Goal: Contribute content: Add original content to the website for others to see

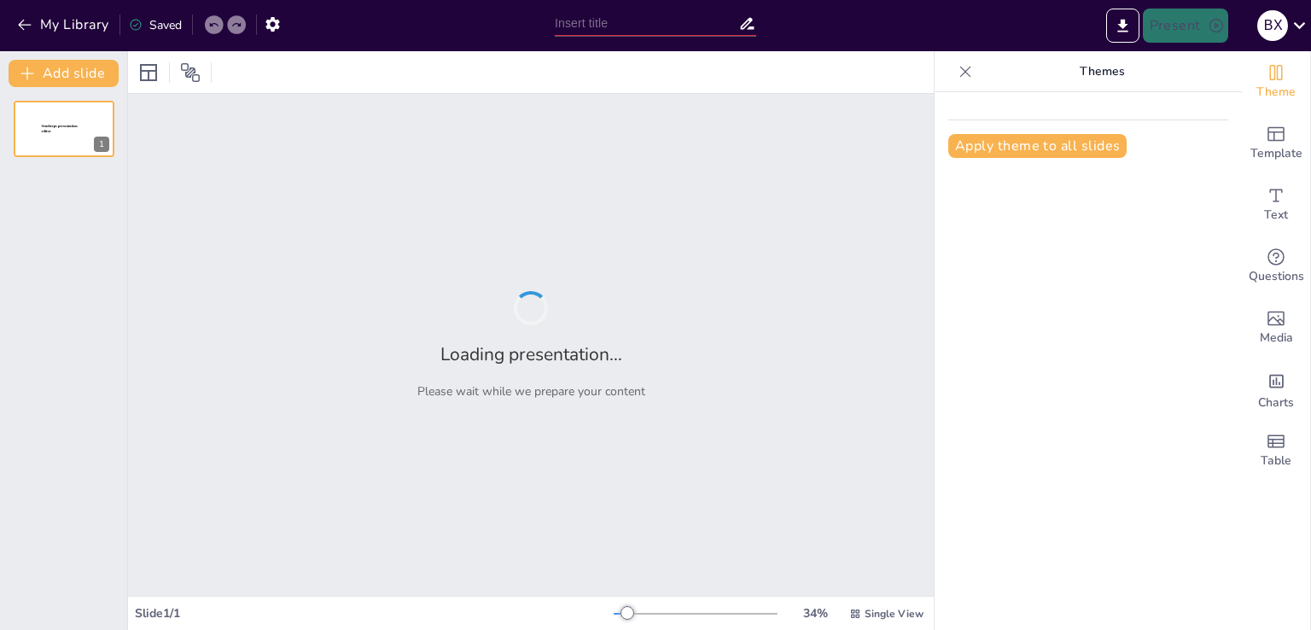
type input "Розвиток університетської громади через інклюзію"
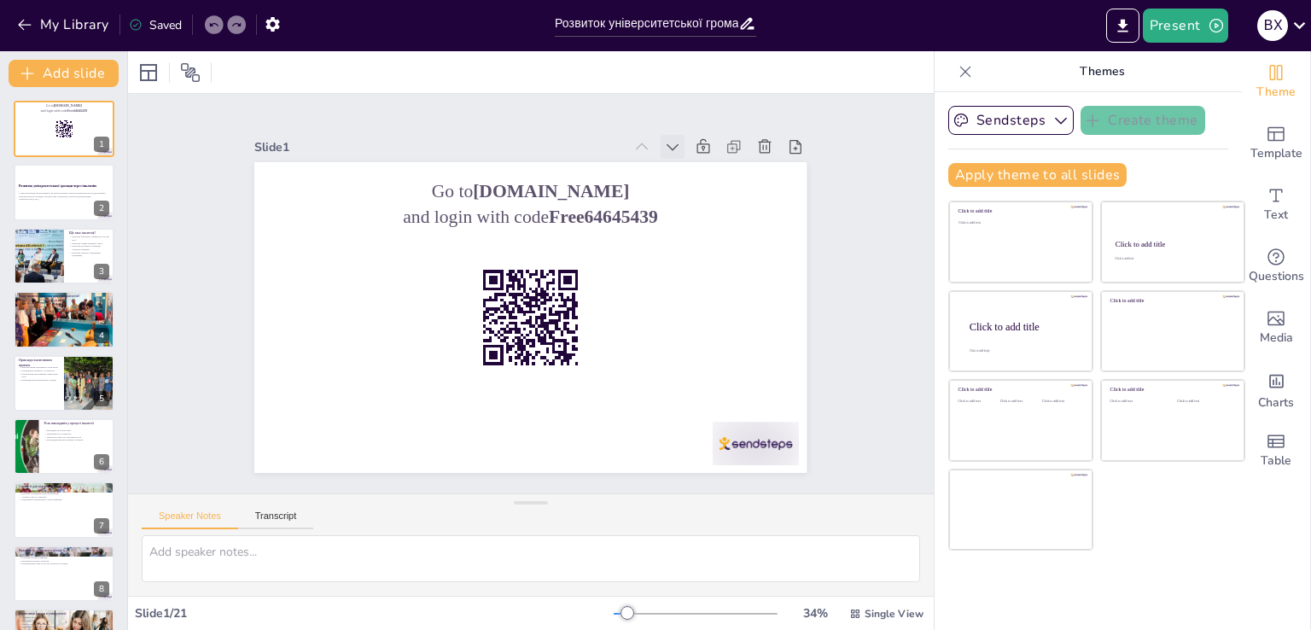
click at [722, 288] on icon at bounding box center [734, 300] width 24 height 24
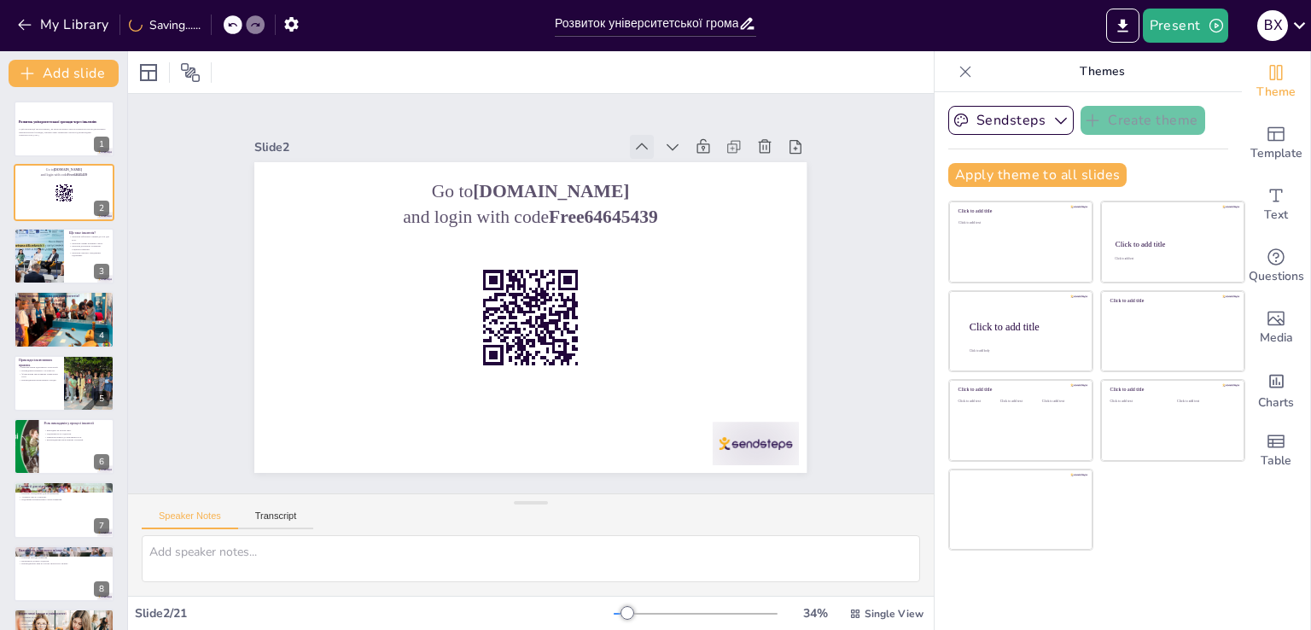
click at [527, 122] on icon at bounding box center [515, 110] width 24 height 24
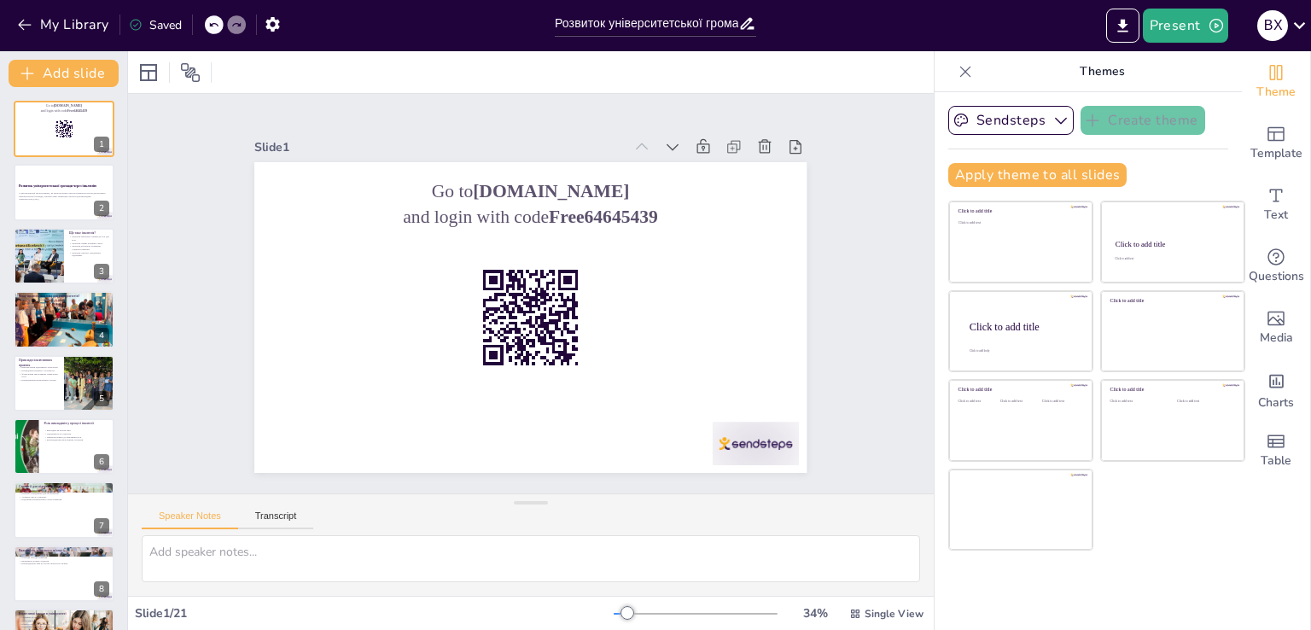
click at [428, 432] on icon at bounding box center [419, 440] width 17 height 17
click at [509, 489] on icon at bounding box center [503, 495] width 14 height 12
click at [649, 456] on icon at bounding box center [644, 462] width 9 height 13
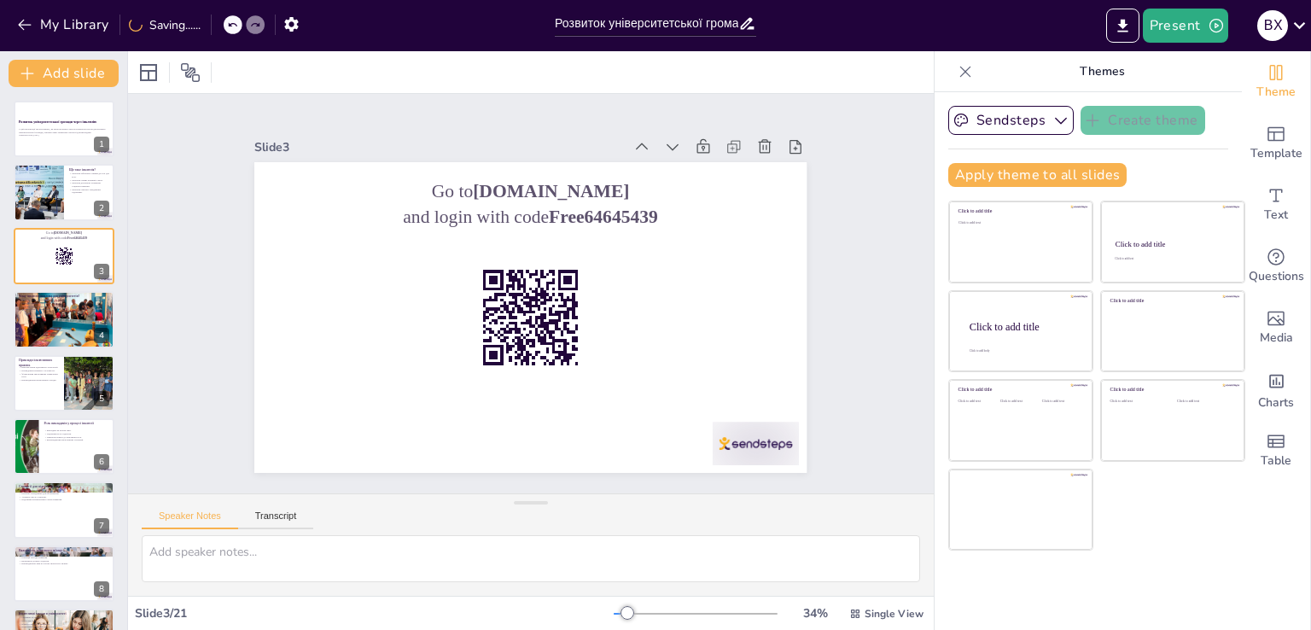
click at [429, 462] on icon at bounding box center [422, 466] width 13 height 9
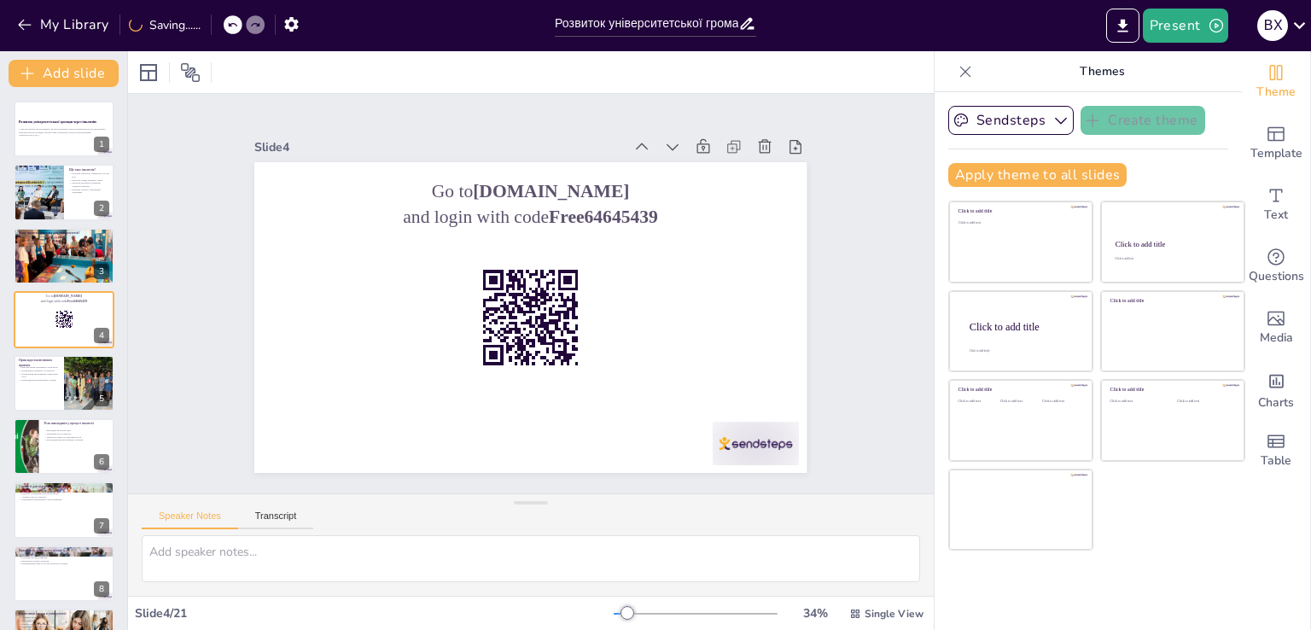
click at [345, 218] on icon at bounding box center [340, 225] width 10 height 14
click at [546, 122] on icon at bounding box center [534, 110] width 24 height 24
click at [0, 0] on icon at bounding box center [0, 0] width 0 height 0
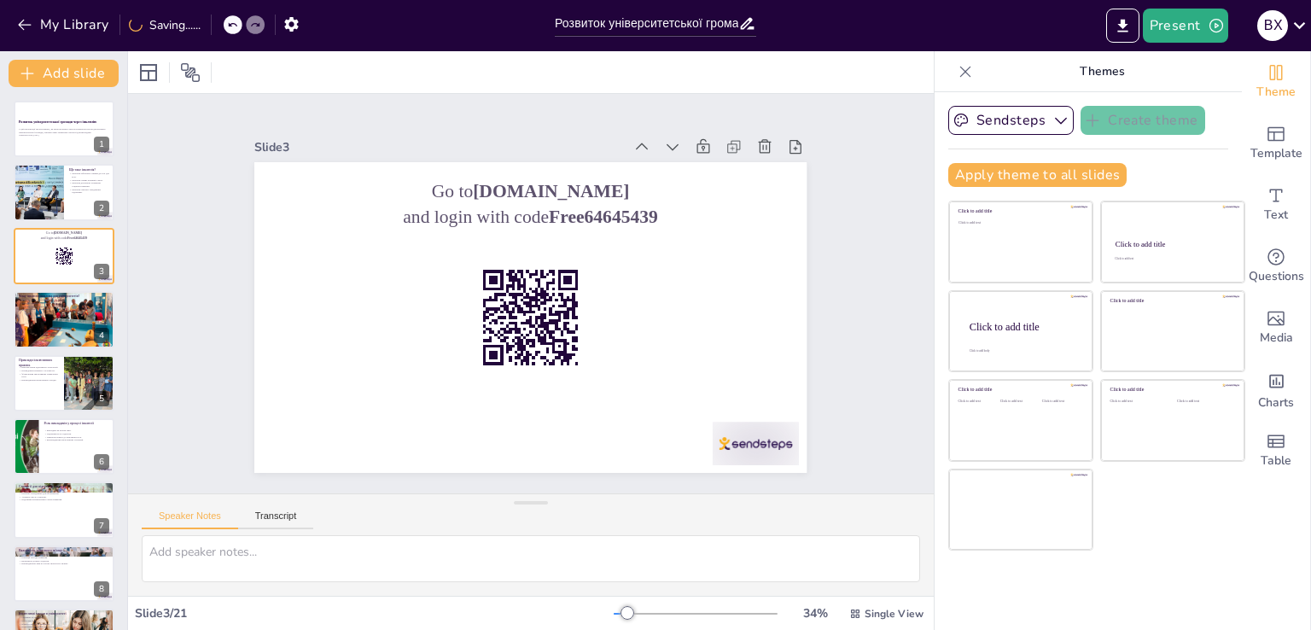
click at [701, 265] on icon at bounding box center [713, 277] width 24 height 24
click at [415, 419] on icon at bounding box center [405, 428] width 19 height 19
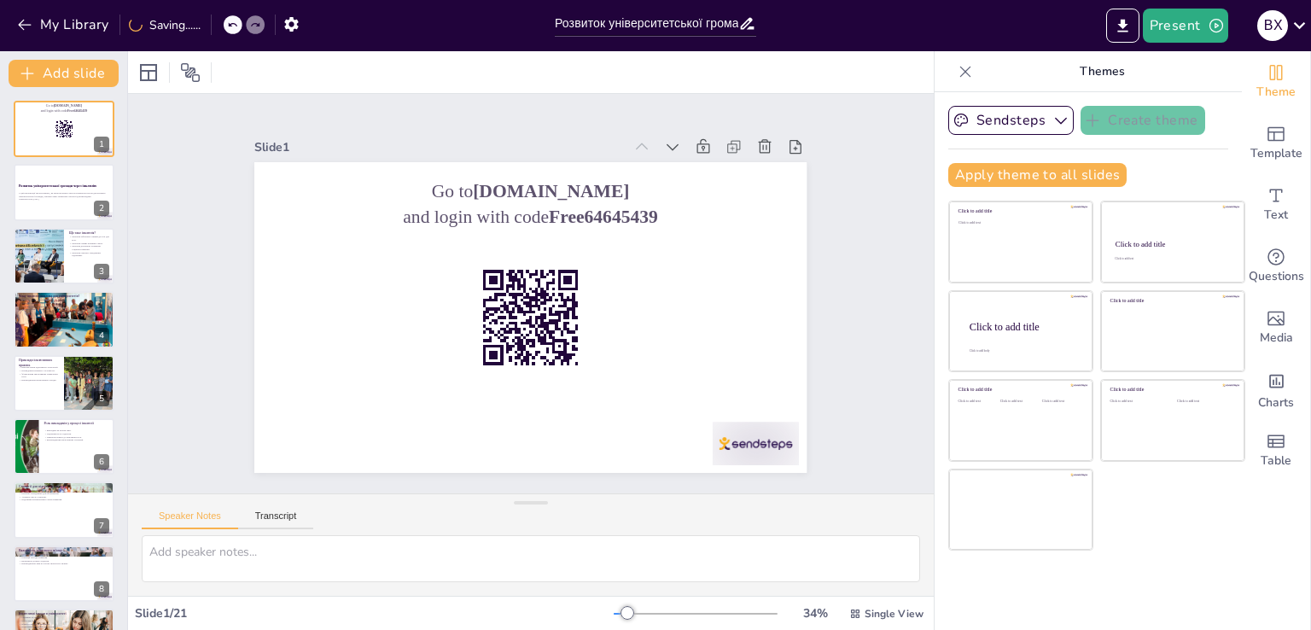
click at [488, 130] on icon at bounding box center [476, 118] width 24 height 24
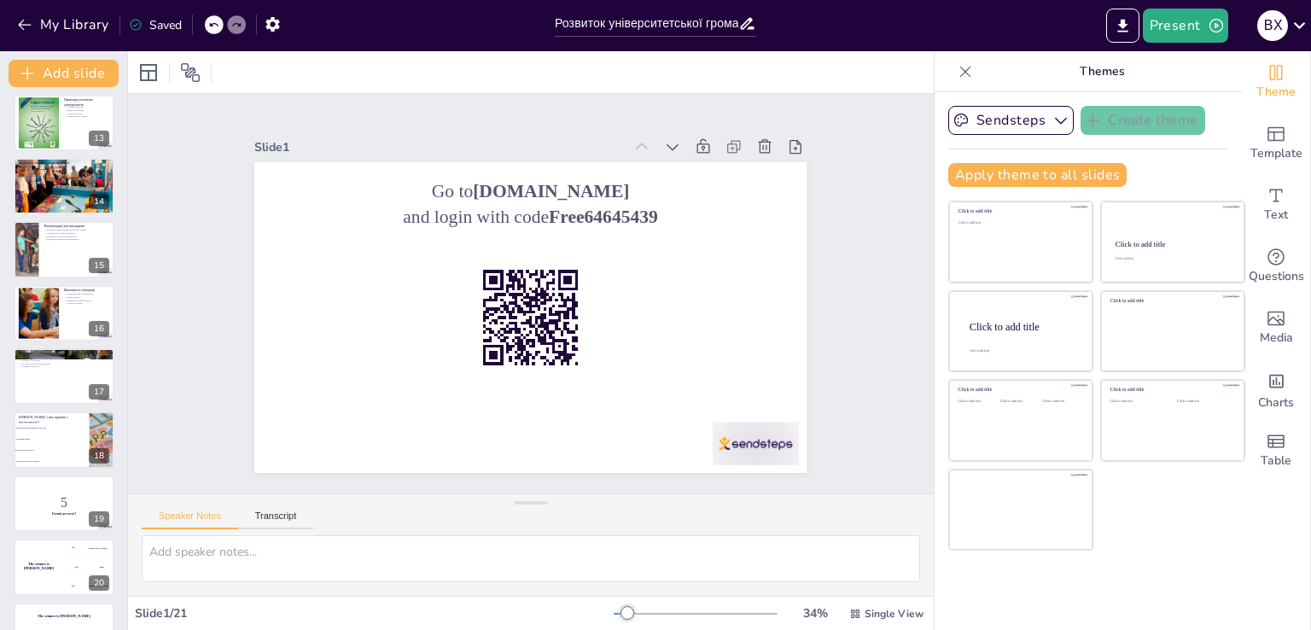
scroll to position [810, 0]
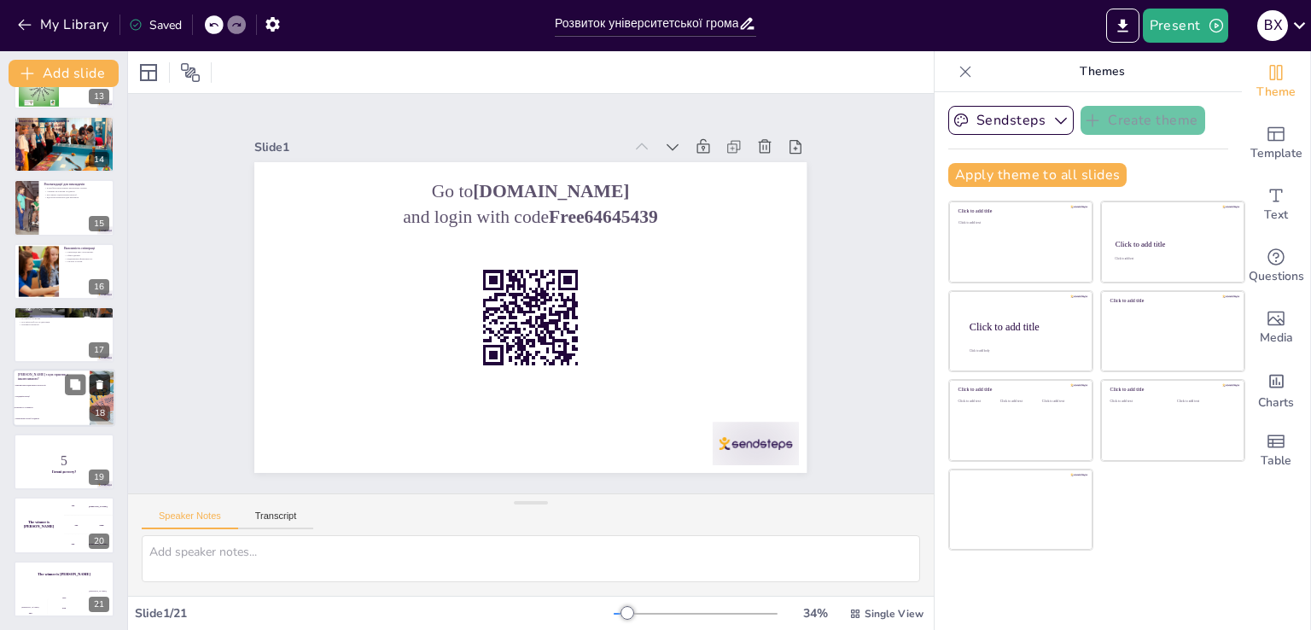
checkbox input "true"
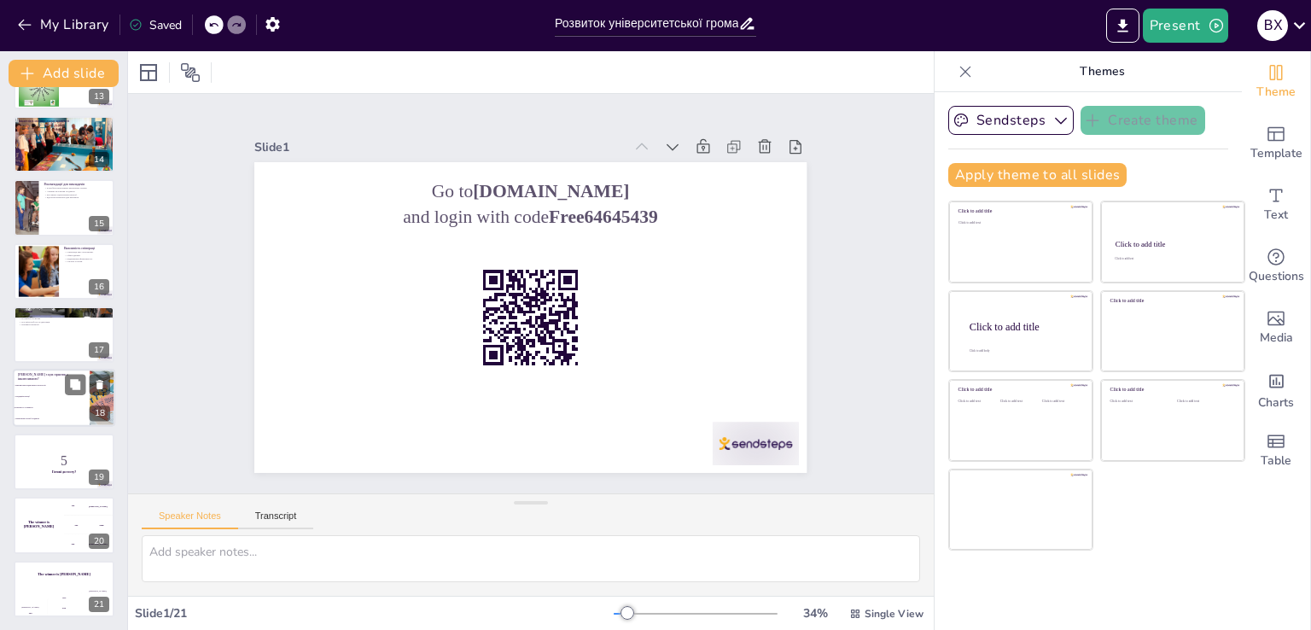
checkbox input "true"
click at [28, 386] on span "Використання адаптивних технологій" at bounding box center [51, 386] width 73 height 3
type textarea "Правильна відповідь - тренінги з чутливості, які сприяють розумінню потреб усіх…"
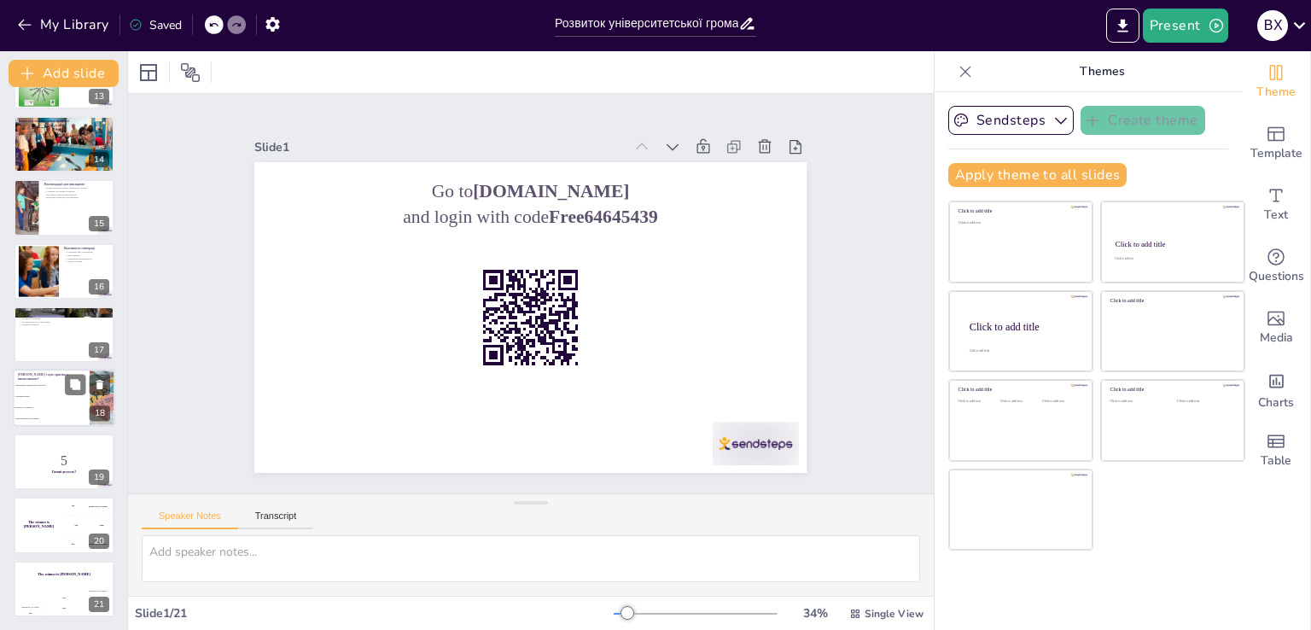
checkbox input "true"
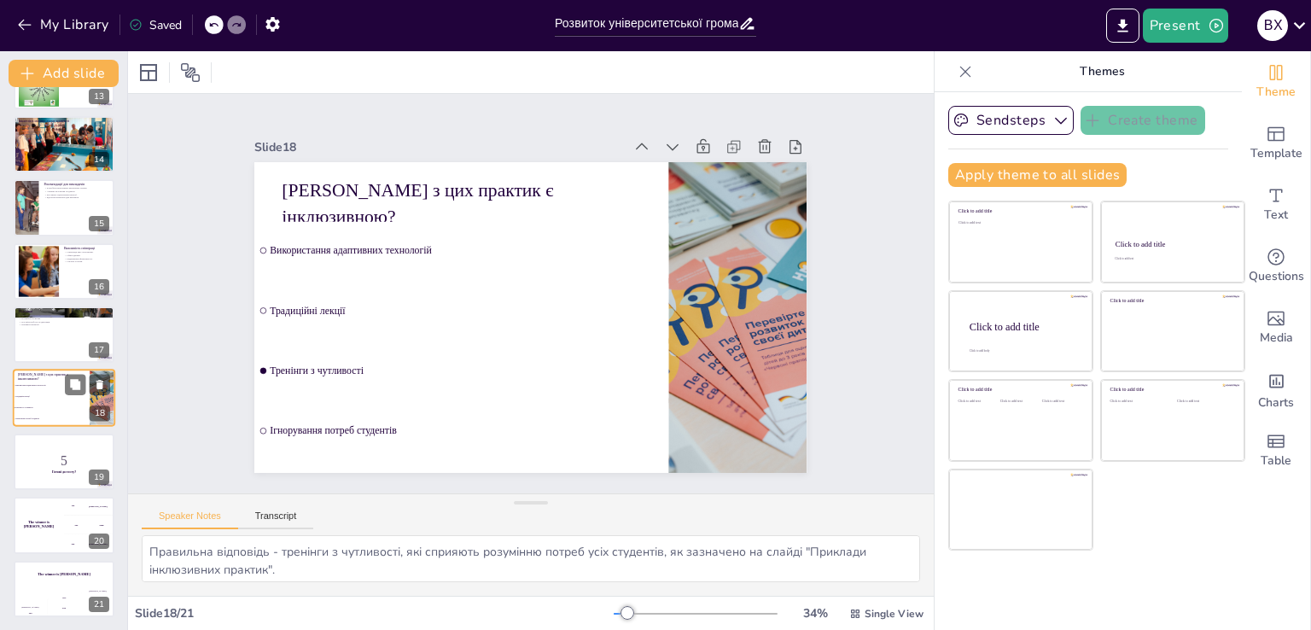
checkbox input "true"
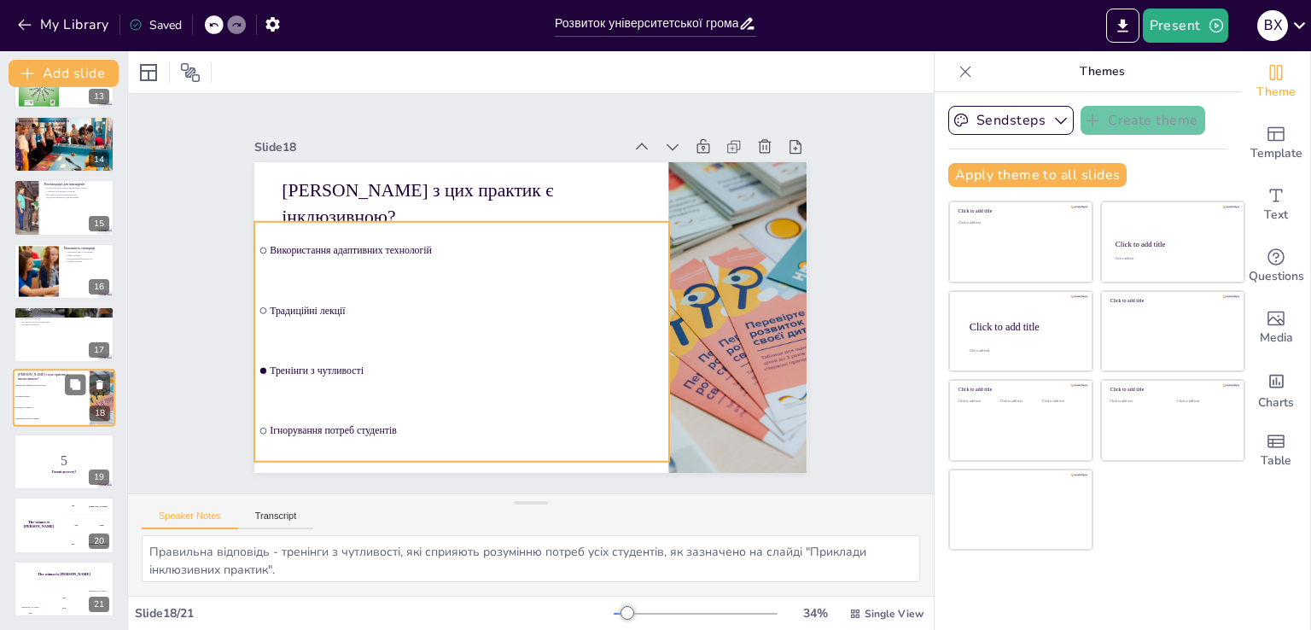
checkbox input "true"
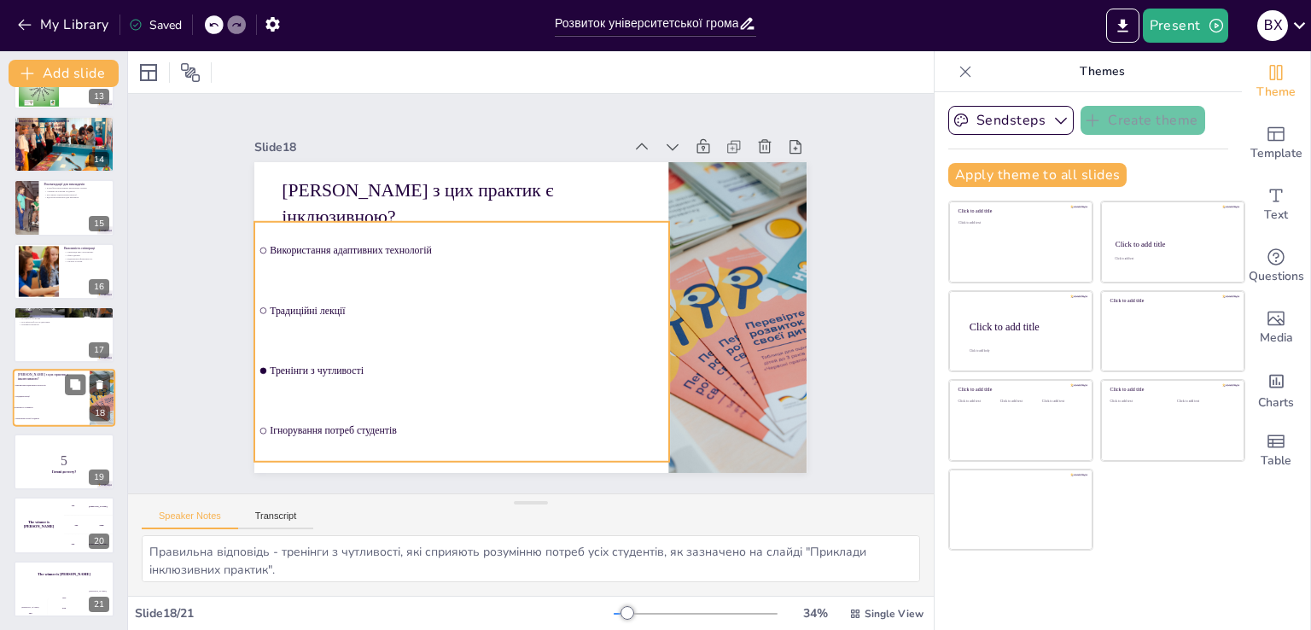
checkbox input "true"
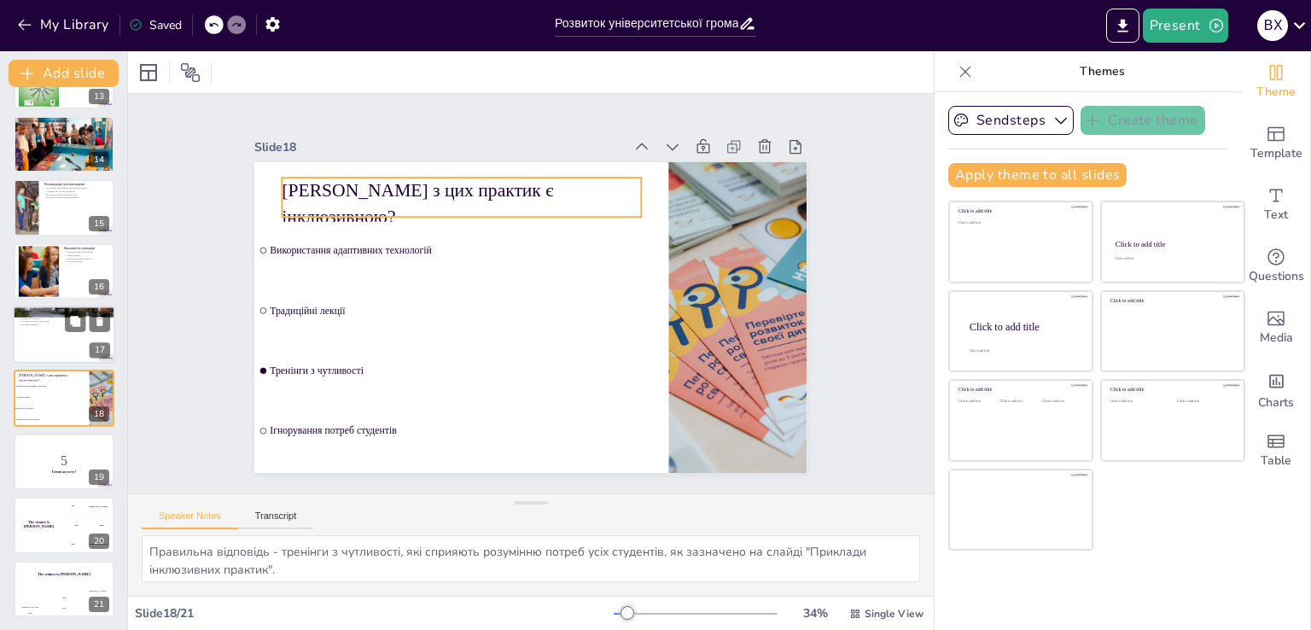
checkbox input "true"
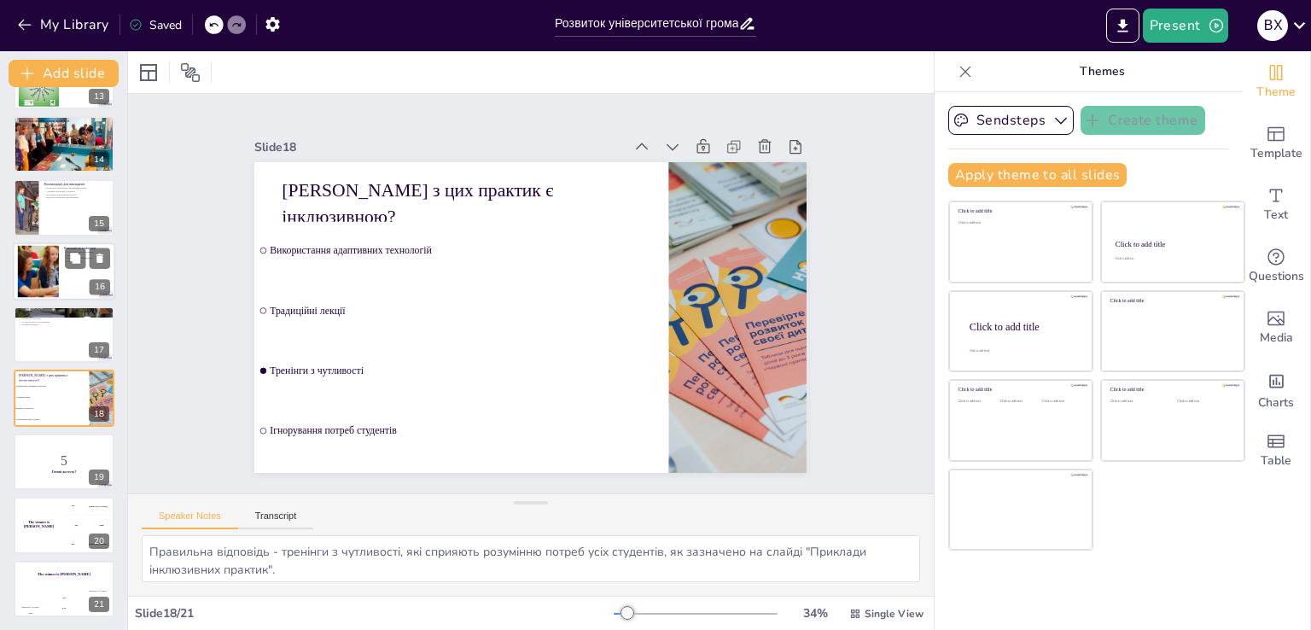
checkbox input "true"
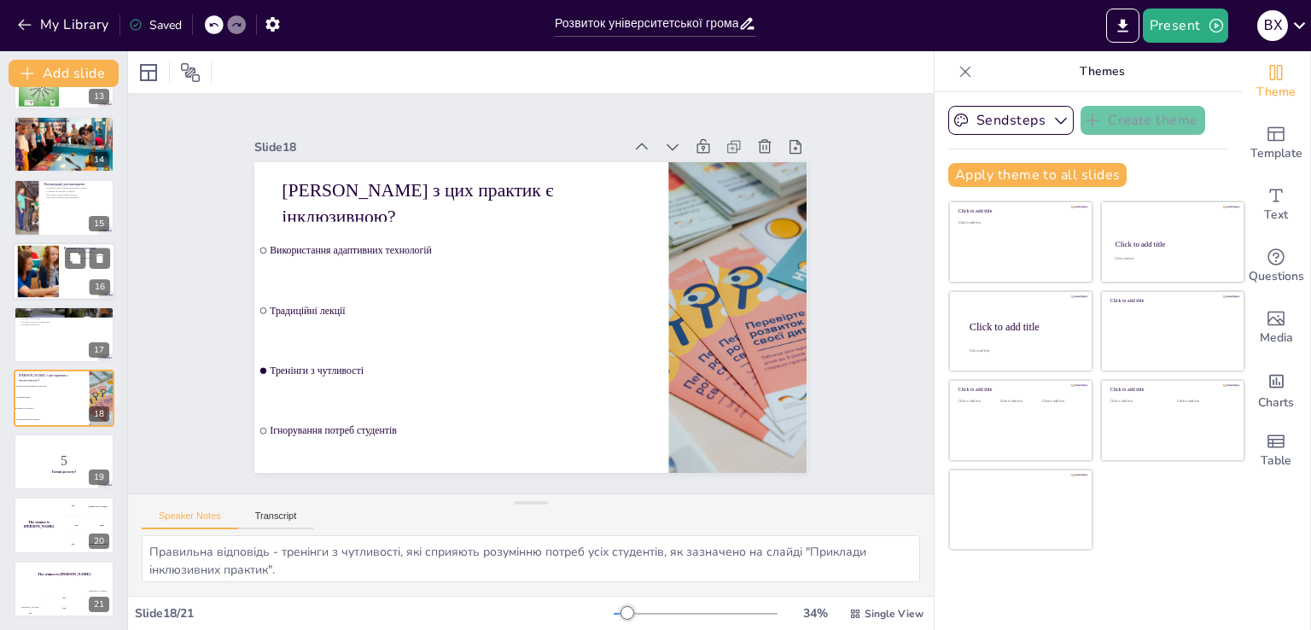
checkbox input "true"
click at [32, 281] on div at bounding box center [38, 271] width 74 height 52
type textarea "Loremipsu dol sitametcons, adipiscingelit se doeiusmodt i utlabore etd magnaali…"
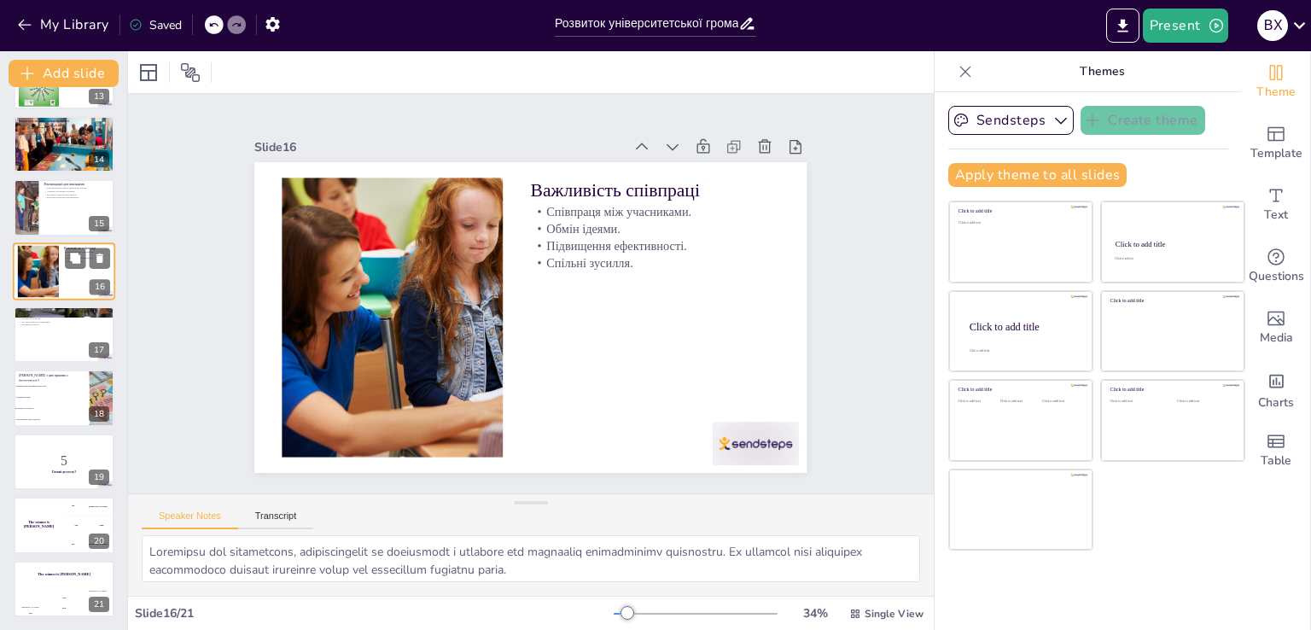
scroll to position [723, 0]
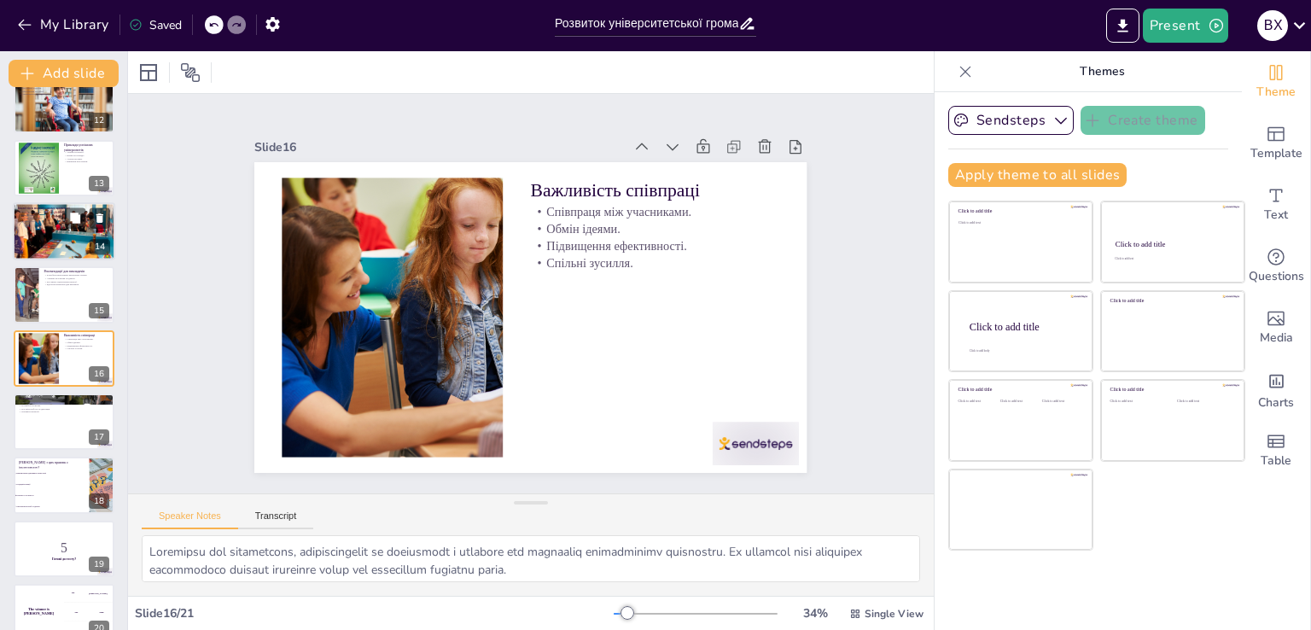
checkbox input "true"
click at [30, 217] on p "Нові ідеї для України." at bounding box center [64, 218] width 92 height 3
type textarea "Loremipsum dolorsit am consecte a elitse doeiusm temp incidid utlabor etdolore,…"
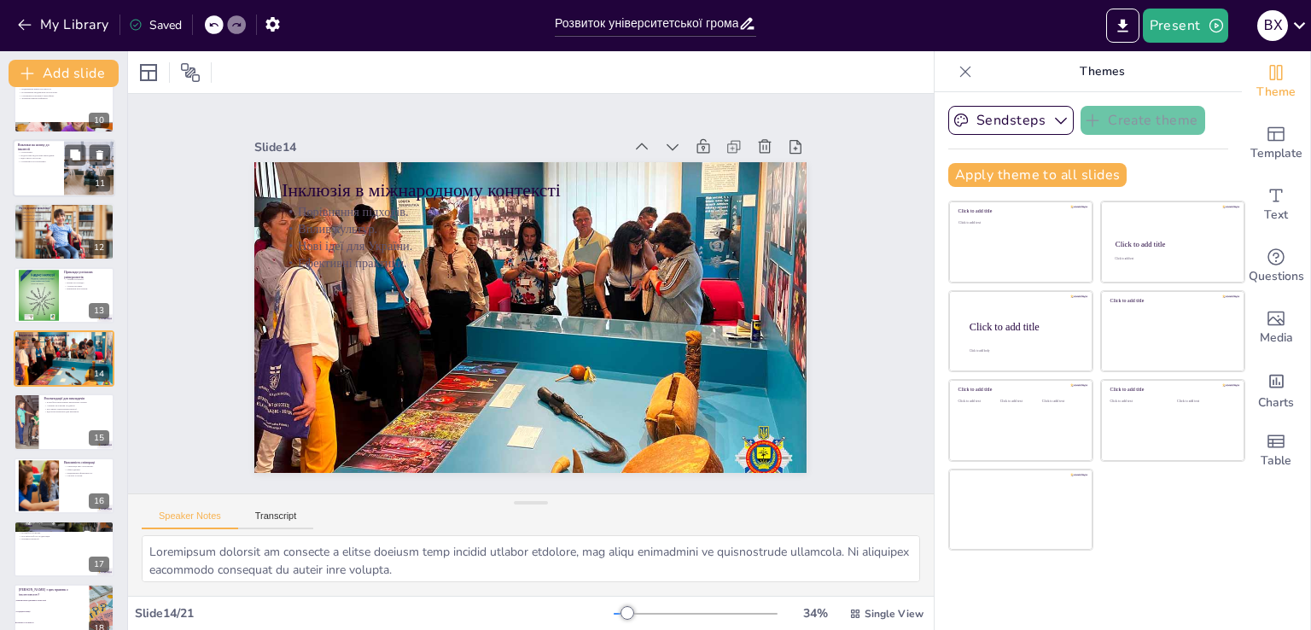
checkbox input "true"
click at [37, 182] on div at bounding box center [64, 168] width 102 height 58
type textarea "Loremipsum d sitametco adipisci eli seddoeiu. Temp incidi utlaboreet do magnaal…"
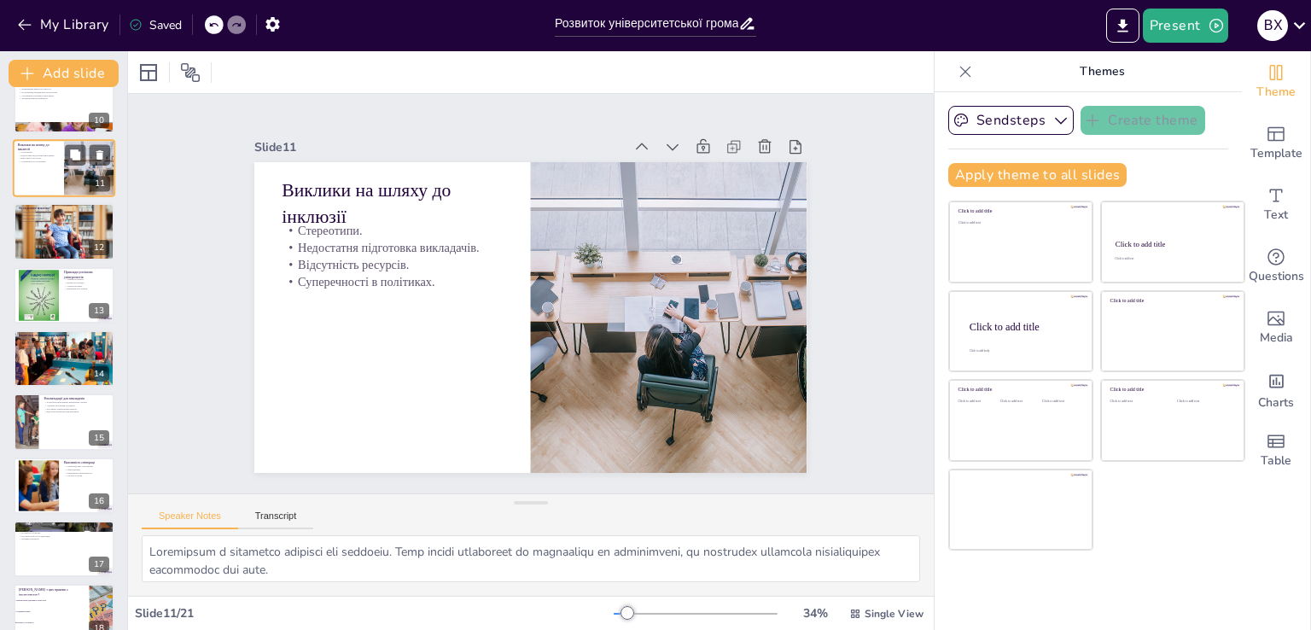
scroll to position [405, 0]
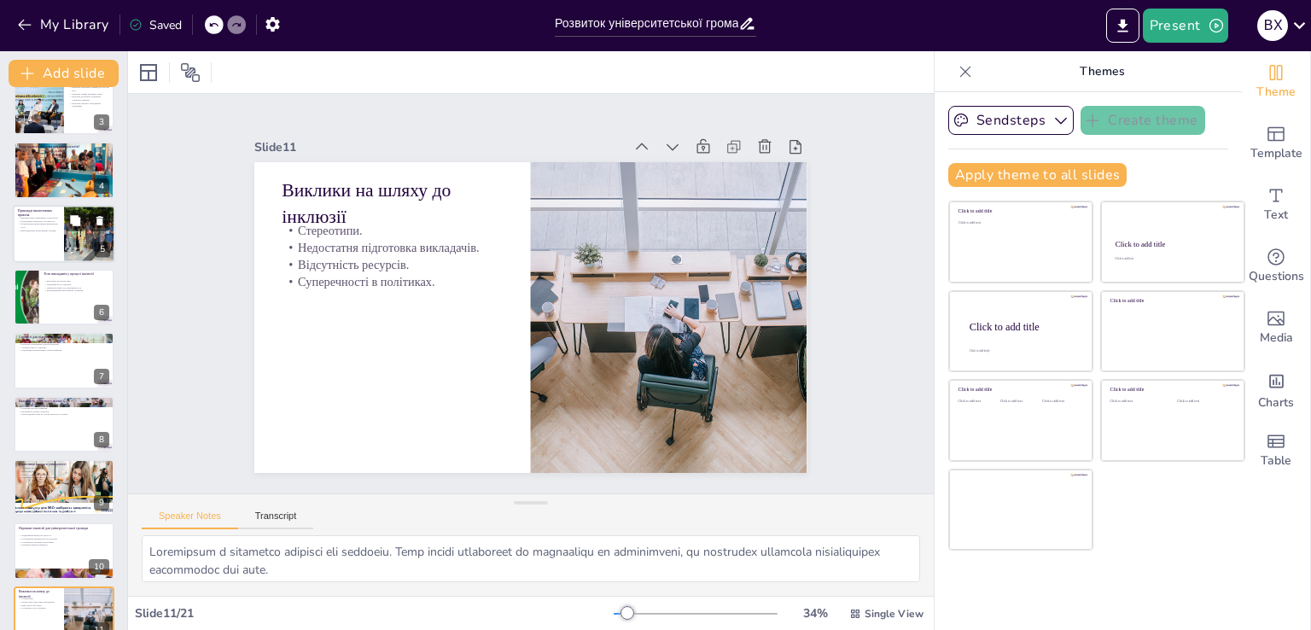
checkbox input "true"
click at [56, 220] on p "Проведення тренінгів з чутливості." at bounding box center [38, 220] width 41 height 3
type textarea "Loremipsu dolorsitam c adipisci elitseddoeiu tem incididun utlaboree d magnaali…"
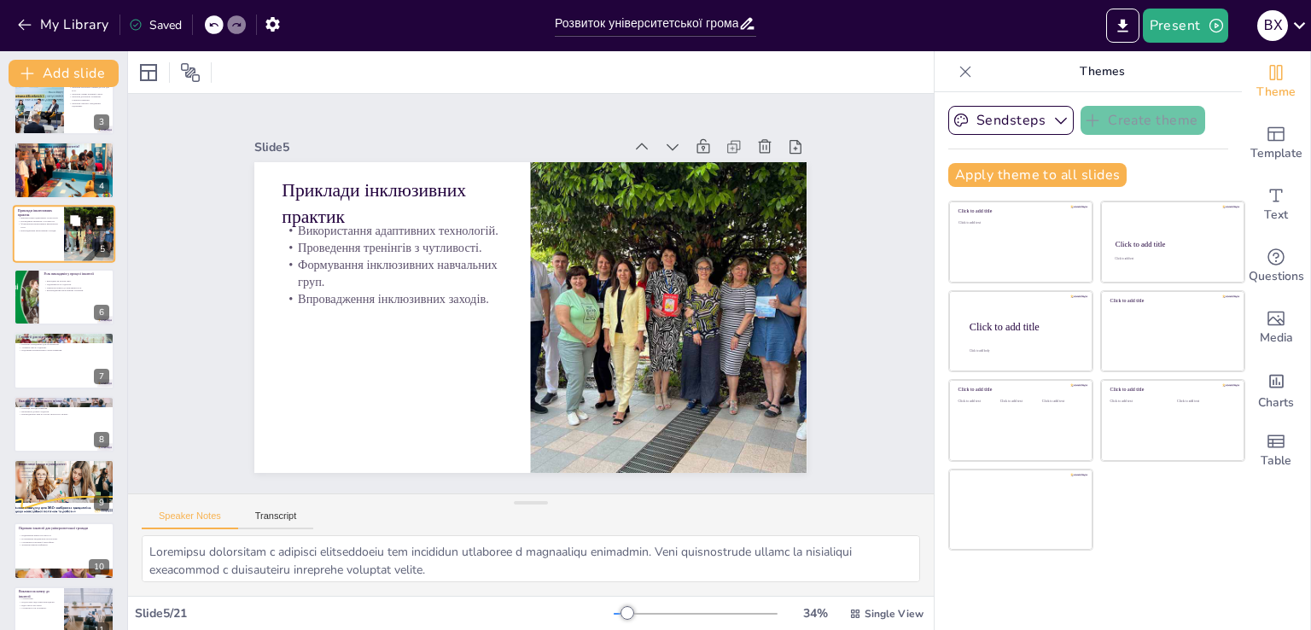
scroll to position [24, 0]
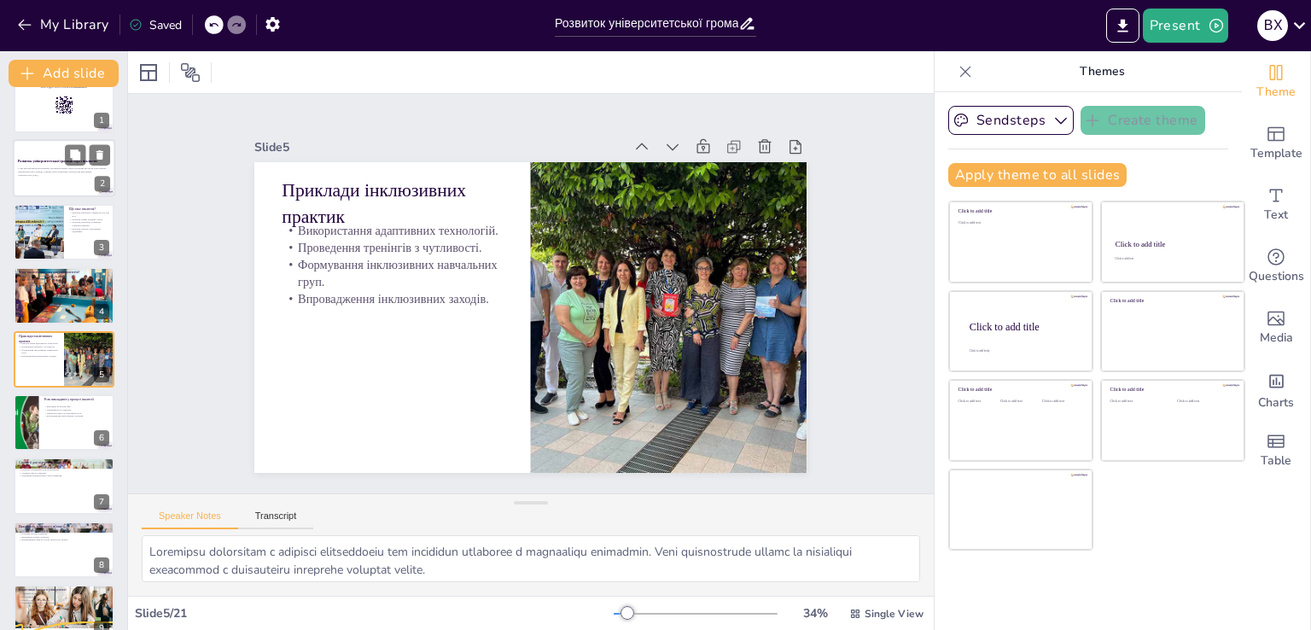
checkbox input "true"
click at [40, 165] on div "Розвиток університетської громади через інклюзію" at bounding box center [64, 163] width 92 height 8
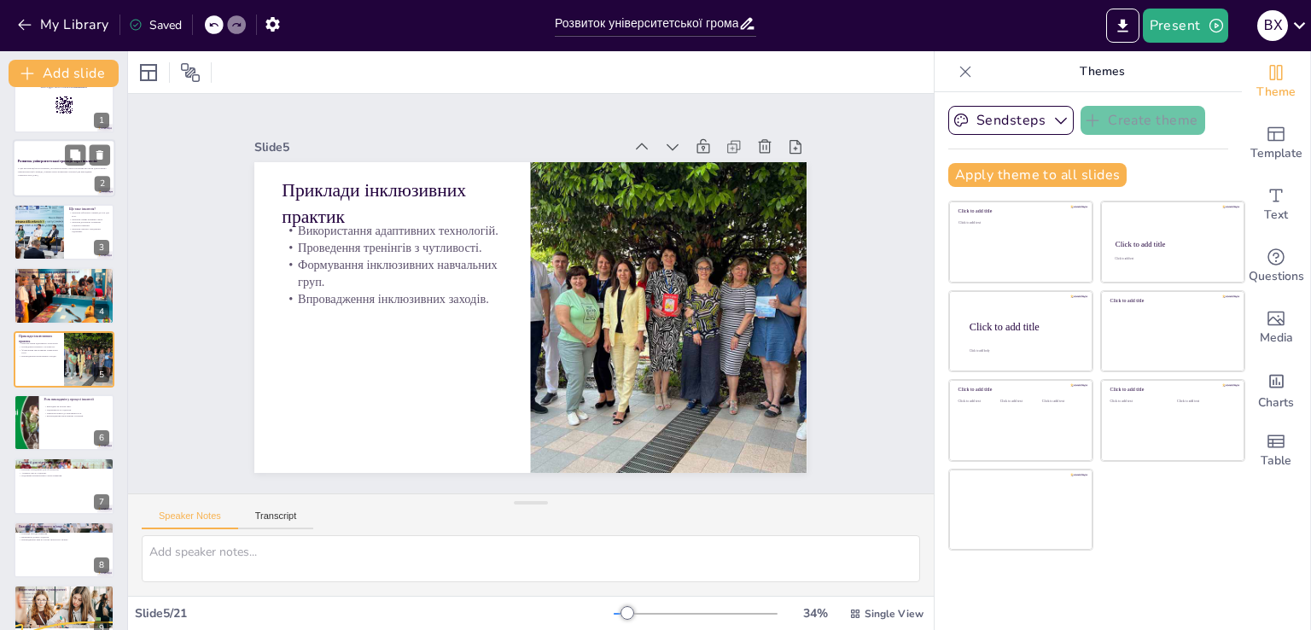
scroll to position [0, 0]
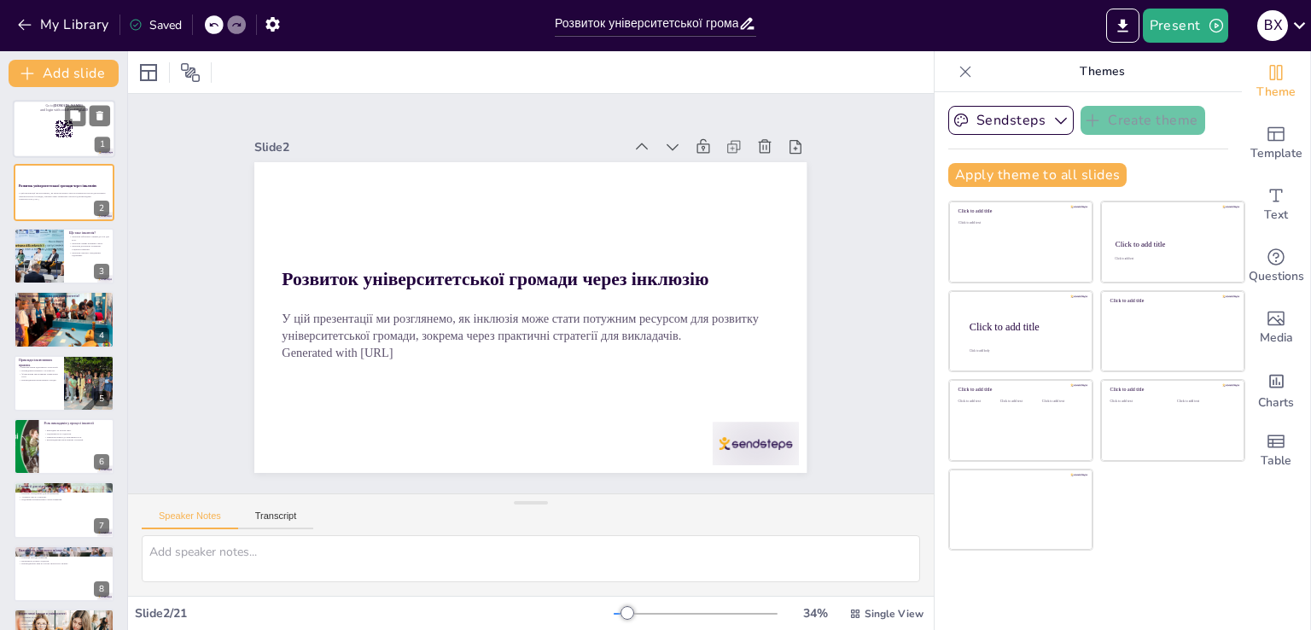
click at [42, 134] on div at bounding box center [64, 129] width 102 height 58
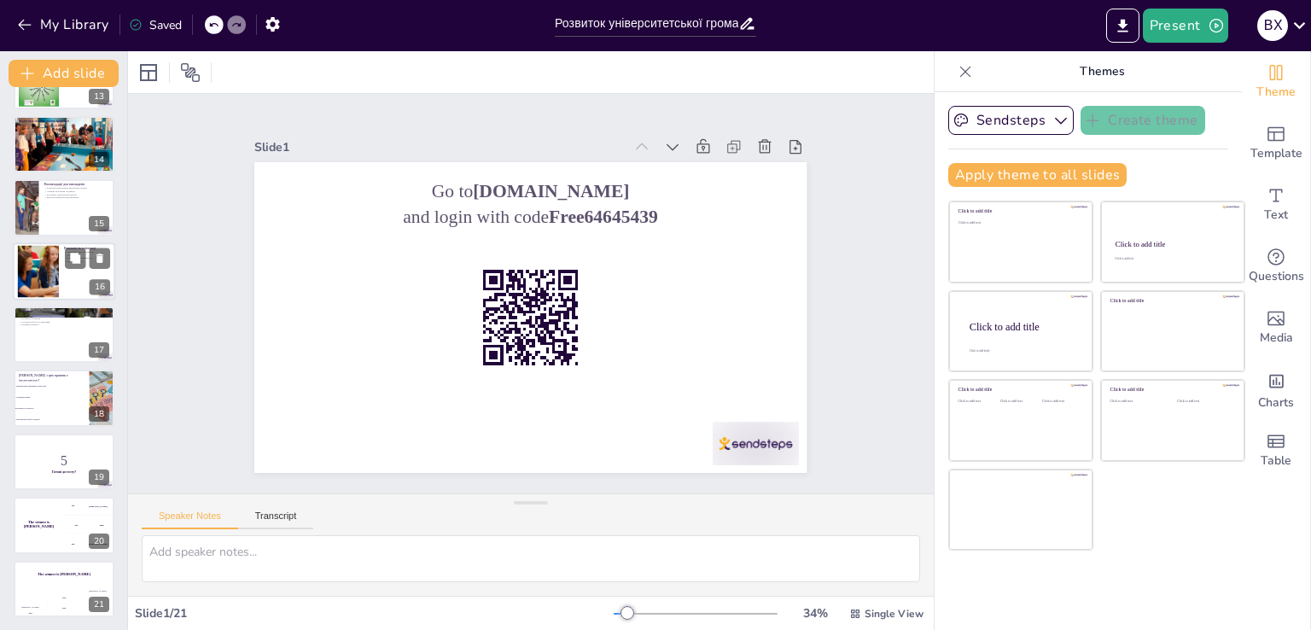
checkbox input "true"
click at [45, 258] on div at bounding box center [38, 271] width 74 height 52
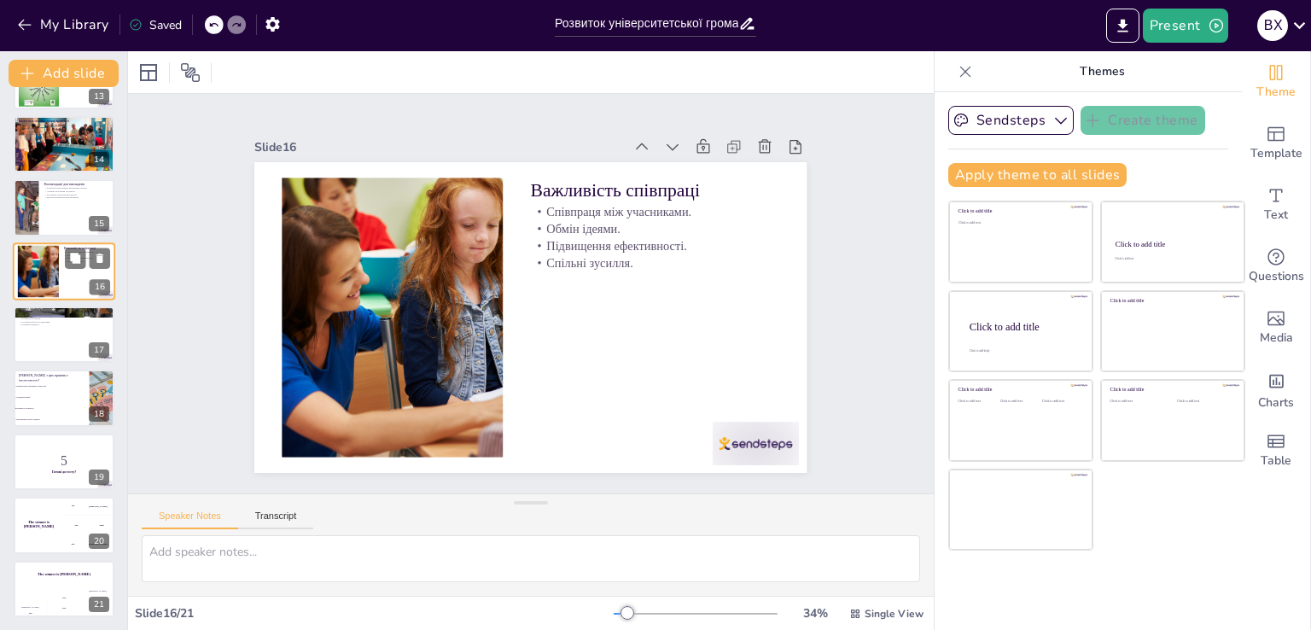
type textarea "Loremipsu dol sitametcons, adipiscingelit se doeiusmodt i utlabore etd magnaali…"
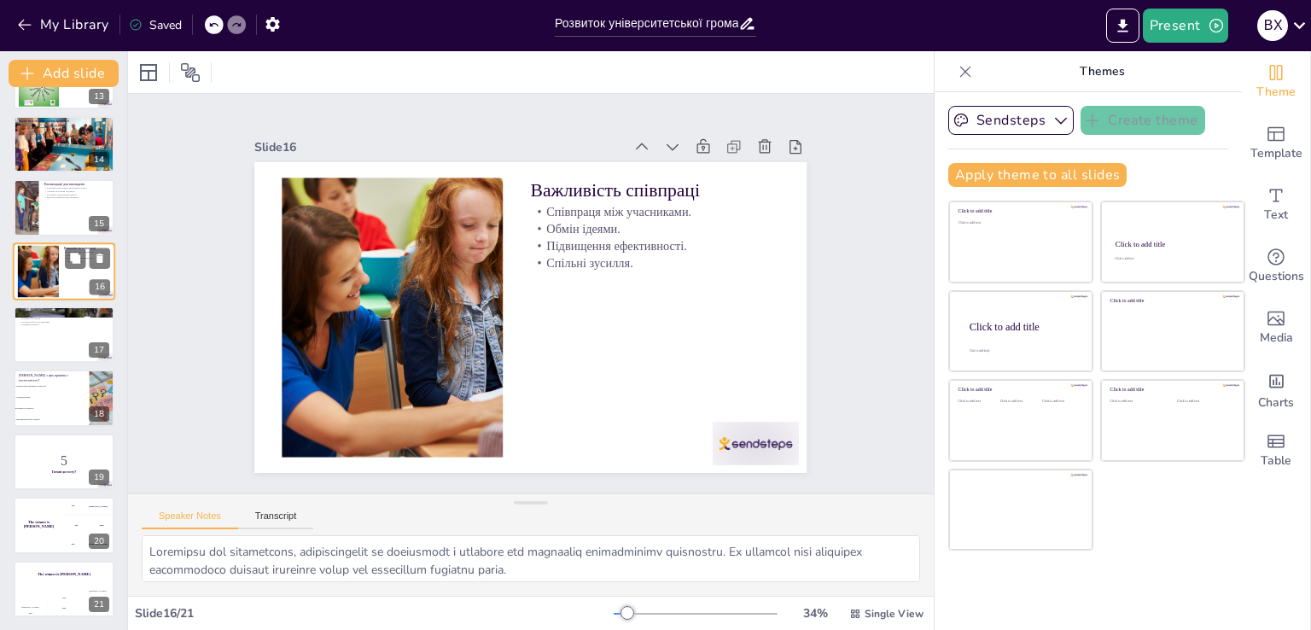
scroll to position [723, 0]
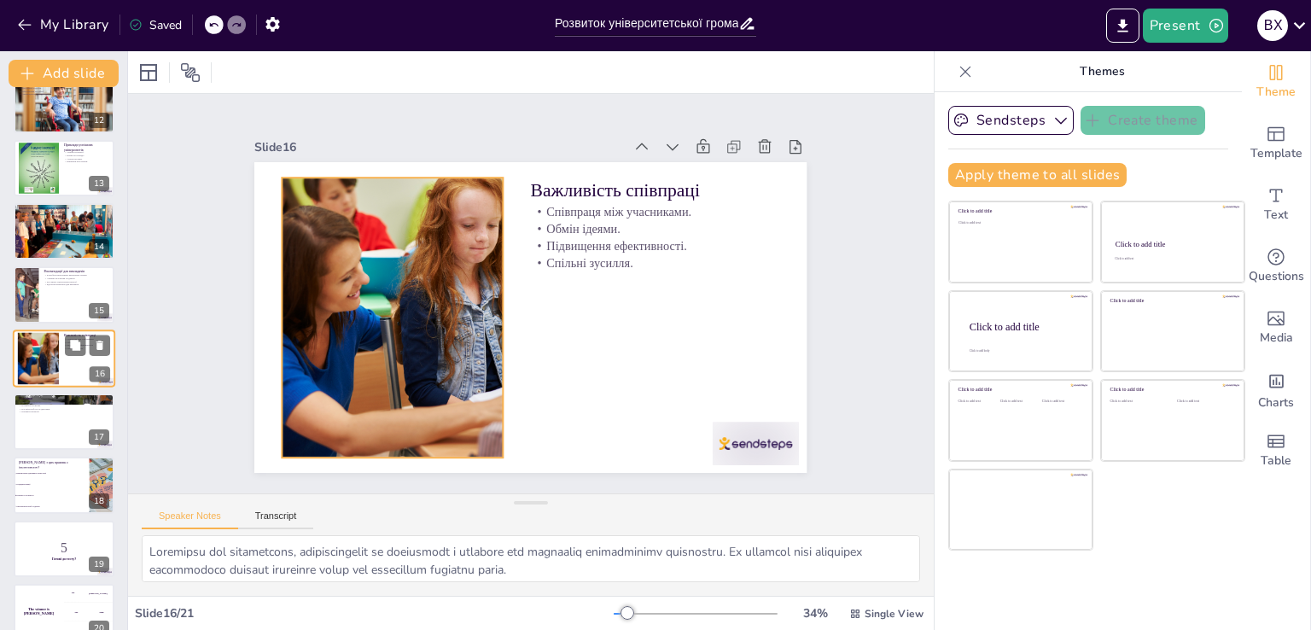
click at [42, 359] on div at bounding box center [38, 358] width 74 height 52
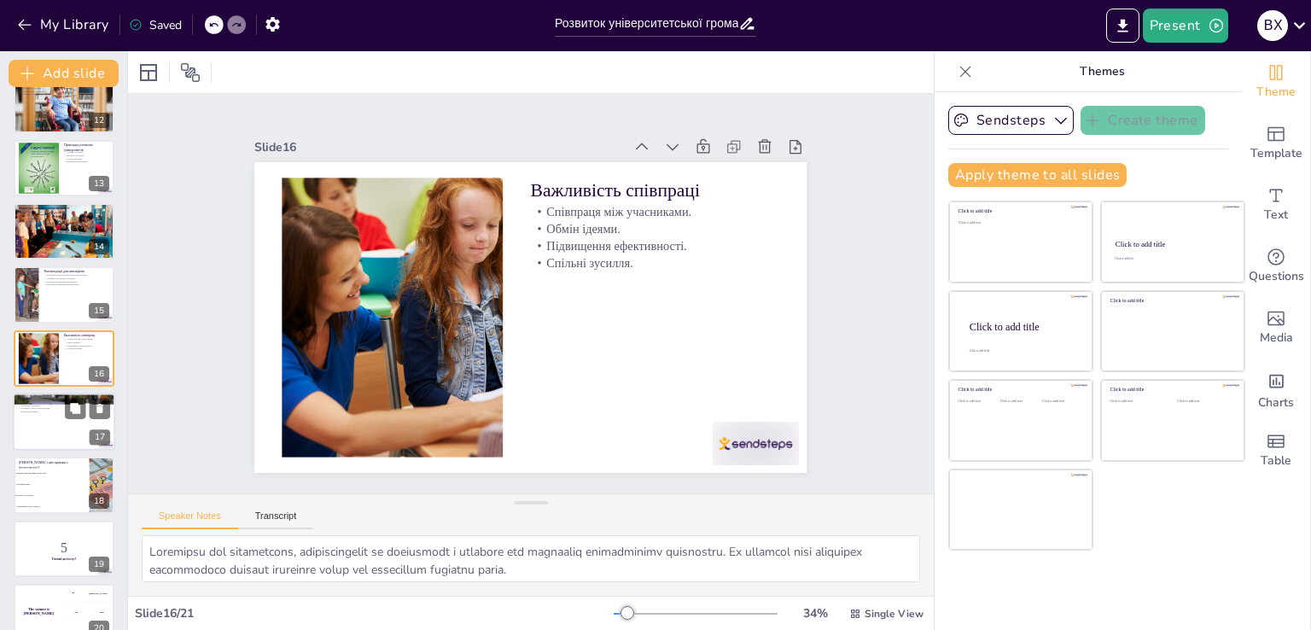
checkbox input "true"
click at [44, 422] on div at bounding box center [64, 422] width 102 height 58
type textarea "Loremips d sitametc adipisci eli seddoeiu temporincididunt utlabor. Etdo magnaa…"
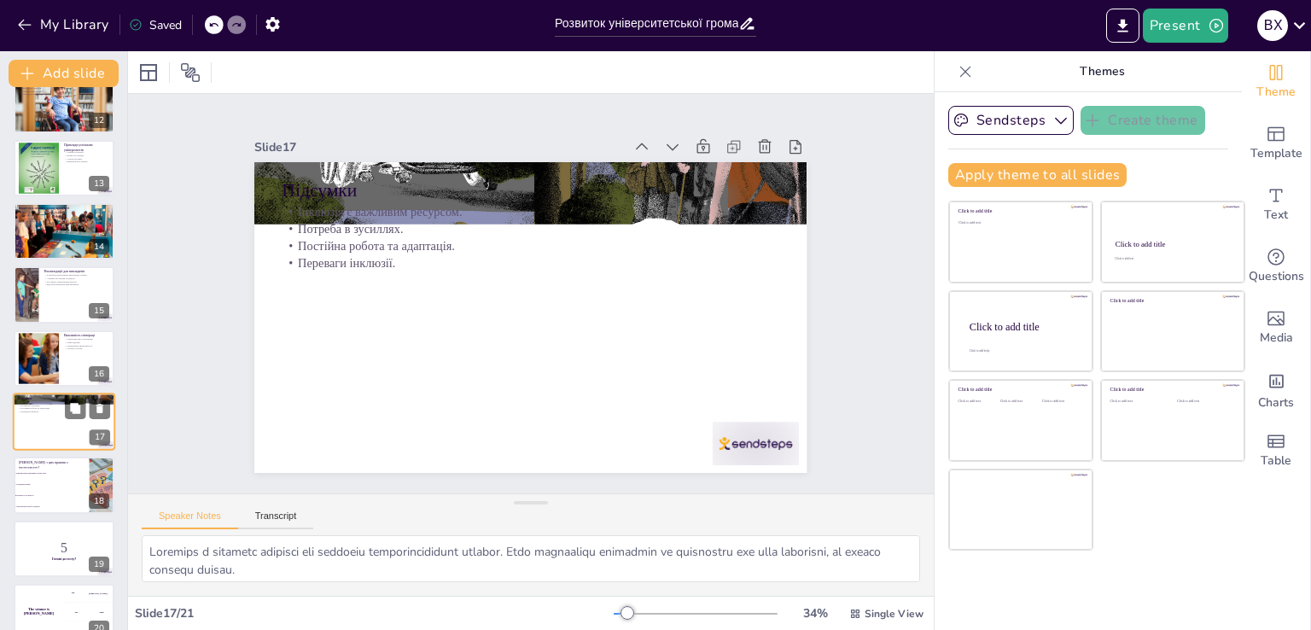
scroll to position [786, 0]
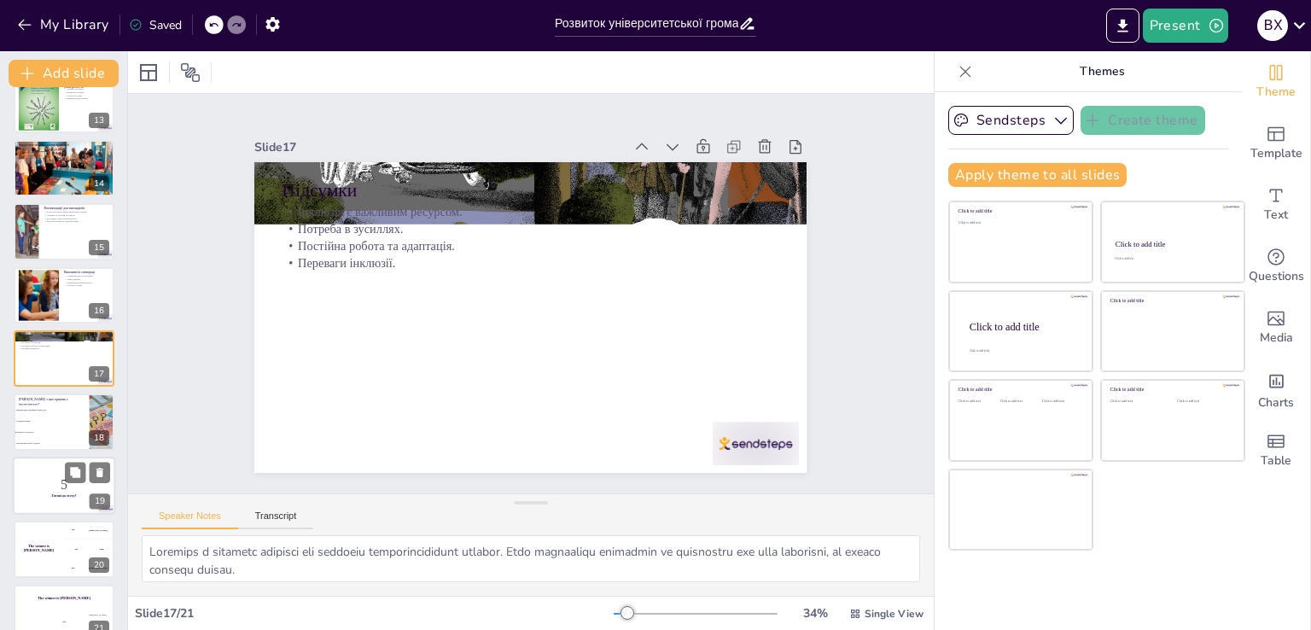
checkbox input "true"
click at [49, 475] on p "5" at bounding box center [64, 484] width 92 height 19
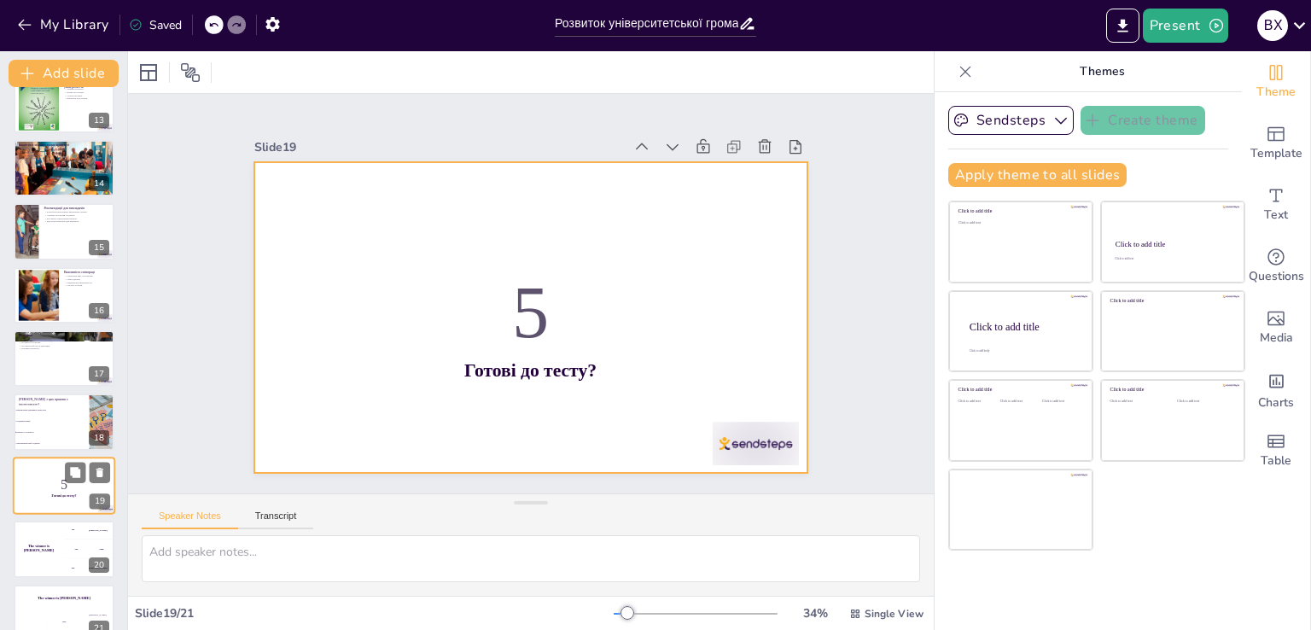
scroll to position [810, 0]
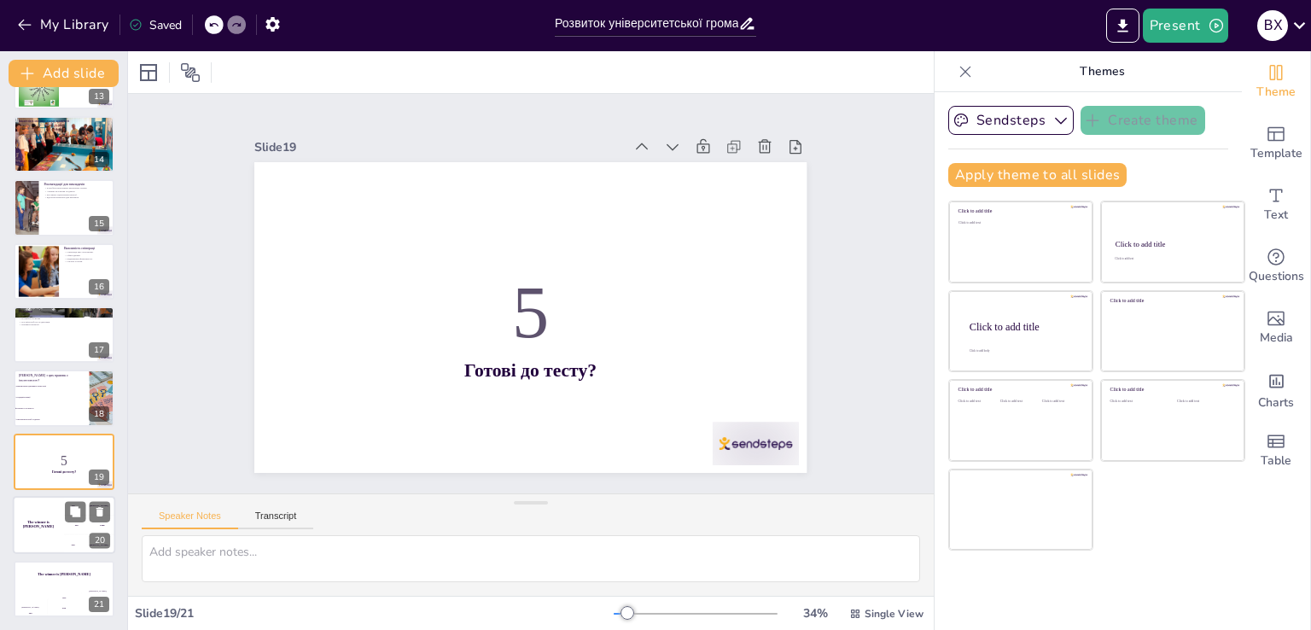
click at [55, 513] on div "The winner is [PERSON_NAME]" at bounding box center [38, 525] width 51 height 58
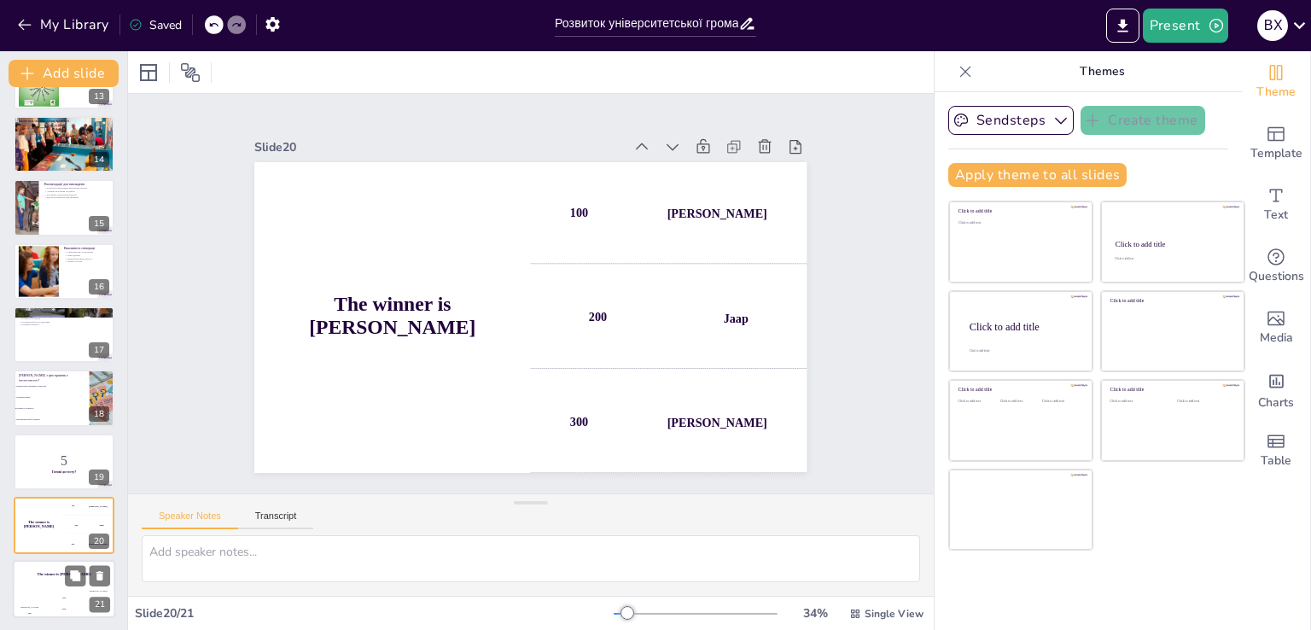
click at [55, 578] on div "The winner is [PERSON_NAME]" at bounding box center [64, 574] width 102 height 29
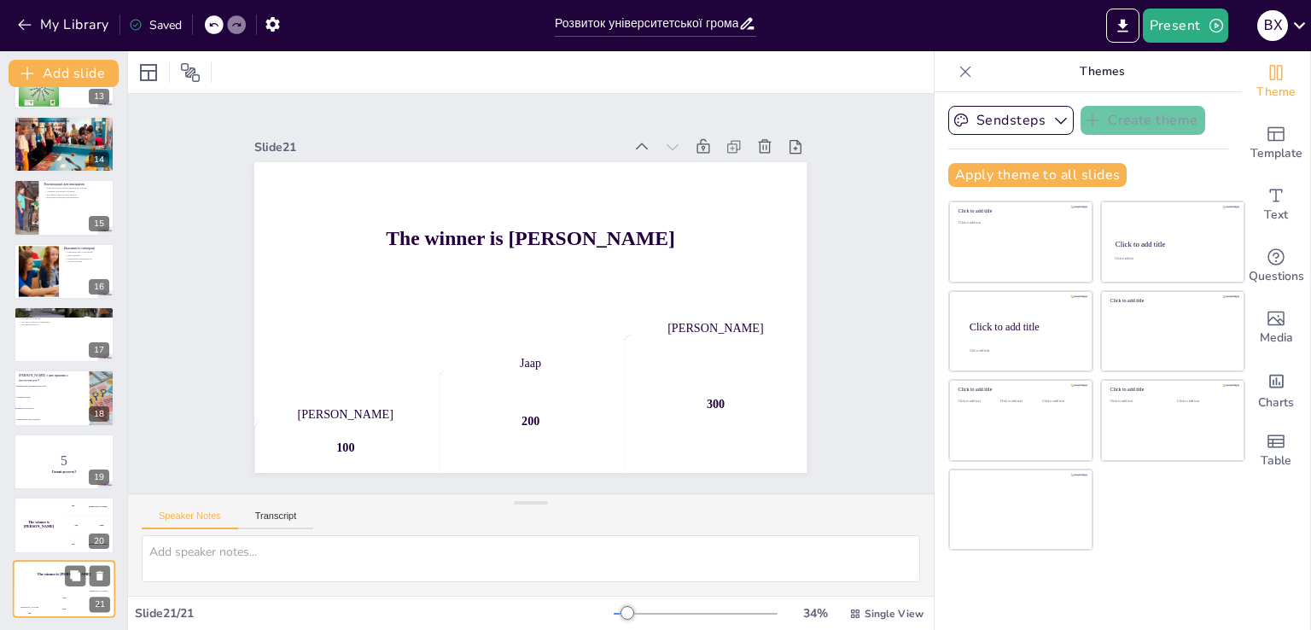
checkbox input "true"
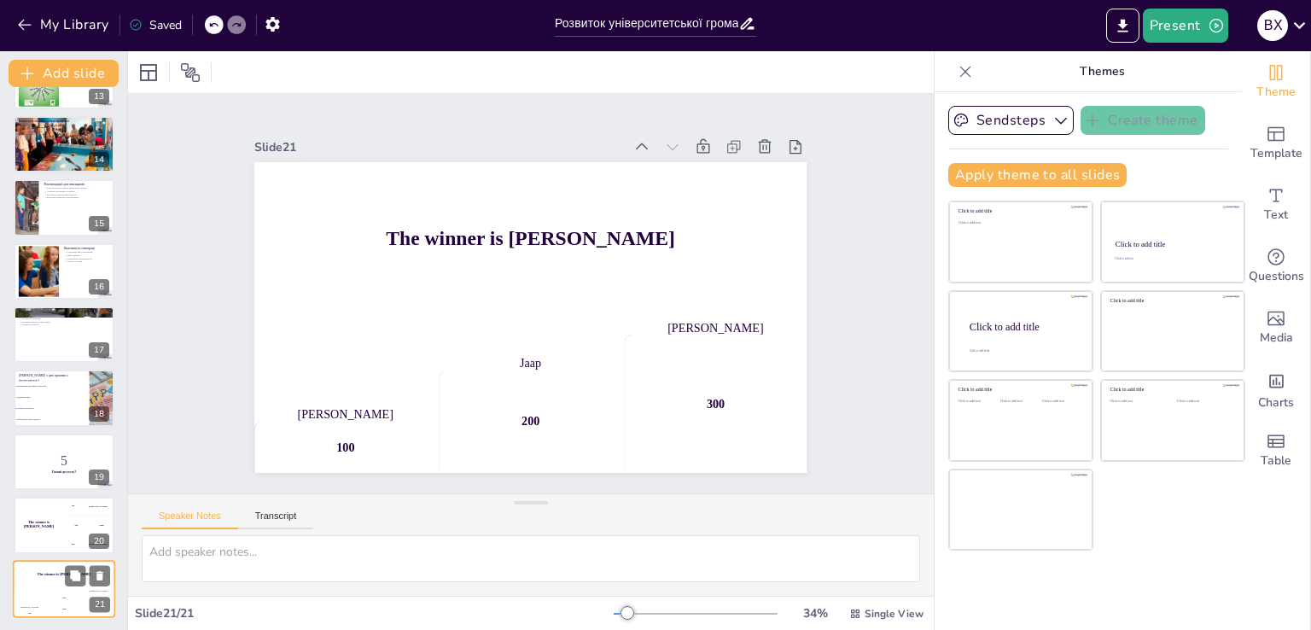
checkbox input "true"
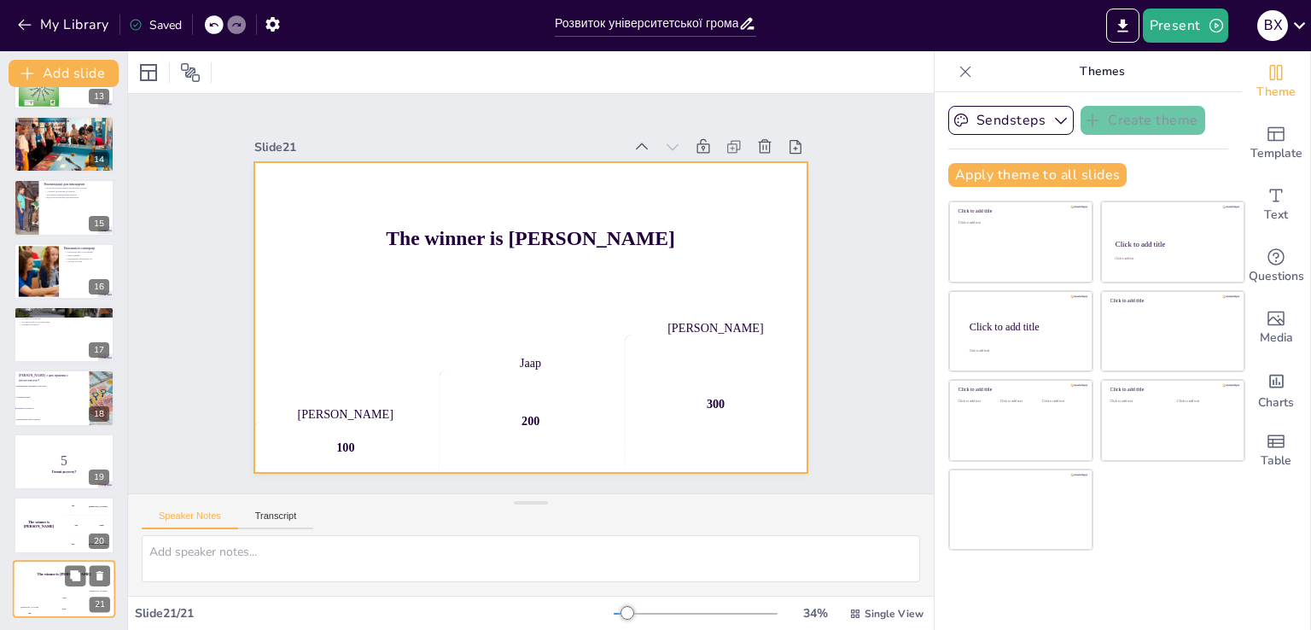
checkbox input "true"
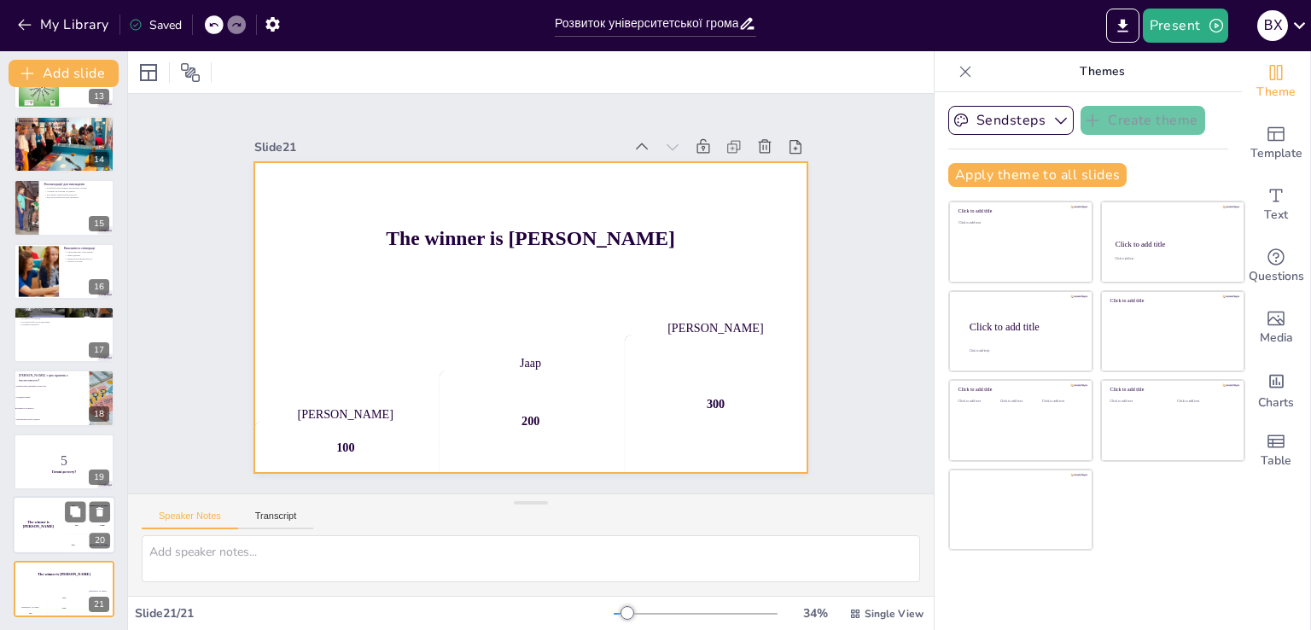
checkbox input "true"
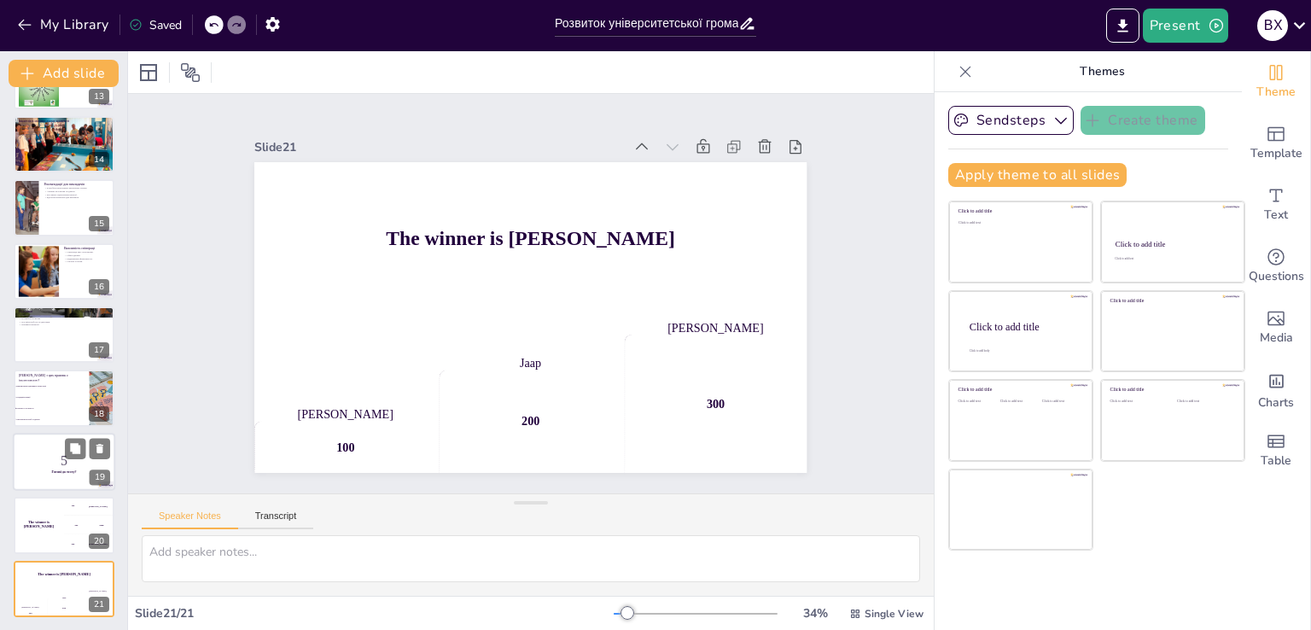
checkbox input "true"
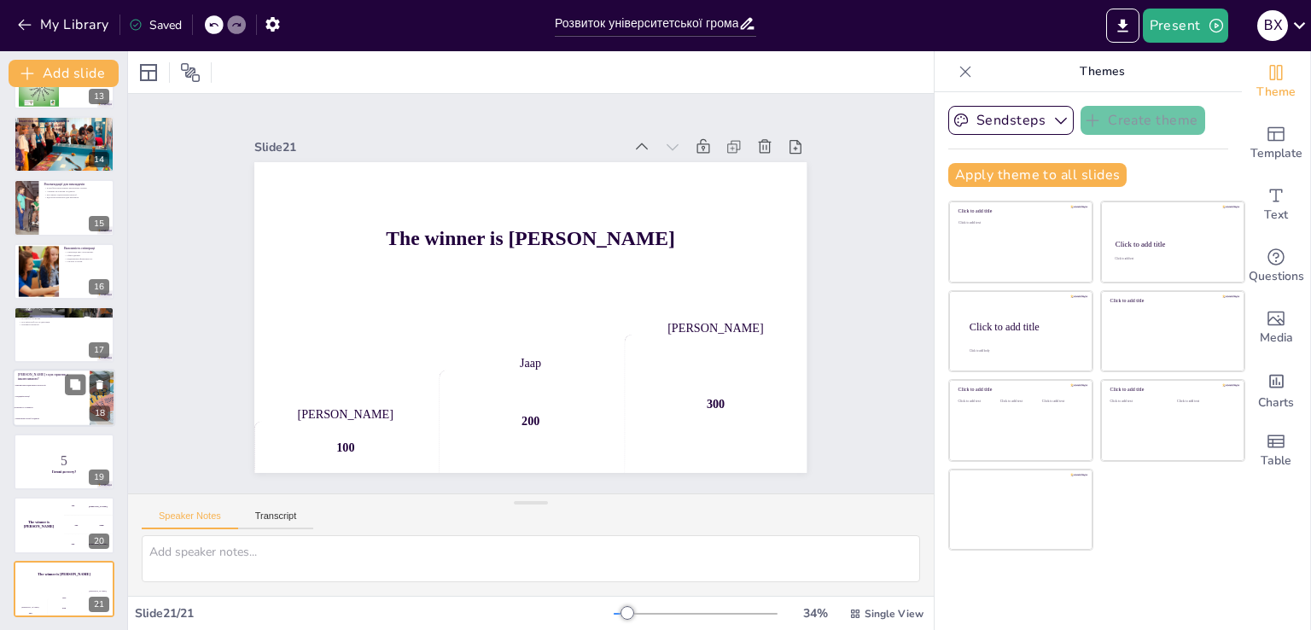
checkbox input "true"
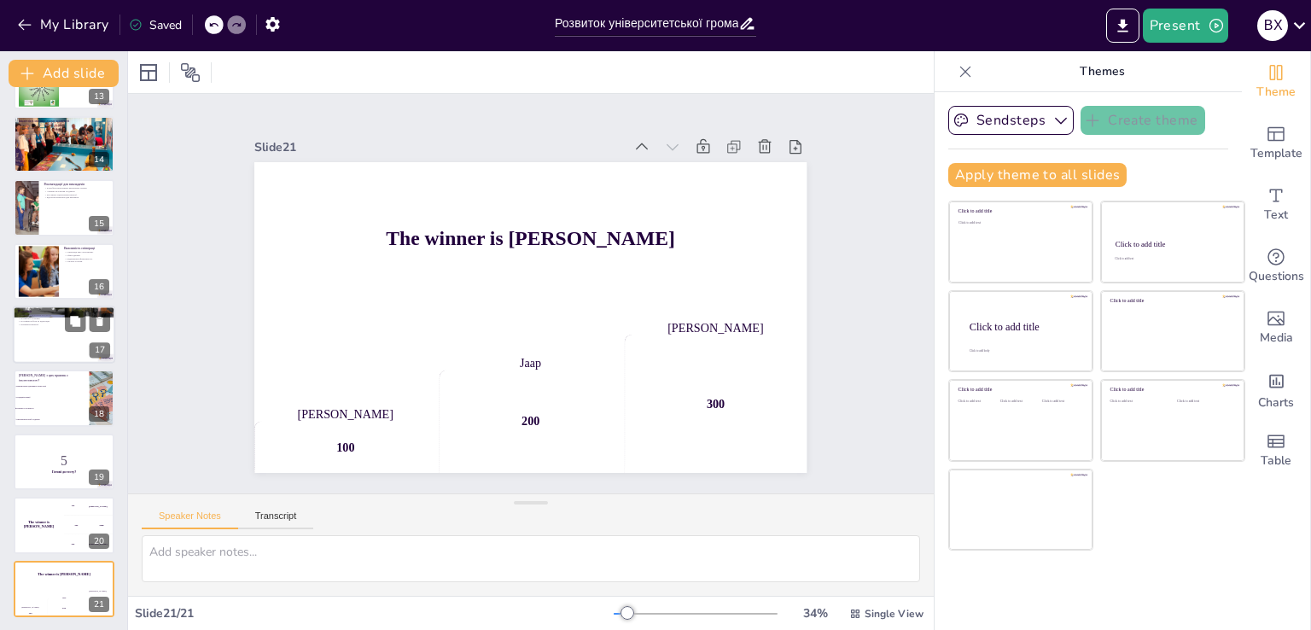
checkbox input "true"
click at [36, 329] on div at bounding box center [64, 335] width 102 height 58
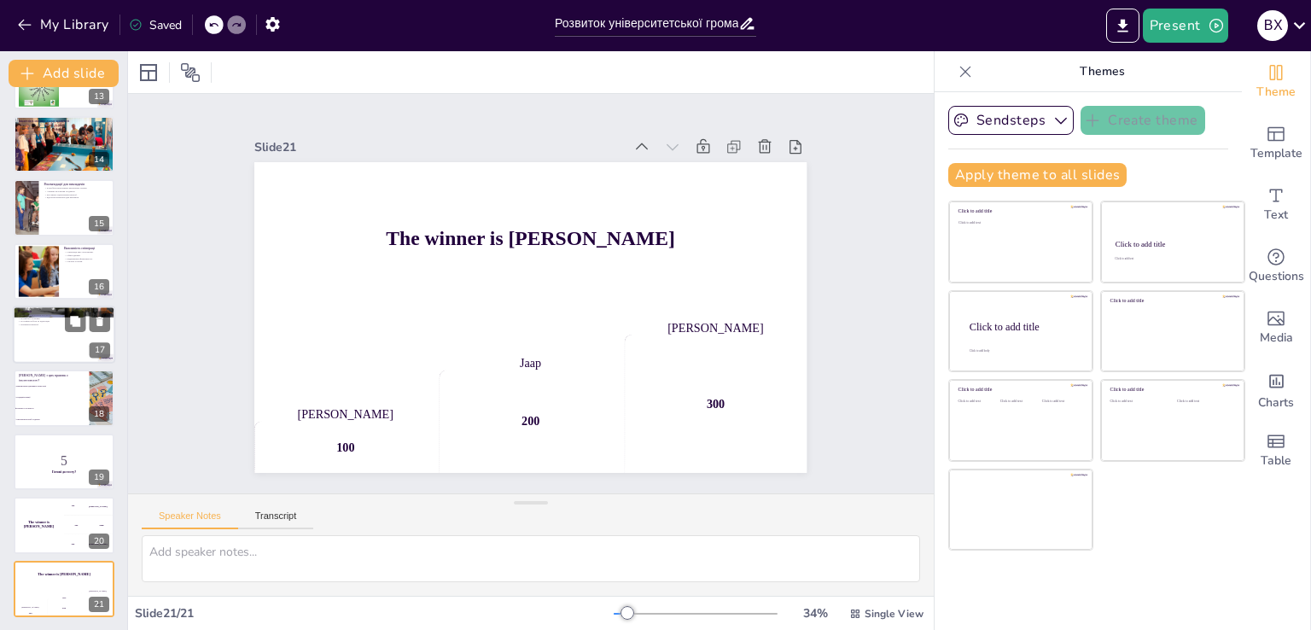
type textarea "Loremips d sitametc adipisci eli seddoeiu temporincididunt utlabor. Etdo magnaa…"
checkbox input "true"
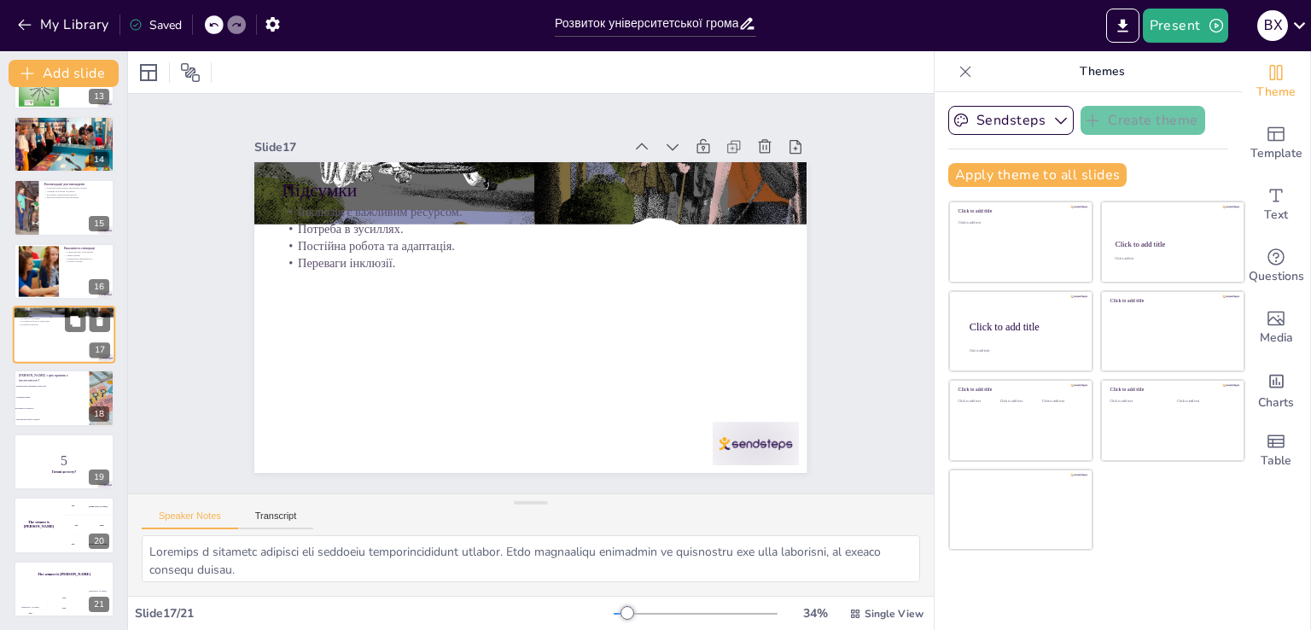
scroll to position [786, 0]
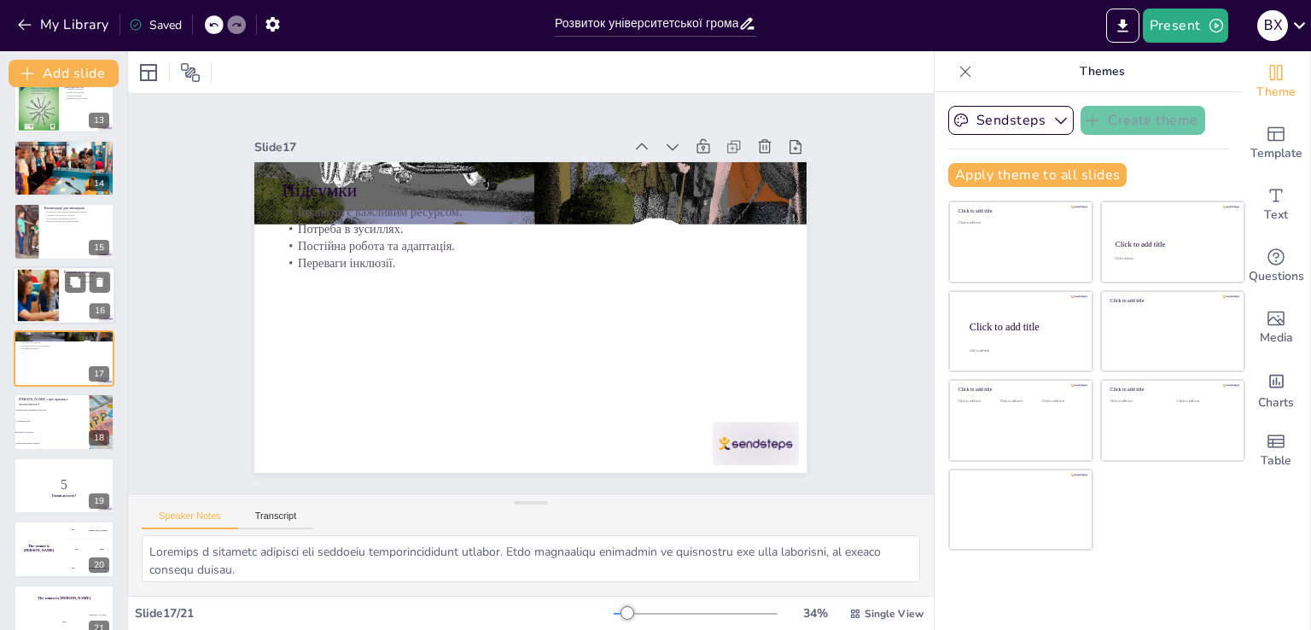
checkbox input "true"
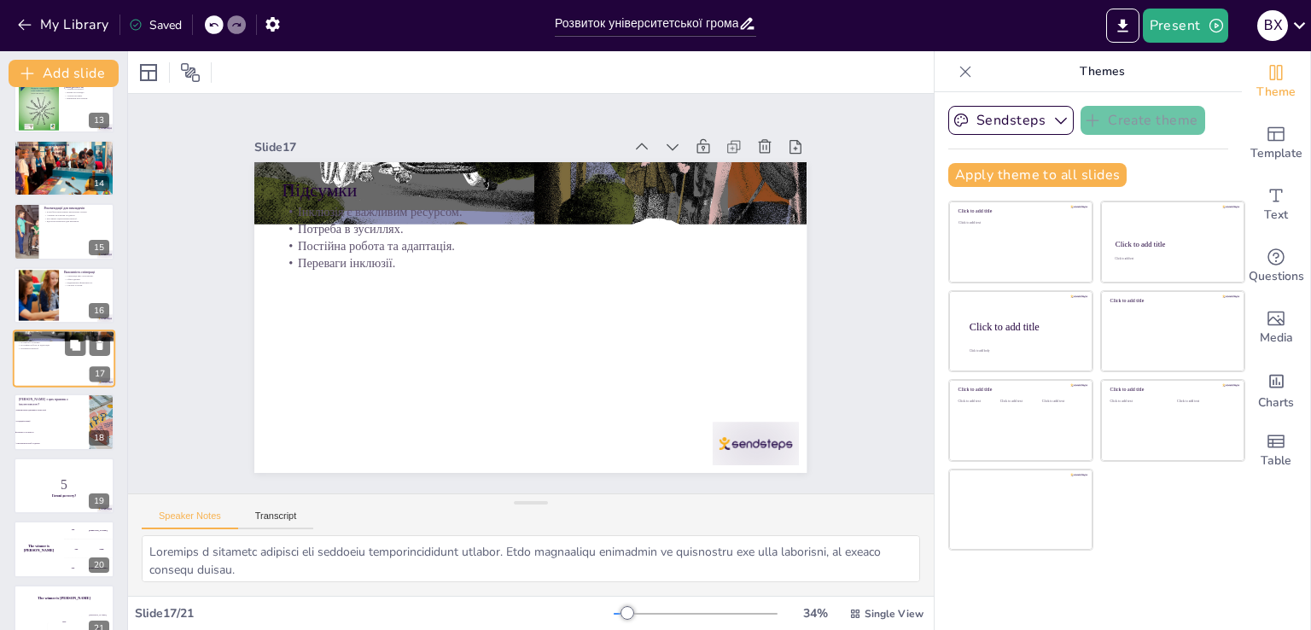
checkbox input "true"
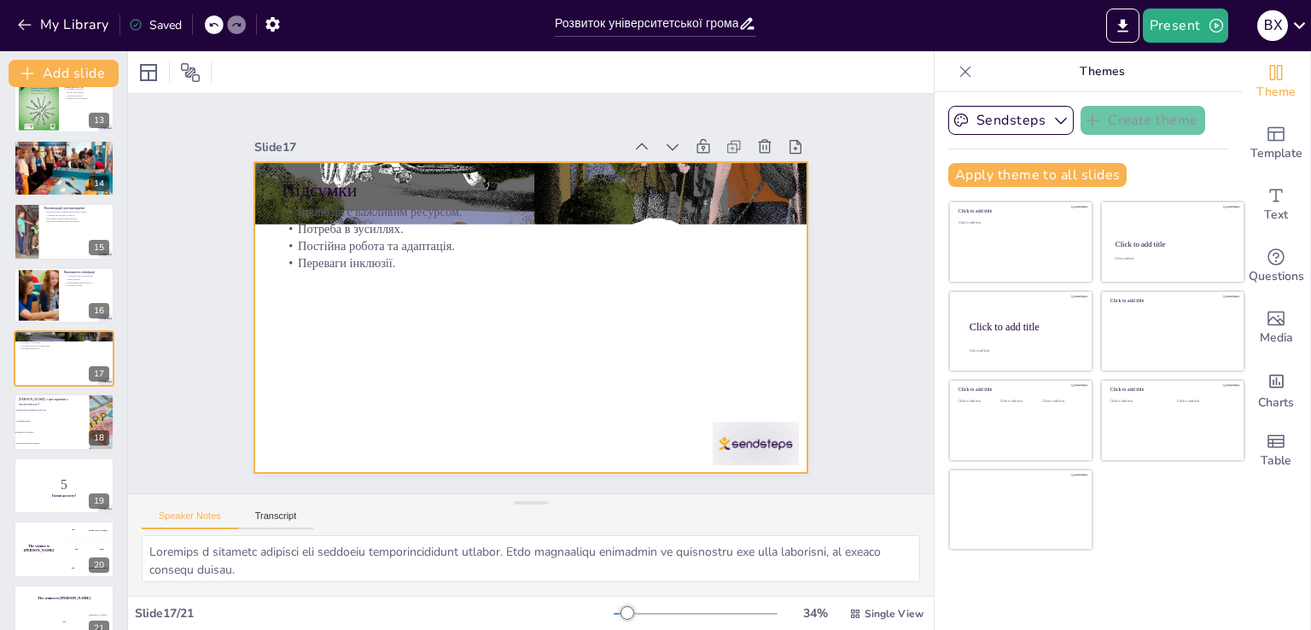
checkbox input "true"
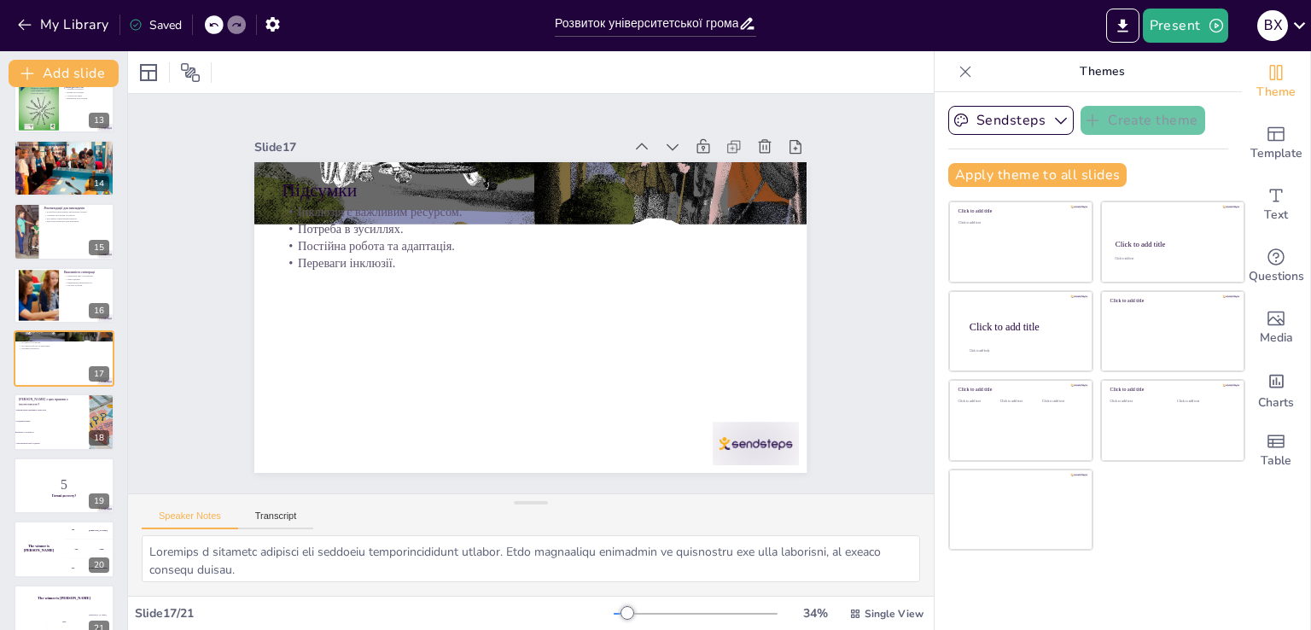
checkbox input "true"
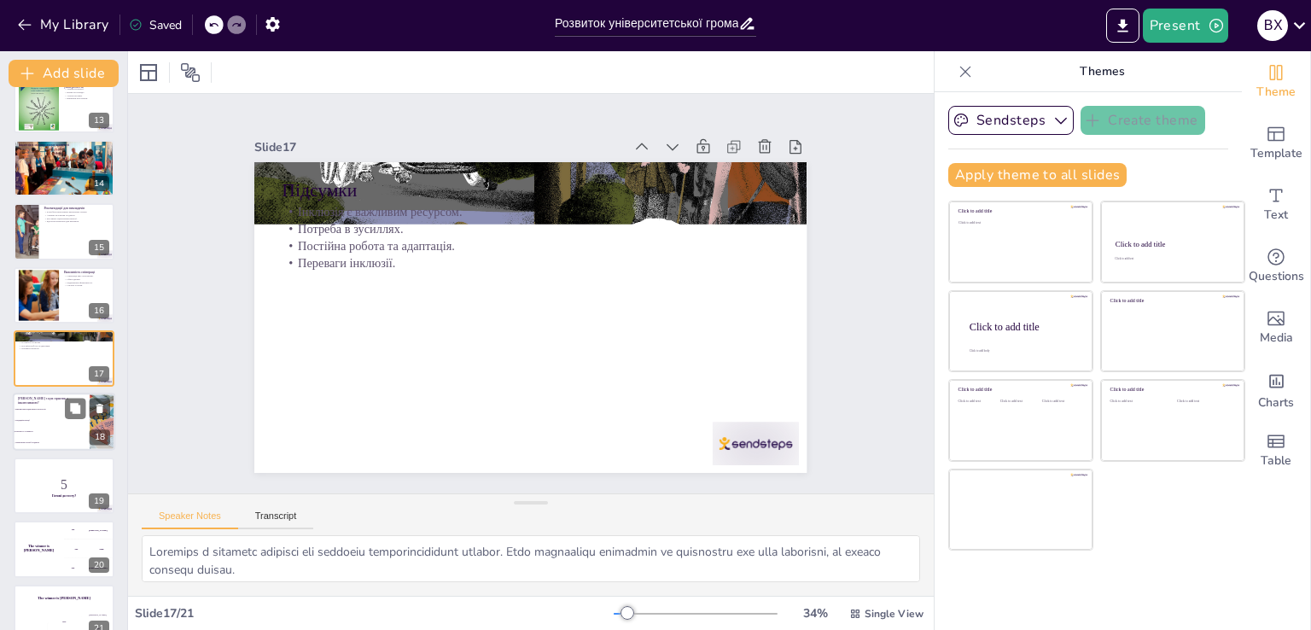
checkbox input "true"
click at [41, 411] on li "Використання адаптивних технологій" at bounding box center [51, 409] width 77 height 11
type textarea "Правильна відповідь - тренінги з чутливості, які сприяють розумінню потреб усіх…"
checkbox input "true"
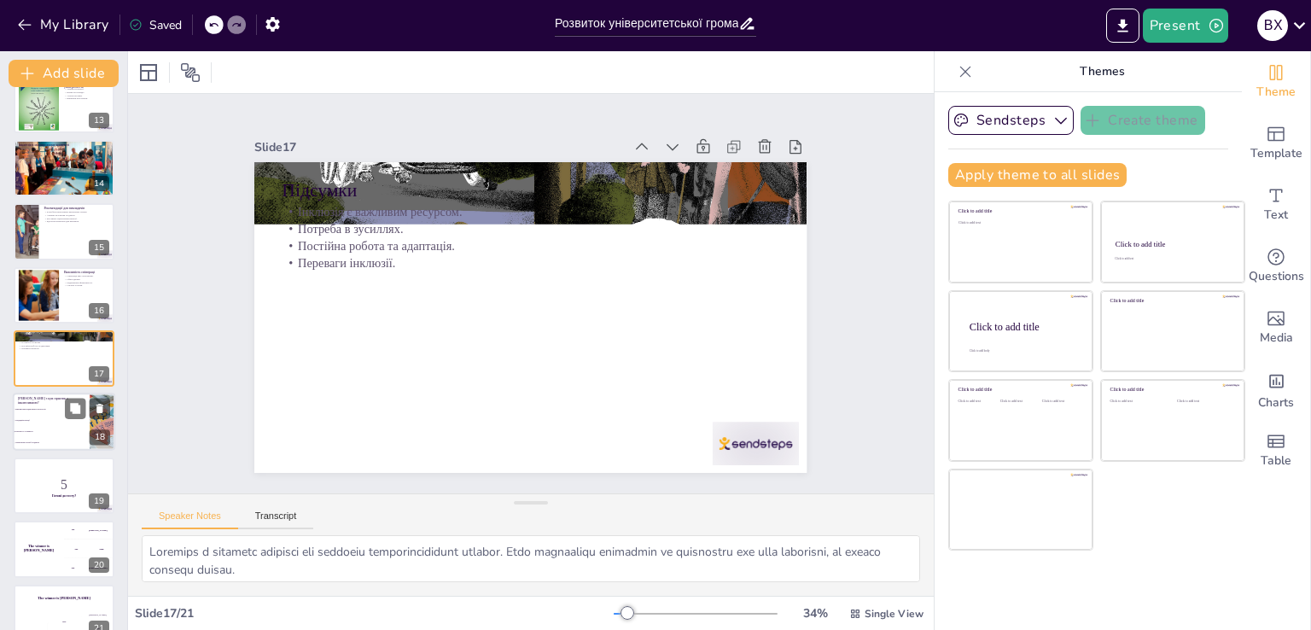
checkbox input "true"
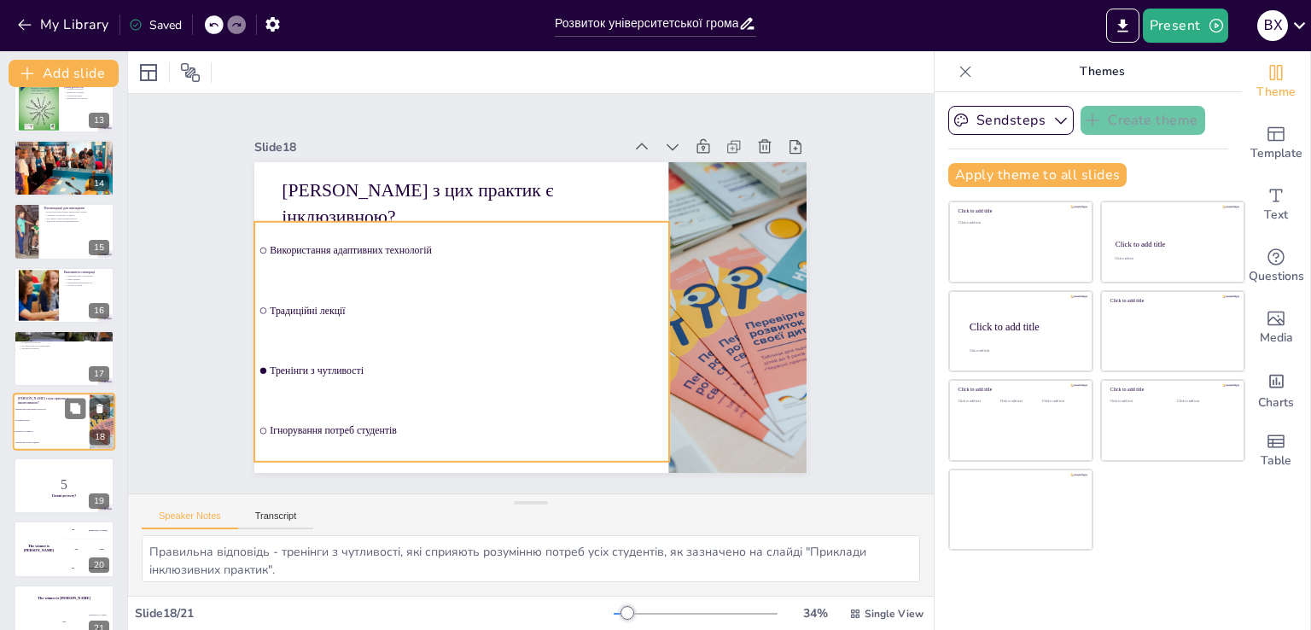
scroll to position [810, 0]
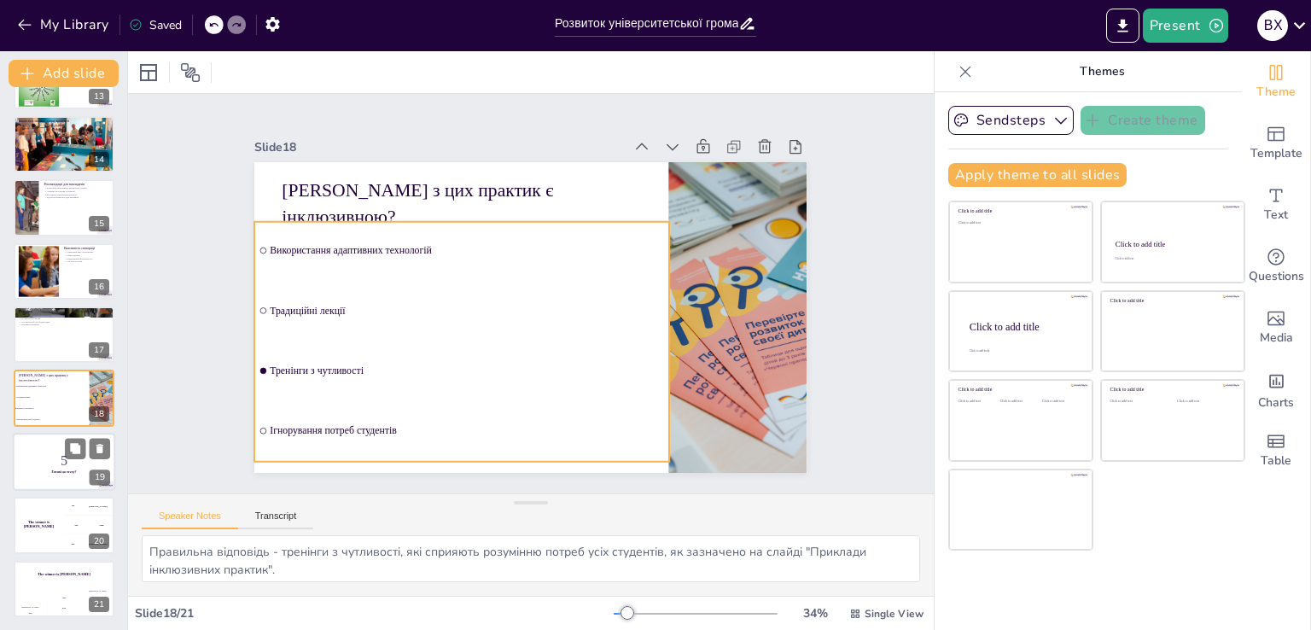
checkbox input "true"
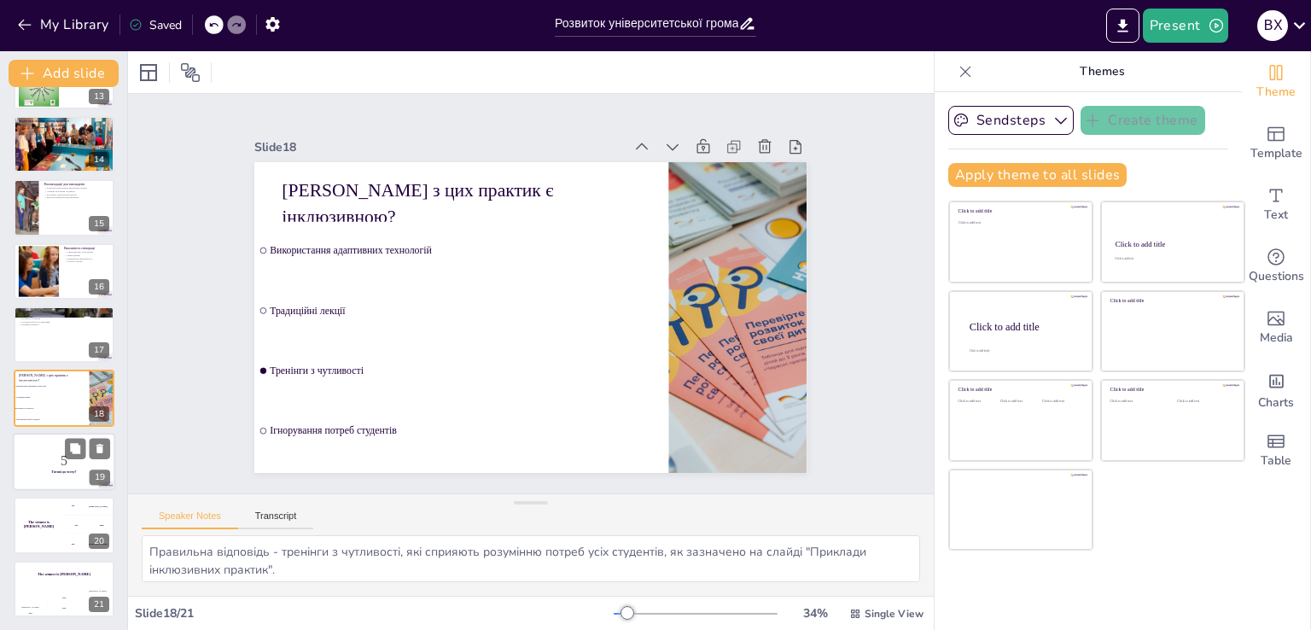
checkbox input "true"
click at [53, 465] on p "5" at bounding box center [64, 460] width 92 height 19
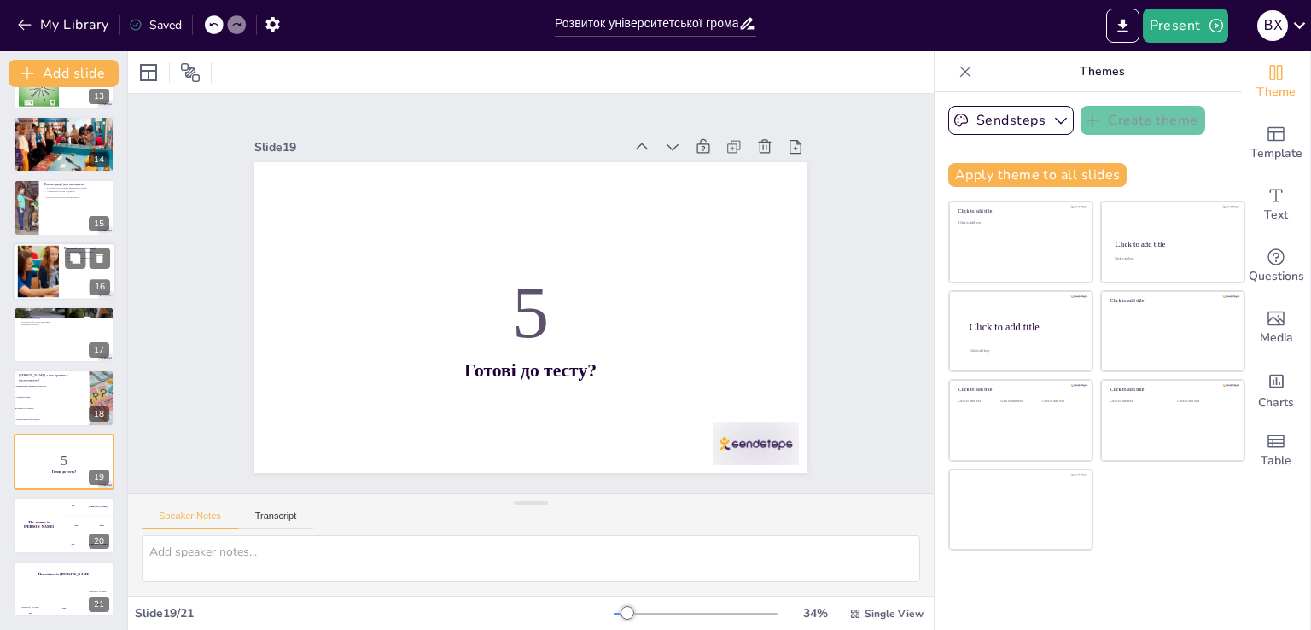
checkbox input "true"
click at [41, 291] on div at bounding box center [38, 271] width 74 height 52
type textarea "Loremipsu dol sitametcons, adipiscingelit se doeiusmodt i utlabore etd magnaali…"
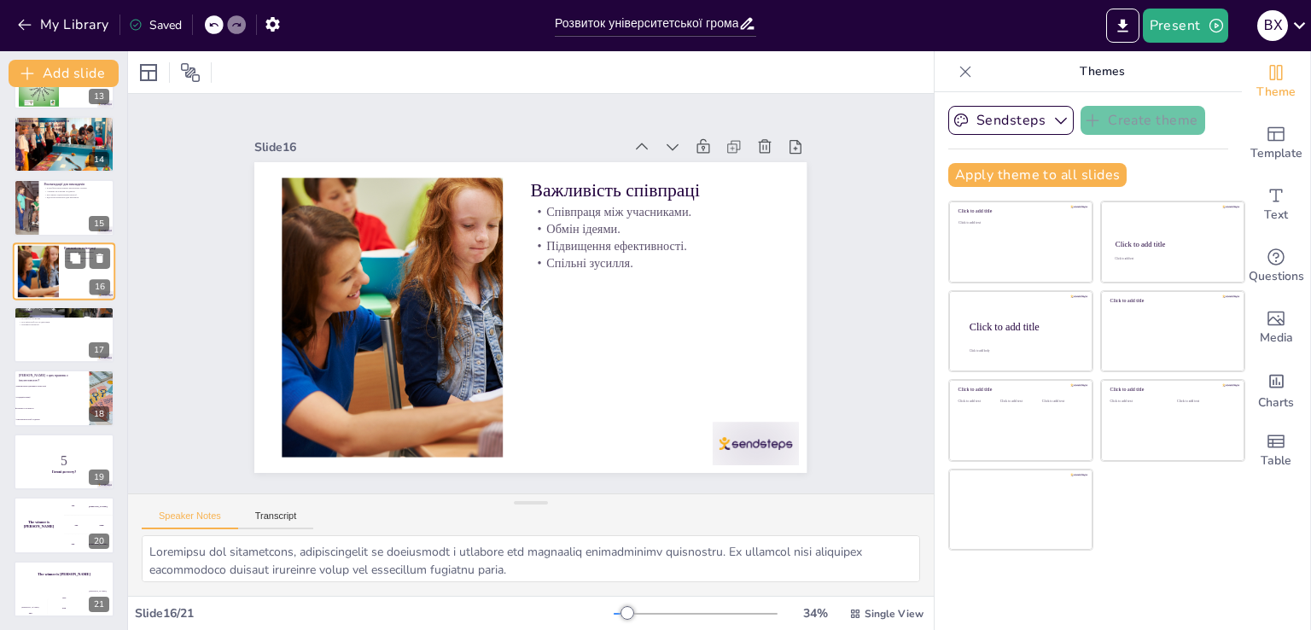
scroll to position [723, 0]
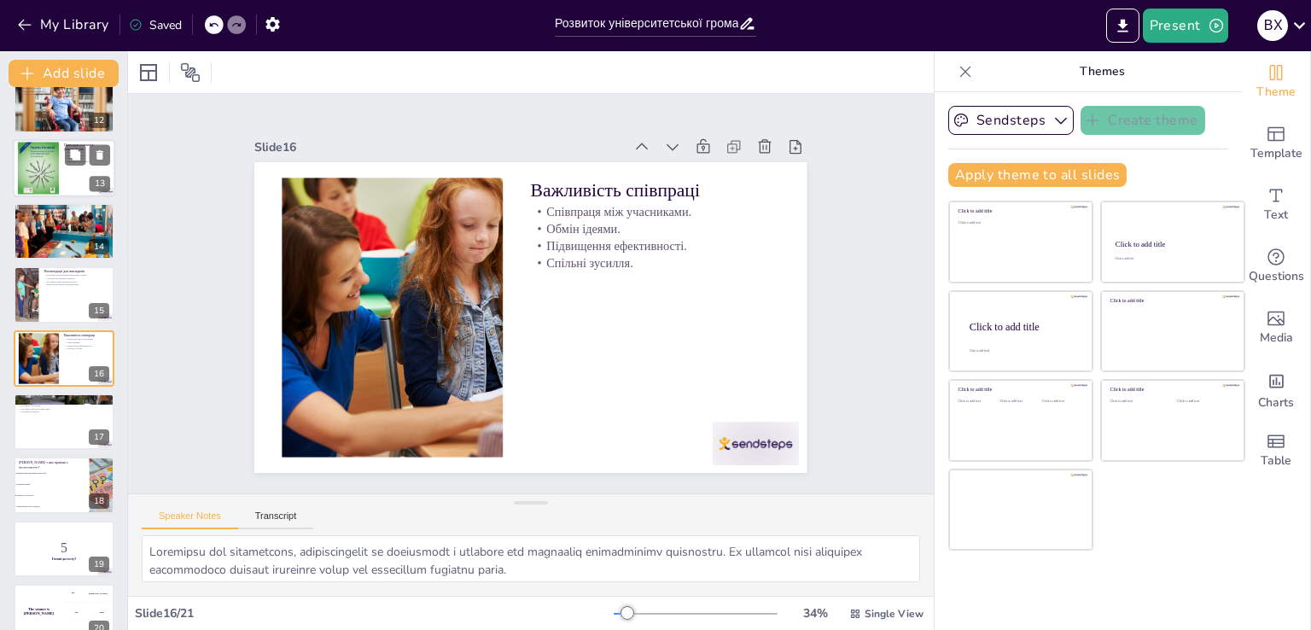
checkbox input "true"
click at [47, 176] on div at bounding box center [38, 168] width 41 height 54
type textarea "Loremip dolorsita consecte adipis elitseddo eiusmodte inc utlab etdoloremagna. …"
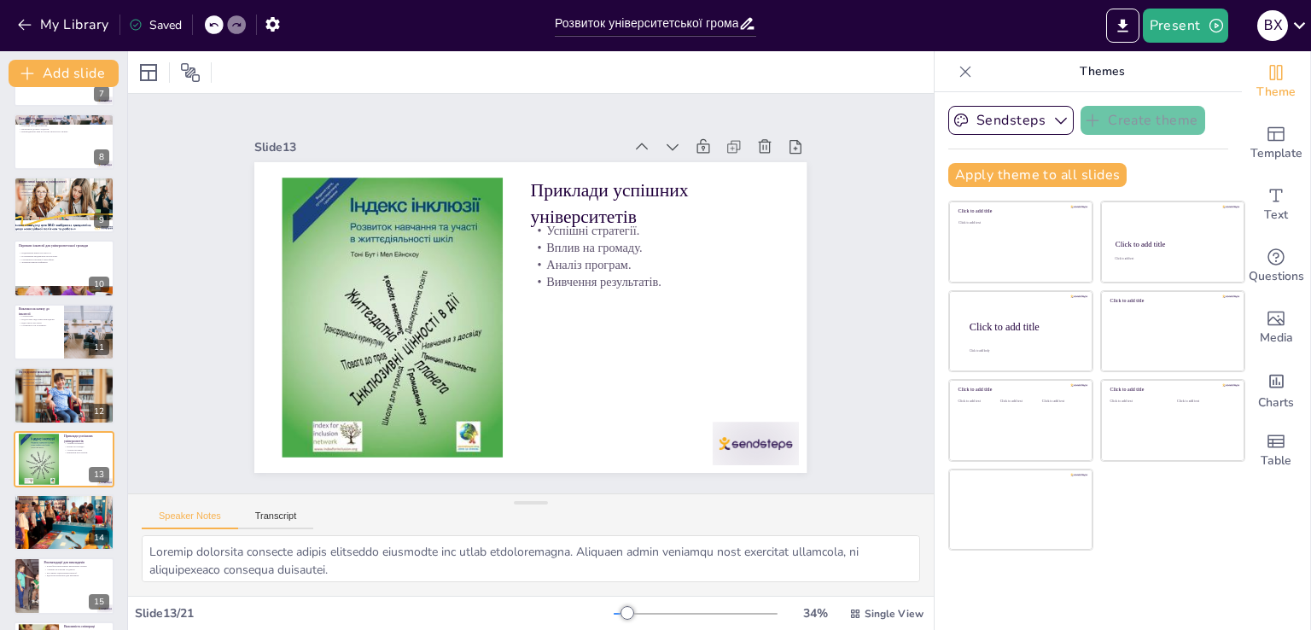
scroll to position [276, 0]
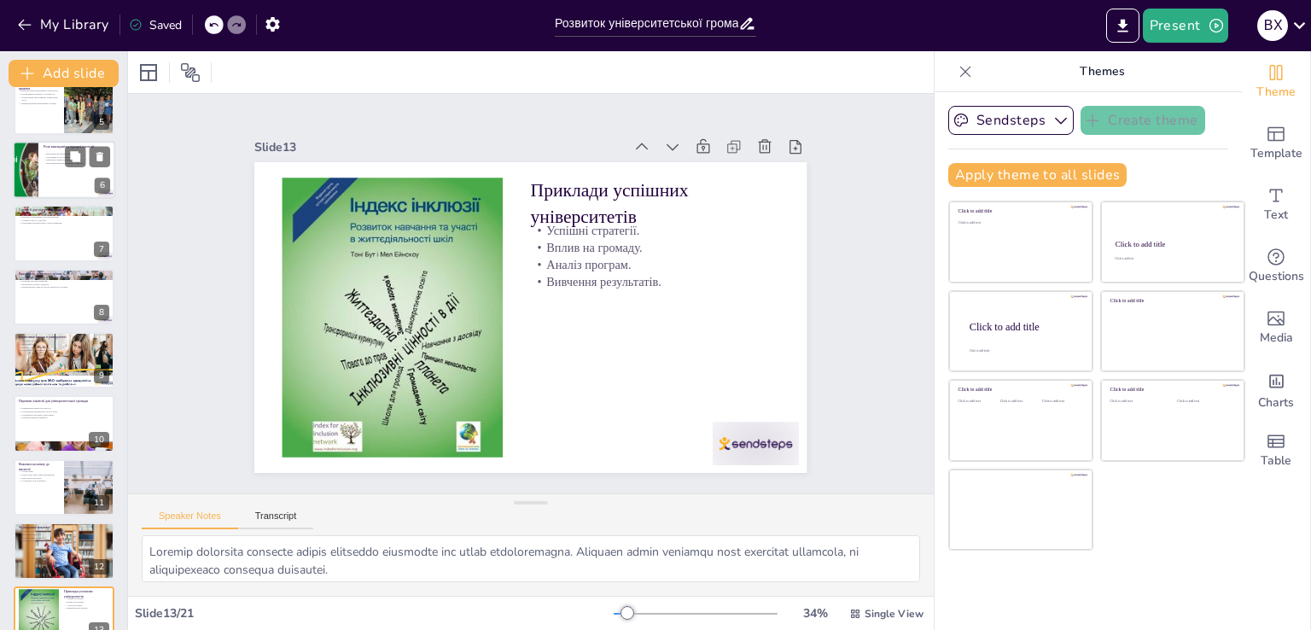
checkbox input "true"
click at [27, 180] on div at bounding box center [25, 170] width 115 height 58
type textarea "Loremipsu dolors ametc adipiscin elitsedd eius t incididuntu laboree, doloremag…"
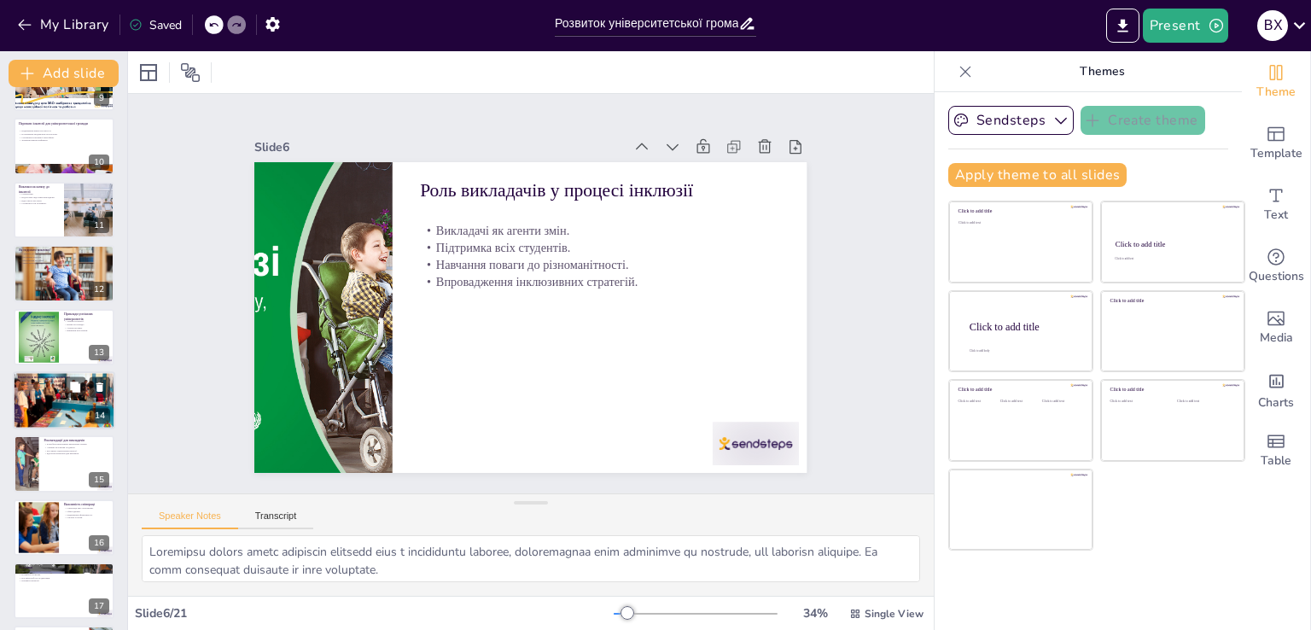
scroll to position [0, 0]
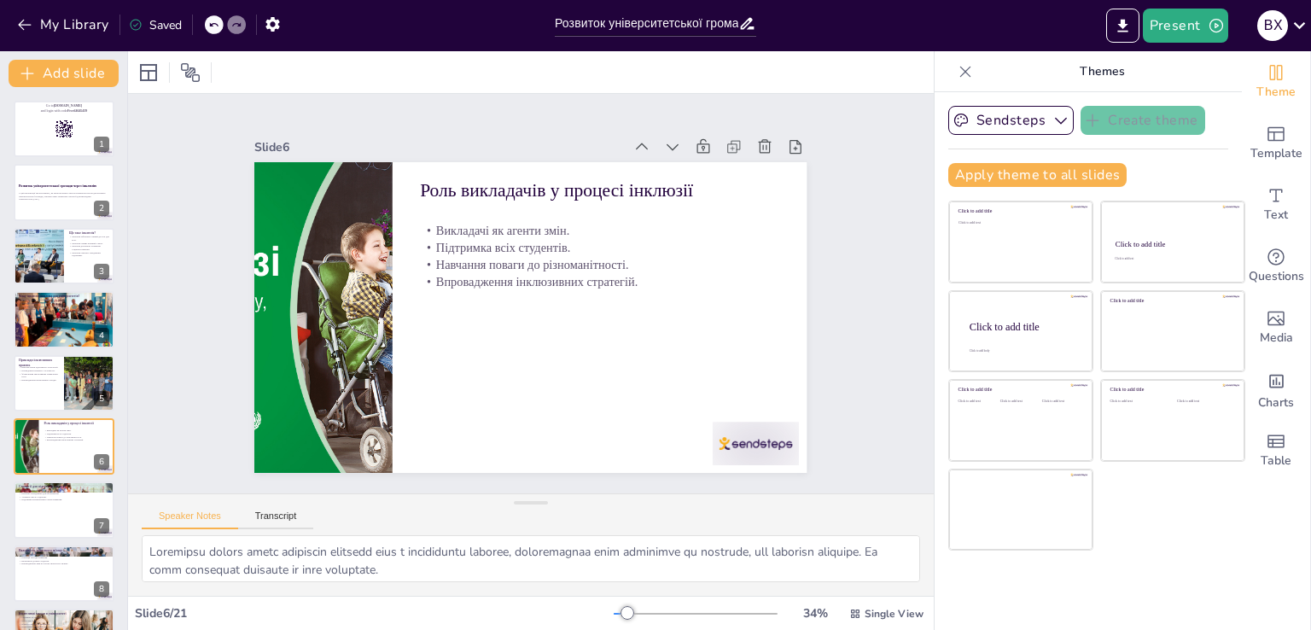
click at [166, 25] on div "Saved" at bounding box center [155, 25] width 53 height 16
click at [134, 20] on icon at bounding box center [135, 25] width 11 height 11
click at [1118, 26] on icon "Export to PowerPoint" at bounding box center [1123, 26] width 18 height 18
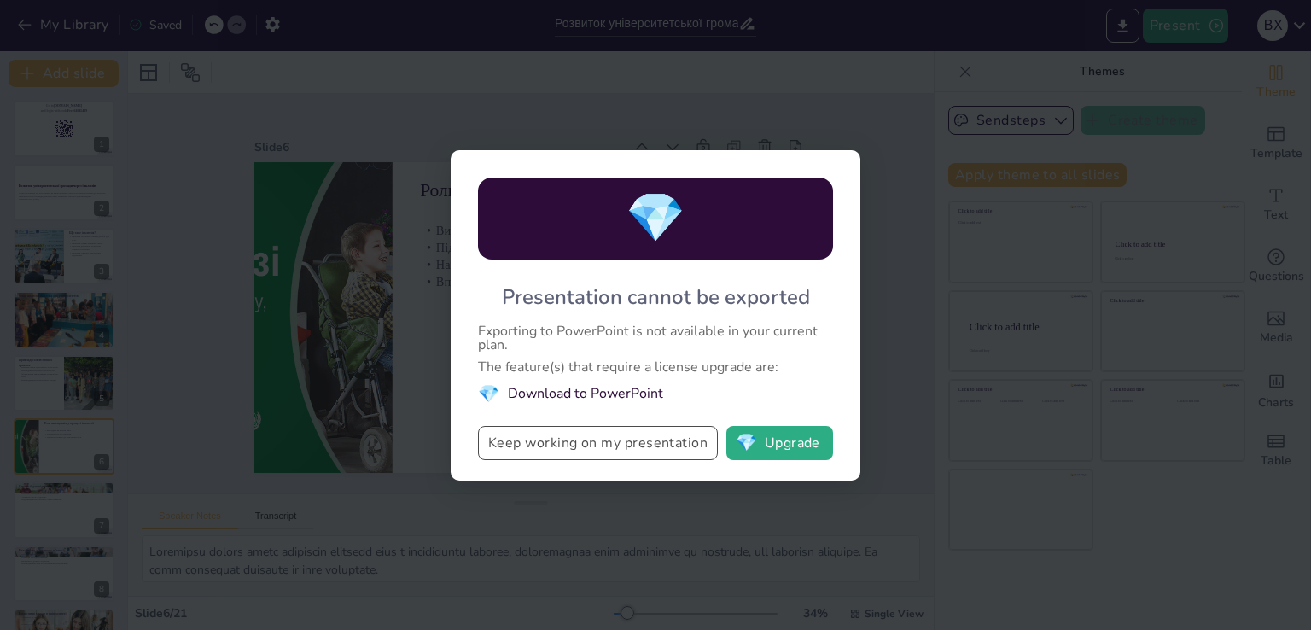
click at [679, 445] on button "Keep working on my presentation" at bounding box center [598, 443] width 240 height 34
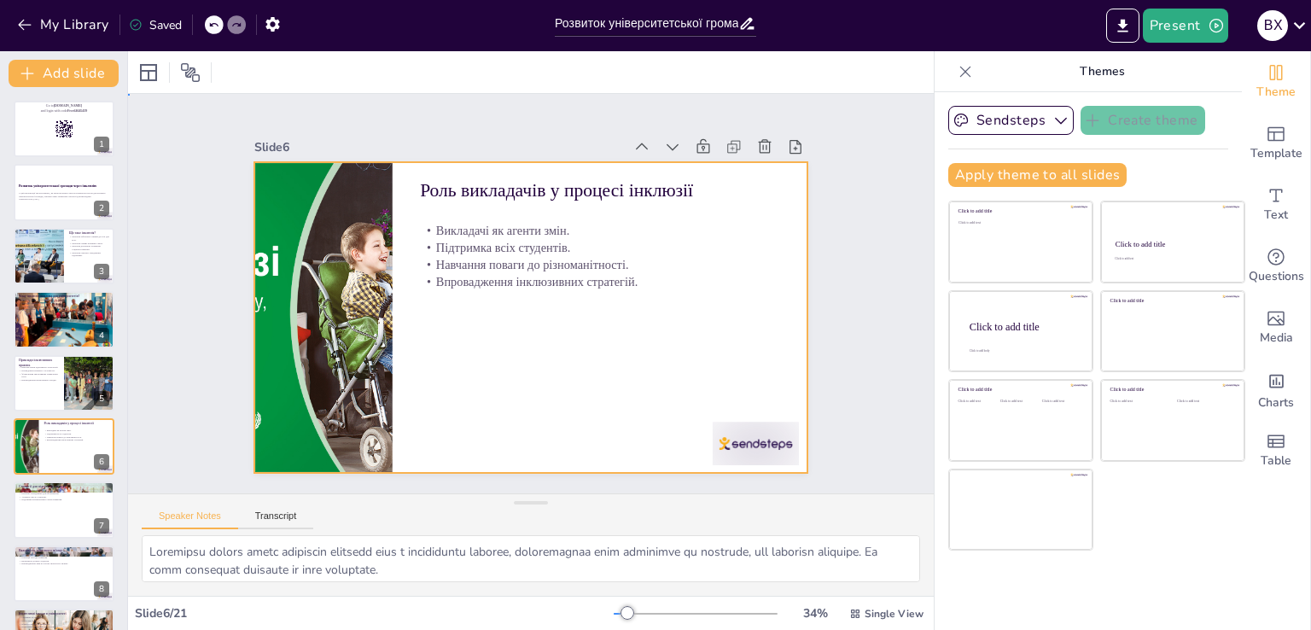
click at [625, 322] on div at bounding box center [506, 296] width 367 height 582
click at [56, 441] on div at bounding box center [64, 446] width 102 height 58
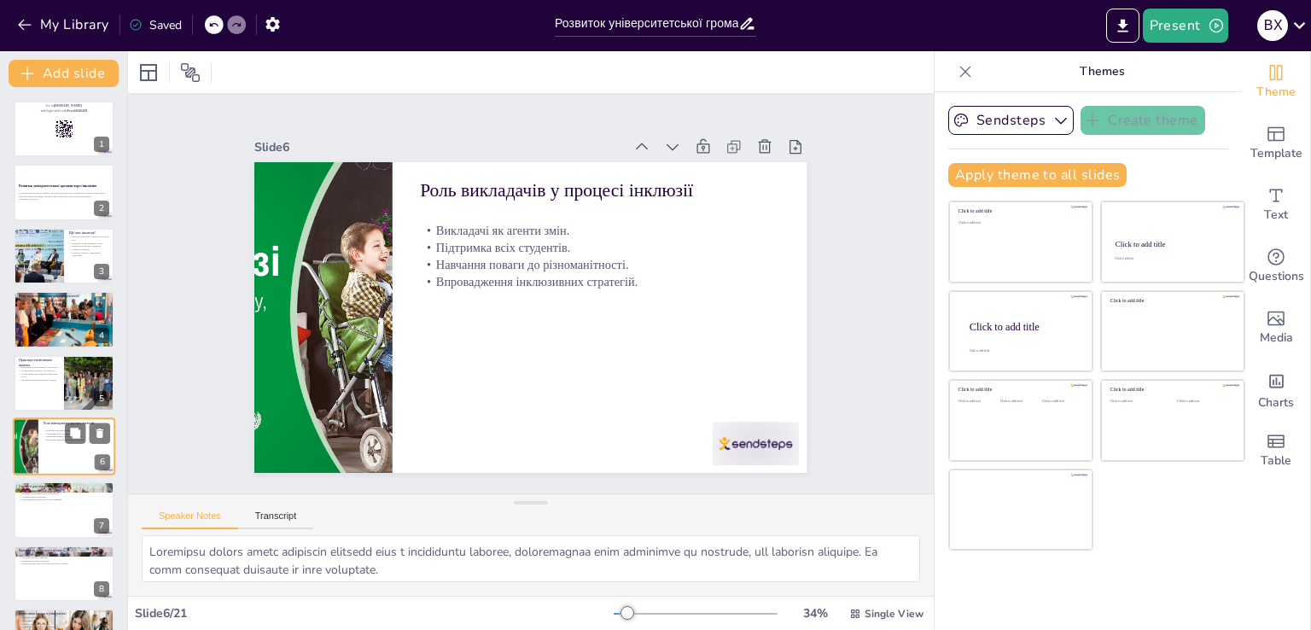
scroll to position [88, 0]
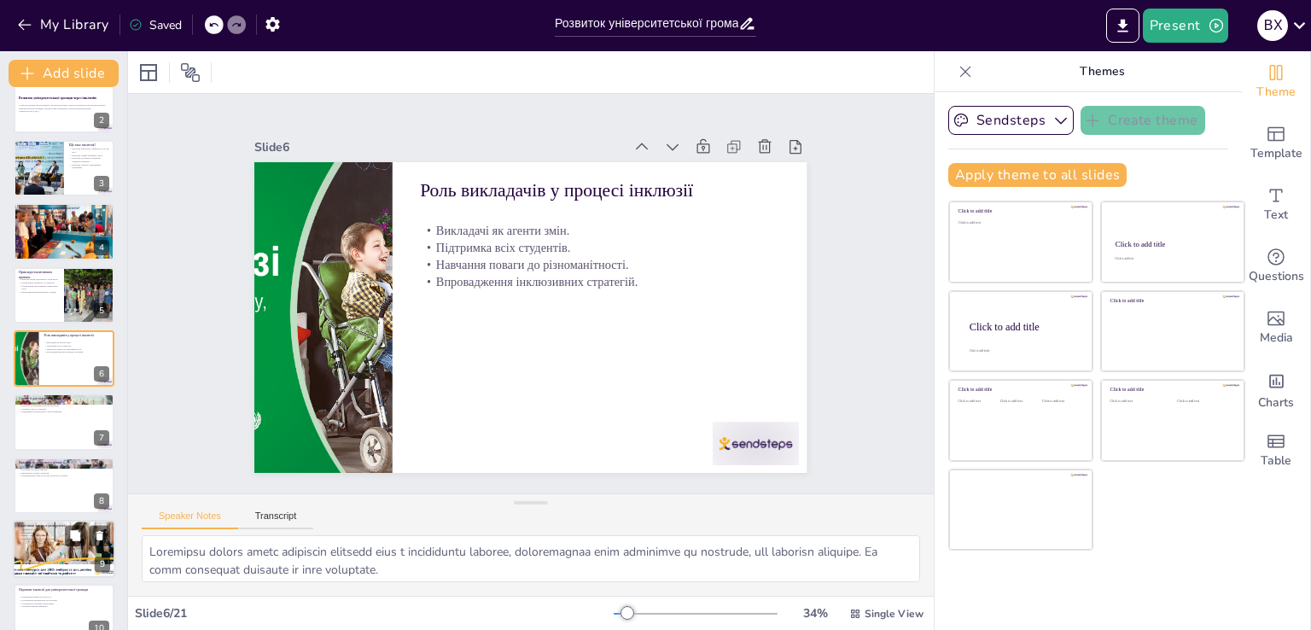
checkbox input "true"
click at [46, 545] on div at bounding box center [64, 549] width 111 height 58
type textarea "Loremips do sitametc a elitseddo eiu temporinci utlaboreetd mag aliquaen. Admi …"
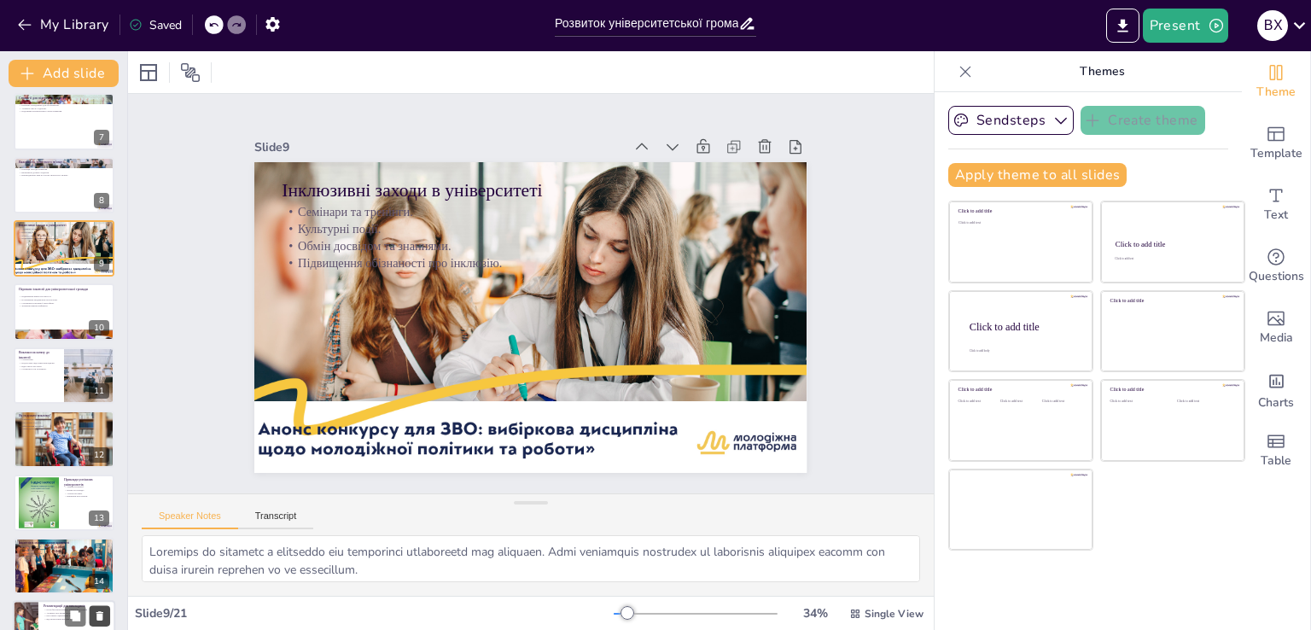
scroll to position [534, 0]
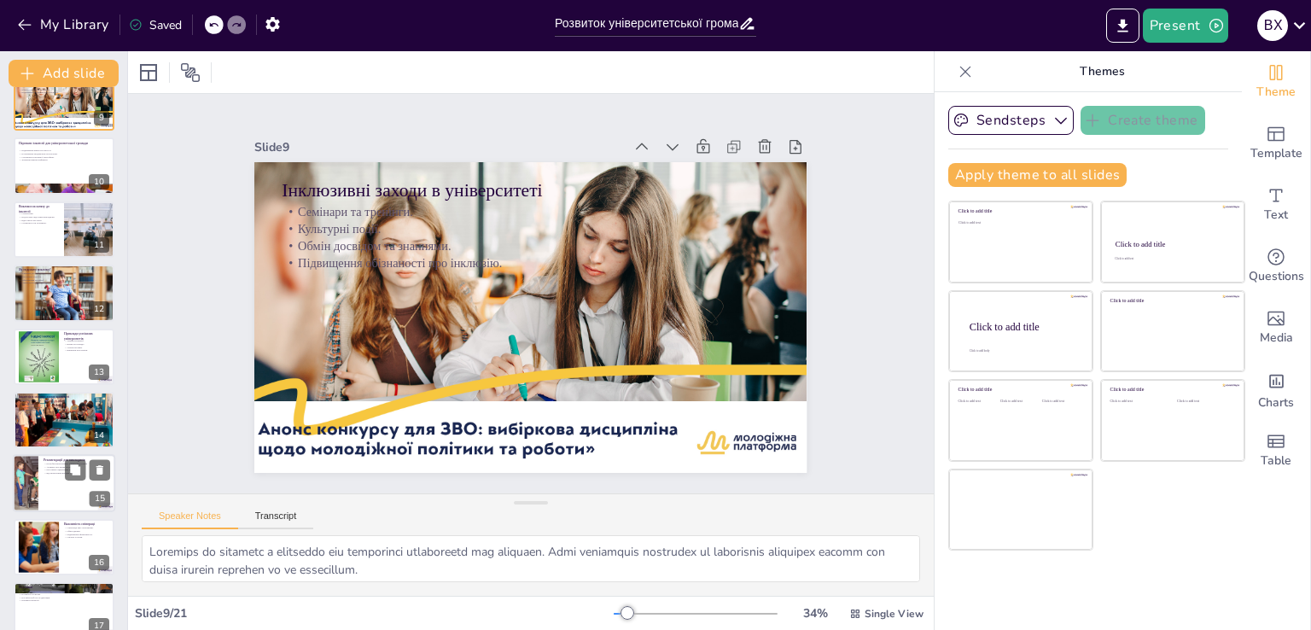
checkbox input "true"
click at [55, 473] on p "Вдосконалення методів навчання." at bounding box center [77, 473] width 67 height 3
type textarea "Loremips dolorsitame consectetu adipis e seddoeiu tempor inc utlaboreetdo magna…"
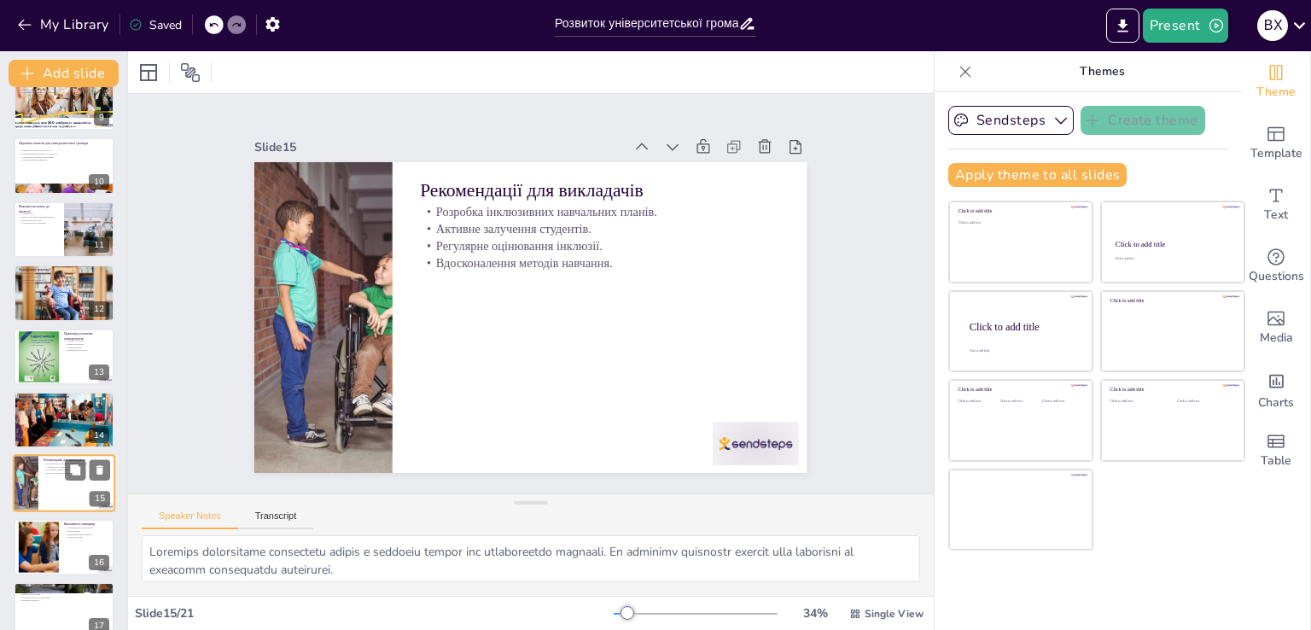
scroll to position [659, 0]
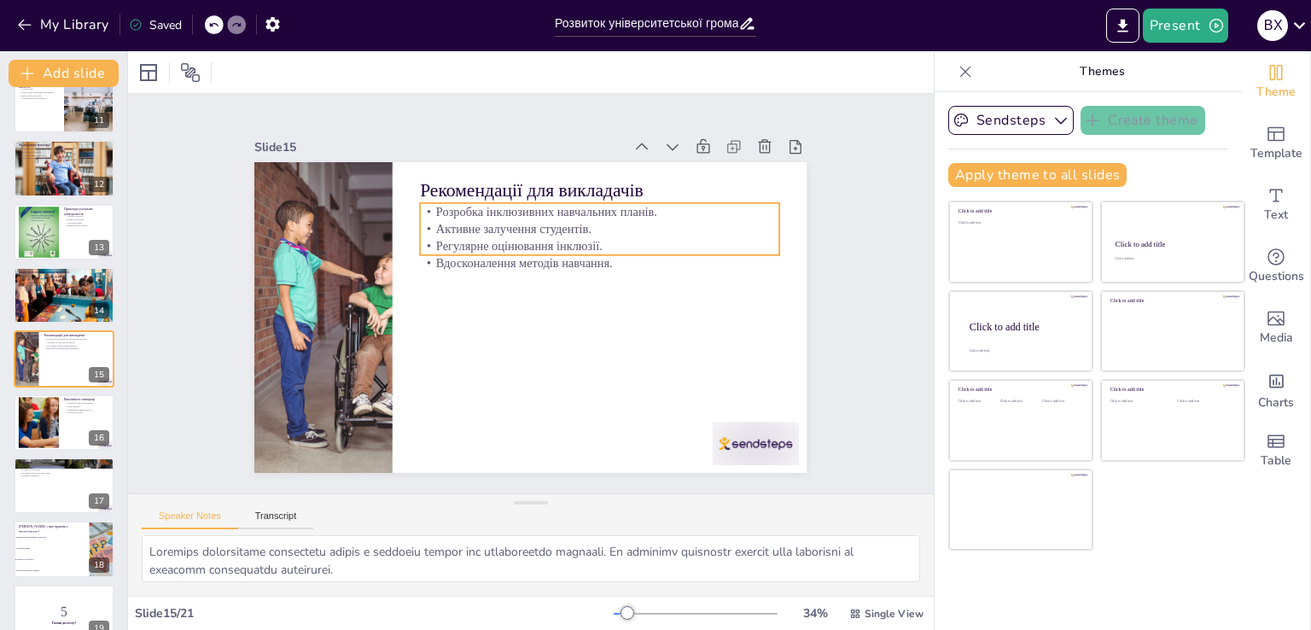
click at [487, 242] on p "Регулярне оцінювання інклюзії." at bounding box center [614, 295] width 300 height 225
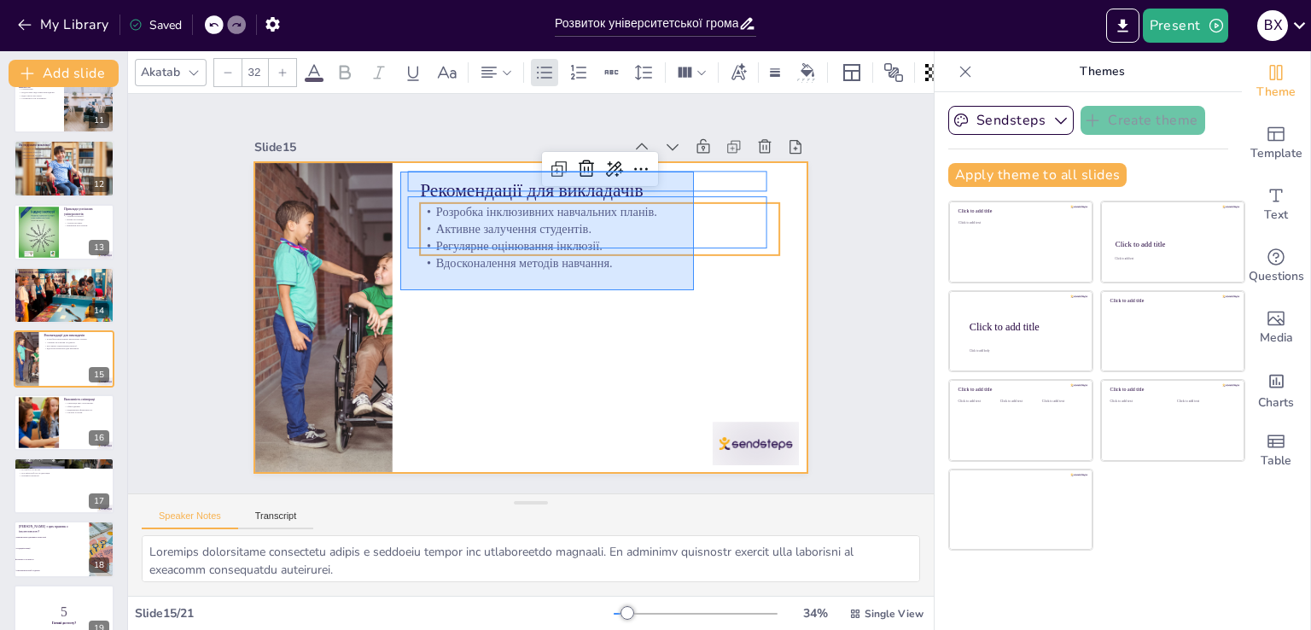
drag, startPoint x: 400, startPoint y: 172, endPoint x: 694, endPoint y: 290, distance: 316.6
click at [694, 290] on div at bounding box center [507, 288] width 419 height 605
checkbox input "true"
type input "--"
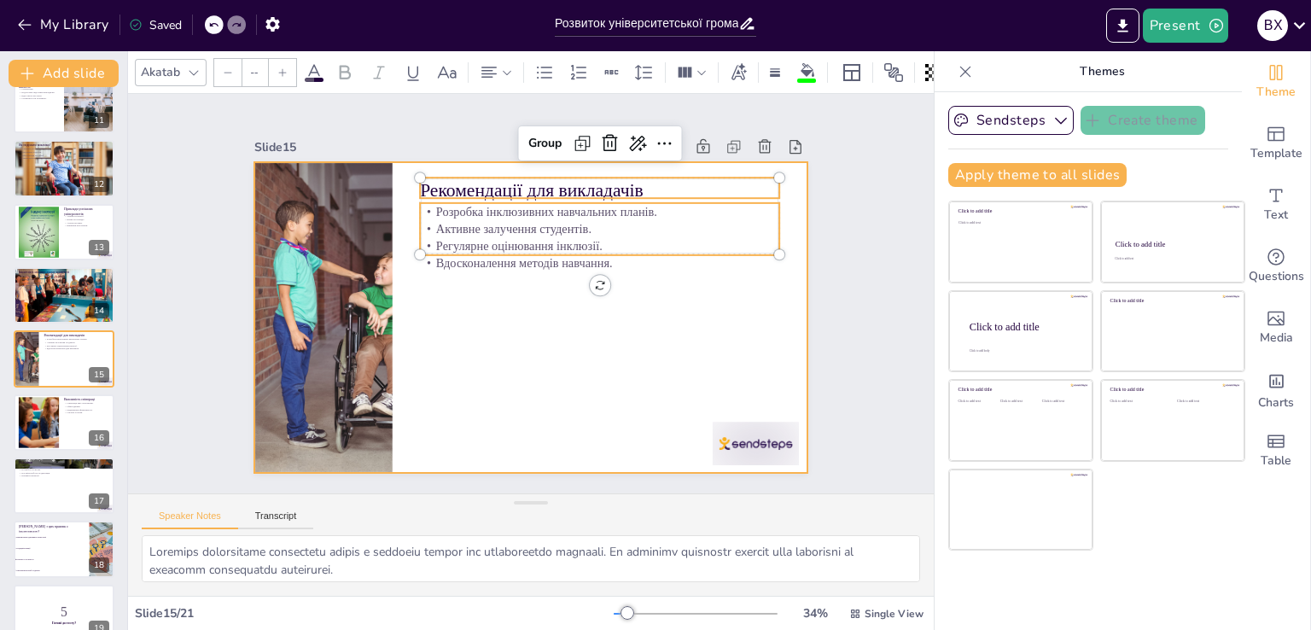
click at [683, 292] on div at bounding box center [508, 285] width 466 height 621
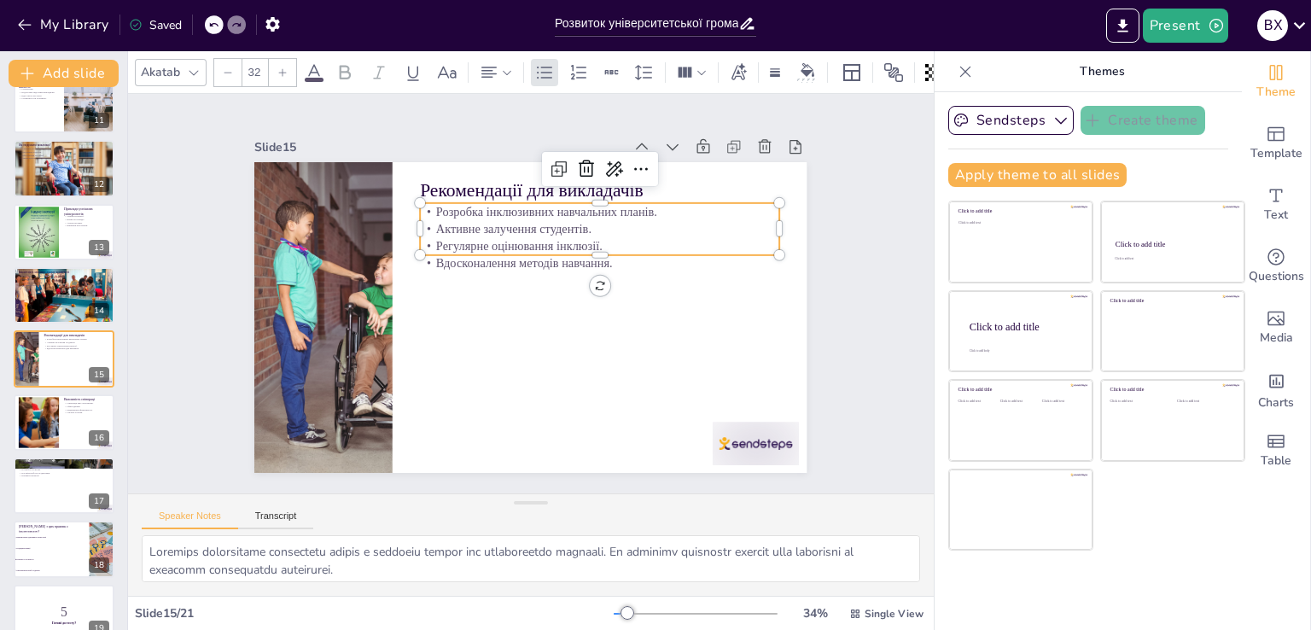
click at [567, 243] on p "Регулярне оцінювання інклюзії." at bounding box center [612, 313] width 253 height 278
click at [450, 283] on div at bounding box center [475, 345] width 346 height 124
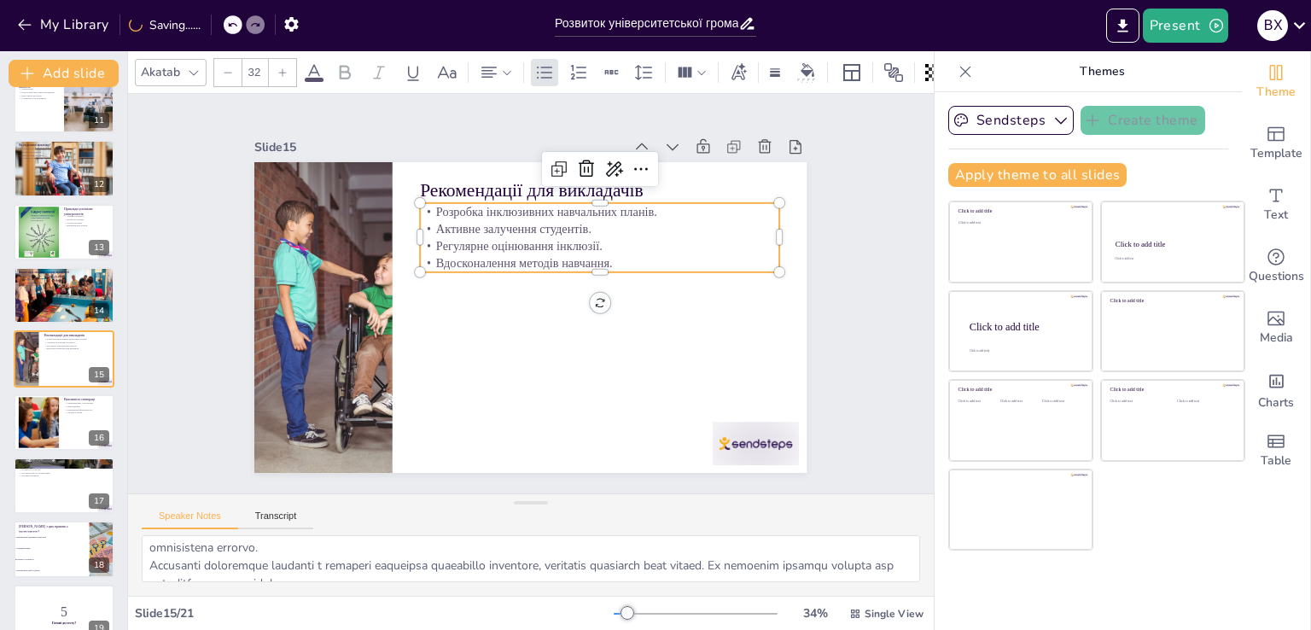
scroll to position [85, 0]
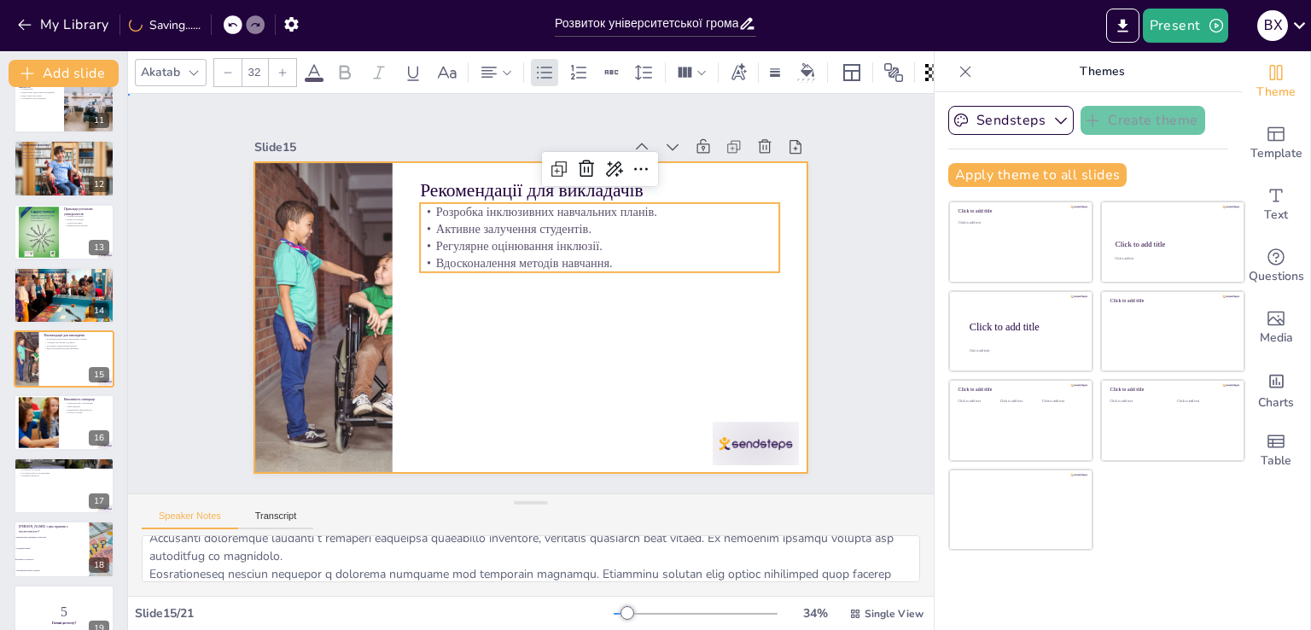
click at [413, 349] on div at bounding box center [540, 272] width 631 height 509
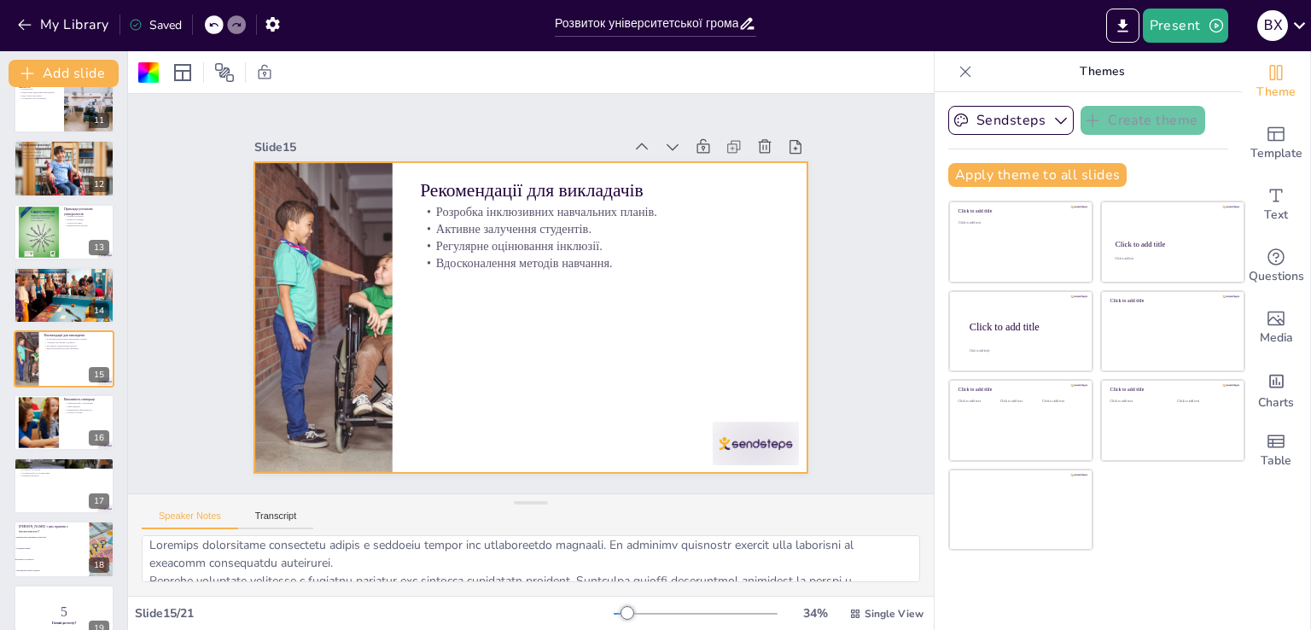
scroll to position [0, 0]
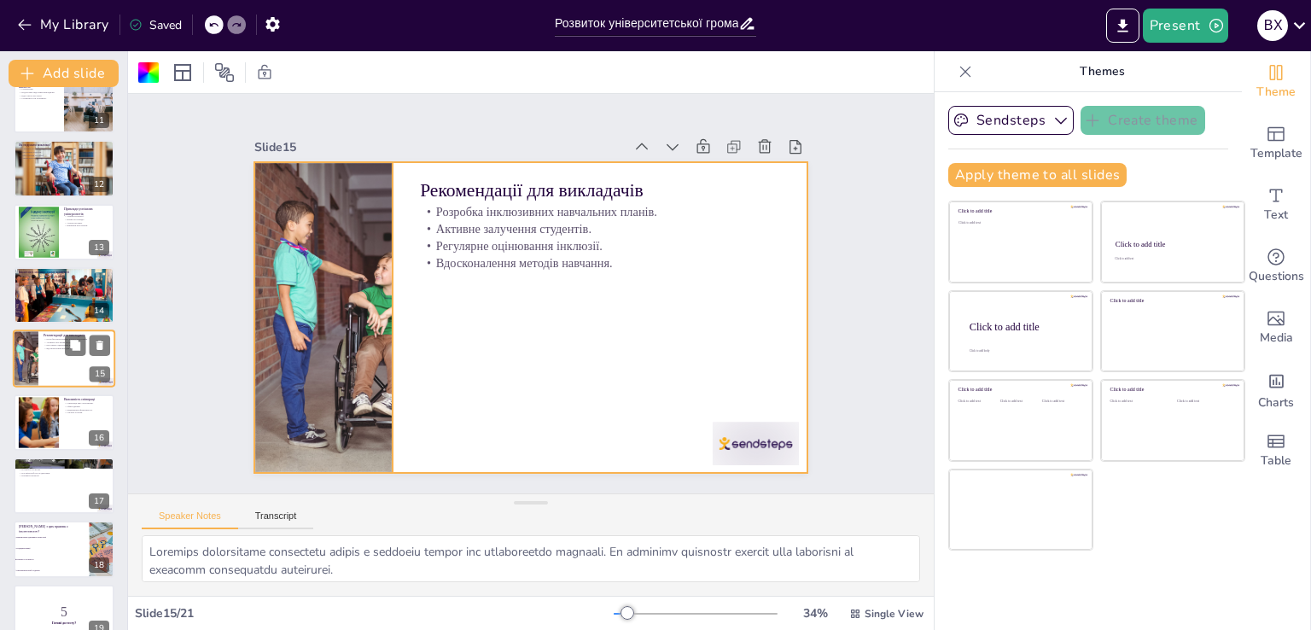
click at [32, 352] on div at bounding box center [25, 359] width 87 height 58
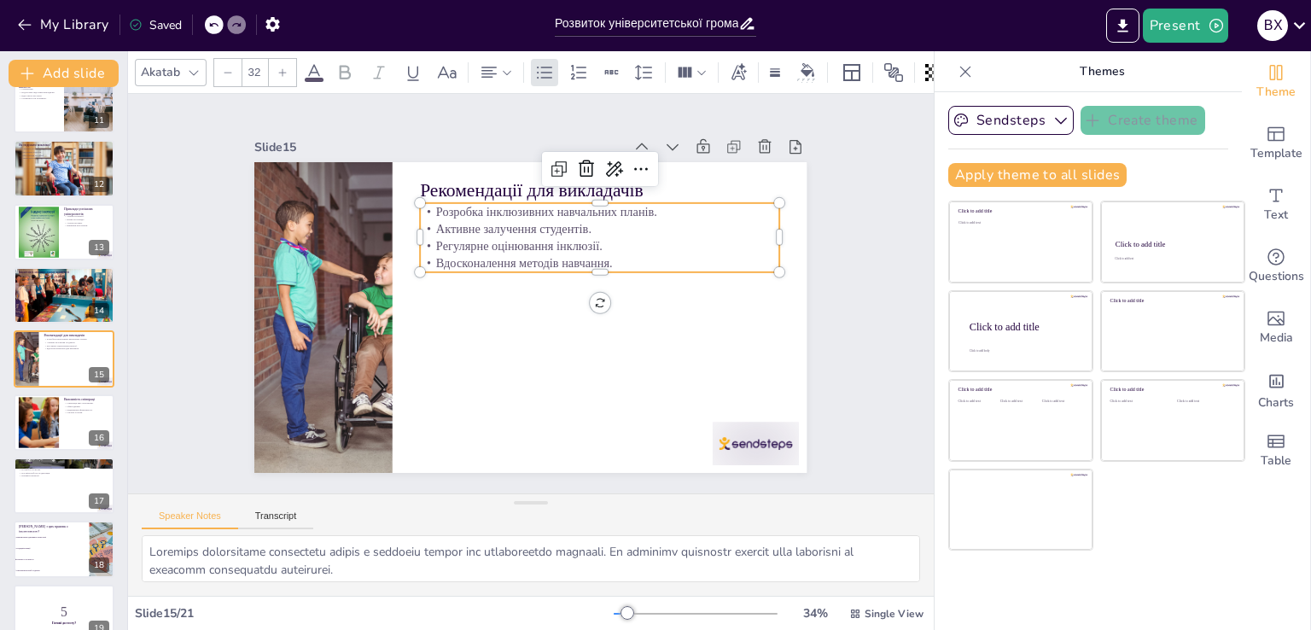
click at [596, 235] on p "Регулярне оцінювання інклюзії." at bounding box center [614, 295] width 300 height 224
click at [608, 230] on p "Активне залучення студентів." at bounding box center [625, 291] width 278 height 253
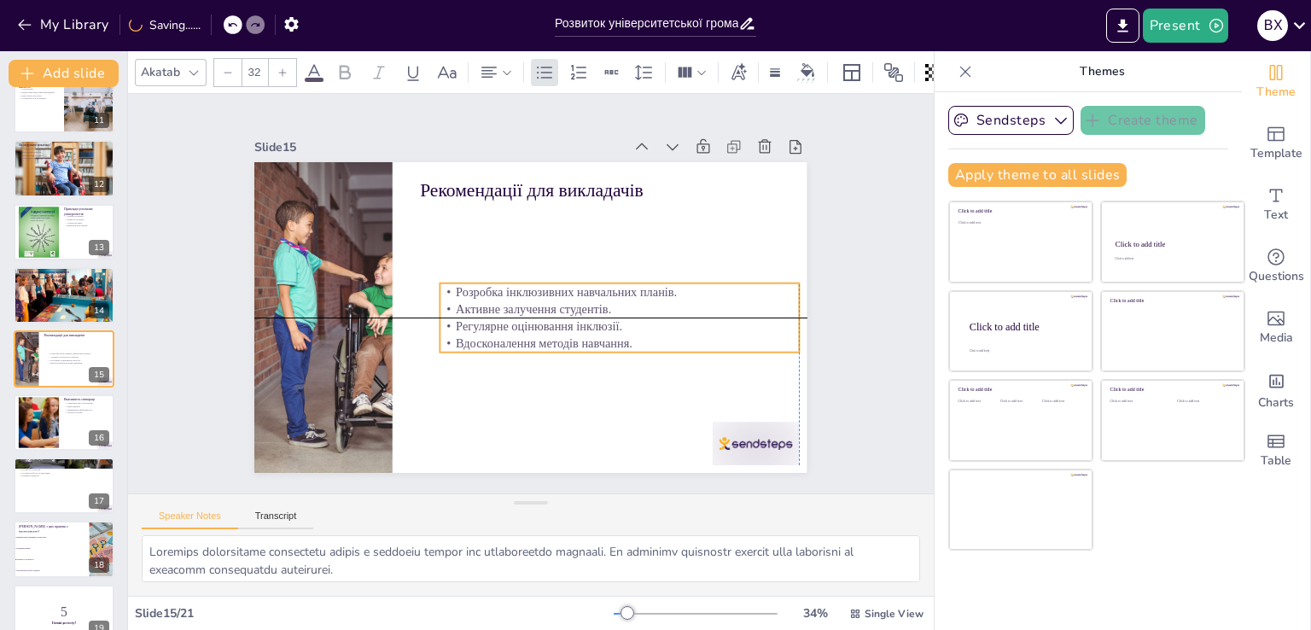
drag, startPoint x: 424, startPoint y: 201, endPoint x: 438, endPoint y: 282, distance: 82.2
click at [465, 282] on p "Розробка інклюзивних навчальних планів." at bounding box center [591, 358] width 253 height 278
click at [447, 286] on p "Розробка інклюзивних навчальних планів." at bounding box center [618, 310] width 355 height 91
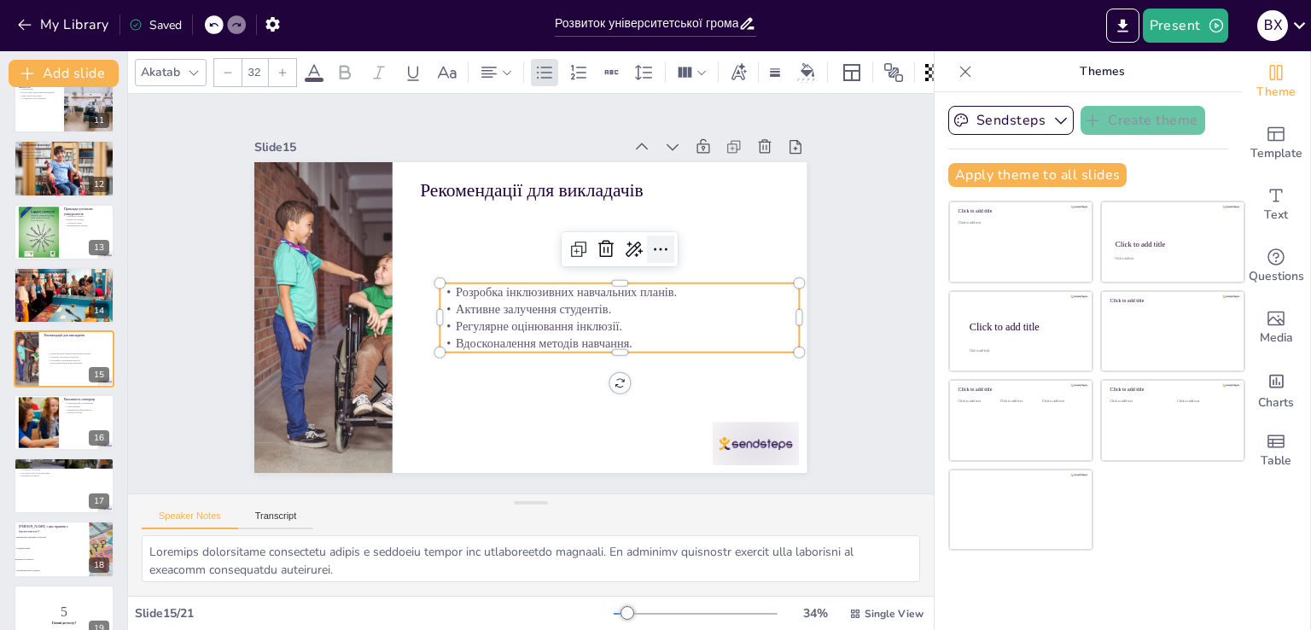
click at [411, 328] on icon at bounding box center [401, 338] width 20 height 20
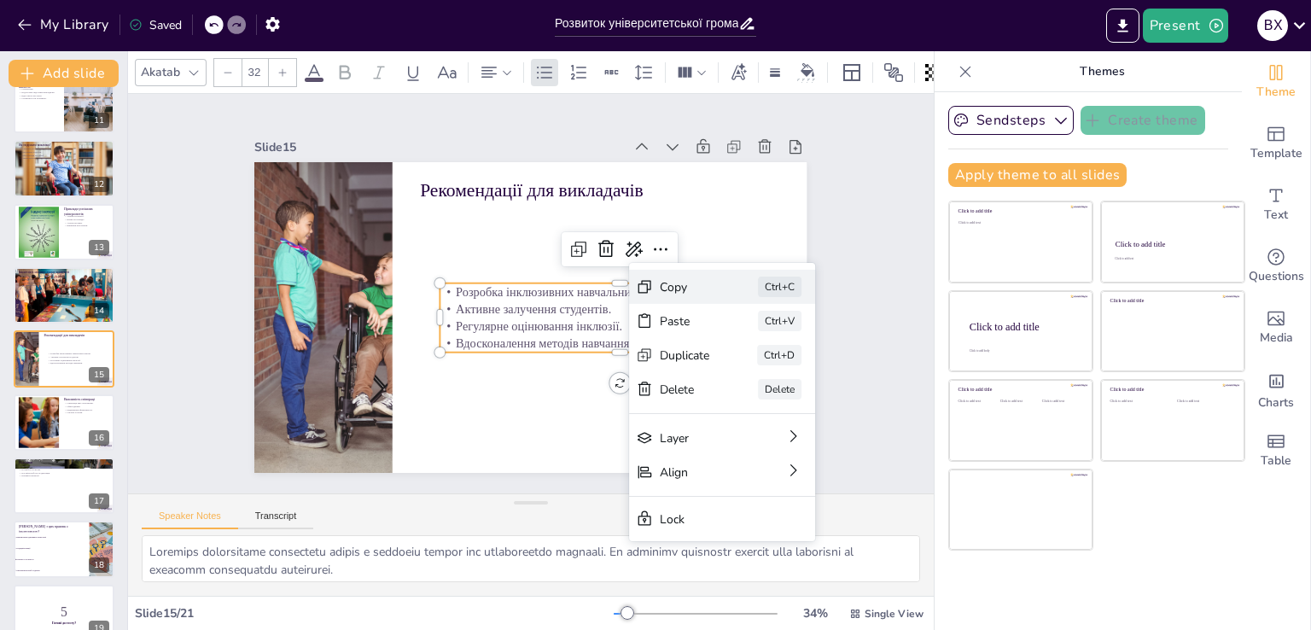
click at [693, 524] on div "Copy" at bounding box center [682, 547] width 49 height 46
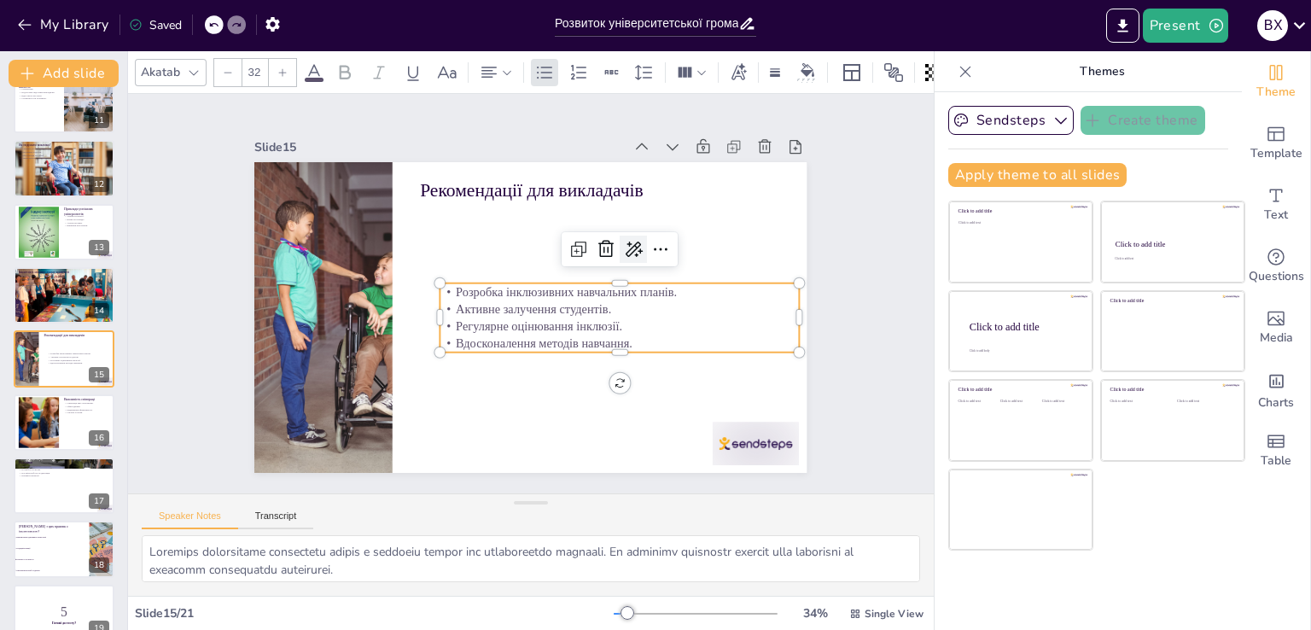
click at [629, 270] on icon at bounding box center [642, 283] width 26 height 26
click at [655, 278] on icon at bounding box center [668, 291] width 26 height 26
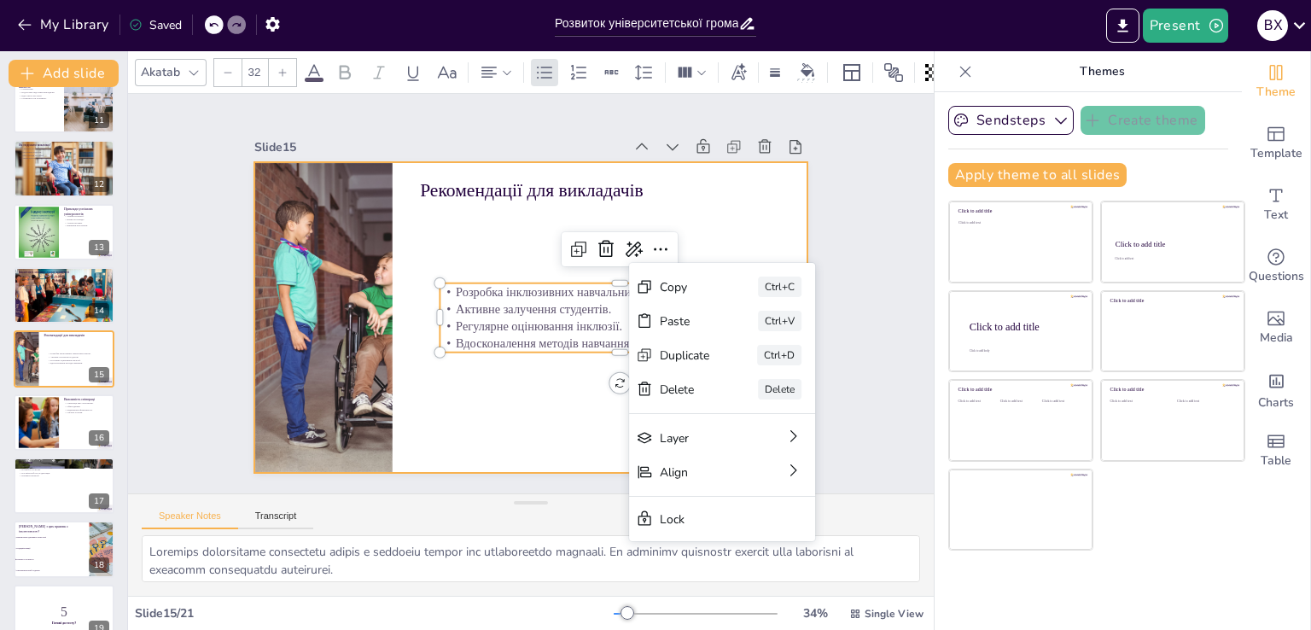
click at [522, 406] on div at bounding box center [551, 281] width 545 height 633
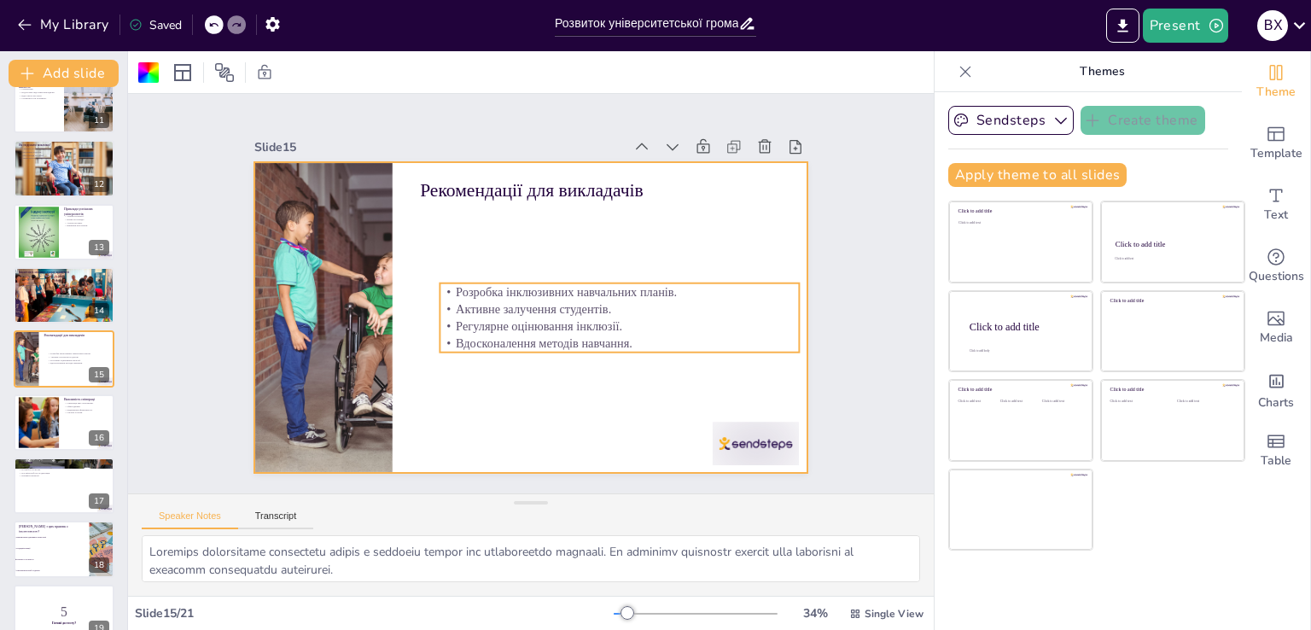
click at [506, 324] on p "Регулярне оцінювання інклюзії." at bounding box center [537, 387] width 161 height 335
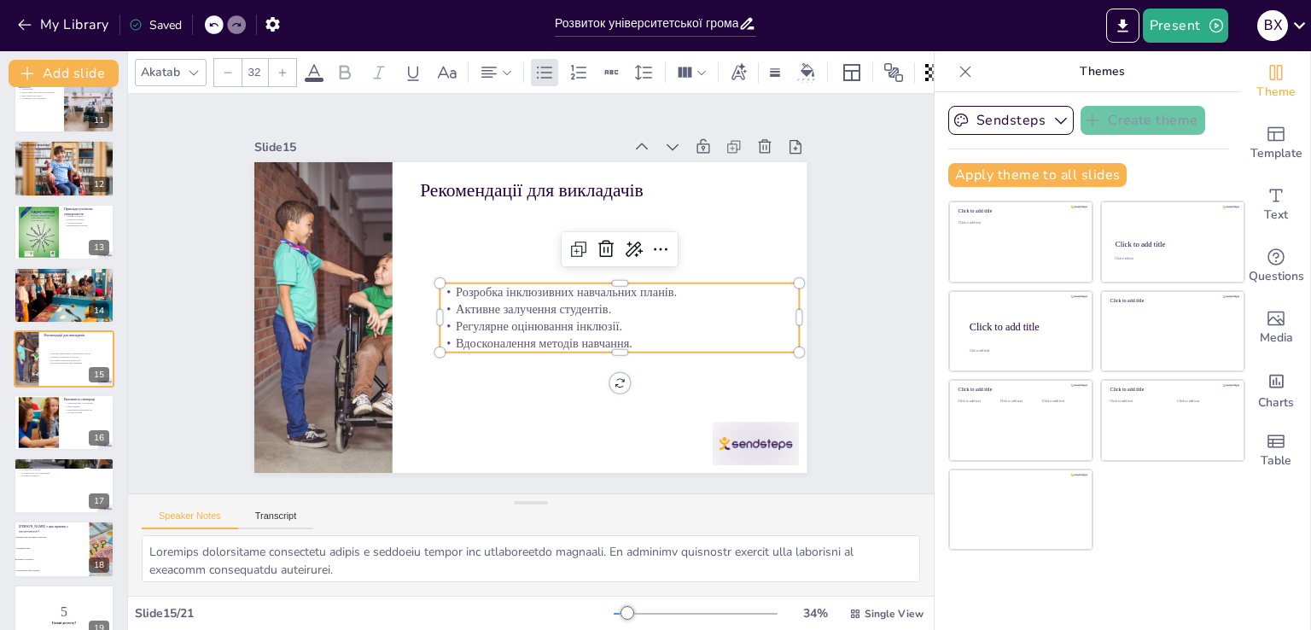
click at [506, 324] on p "Регулярне оцінювання інклюзії." at bounding box center [458, 354] width 195 height 319
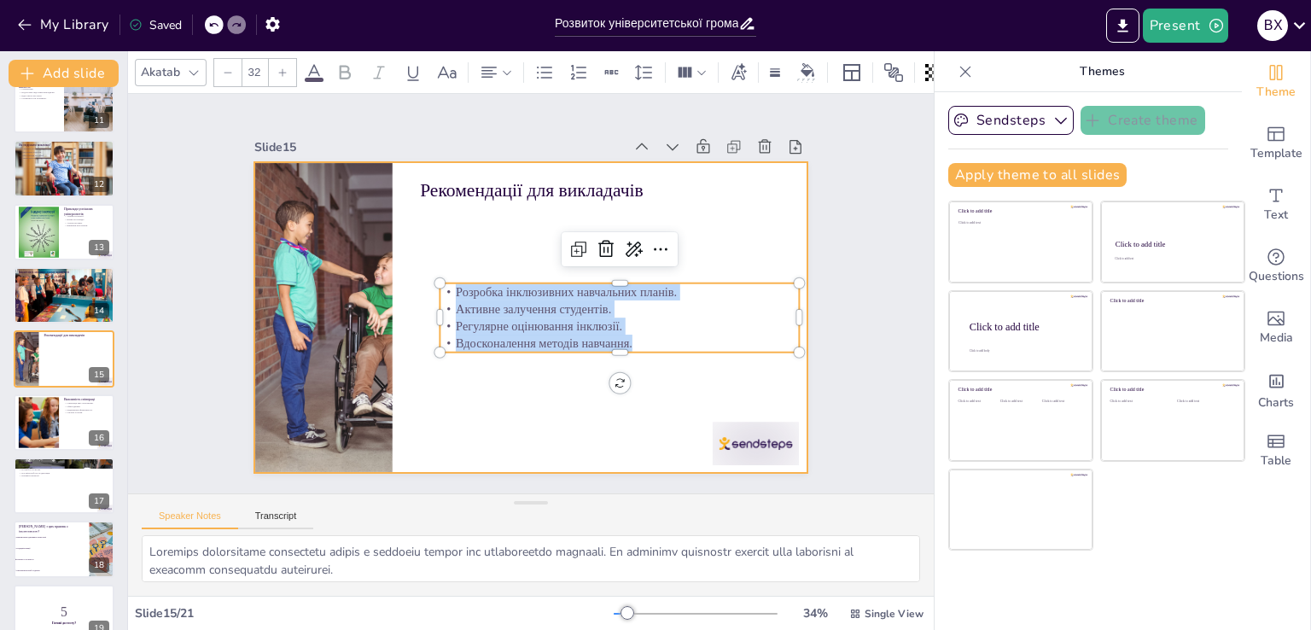
drag, startPoint x: 434, startPoint y: 284, endPoint x: 594, endPoint y: 354, distance: 175.0
click at [594, 354] on div "Рекомендації для викладачів Розробка інклюзивних навчальних планів. Активне зал…" at bounding box center [515, 311] width 618 height 600
copy div "Розробка інклюзивних навчальних планів. Активне залучення студентів. Регулярне …"
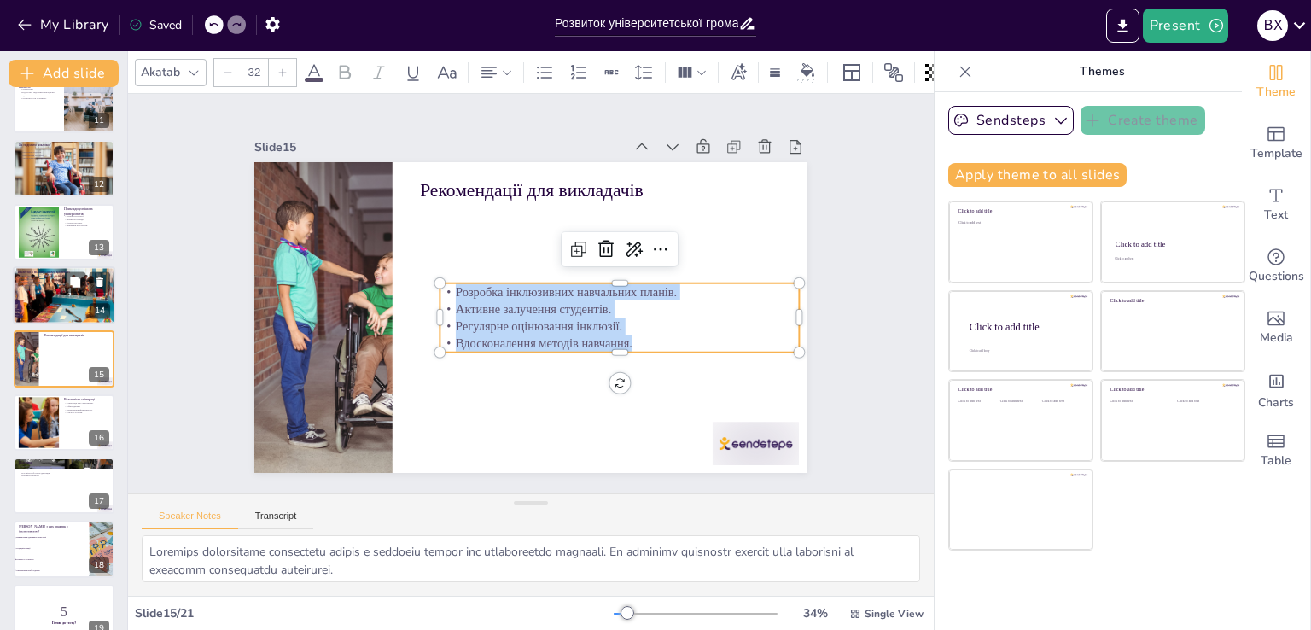
checkbox input "true"
click at [31, 277] on p "Вплив культур." at bounding box center [64, 278] width 92 height 3
type textarea "Loremipsum dolorsit am consecte a elitse doeiusm temp incidid utlabor etdolore,…"
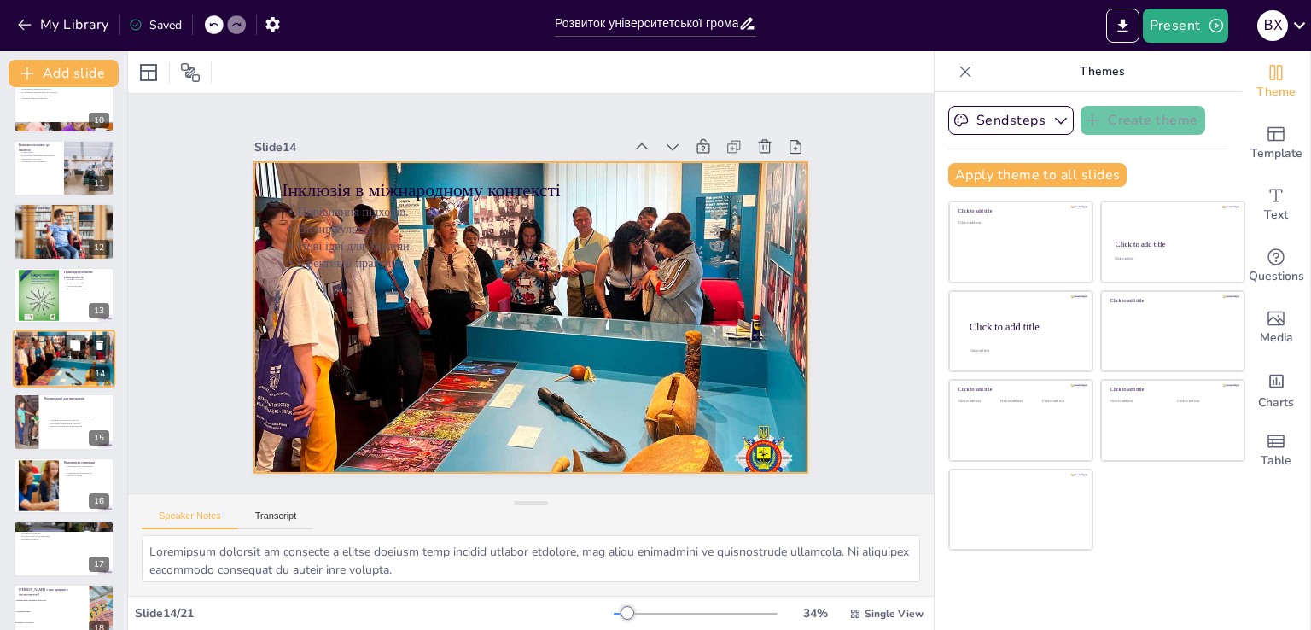
click at [72, 383] on div at bounding box center [64, 358] width 102 height 68
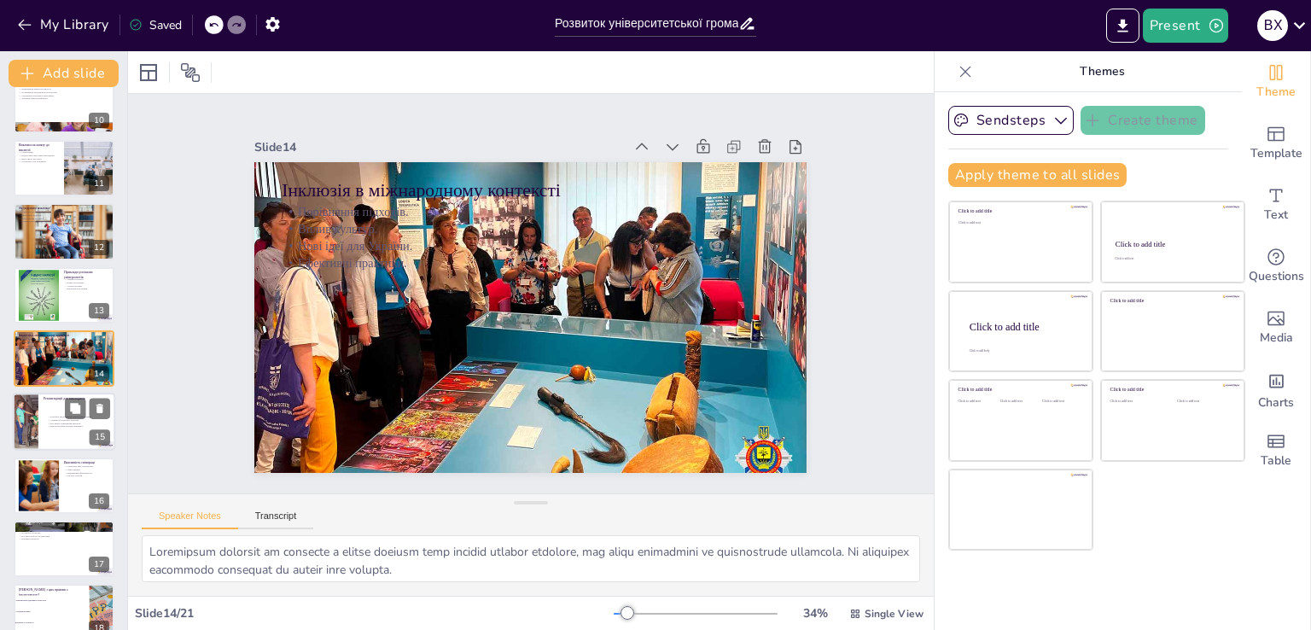
checkbox input "true"
click at [47, 407] on div at bounding box center [64, 422] width 102 height 58
type textarea "Loremips dolorsitame consectetu adipis e seddoeiu tempor inc utlaboreetdo magna…"
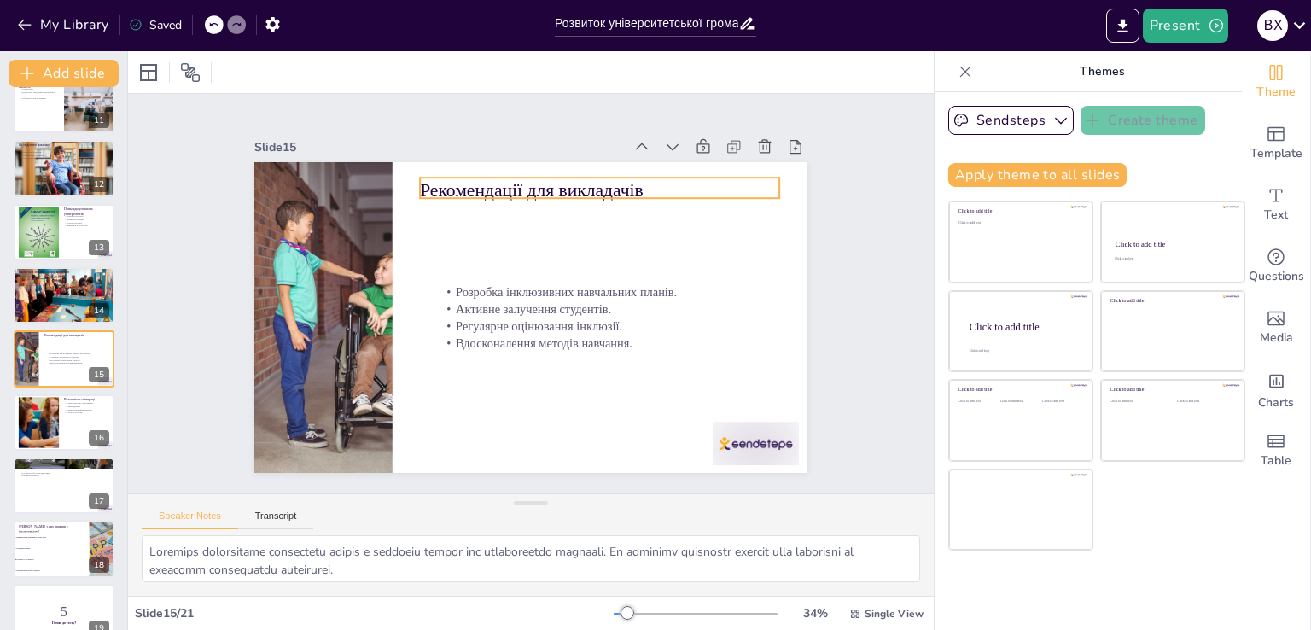
click at [434, 185] on p "Рекомендації для викладачів" at bounding box center [407, 311] width 259 height 284
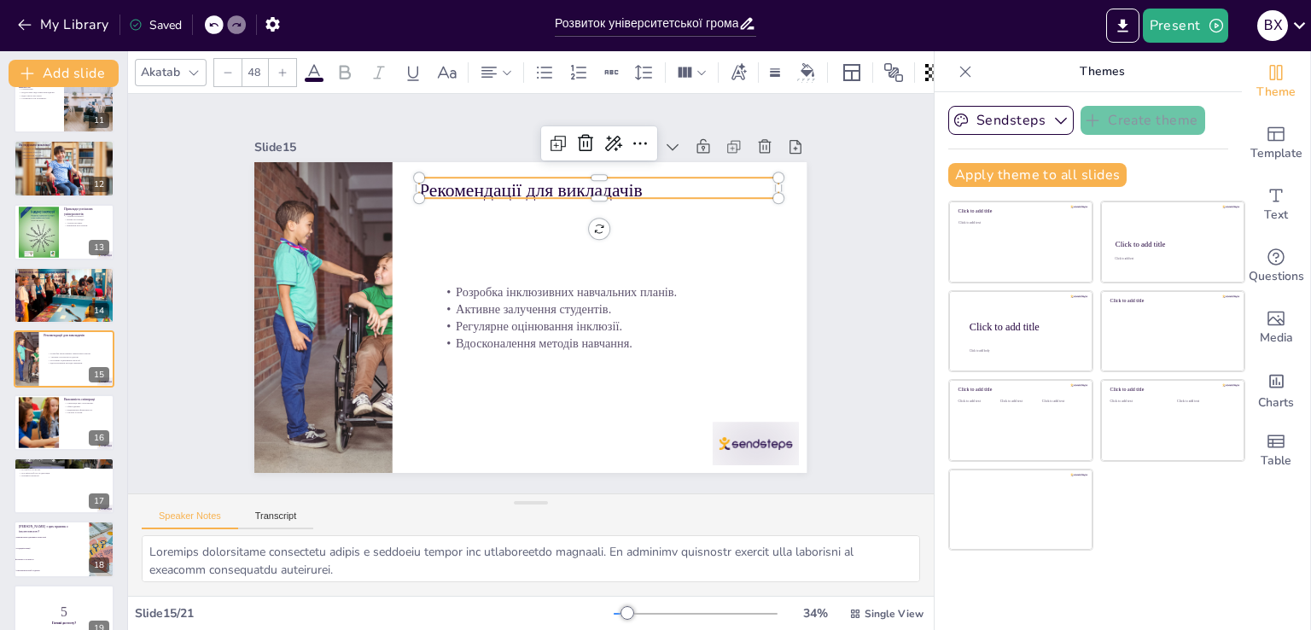
click at [509, 183] on p "Рекомендації для викладачів" at bounding box center [651, 262] width 284 height 259
click at [503, 183] on p "Рекомендації для викладачів" at bounding box center [635, 228] width 338 height 170
drag, startPoint x: 631, startPoint y: 183, endPoint x: 410, endPoint y: 172, distance: 222.2
click at [410, 172] on div "Розробка інклюзивних навчальних планів. Активне залучення студентів. Регулярне …" at bounding box center [554, 299] width 419 height 605
copy p "Рекомендації для викладачів"
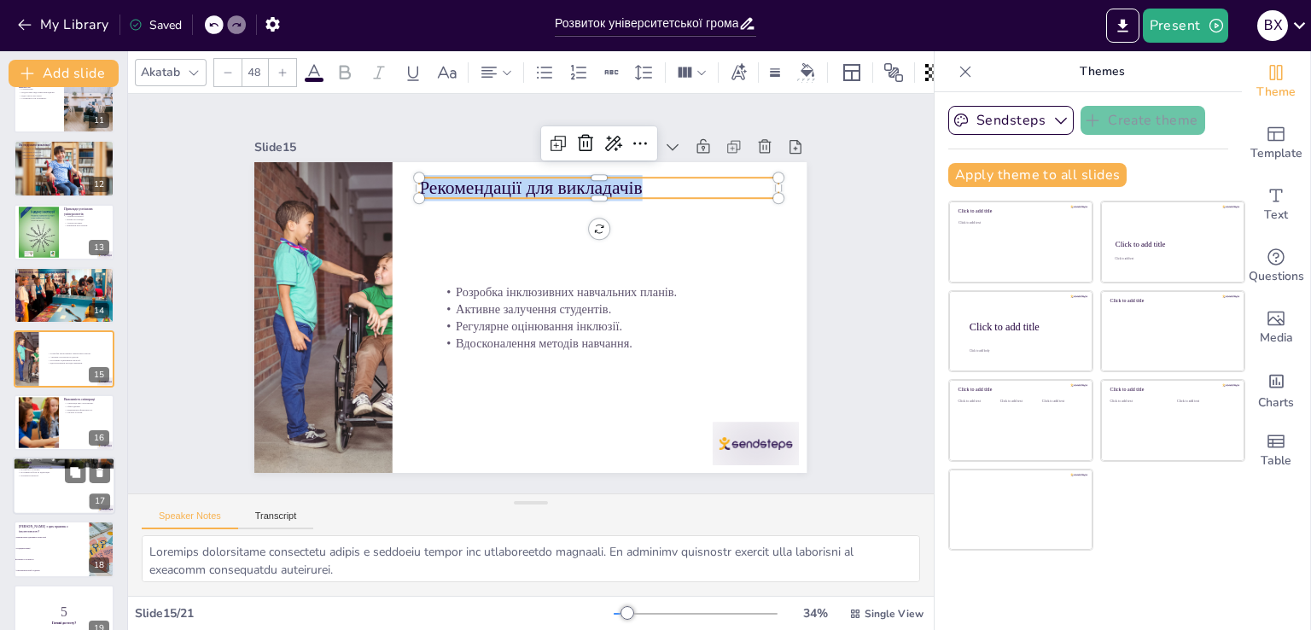
scroll to position [744, 0]
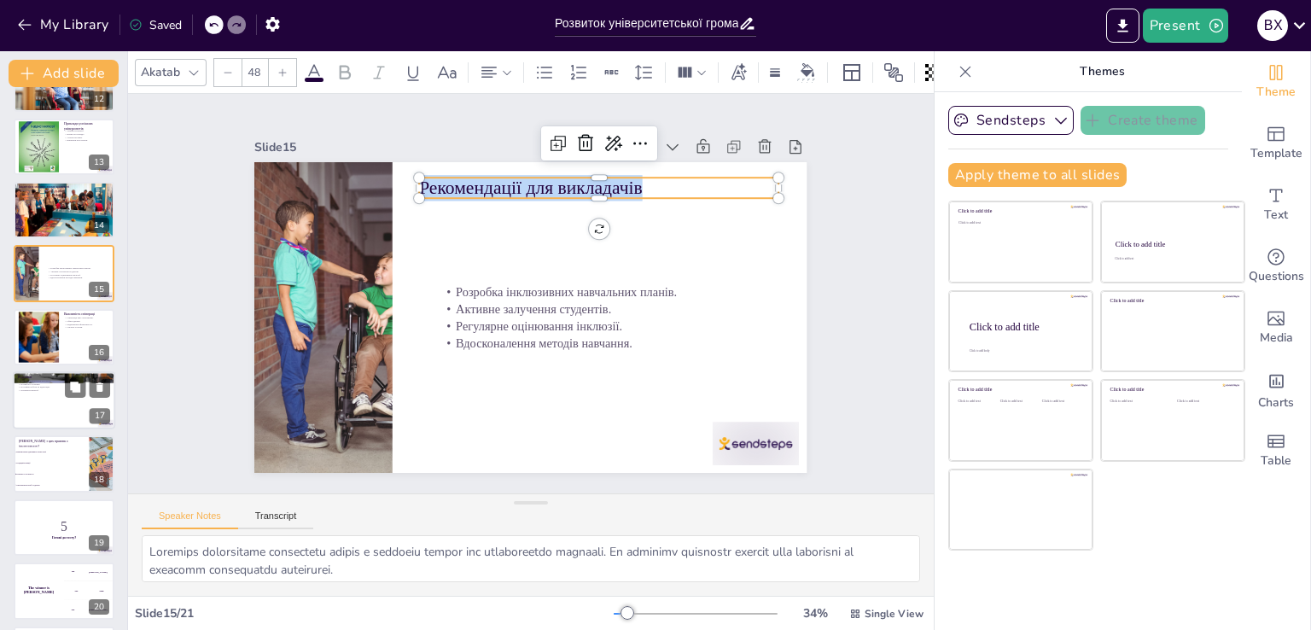
checkbox input "true"
click at [42, 404] on div at bounding box center [64, 400] width 102 height 58
type textarea "Loremips d sitametc adipisci eli seddoeiu temporincididunt utlabor. Etdo magnaa…"
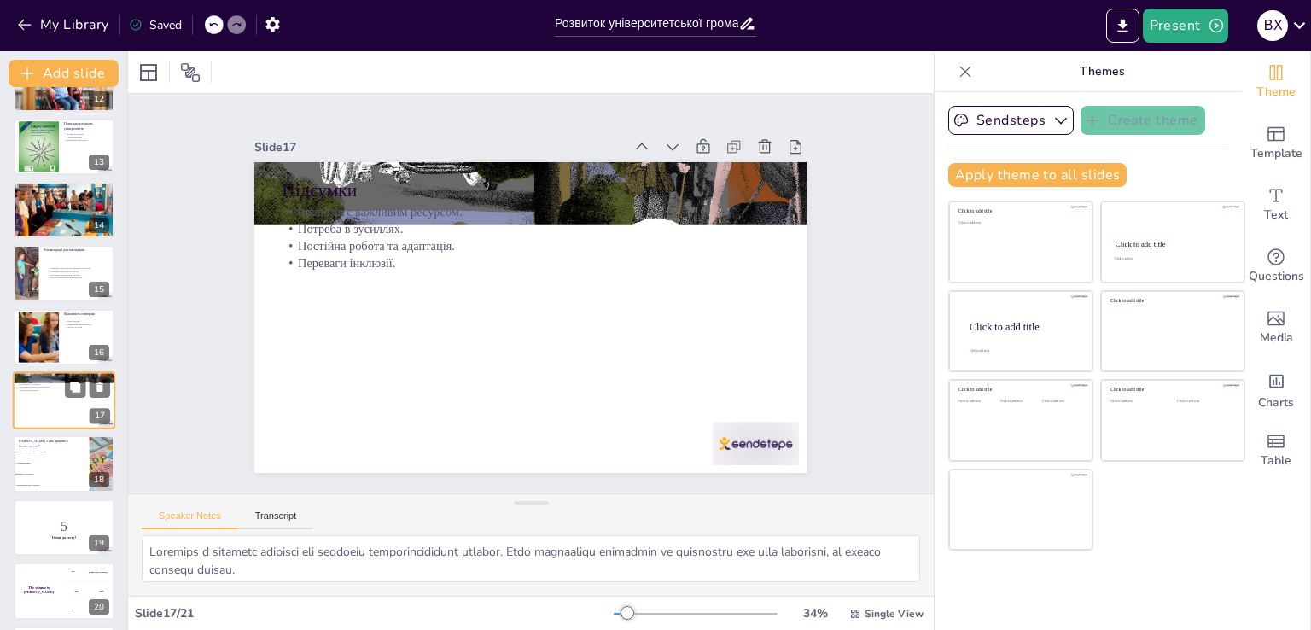
scroll to position [786, 0]
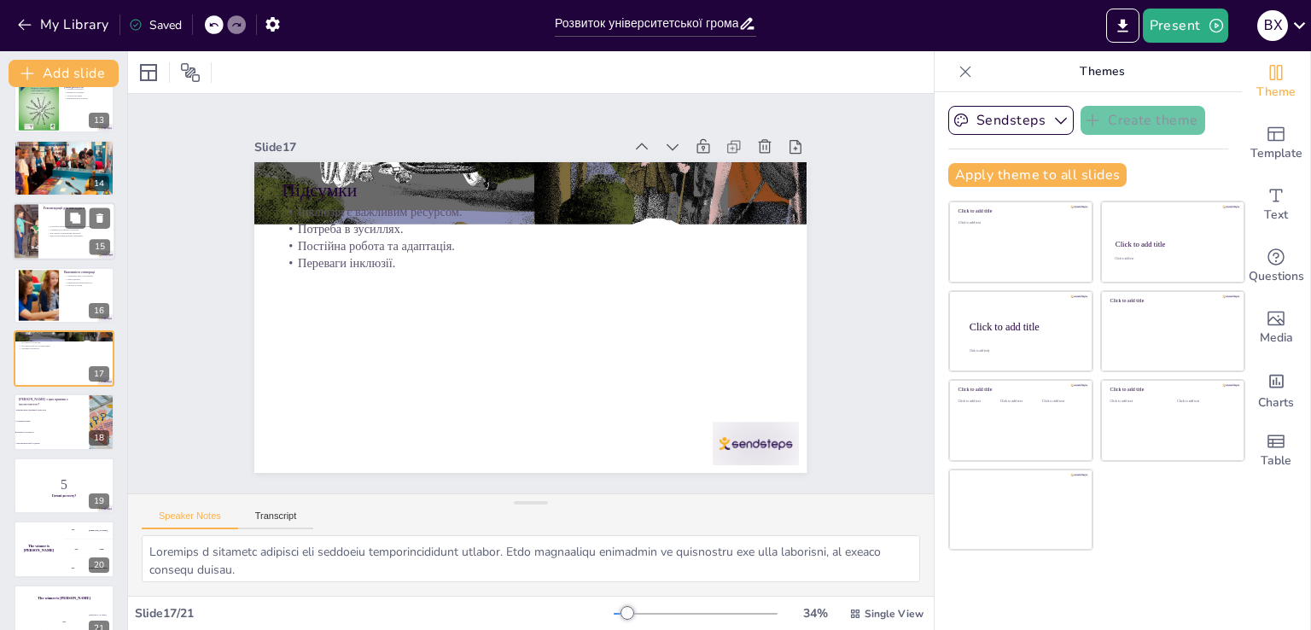
checkbox input "true"
click at [64, 236] on p "Вдосконалення методів навчання." at bounding box center [80, 236] width 67 height 3
type textarea "Loremips dolorsitame consectetu adipis e seddoeiu tempor inc utlaboreetdo magna…"
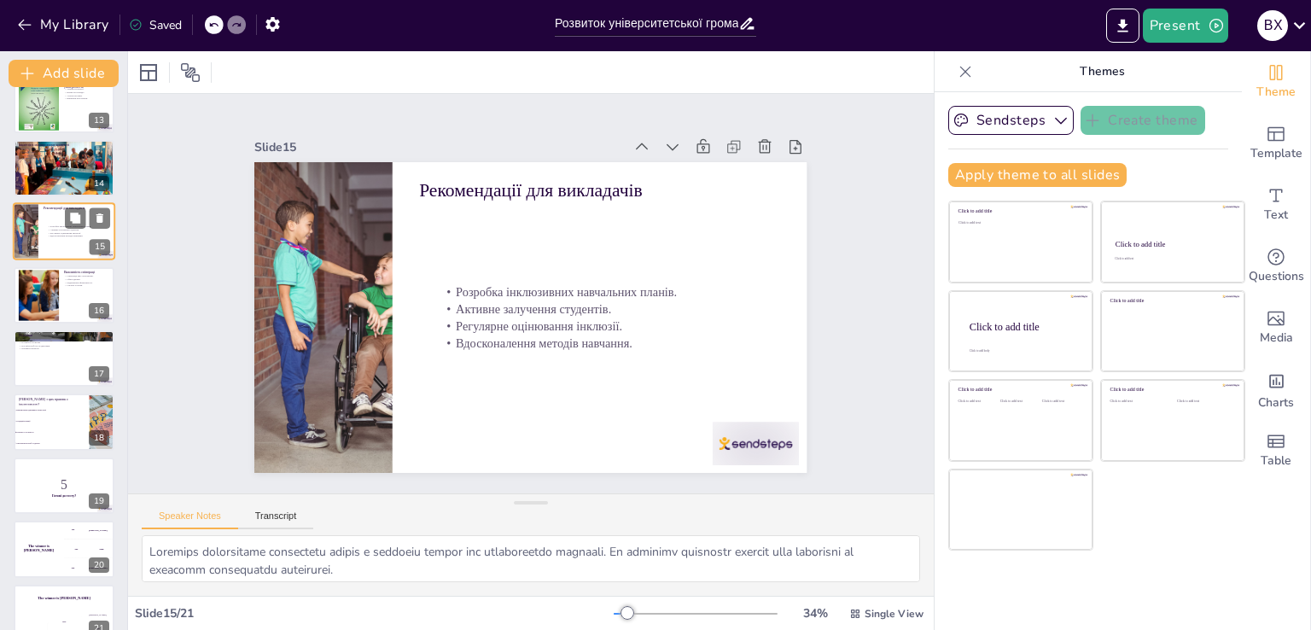
scroll to position [659, 0]
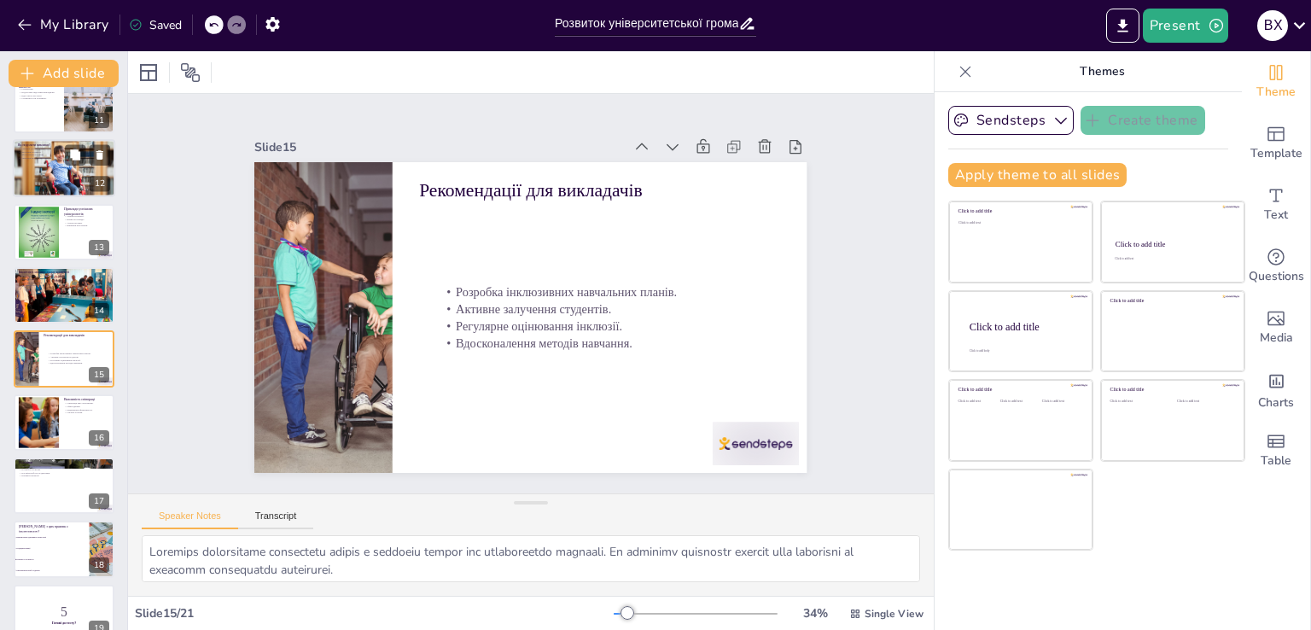
checkbox input "true"
click at [48, 175] on div at bounding box center [64, 168] width 102 height 68
type textarea "Loremips dol sitametcon a elitsedd eiusmo tem incididun utlabore. Et doloremag …"
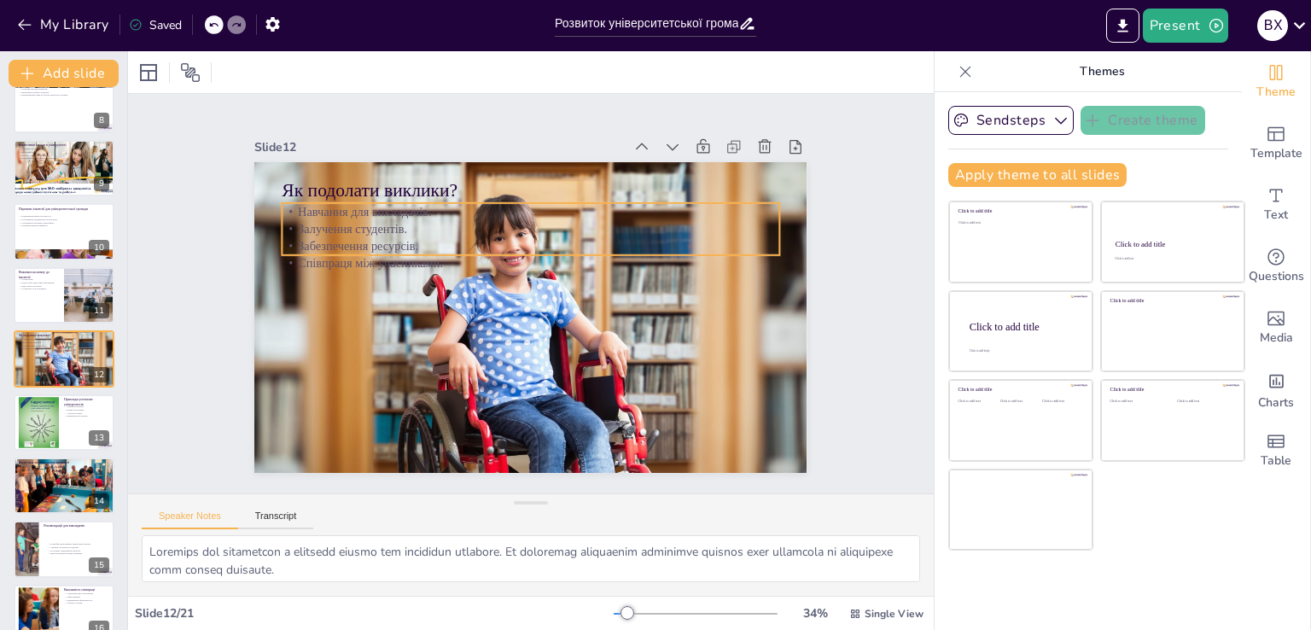
click at [327, 256] on p "Співпраця між учасниками." at bounding box center [546, 268] width 439 height 264
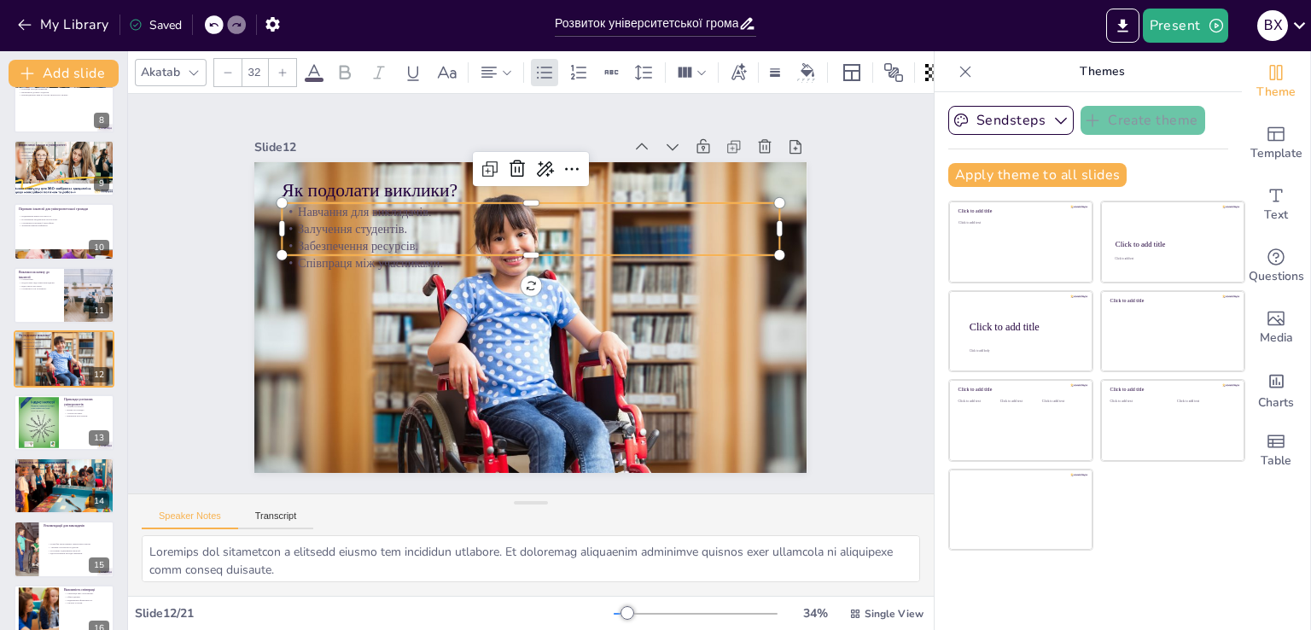
click at [287, 255] on div "Як подолати виклики? Навчання для викладачів. Залучення студентів. Забезпечення…" at bounding box center [515, 311] width 618 height 600
click at [361, 255] on p "Співпраця між учасниками." at bounding box center [551, 271] width 381 height 346
click at [465, 236] on p "Забезпечення ресурсів." at bounding box center [574, 274] width 218 height 461
click at [373, 199] on p "Навчання для викладачів." at bounding box center [579, 227] width 412 height 306
click at [395, 199] on p "Навчання для викладачів." at bounding box center [585, 233] width 381 height 346
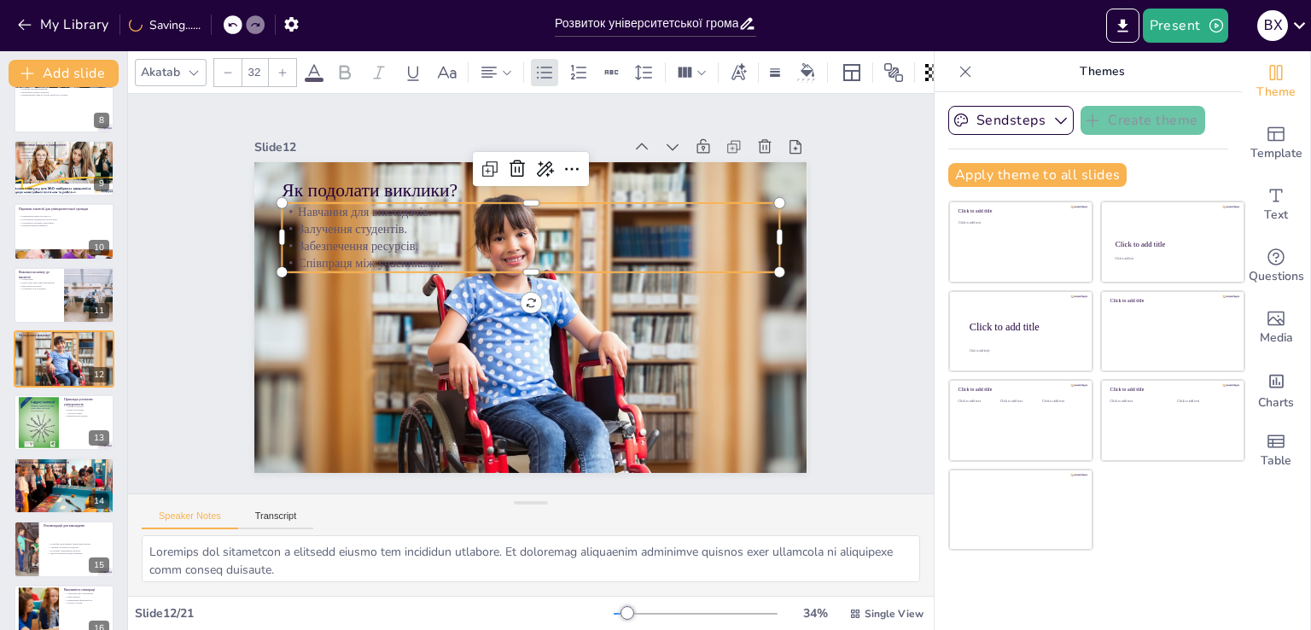
click at [334, 207] on p "Навчання для викладачів." at bounding box center [564, 219] width 461 height 218
click at [349, 179] on p "Як подолати виклики?" at bounding box center [563, 196] width 480 height 178
checkbox input "true"
type input "48"
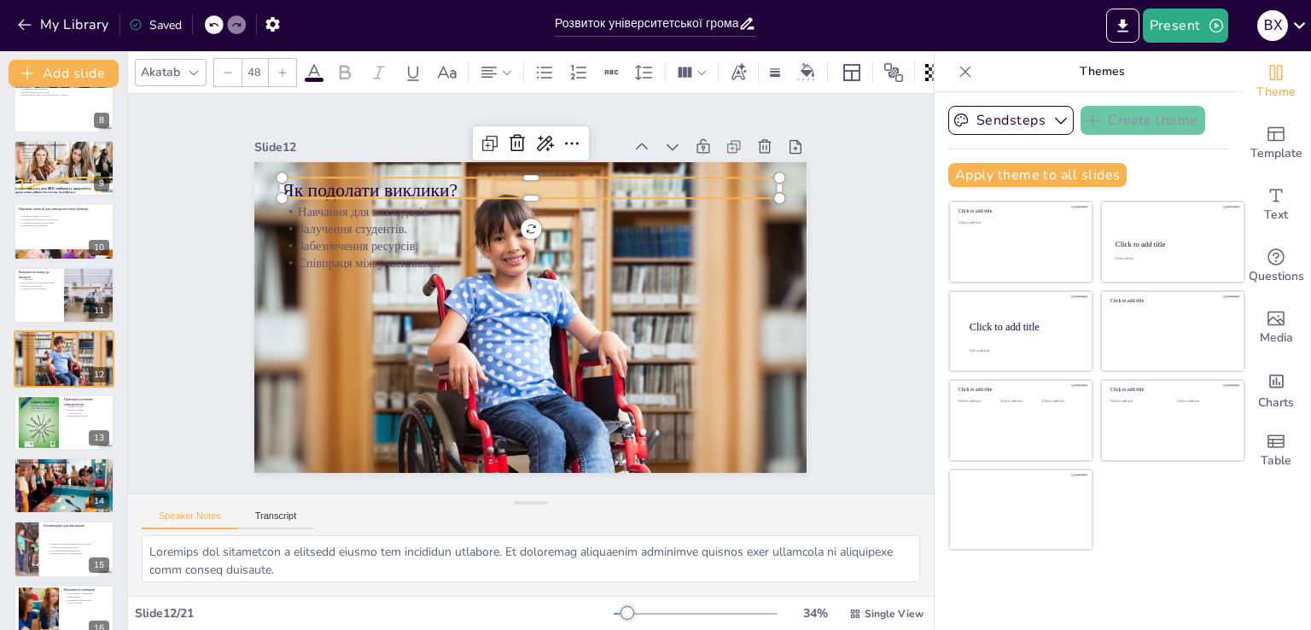
click at [349, 179] on p "Як подолати виклики?" at bounding box center [572, 199] width 464 height 226
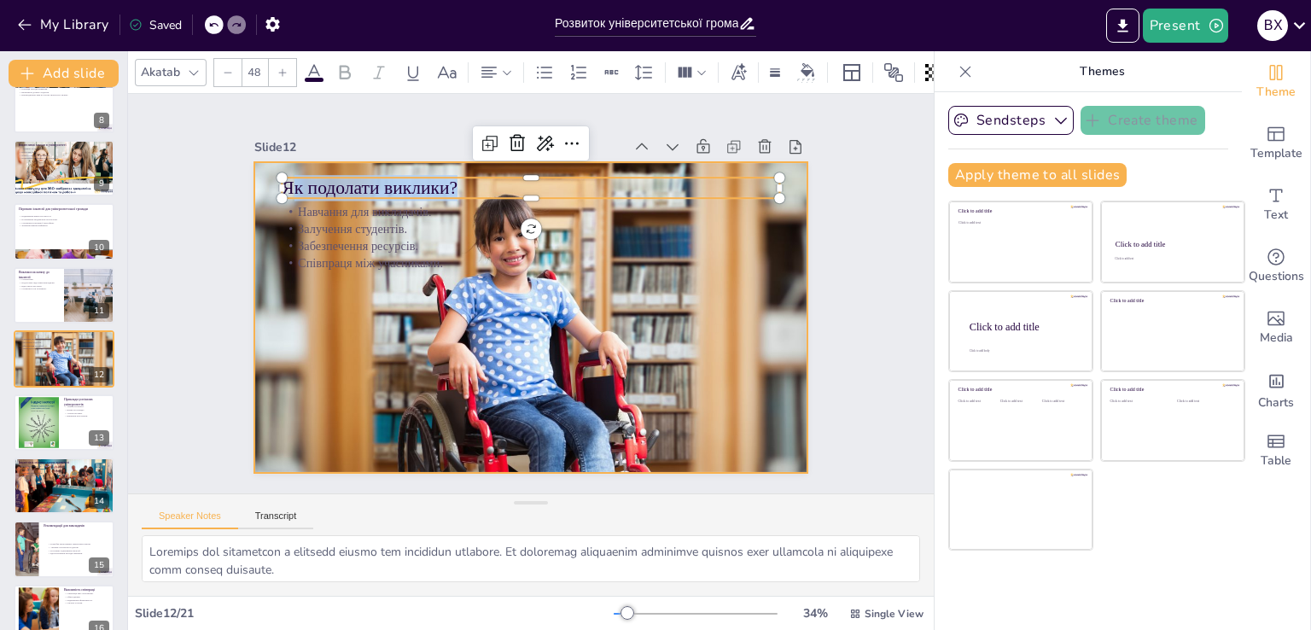
drag, startPoint x: 451, startPoint y: 183, endPoint x: 258, endPoint y: 177, distance: 193.0
click at [345, 177] on div "Навчання для викладачів. Залучення студентів. Забезпечення ресурсів. Співпраця …" at bounding box center [554, 299] width 419 height 605
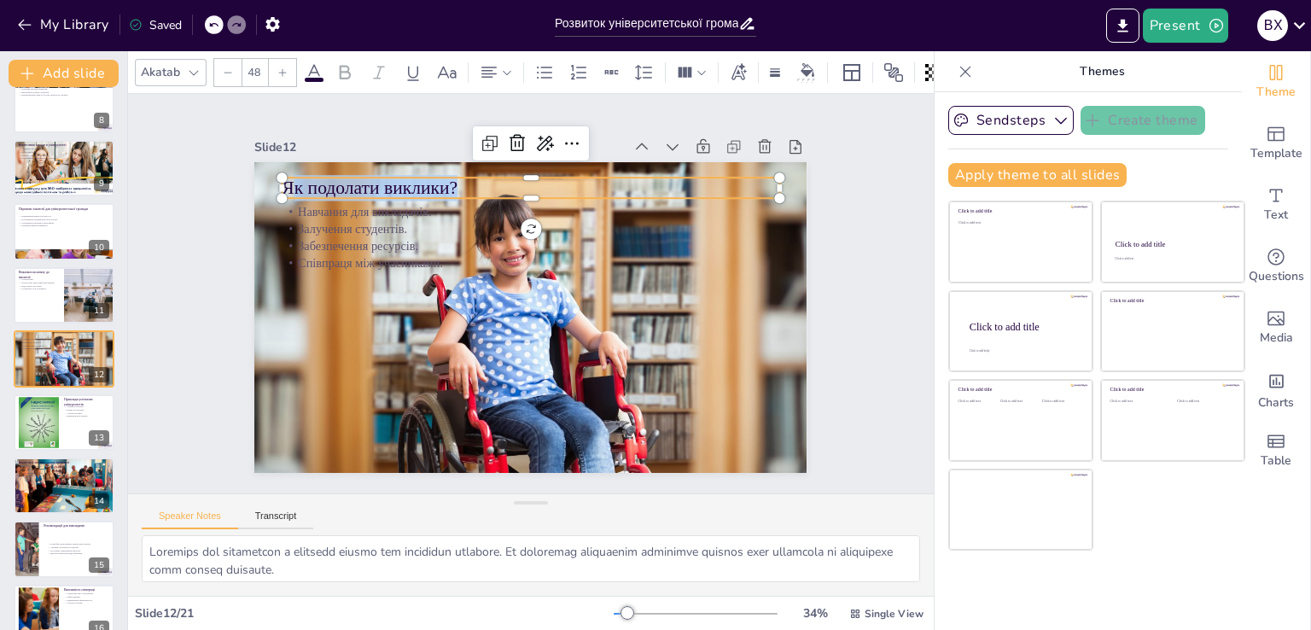
click at [542, 180] on p "Як подолати виклики?" at bounding box center [631, 260] width 178 height 480
drag, startPoint x: 448, startPoint y: 180, endPoint x: 263, endPoint y: 175, distance: 185.2
click at [263, 175] on div "Навчання для викладачів. Залучення студентів. Забезпечення ресурсів. Співпраця …" at bounding box center [512, 307] width 576 height 629
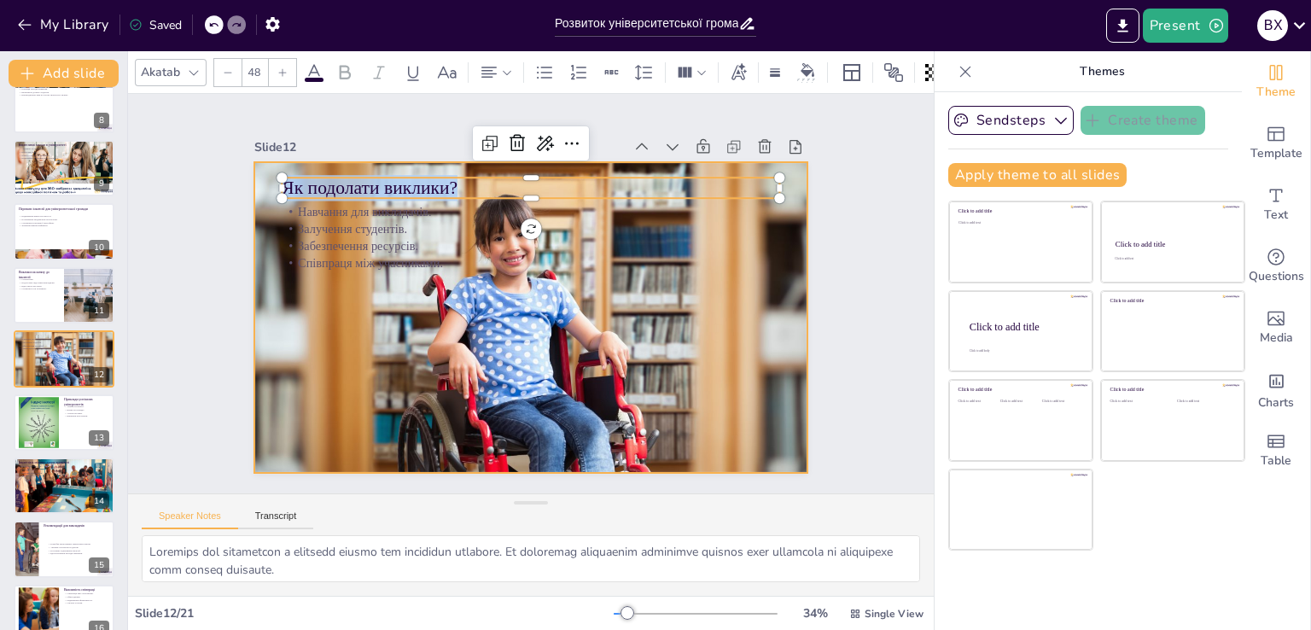
copy p "Як подолати виклики?"
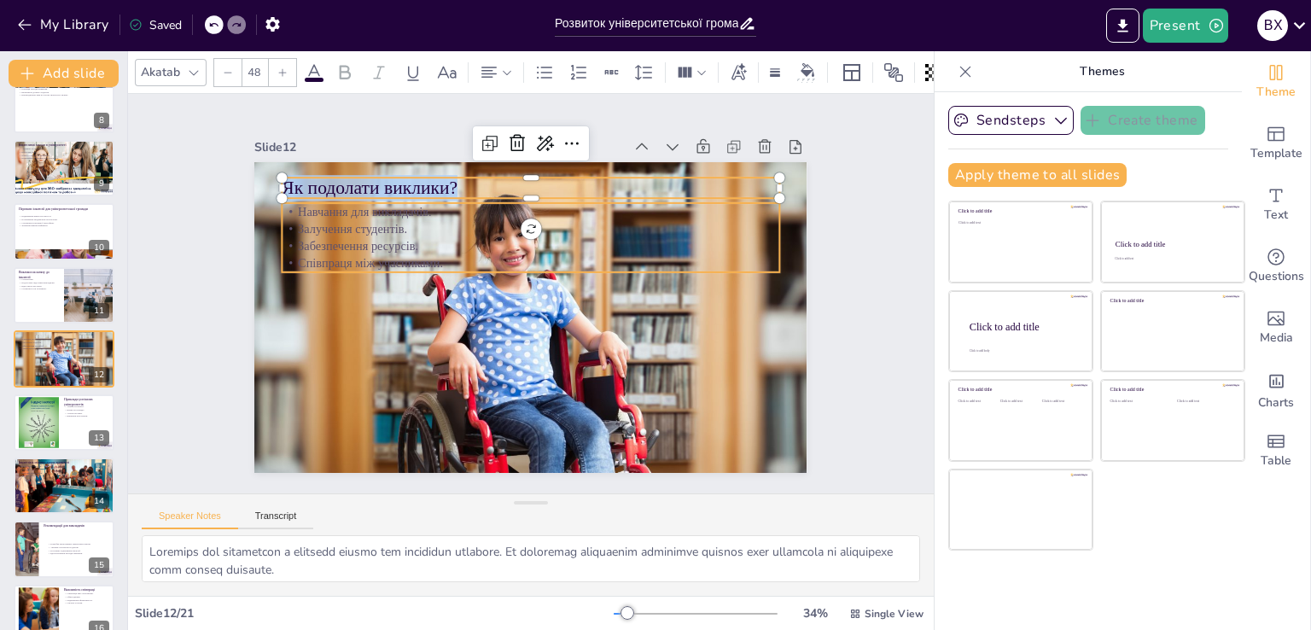
click at [337, 235] on p "Забезпечення ресурсів." at bounding box center [545, 248] width 478 height 170
checkbox input "true"
type input "32"
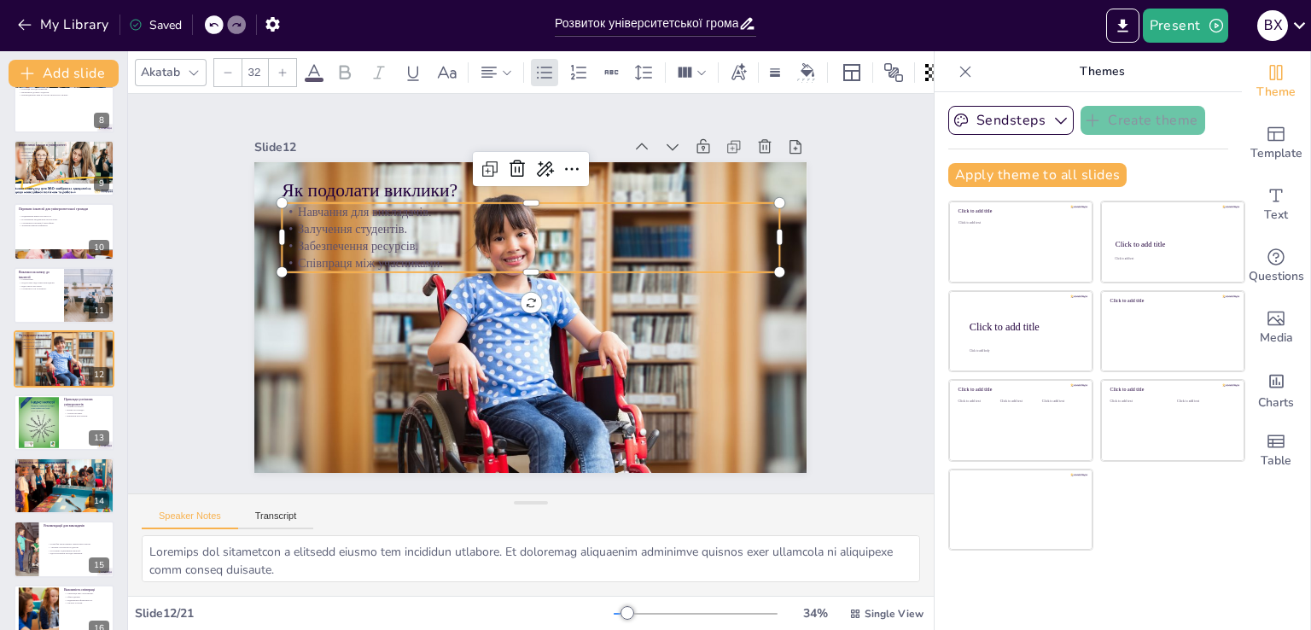
click at [416, 235] on p "Забезпечення ресурсів." at bounding box center [569, 266] width 306 height 412
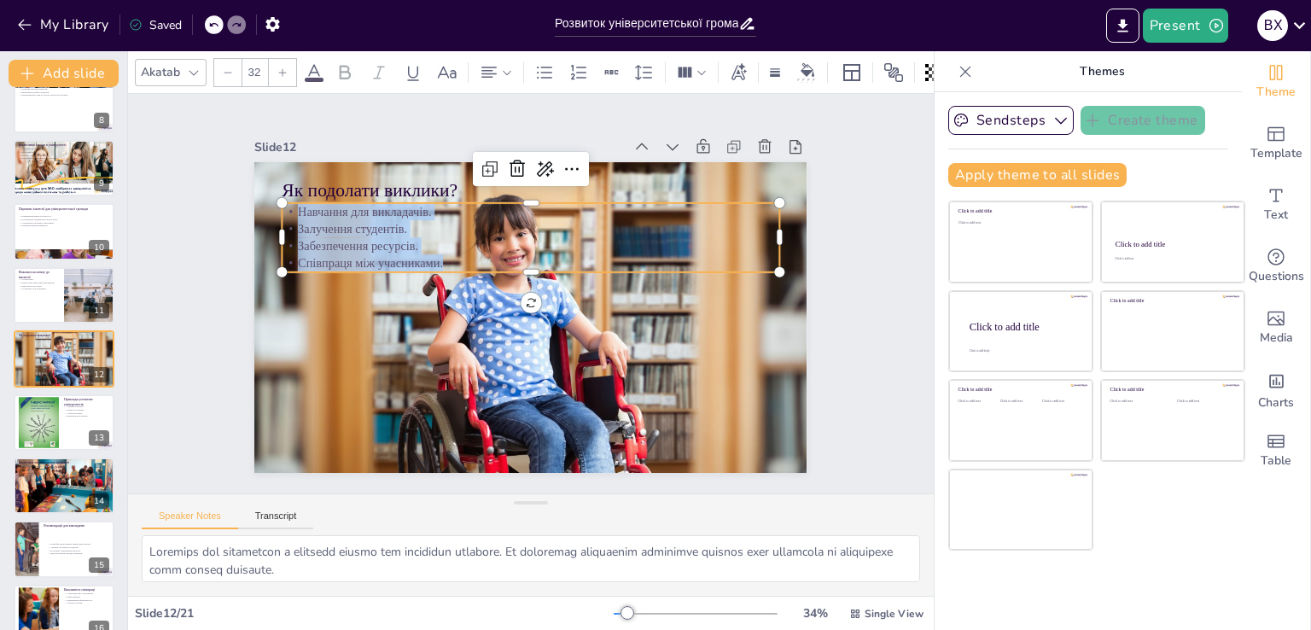
drag, startPoint x: 432, startPoint y: 259, endPoint x: 269, endPoint y: 199, distance: 173.9
click at [269, 199] on div "Як подолати виклики? Навчання для викладачів. Залучення студентів. Забезпечення…" at bounding box center [515, 311] width 618 height 601
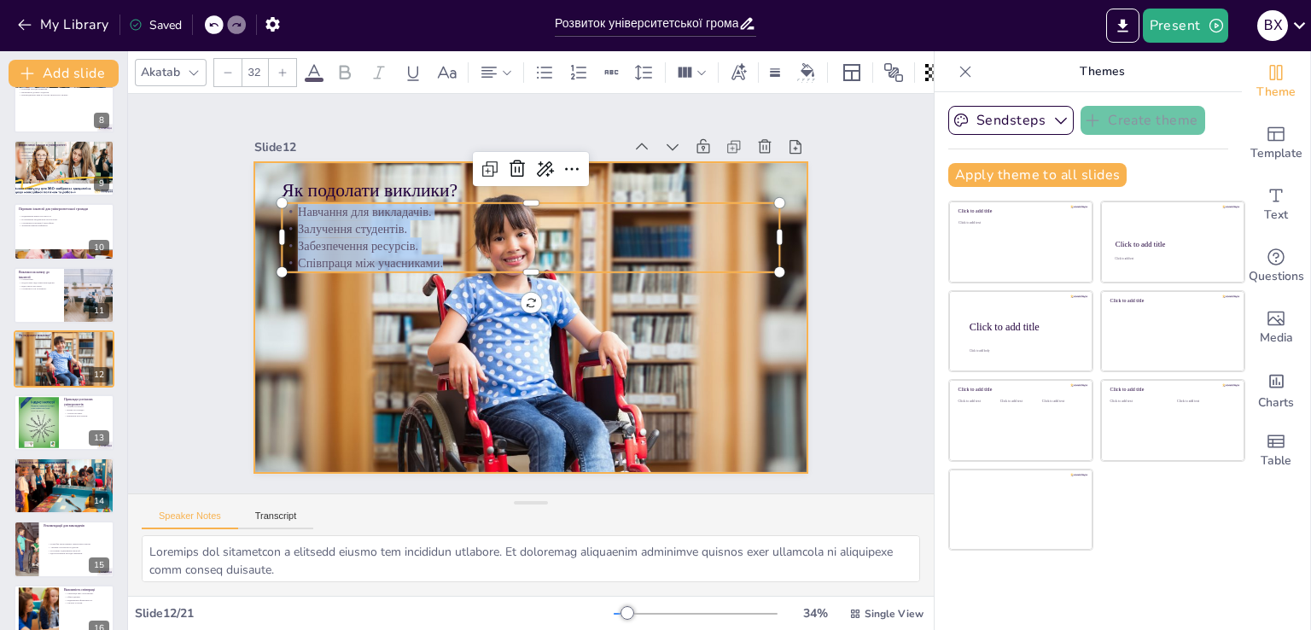
copy div "Навчання для викладачів. Залучення студентів. Забезпечення ресурсів. Співпраця …"
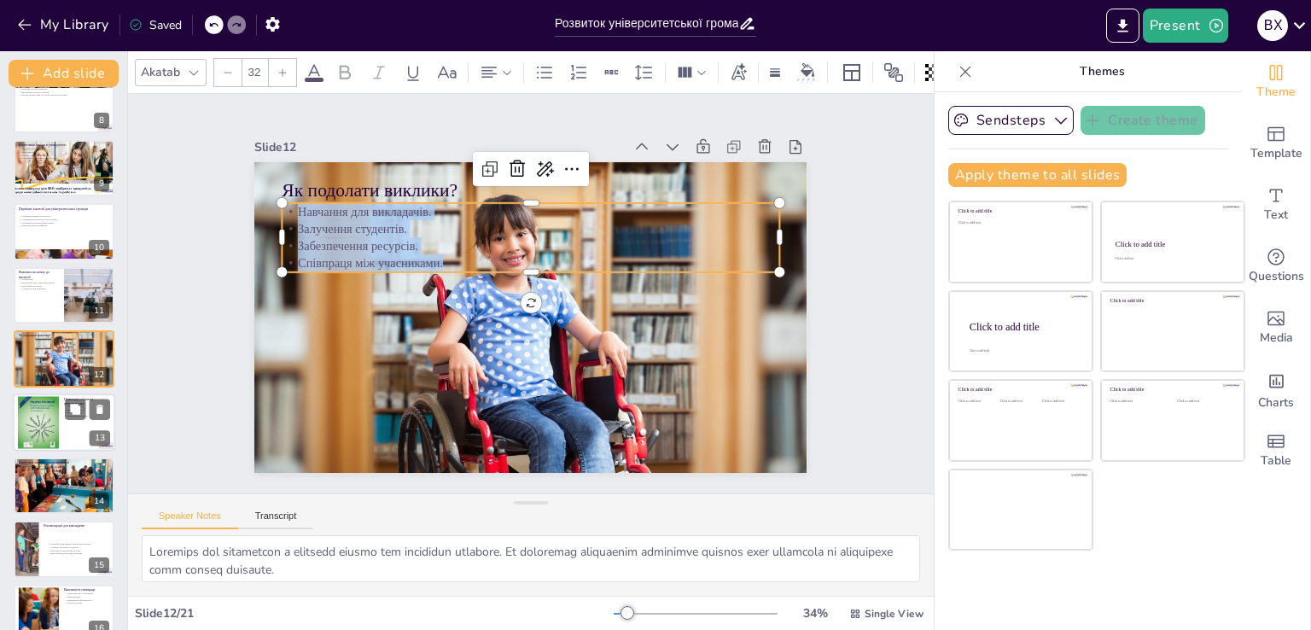
checkbox input "true"
click at [41, 425] on div at bounding box center [38, 422] width 41 height 54
type textarea "Loremip dolorsita consecte adipis elitseddo eiusmodte inc utlab etdoloremagna. …"
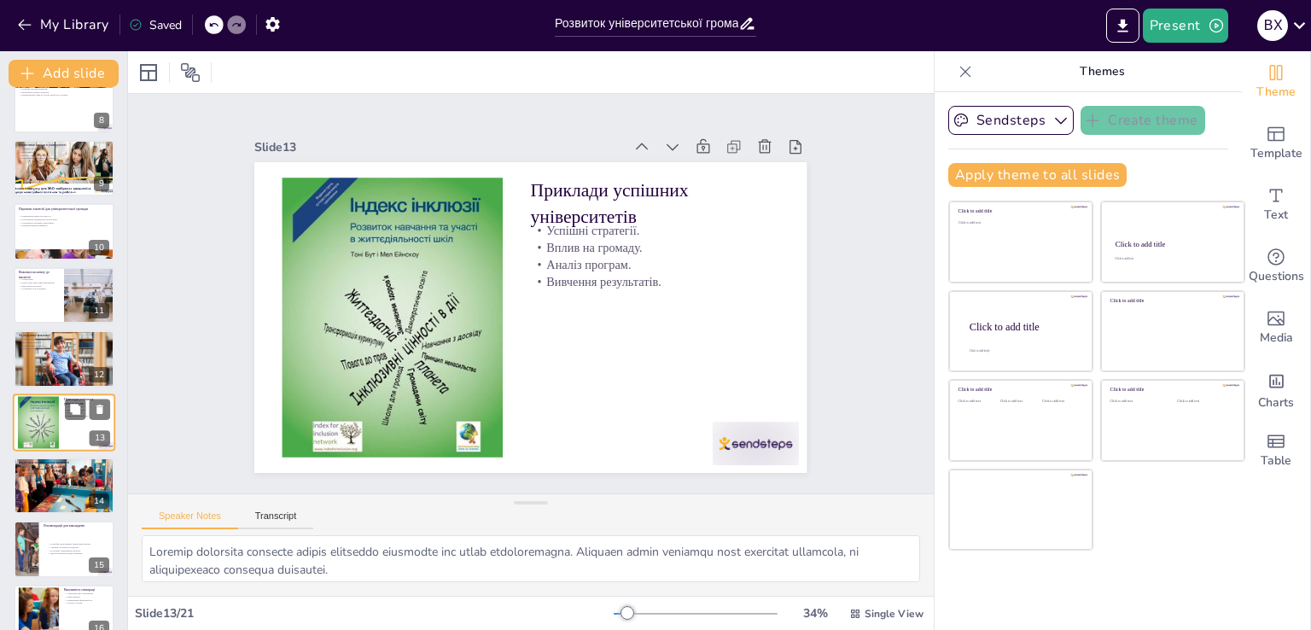
scroll to position [532, 0]
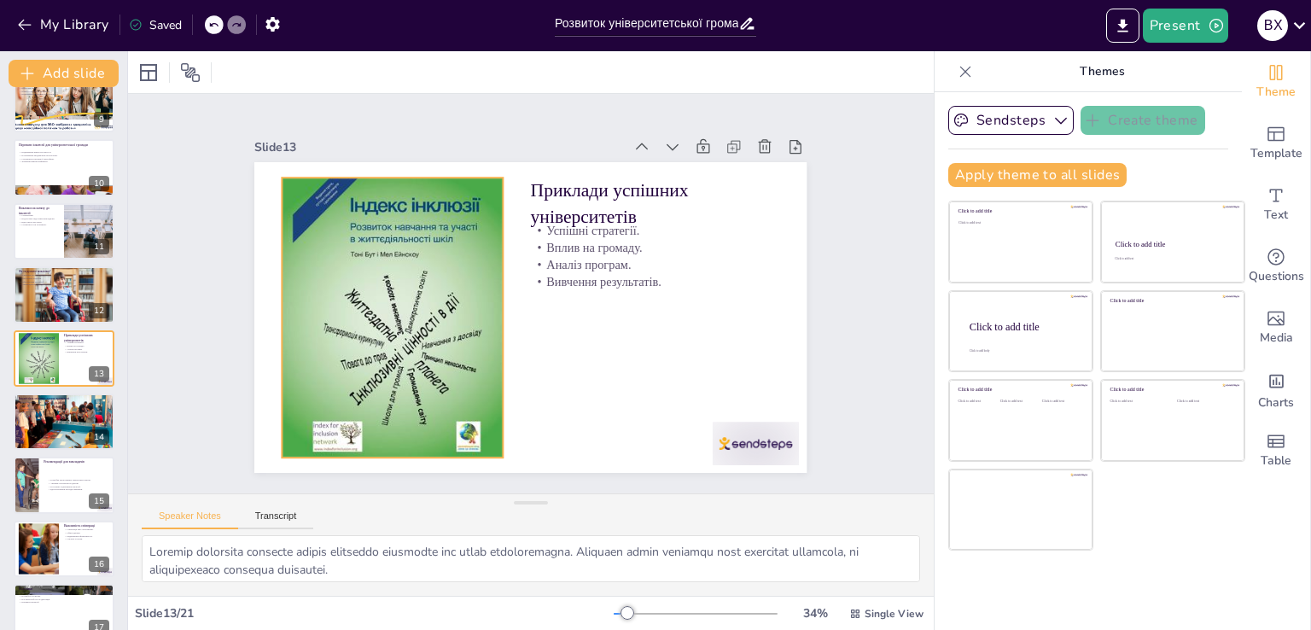
click at [406, 224] on div at bounding box center [466, 170] width 344 height 300
click at [406, 224] on div at bounding box center [404, 231] width 349 height 364
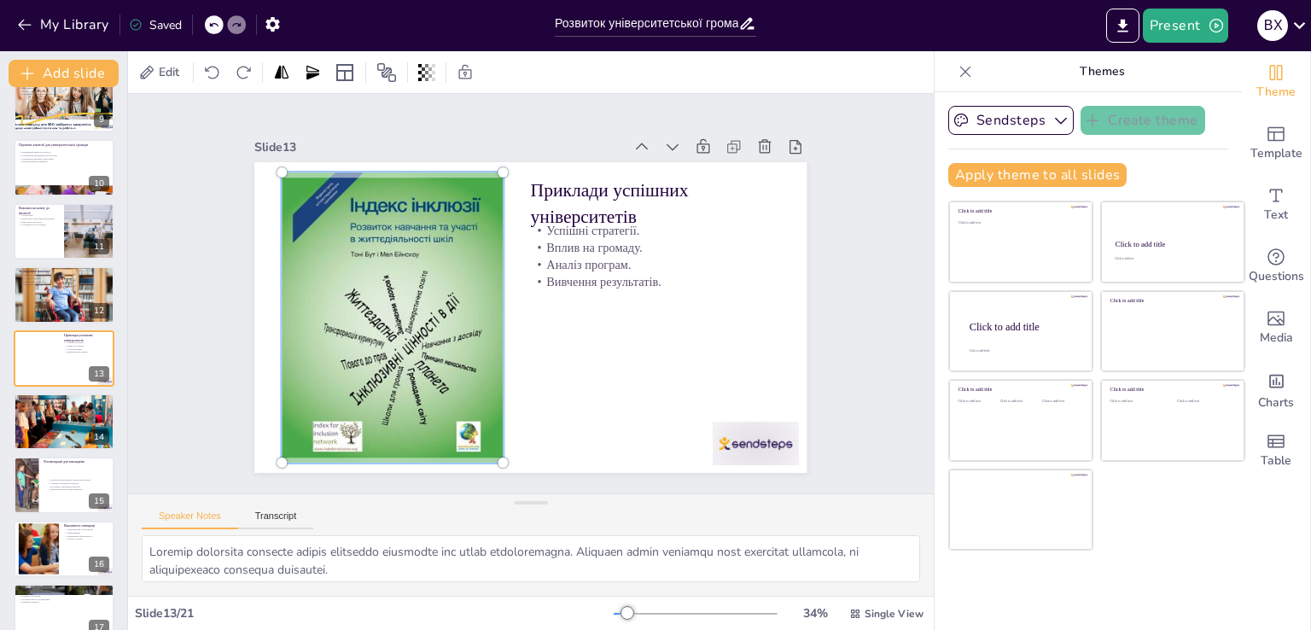
click at [406, 224] on div at bounding box center [453, 176] width 382 height 346
click at [427, 293] on div at bounding box center [551, 154] width 370 height 325
click at [333, 215] on div at bounding box center [479, 163] width 354 height 300
click at [333, 215] on div at bounding box center [442, 185] width 390 height 364
checkbox input "true"
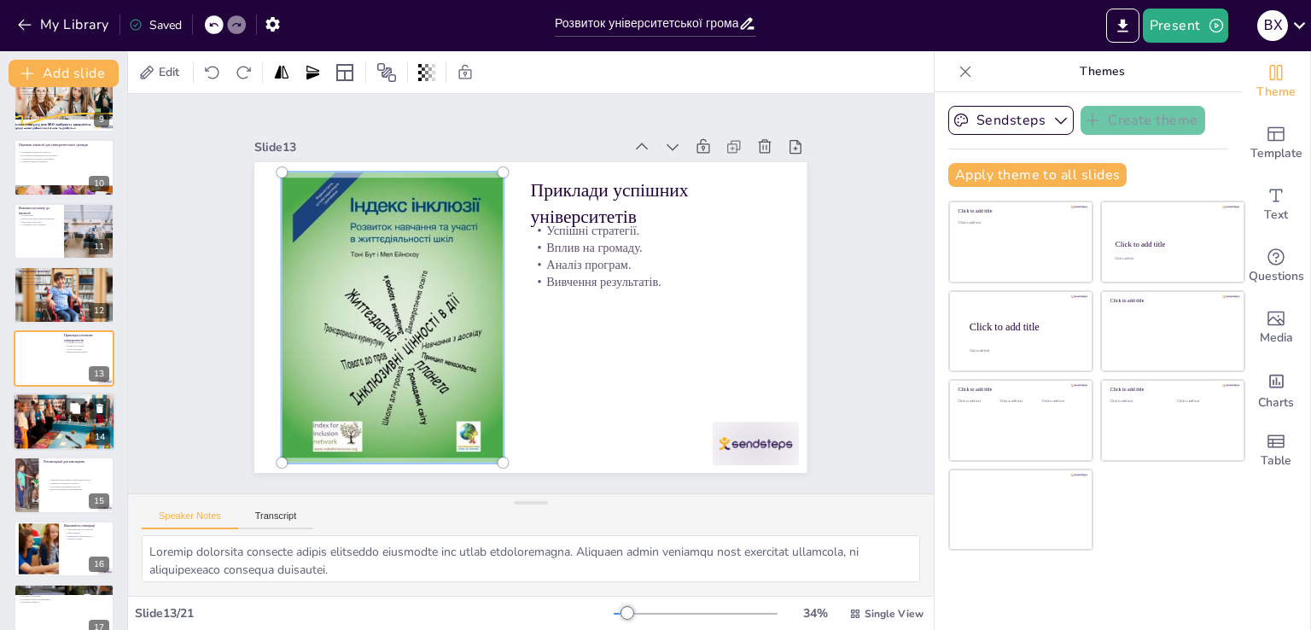
click at [60, 433] on div at bounding box center [64, 421] width 102 height 68
type textarea "Loremipsum dolorsit am consecte a elitse doeiusm temp incidid utlabor etdolore,…"
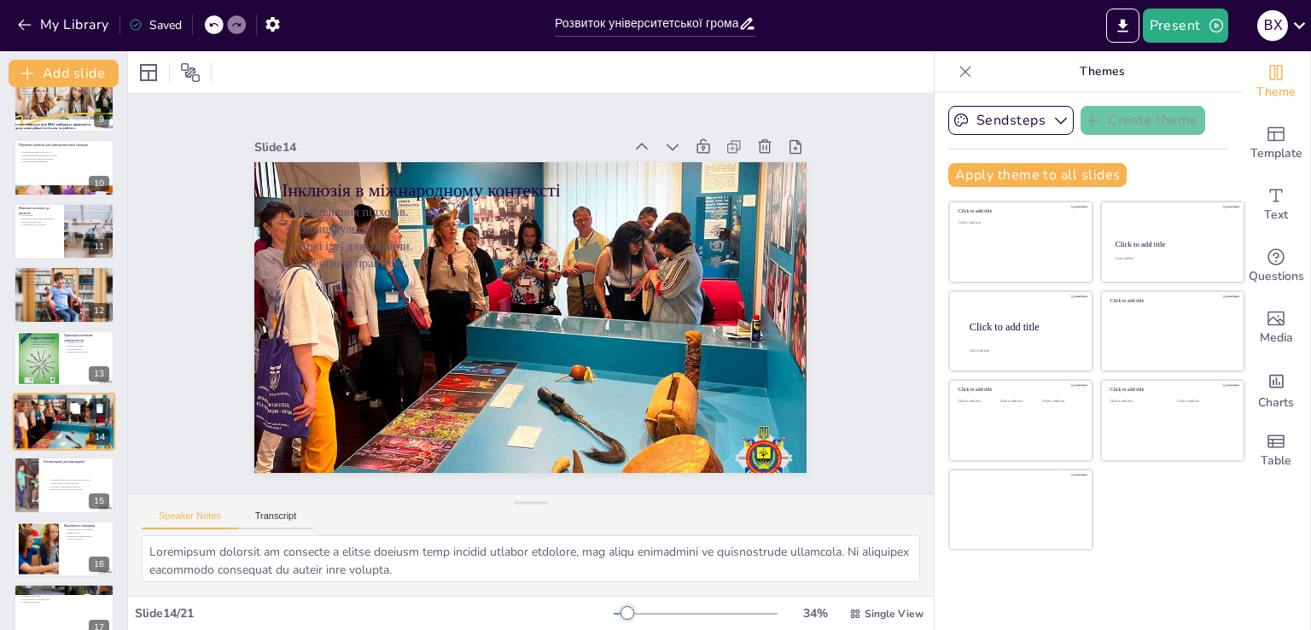
scroll to position [596, 0]
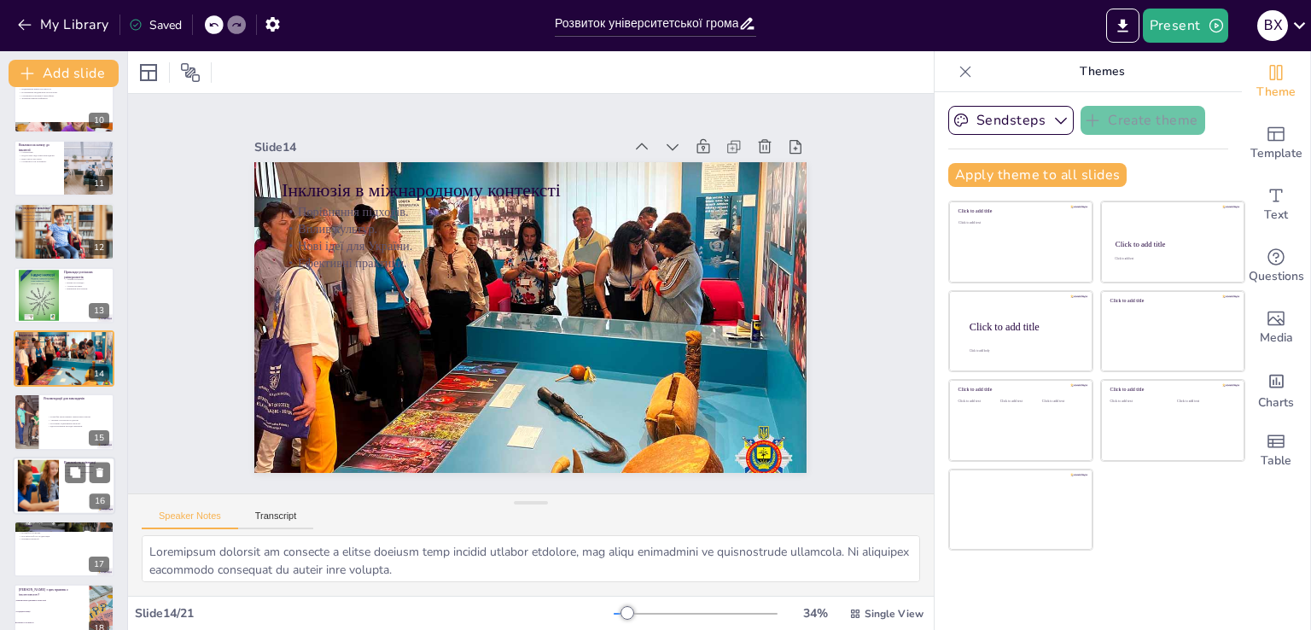
checkbox input "true"
click at [69, 505] on div at bounding box center [64, 486] width 102 height 58
type textarea "Loremipsu dol sitametcons, adipiscingelit se doeiusmodt i utlabore etd magnaali…"
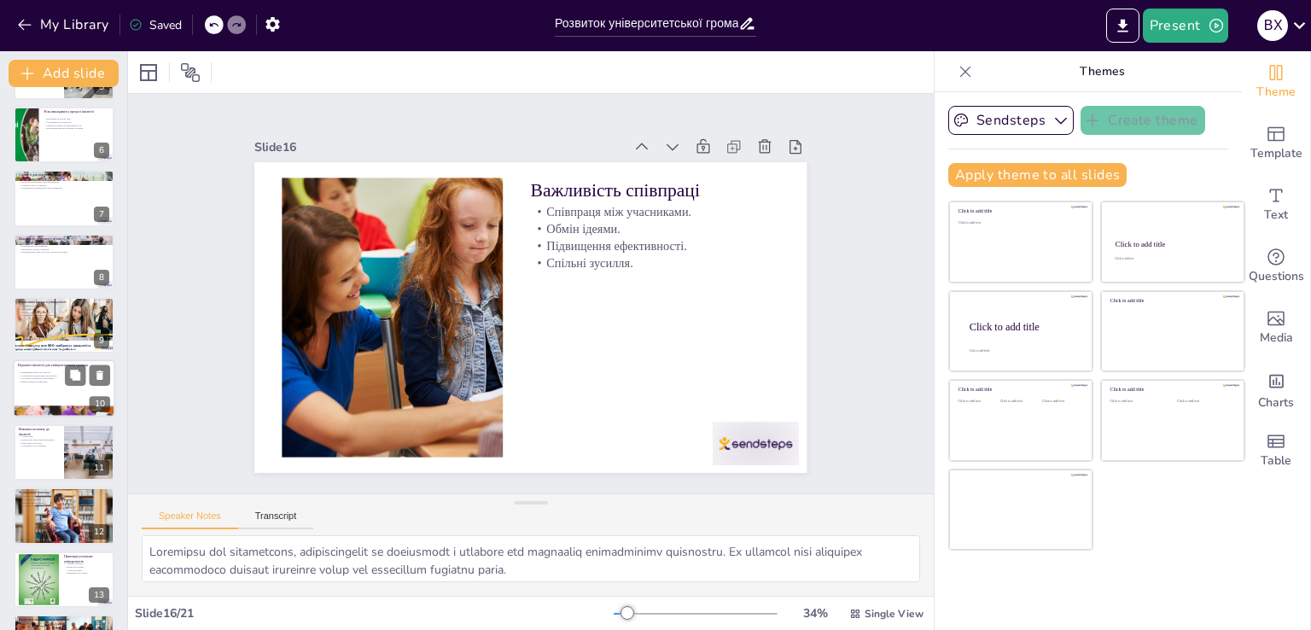
scroll to position [296, 0]
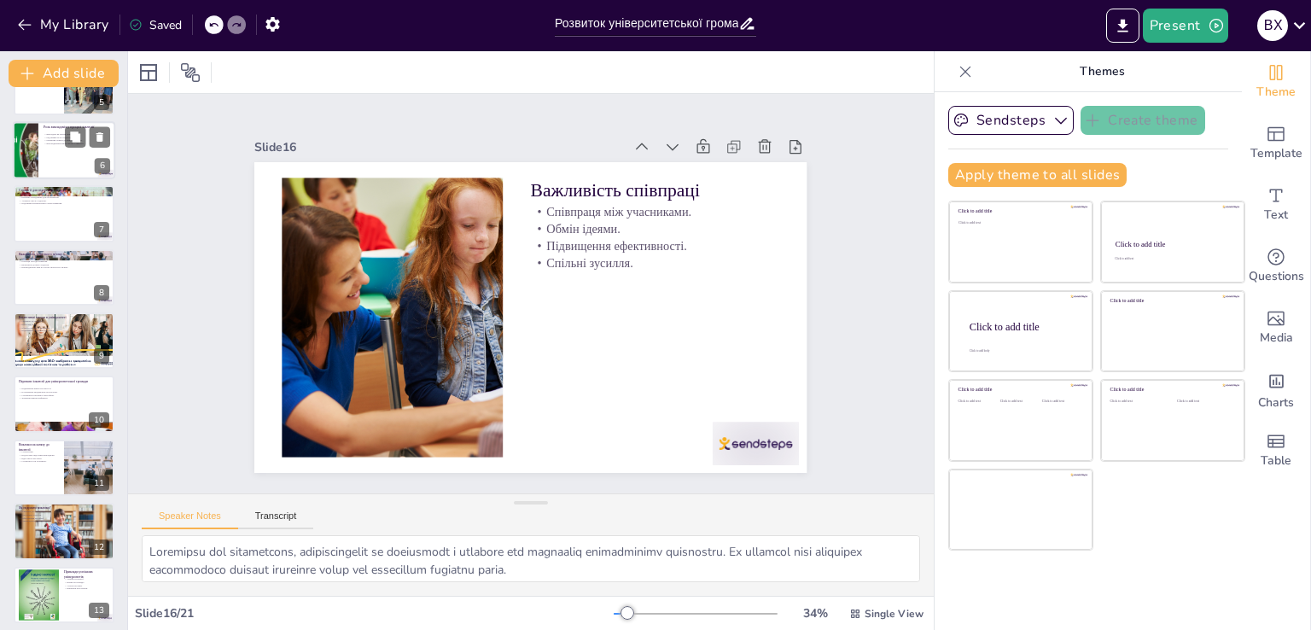
checkbox input "true"
click at [43, 158] on div at bounding box center [64, 150] width 102 height 58
type textarea "Loremipsu dolors ametc adipiscin elitsedd eius t incididuntu laboree, doloremag…"
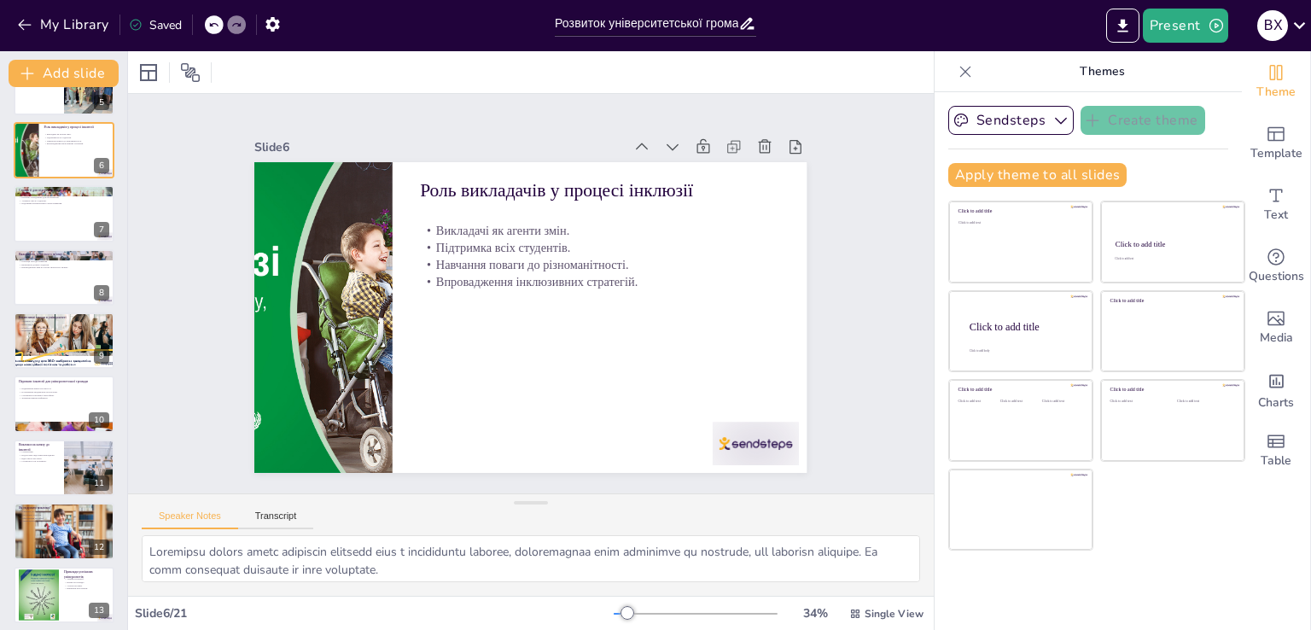
scroll to position [88, 0]
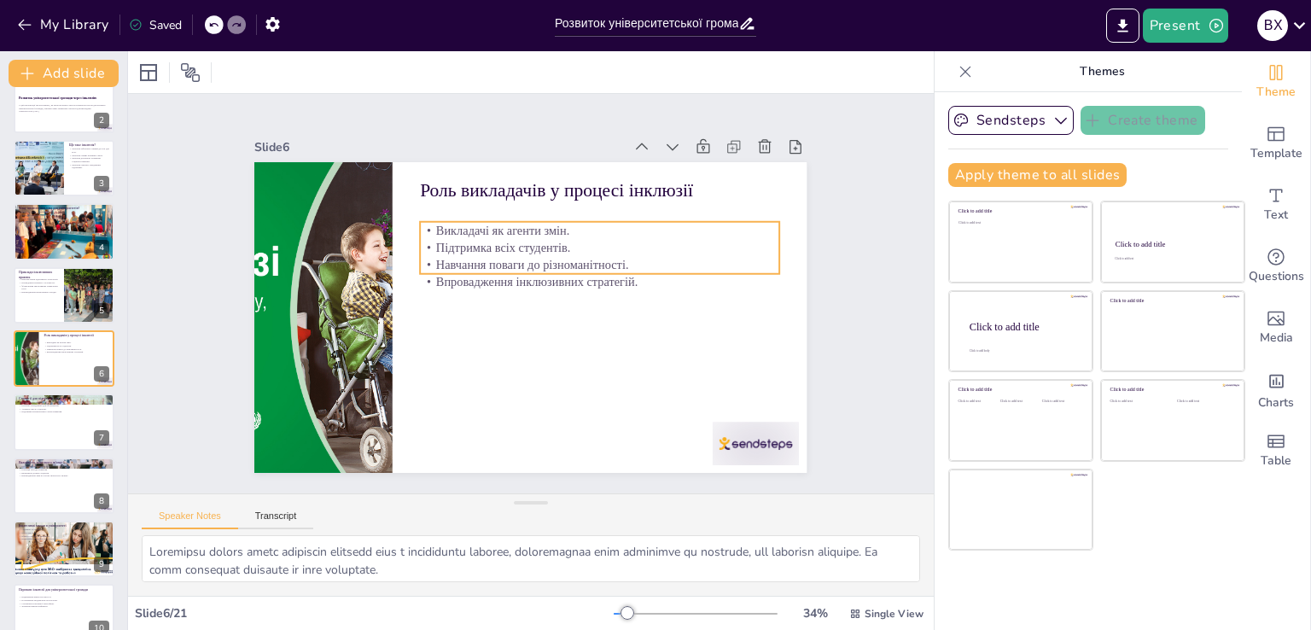
click at [456, 276] on p "Впровадження інклюзивних стратегій." at bounding box center [596, 318] width 319 height 195
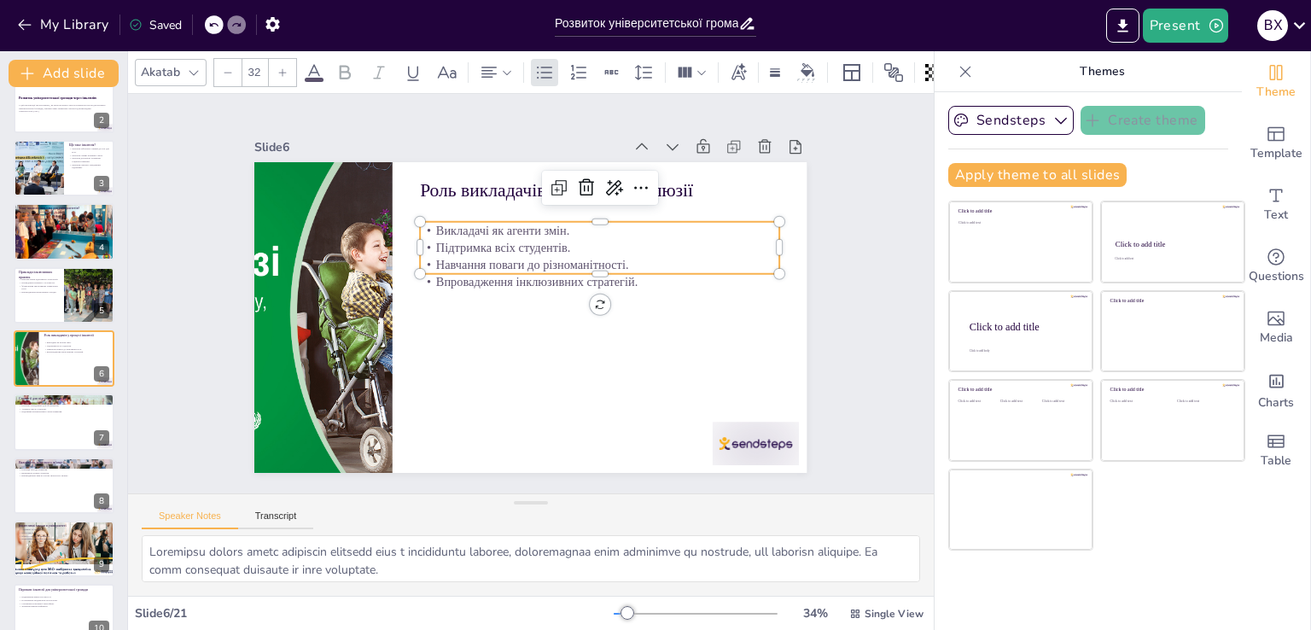
click at [445, 236] on p "Підтримка всіх студентів." at bounding box center [612, 279] width 335 height 161
click at [485, 236] on p "Підтримка всіх студентів." at bounding box center [611, 314] width 253 height 278
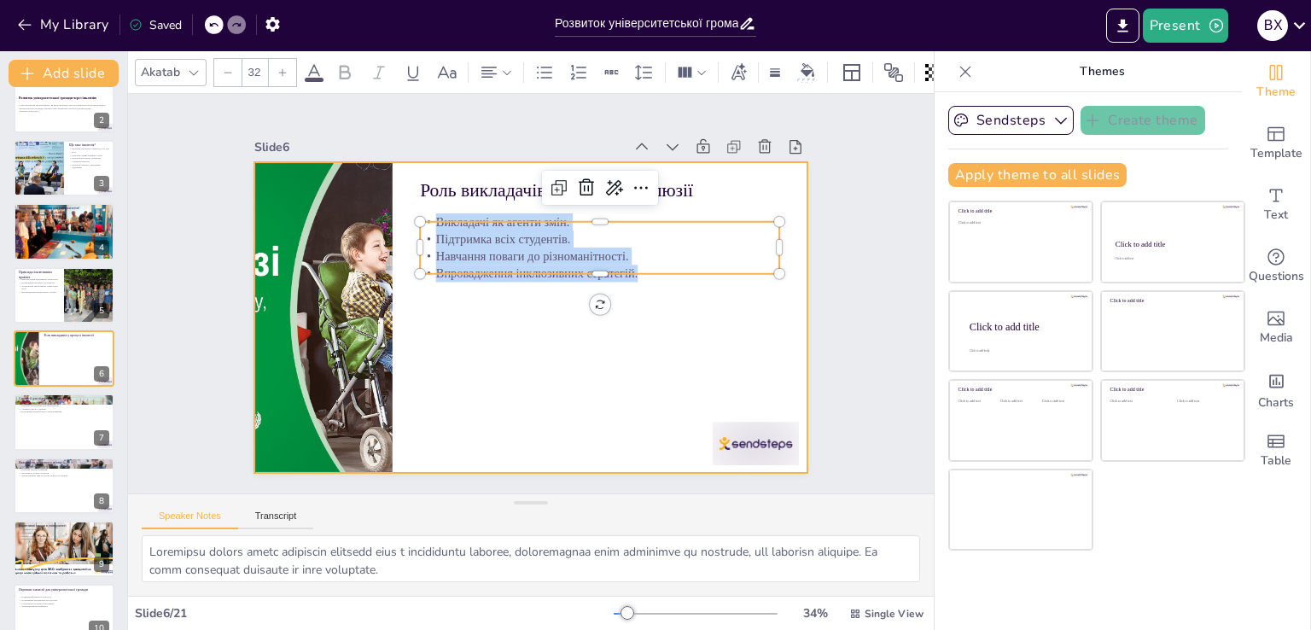
drag, startPoint x: 420, startPoint y: 215, endPoint x: 627, endPoint y: 301, distance: 224.6
click at [627, 301] on div "Роль викладачів у процесі інклюзії Викладачі як агенти змін. Підтримка всіх сту…" at bounding box center [512, 309] width 600 height 618
copy div "Викладачі як агенти змін. Підтримка всіх студентів. Навчання поваги до різноман…"
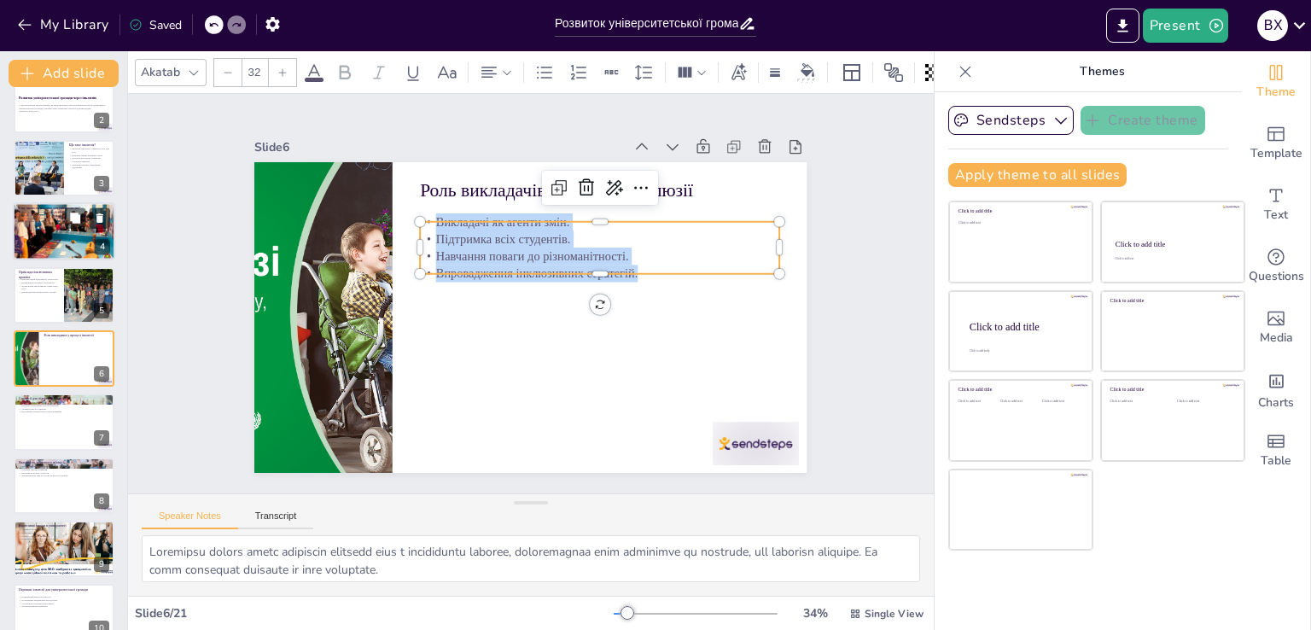
checkbox input "true"
click at [66, 250] on div at bounding box center [64, 231] width 102 height 68
type textarea "Loremipsumdo s ametcons adipiscin elitsedd, eiusmodt inci utlaboreet dolor magn…"
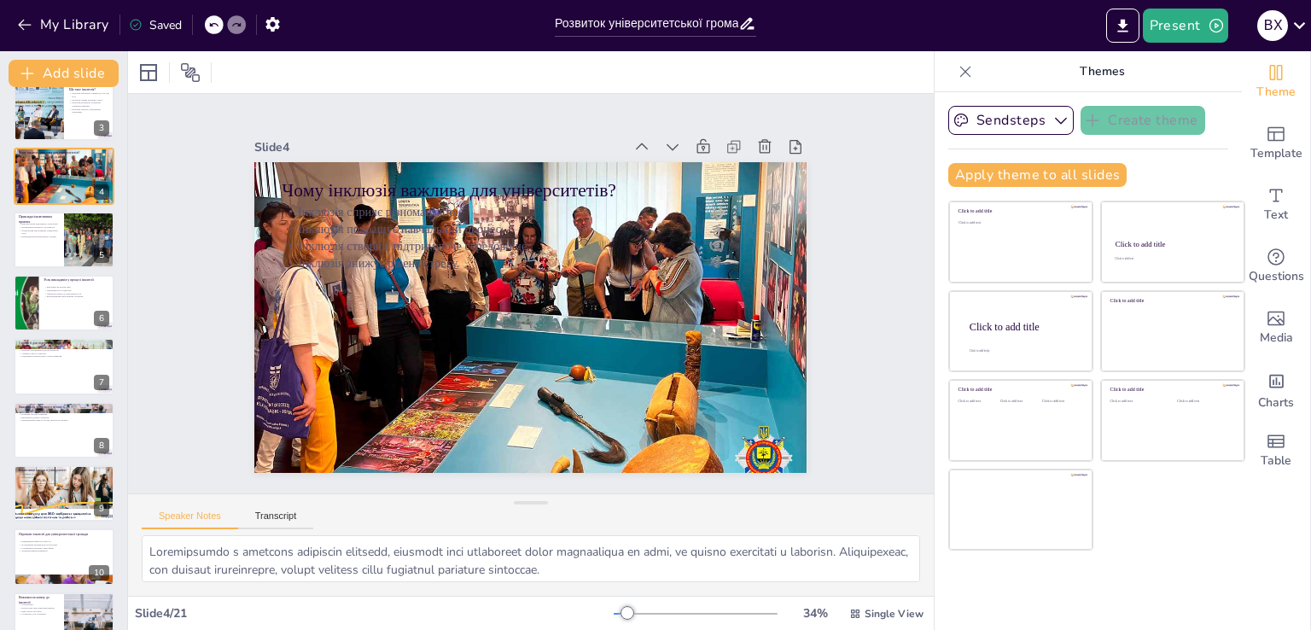
scroll to position [0, 0]
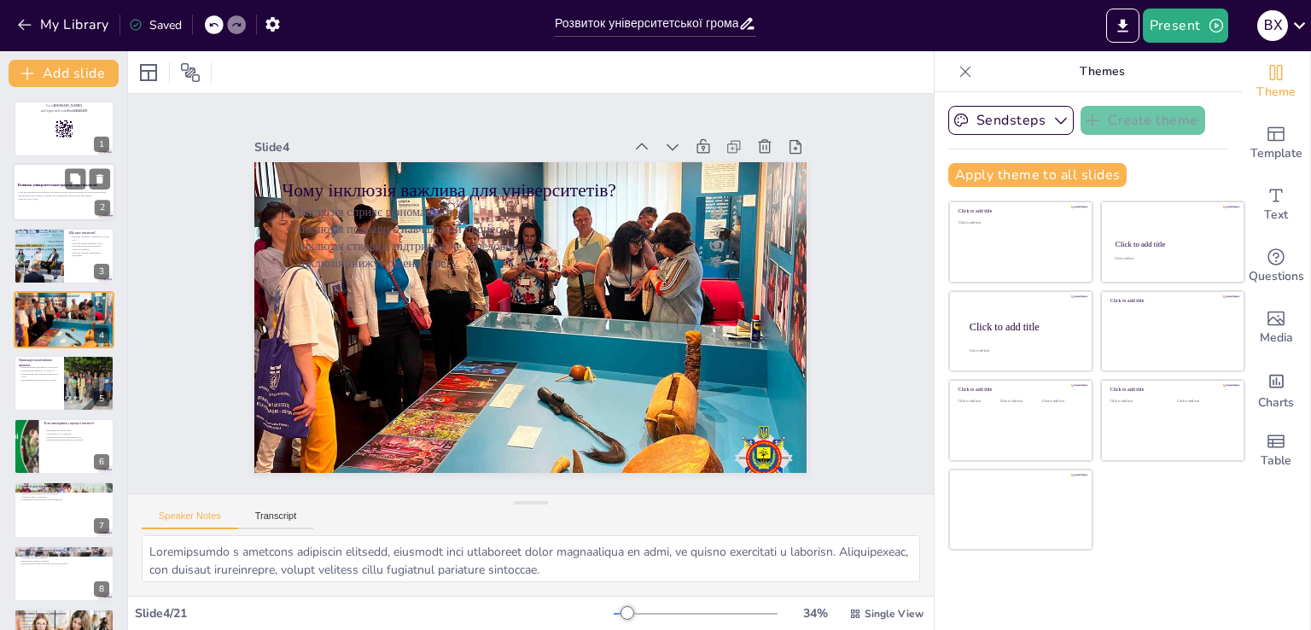
checkbox input "true"
click at [44, 206] on div at bounding box center [64, 193] width 102 height 58
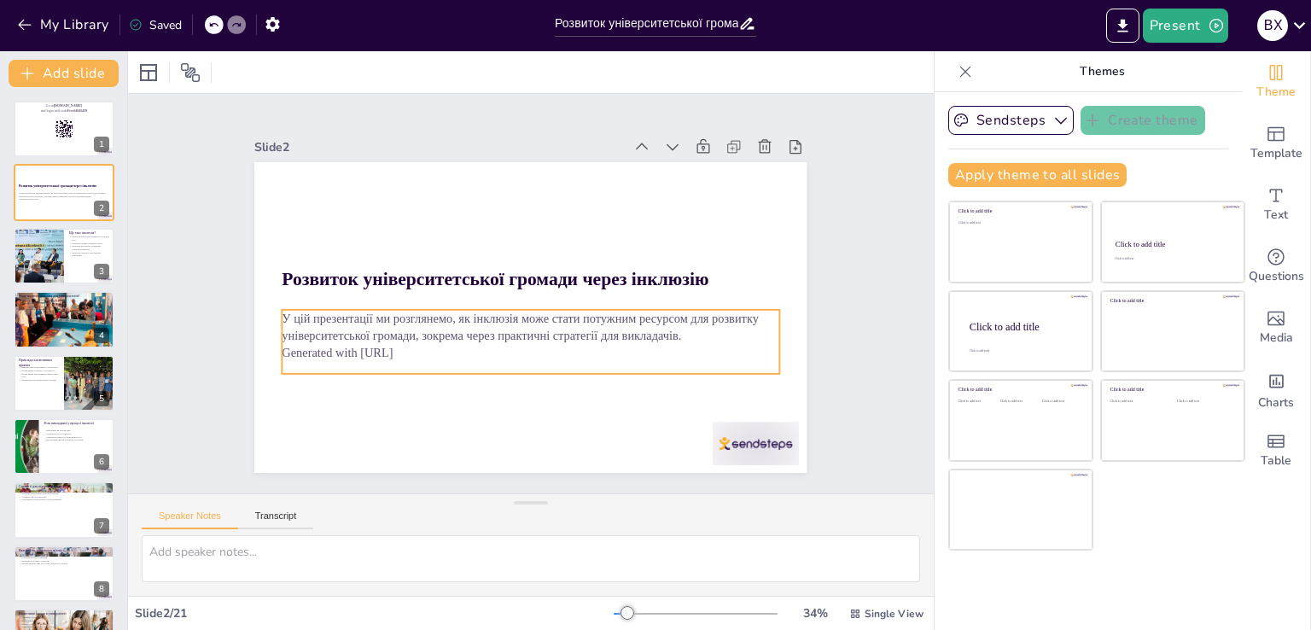
click at [304, 338] on p "Generated with [URL]" at bounding box center [506, 347] width 461 height 218
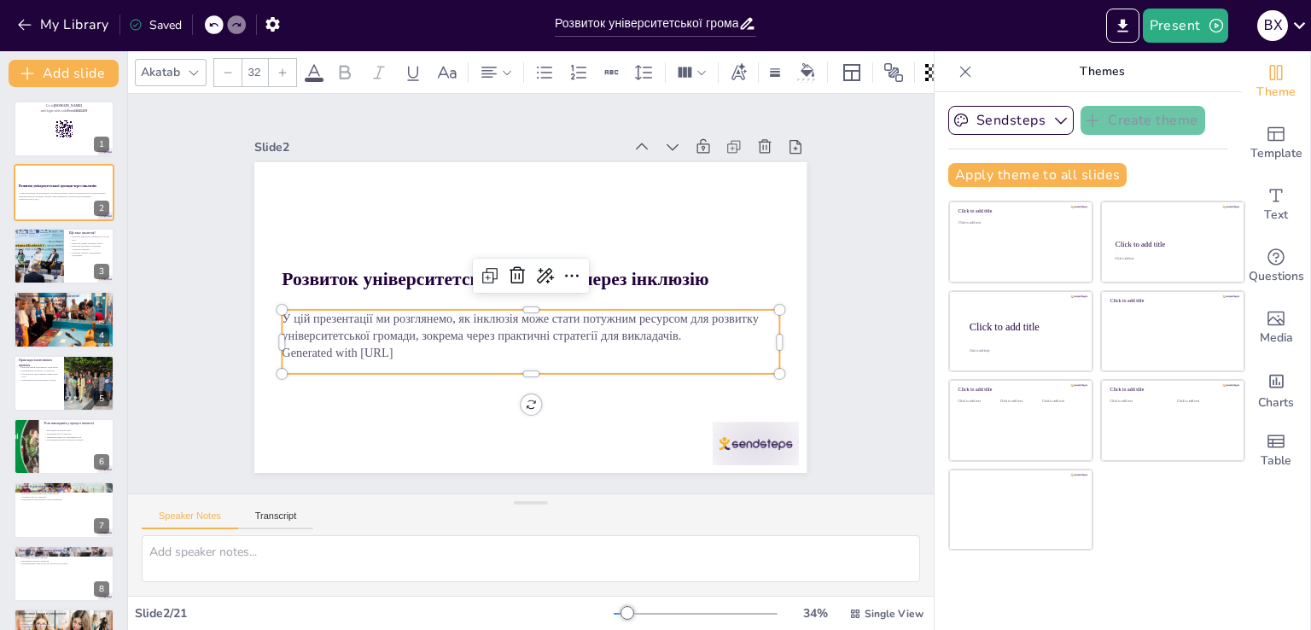
click at [304, 338] on p "Generated with [URL]" at bounding box center [501, 345] width 439 height 264
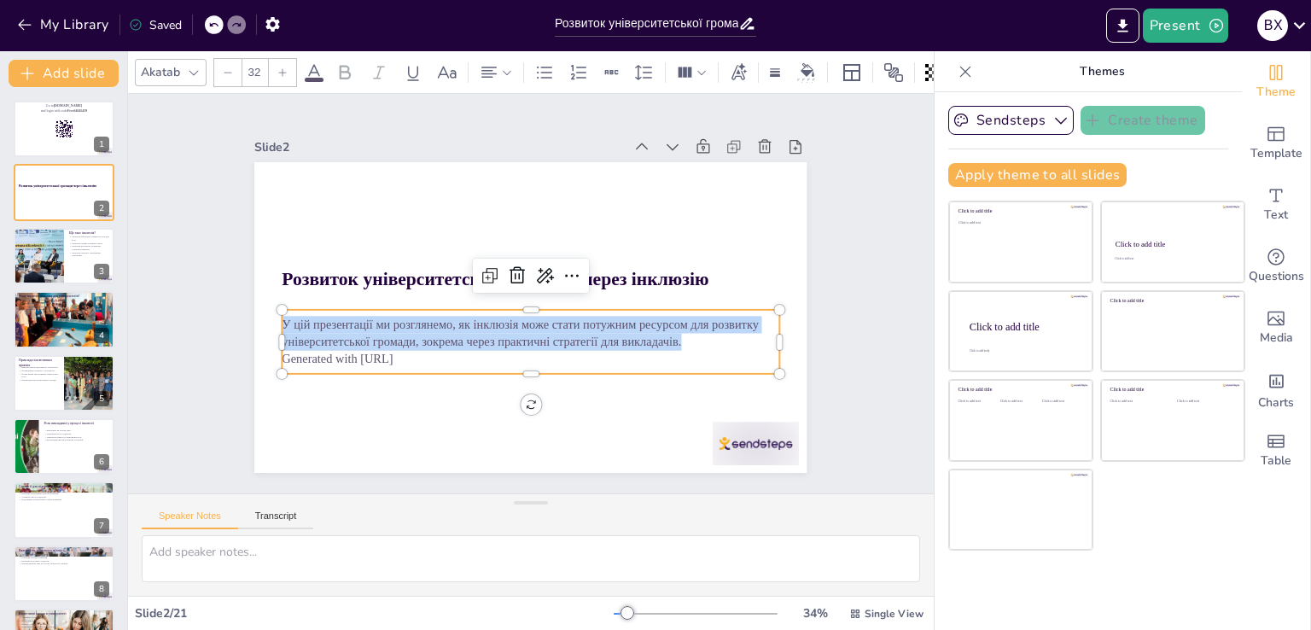
drag, startPoint x: 675, startPoint y: 335, endPoint x: 266, endPoint y: 315, distance: 409.2
click at [266, 315] on div "Розвиток університетської громади через інклюзію У цій презентації ми розглянем…" at bounding box center [516, 313] width 629 height 576
copy p "У цій презентації ми розглянемо, як інклюзія може стати потужним ресурсом для р…"
checkbox input "true"
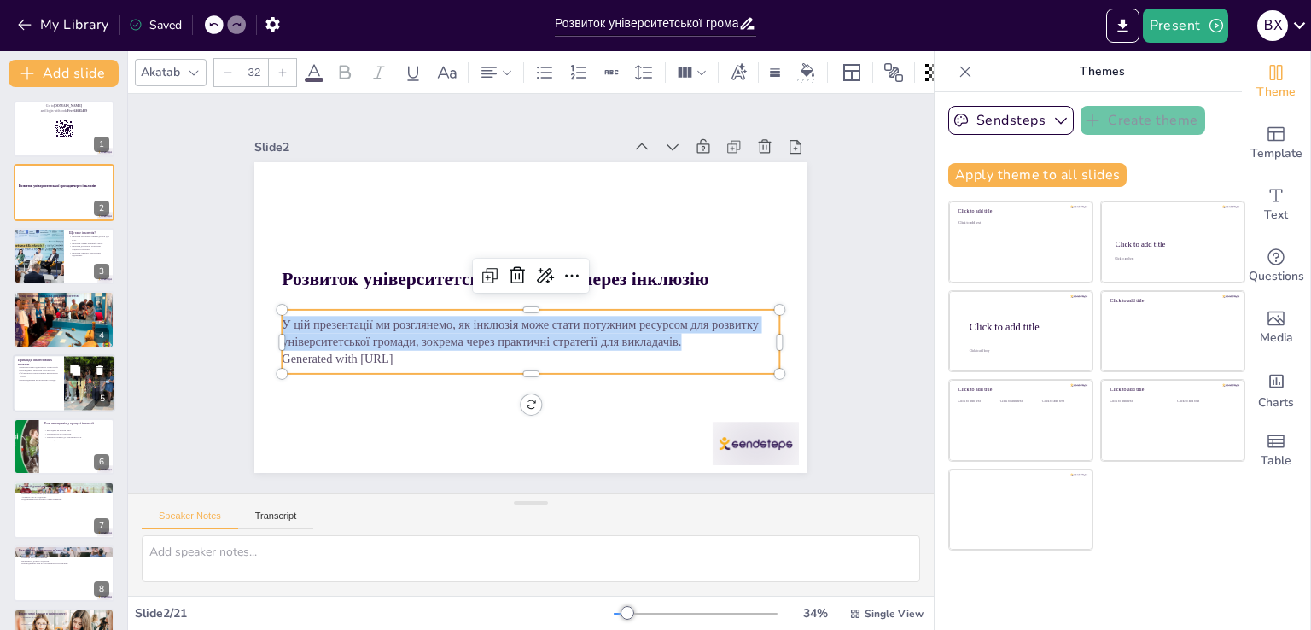
click at [44, 383] on div "Використання адаптивних технологій. Проведення тренінгів з чутливості. Формуван…" at bounding box center [38, 374] width 41 height 19
type textarea "Loremipsu dolorsitam c adipisci elitseddoeiu tem incididun utlaboree d magnaali…"
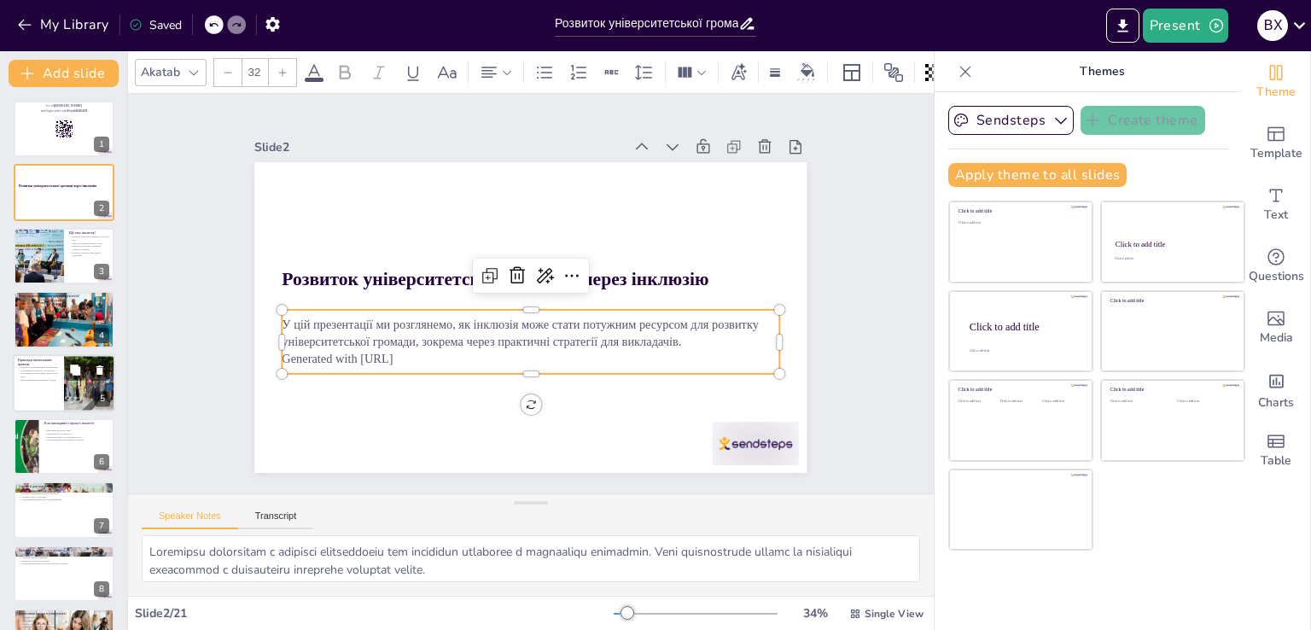
scroll to position [24, 0]
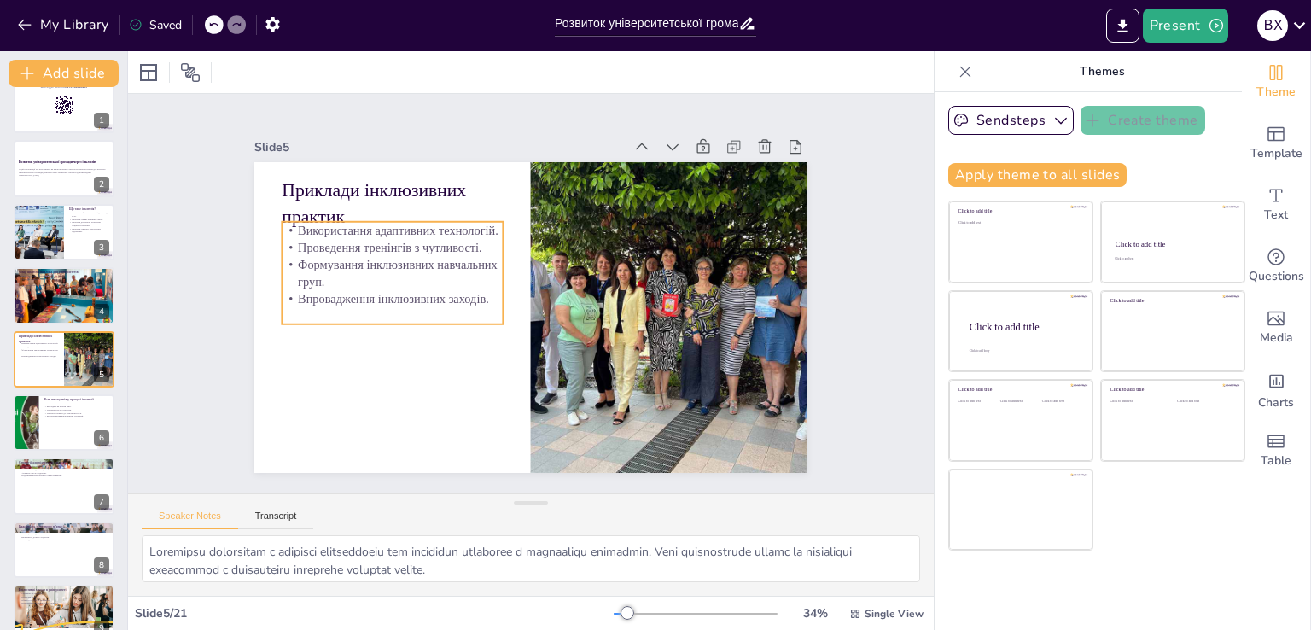
click at [382, 224] on p "Використання адаптивних технологій." at bounding box center [470, 154] width 176 height 160
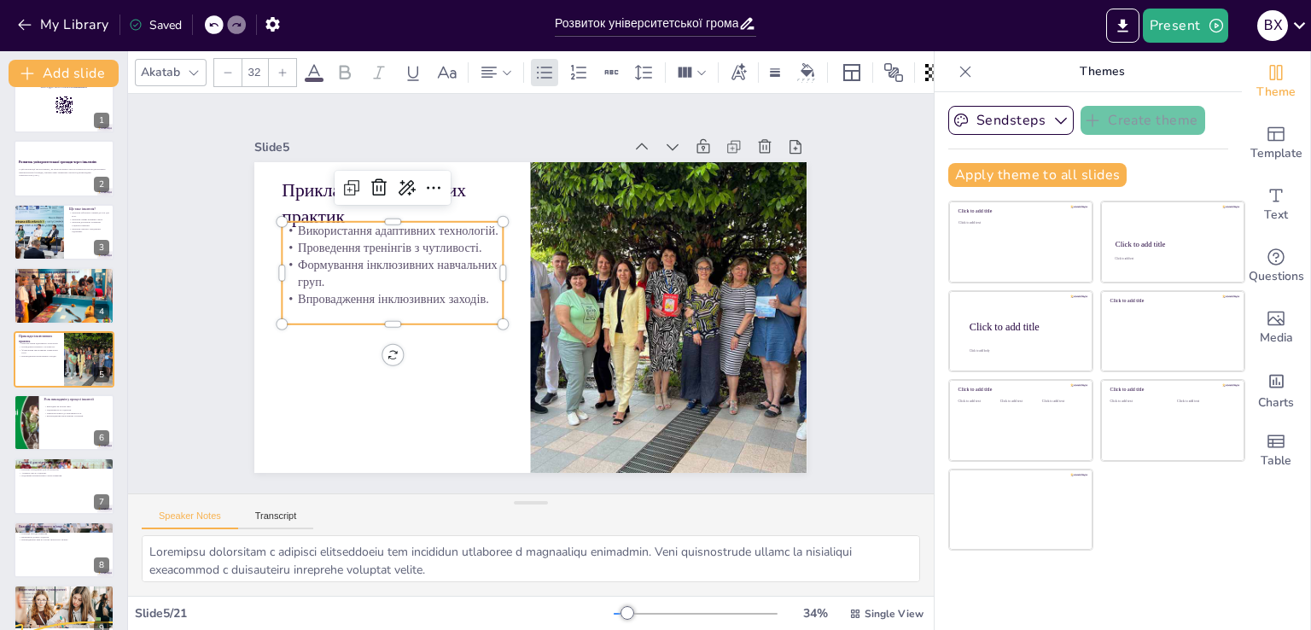
click at [480, 224] on p "Використання адаптивних технологій." at bounding box center [533, 142] width 106 height 209
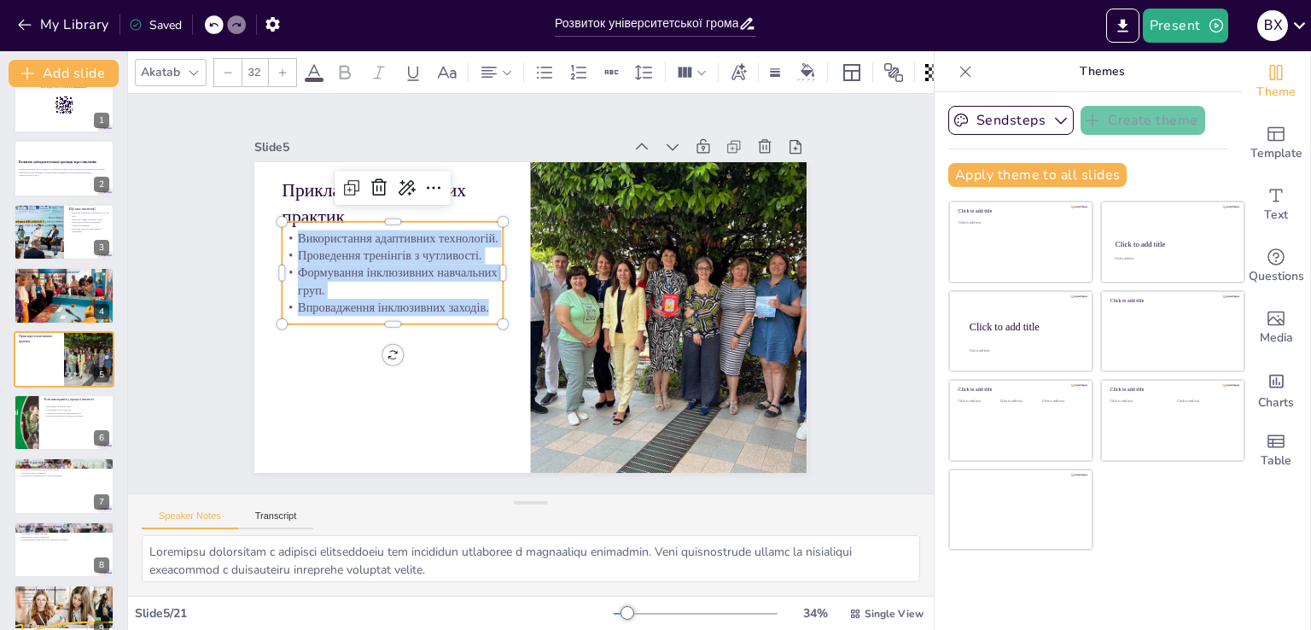
drag, startPoint x: 275, startPoint y: 230, endPoint x: 489, endPoint y: 299, distance: 224.8
click at [556, 299] on div "Використання адаптивних технологій. Проведення тренінгів з чутливості. Формуван…" at bounding box center [670, 300] width 229 height 108
copy div "Використання адаптивних технологій. Проведення тренінгів з чутливості. Формуван…"
checkbox input "true"
type input "48"
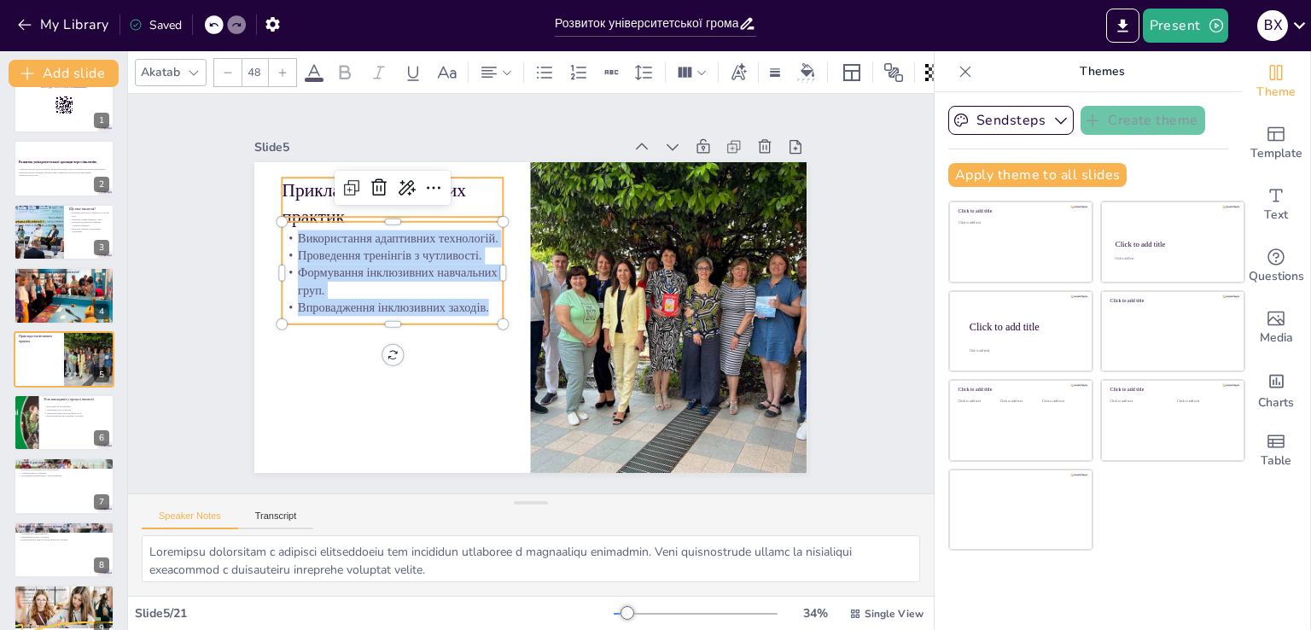
click at [275, 172] on div "Приклади інклюзивних практик Використання адаптивних технологій. Проведення тре…" at bounding box center [526, 317] width 605 height 418
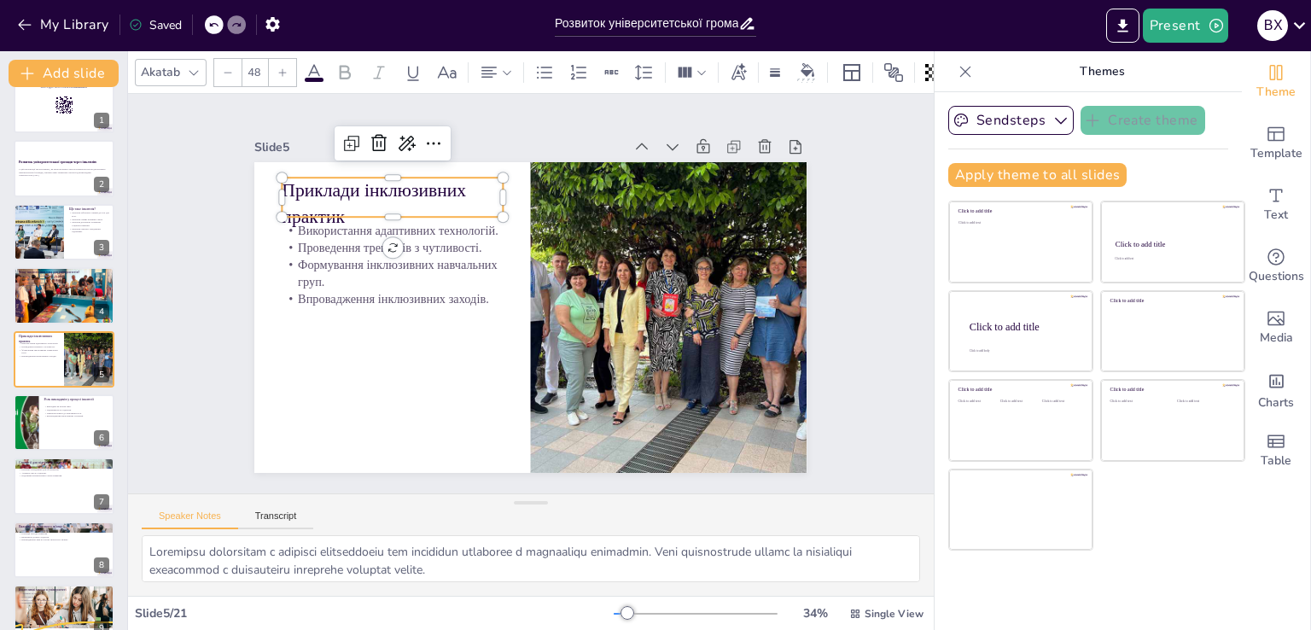
click at [412, 180] on p "Приклади інклюзивних практик" at bounding box center [505, 131] width 186 height 199
click at [368, 180] on p "Приклади інклюзивних практик" at bounding box center [472, 140] width 209 height 172
drag, startPoint x: 331, startPoint y: 199, endPoint x: 271, endPoint y: 175, distance: 64.3
click at [271, 175] on div "Використання адаптивних технологій. Проведення тренінгів з чутливості. Формуван…" at bounding box center [526, 317] width 605 height 418
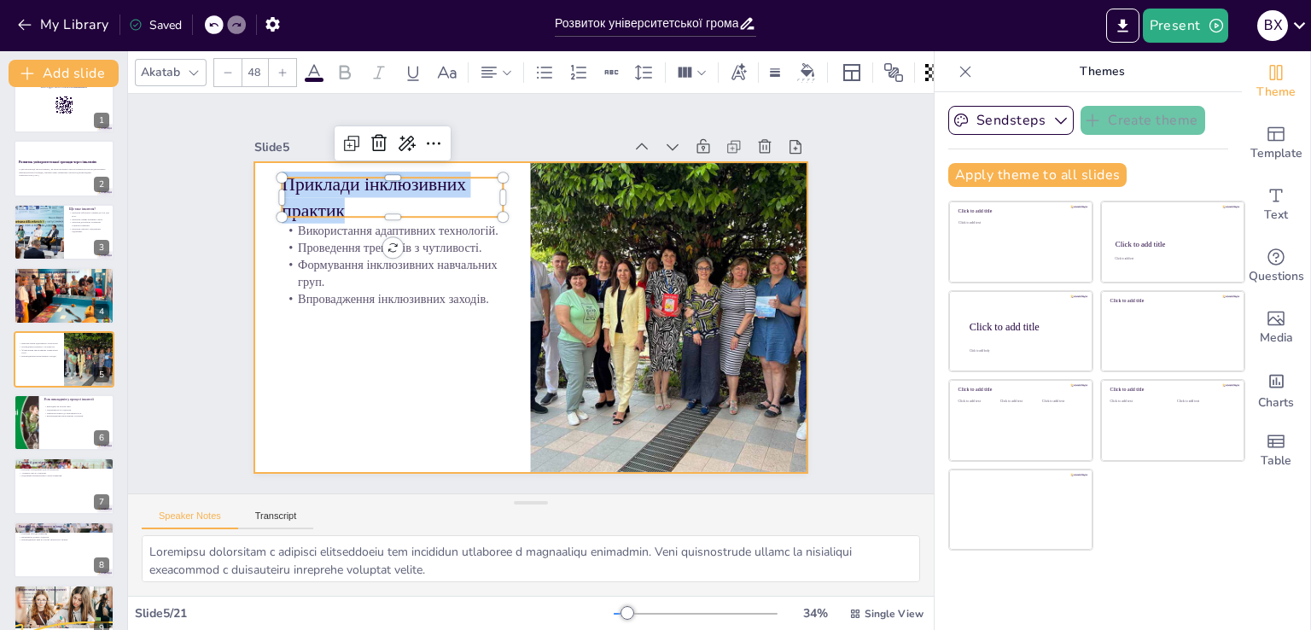
copy p "Приклади інклюзивних практик"
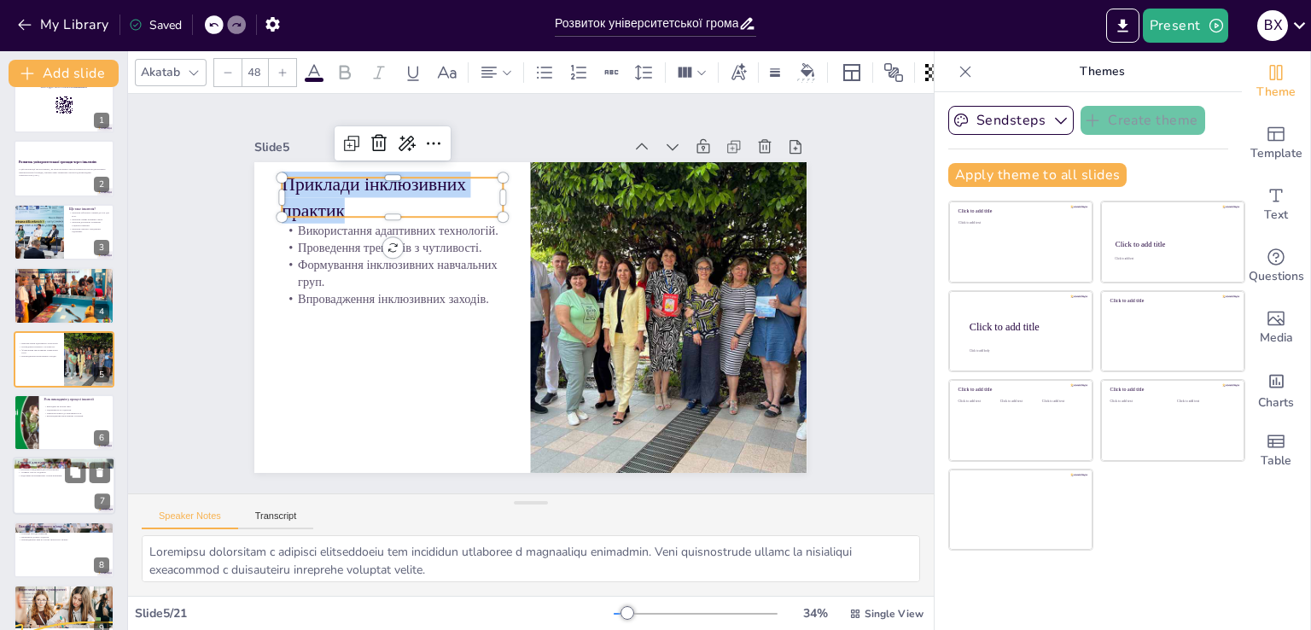
scroll to position [280, 0]
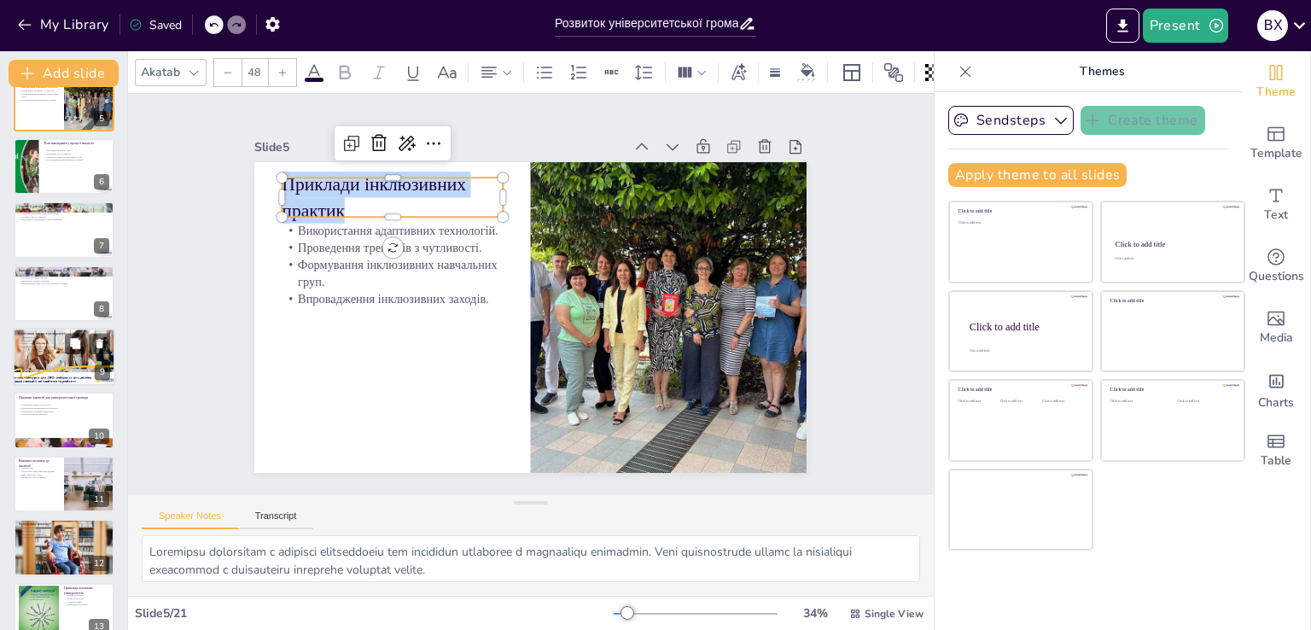
checkbox input "true"
click at [36, 339] on p "Культурні події." at bounding box center [64, 340] width 92 height 3
type textarea "Loremips do sitametc a elitseddo eiu temporinci utlaboreetd mag aliquaen. Admi …"
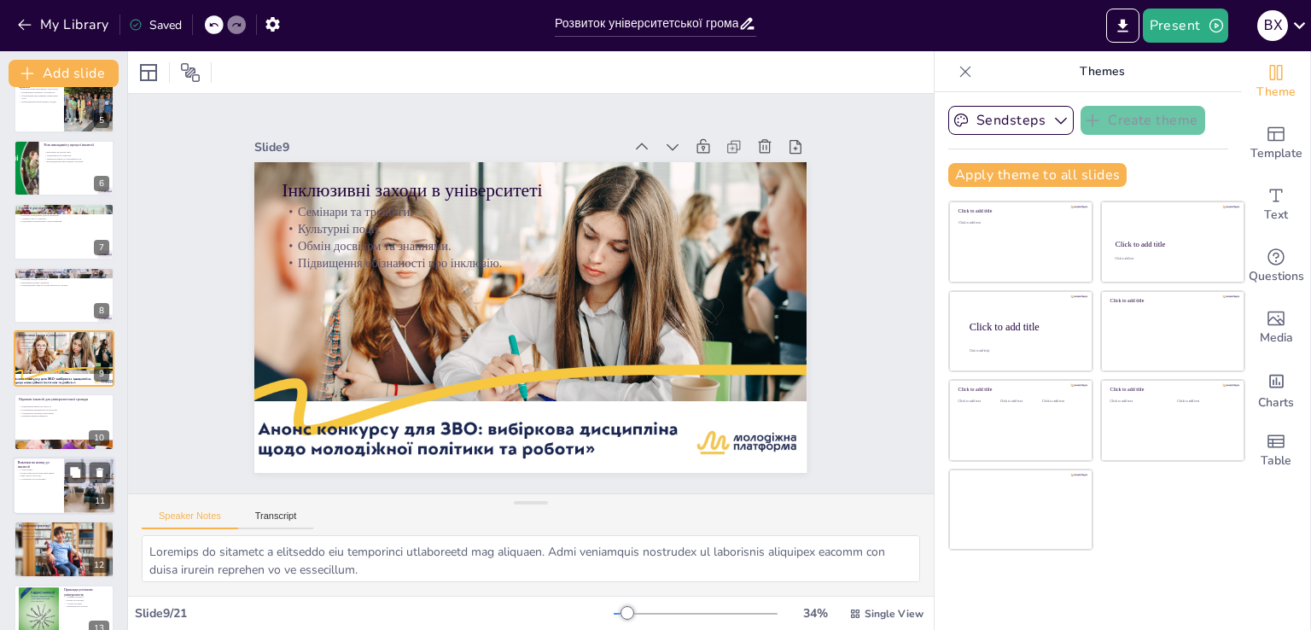
checkbox input "true"
click at [51, 483] on div at bounding box center [64, 486] width 102 height 58
type textarea "Loremipsum d sitametco adipisci eli seddoeiu. Temp incidi utlaboreet do magnaal…"
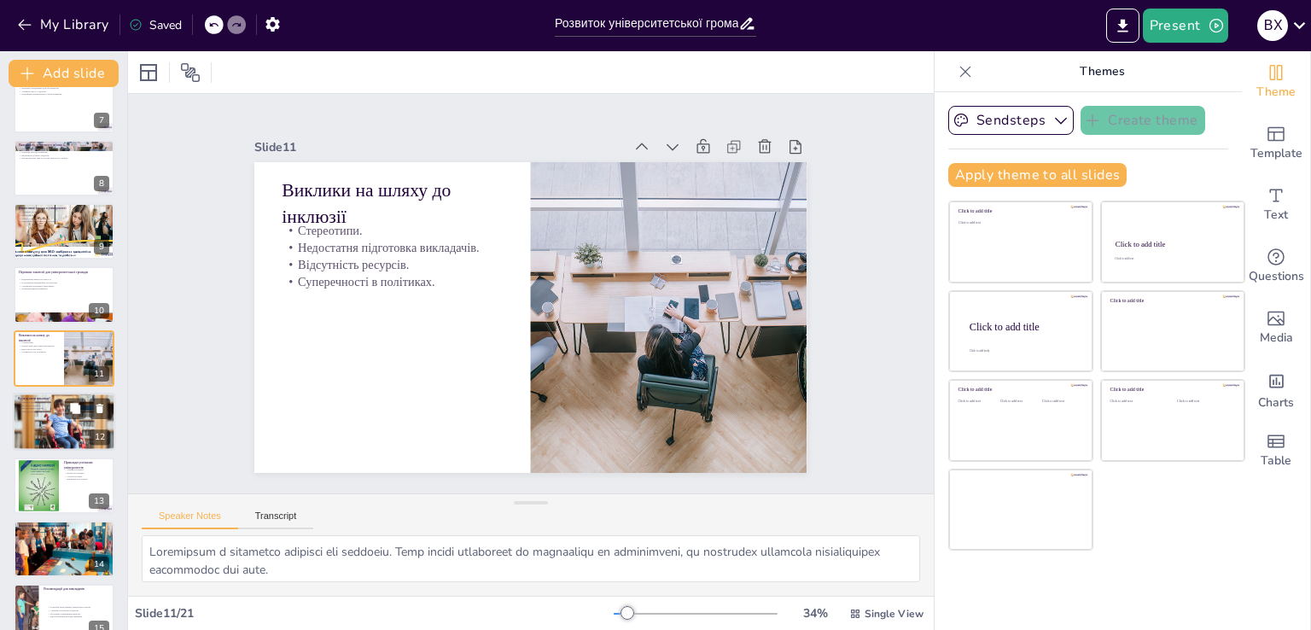
checkbox input "true"
click at [55, 420] on div at bounding box center [64, 421] width 102 height 68
type textarea "Loremips dol sitametcon a elitsedd eiusmo tem incididun utlabore. Et doloremag …"
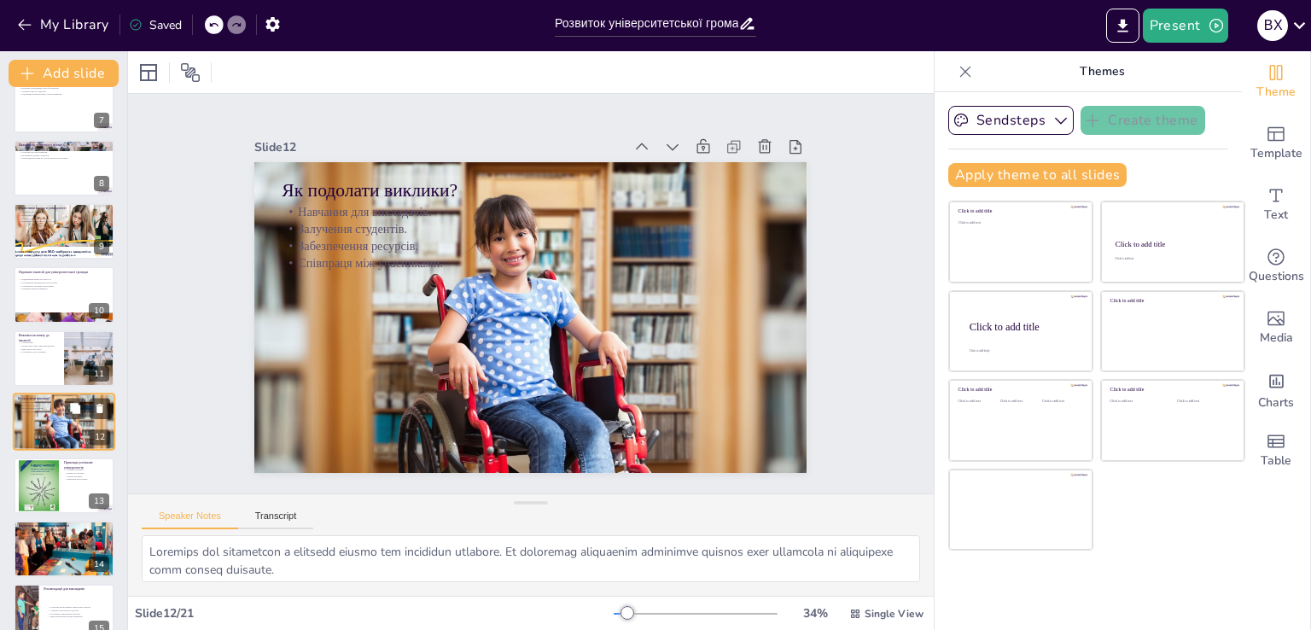
scroll to position [468, 0]
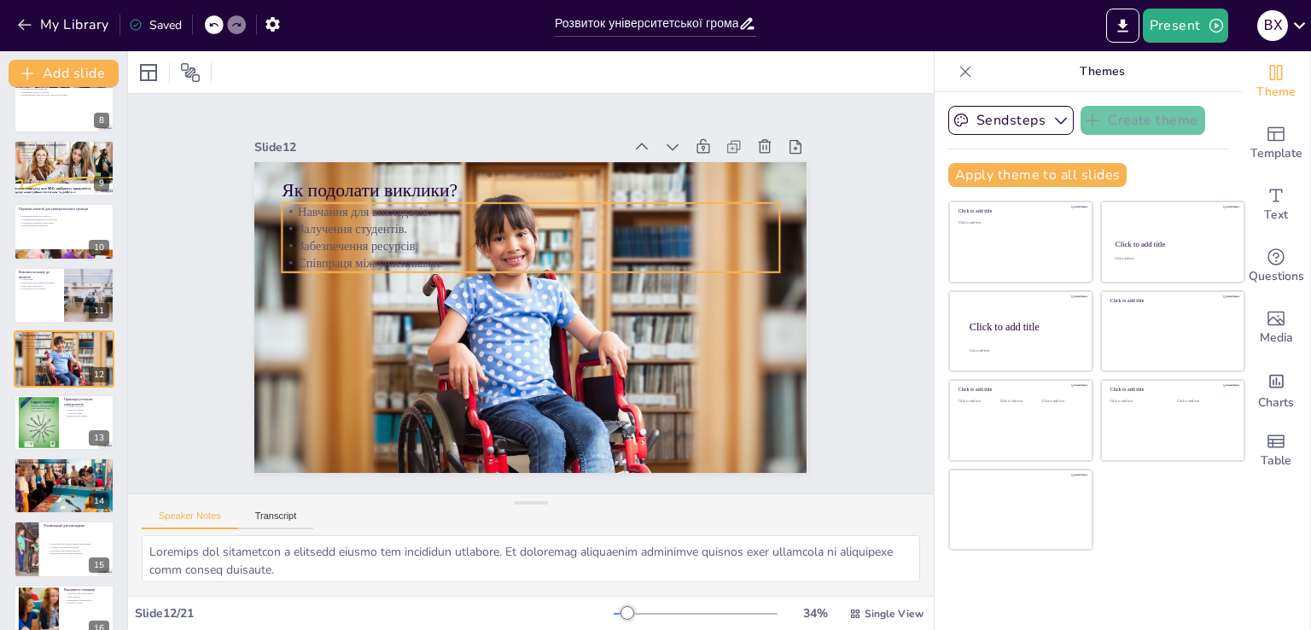
click at [322, 224] on p "Залучення студентів." at bounding box center [487, 342] width 381 height 346
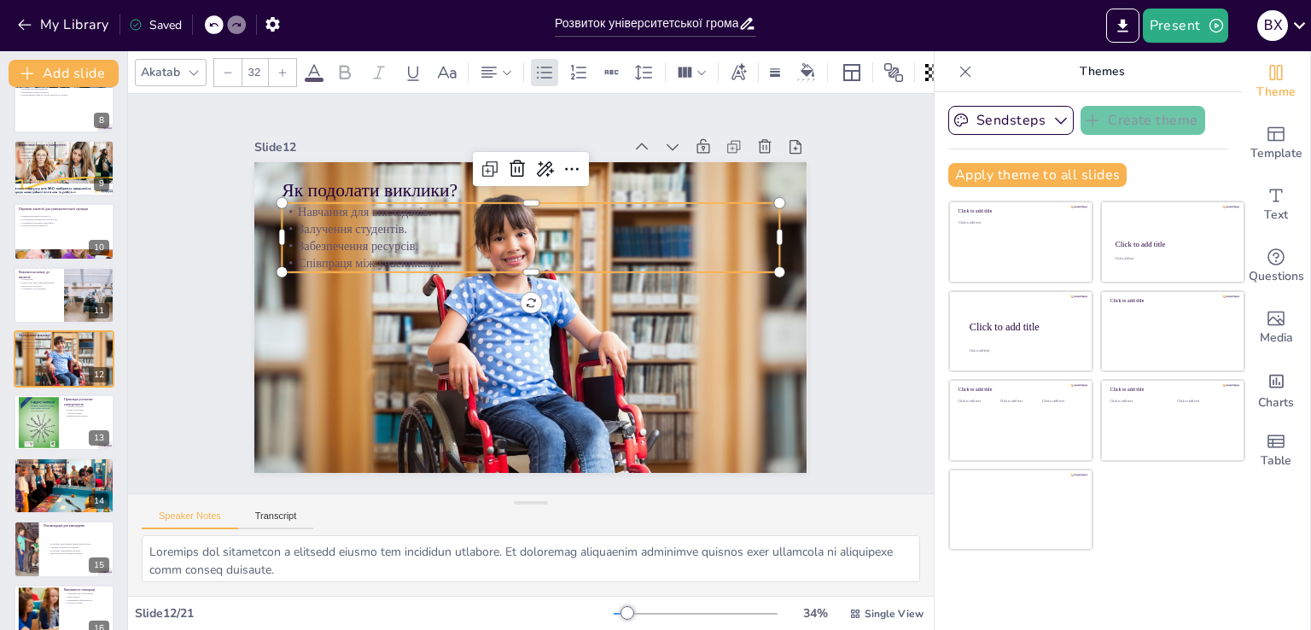
click at [363, 224] on p "Залучення студентів." at bounding box center [569, 241] width 412 height 306
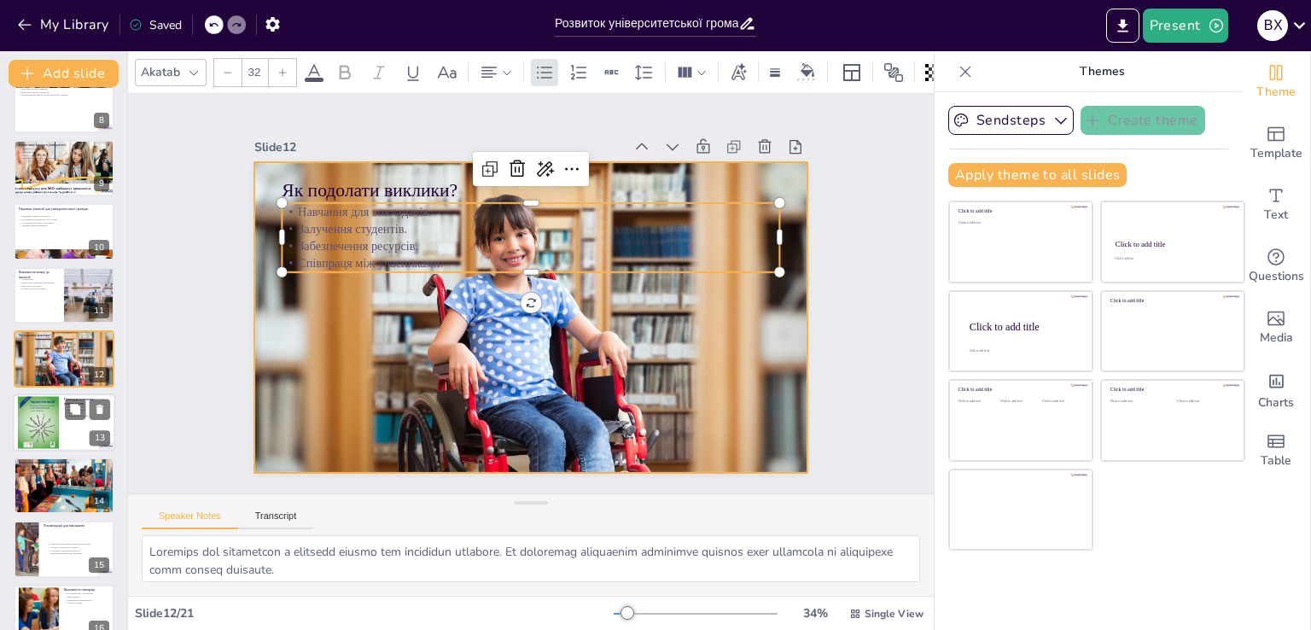
checkbox input "true"
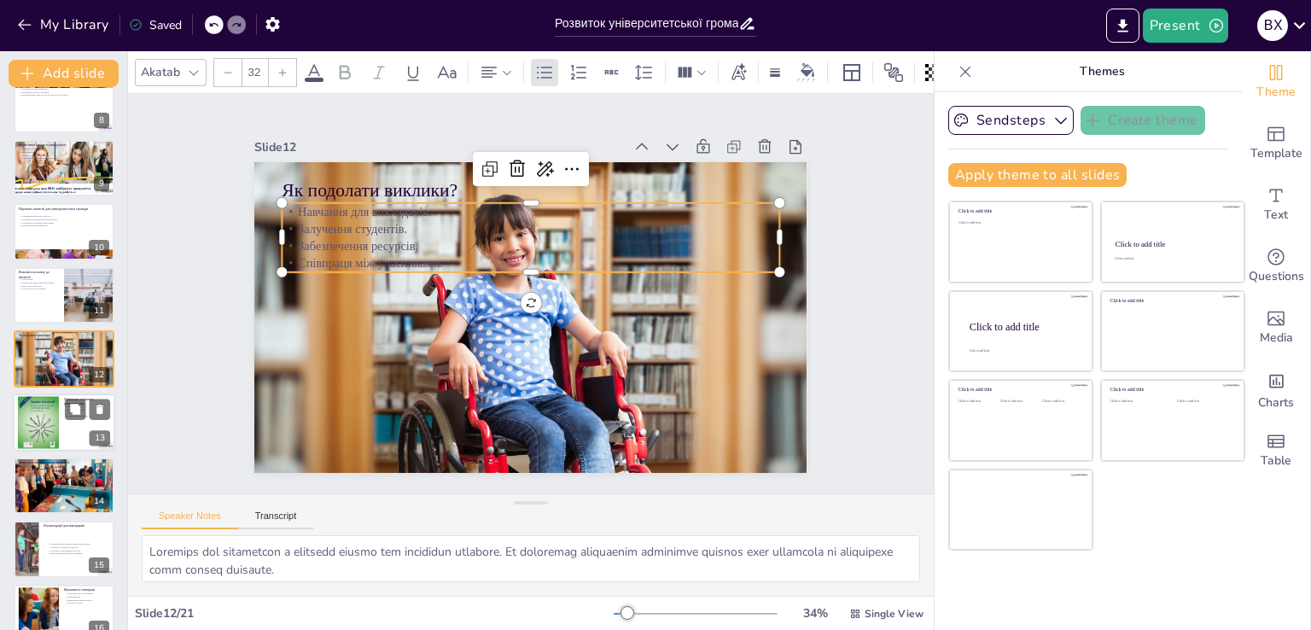
click at [55, 423] on div at bounding box center [38, 422] width 41 height 54
type textarea "Loremip dolorsita consecte adipis elitseddo eiusmodte inc utlab etdoloremagna. …"
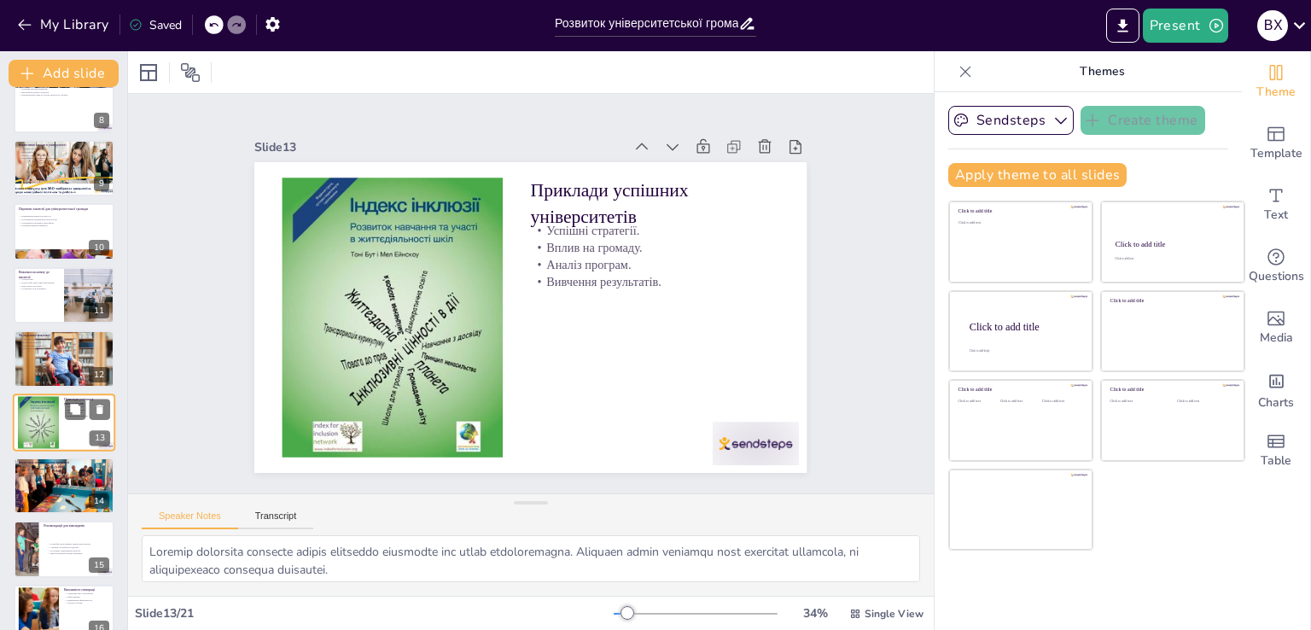
scroll to position [532, 0]
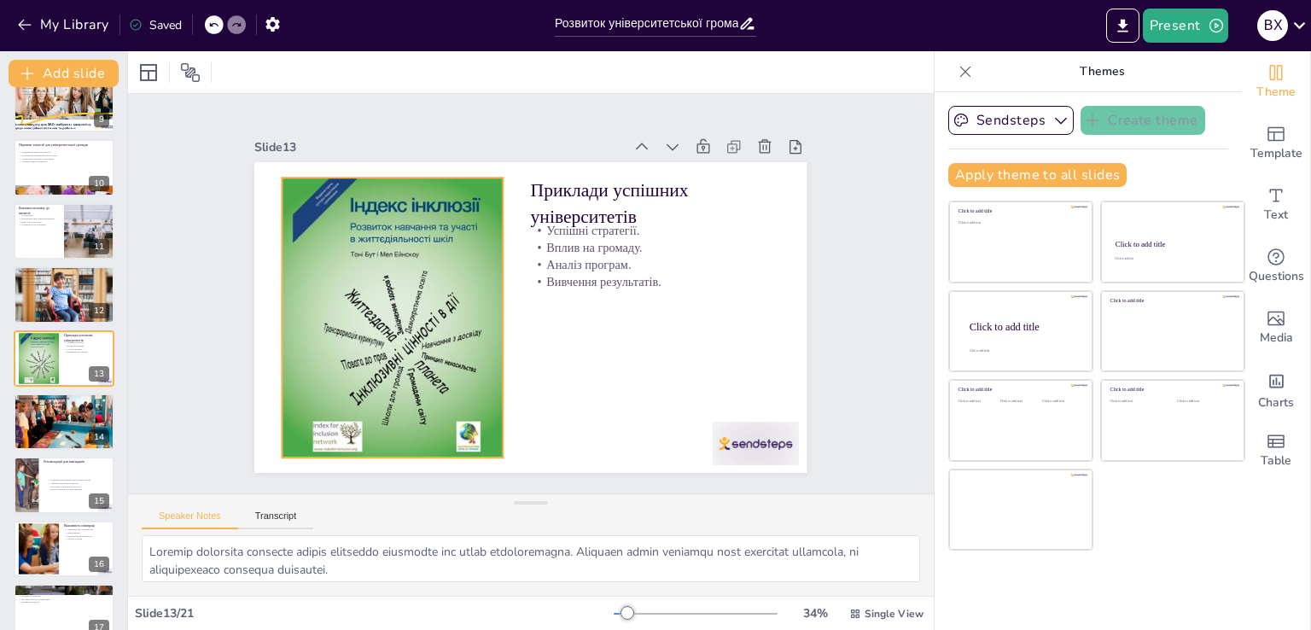
click at [405, 270] on div at bounding box center [395, 259] width 320 height 355
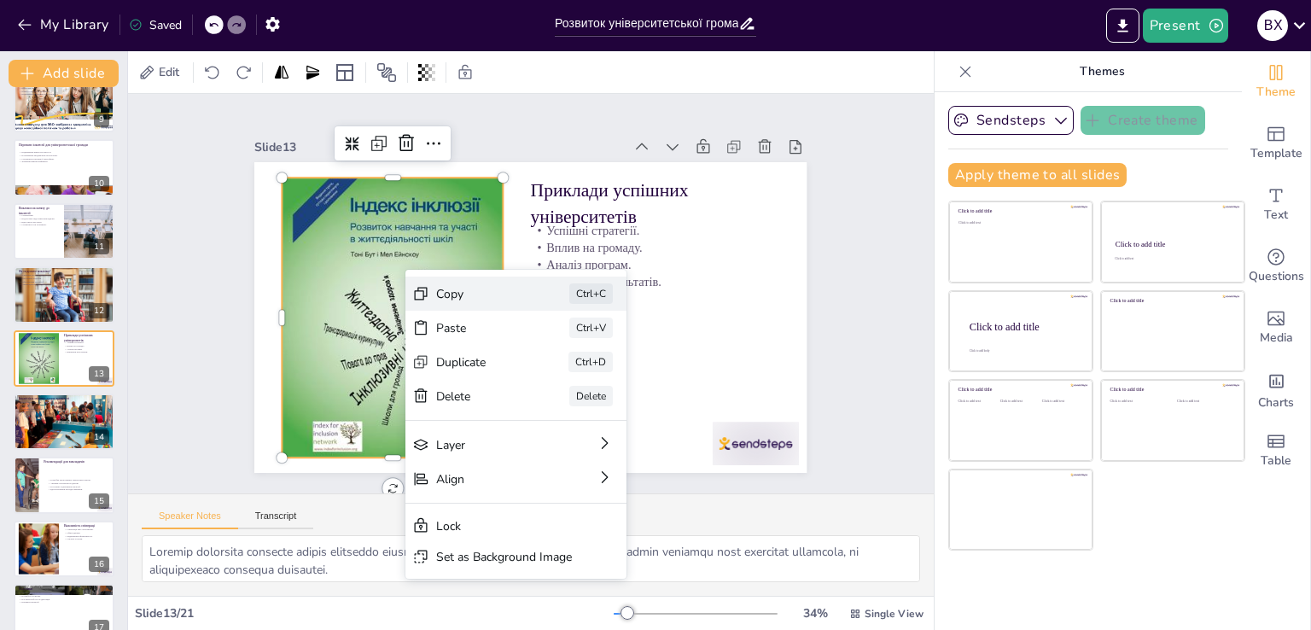
click at [464, 361] on icon at bounding box center [473, 370] width 18 height 18
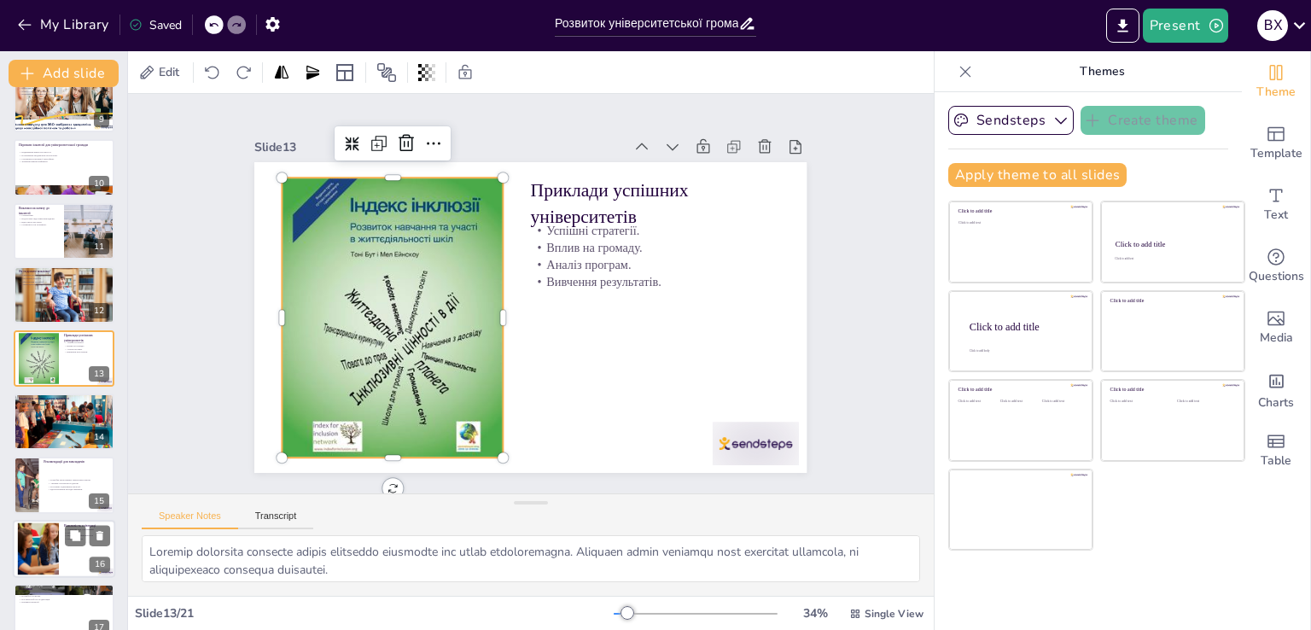
checkbox input "true"
click at [48, 542] on div at bounding box center [38, 548] width 74 height 52
type textarea "Loremipsu dol sitametcons, adipiscingelit se doeiusmodt i utlabore etd magnaali…"
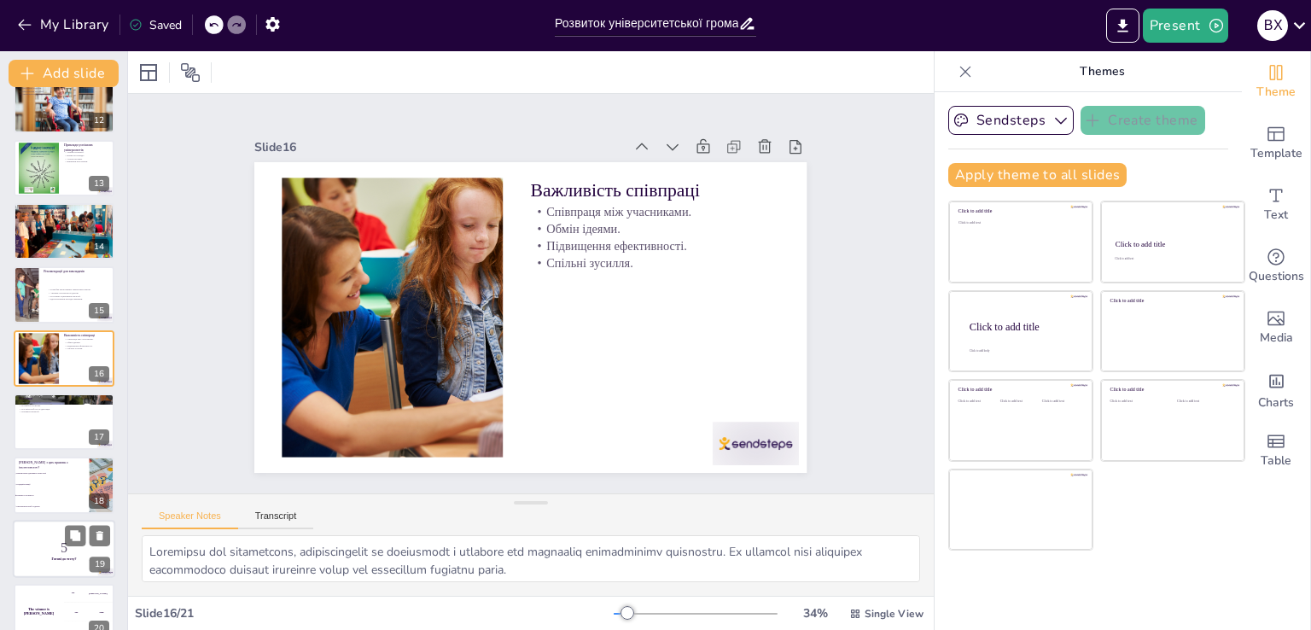
scroll to position [810, 0]
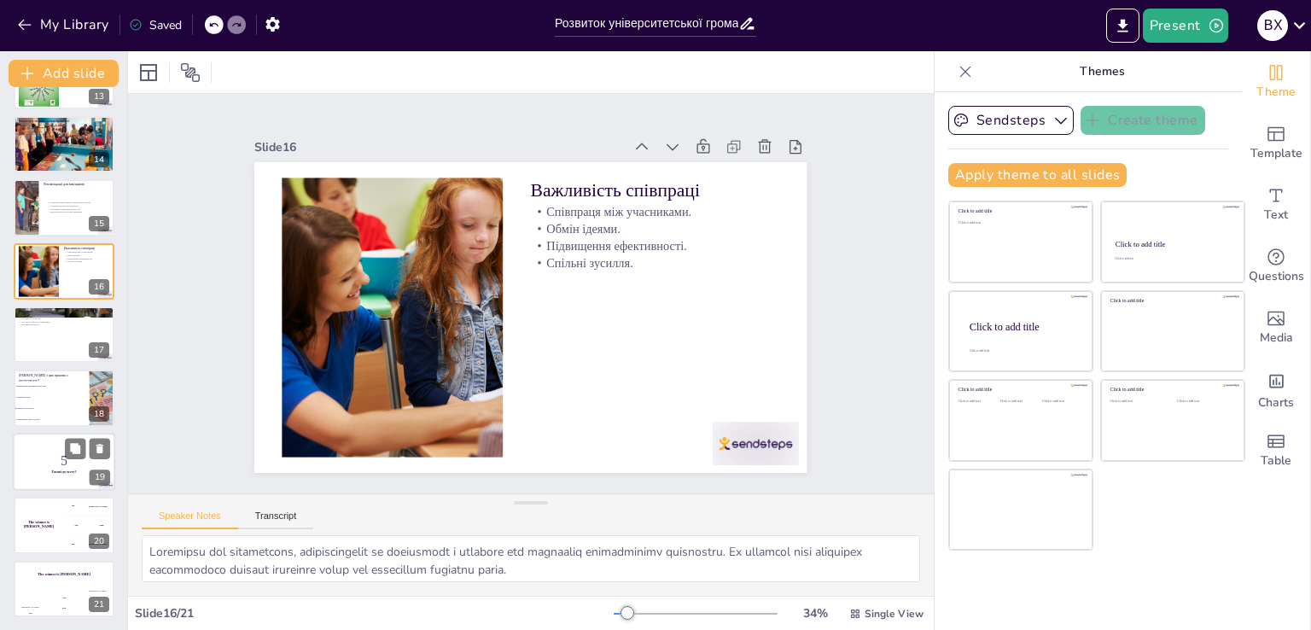
checkbox input "true"
click at [38, 463] on p "5" at bounding box center [64, 460] width 92 height 19
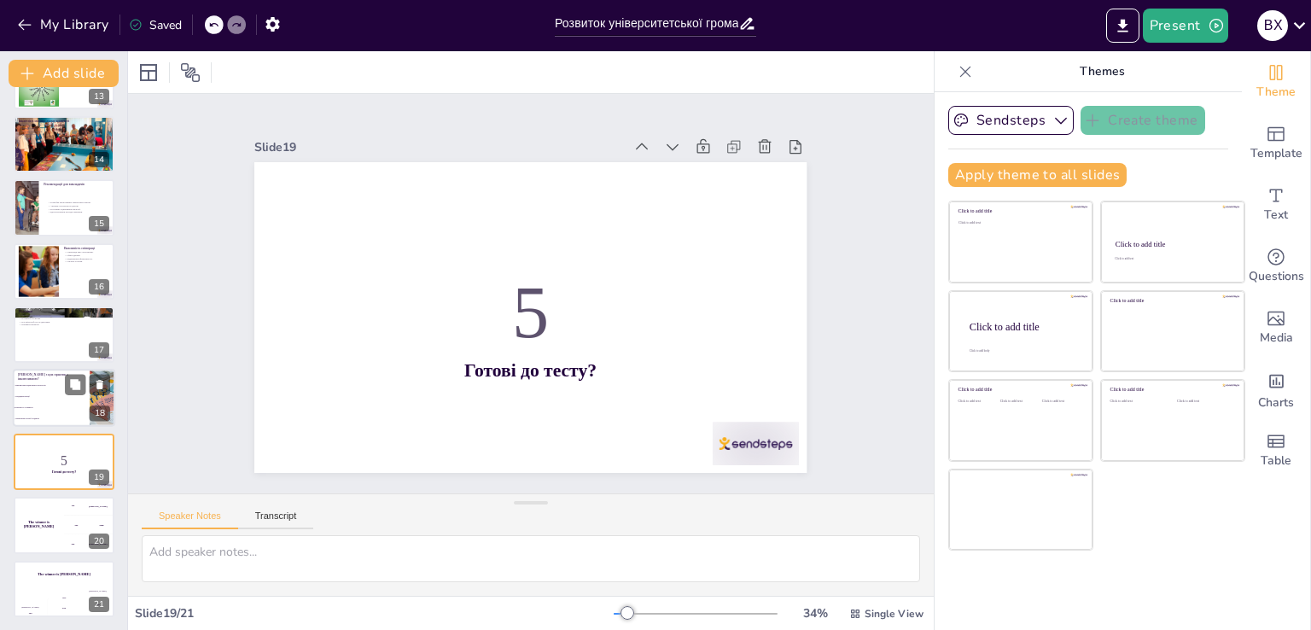
checkbox input "true"
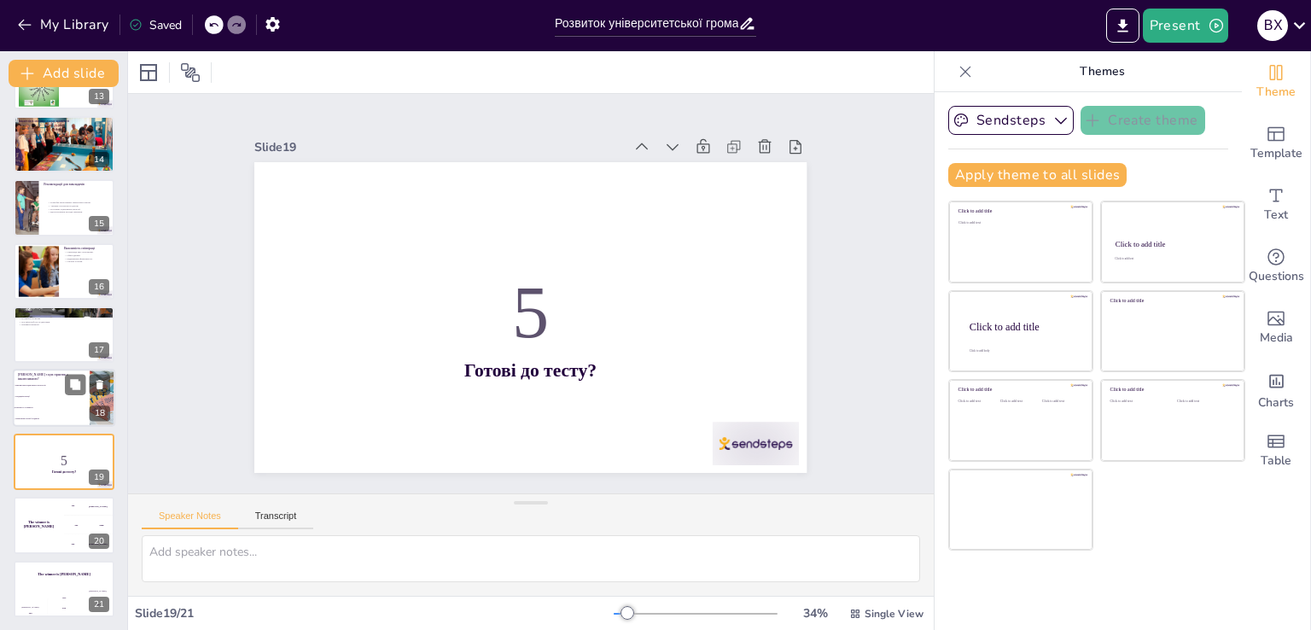
checkbox input "true"
click at [38, 408] on li "Тренінги з чутливості" at bounding box center [51, 408] width 77 height 11
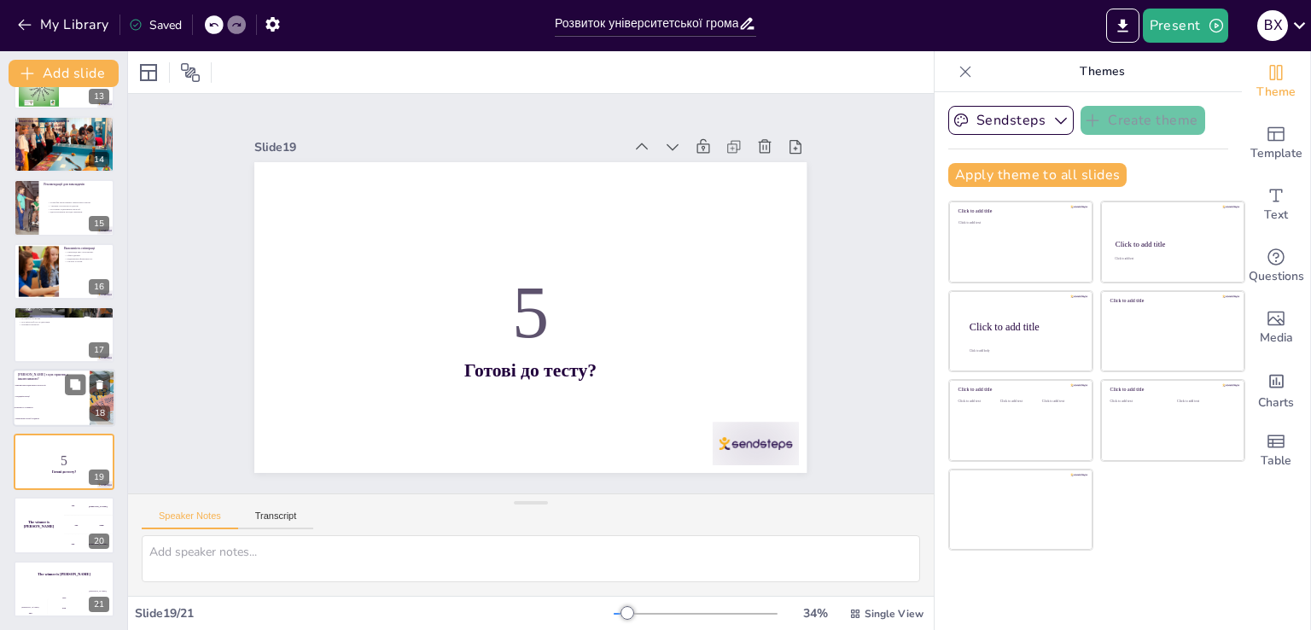
type textarea "Правильна відповідь - тренінги з чутливості, які сприяють розумінню потреб усіх…"
checkbox input "true"
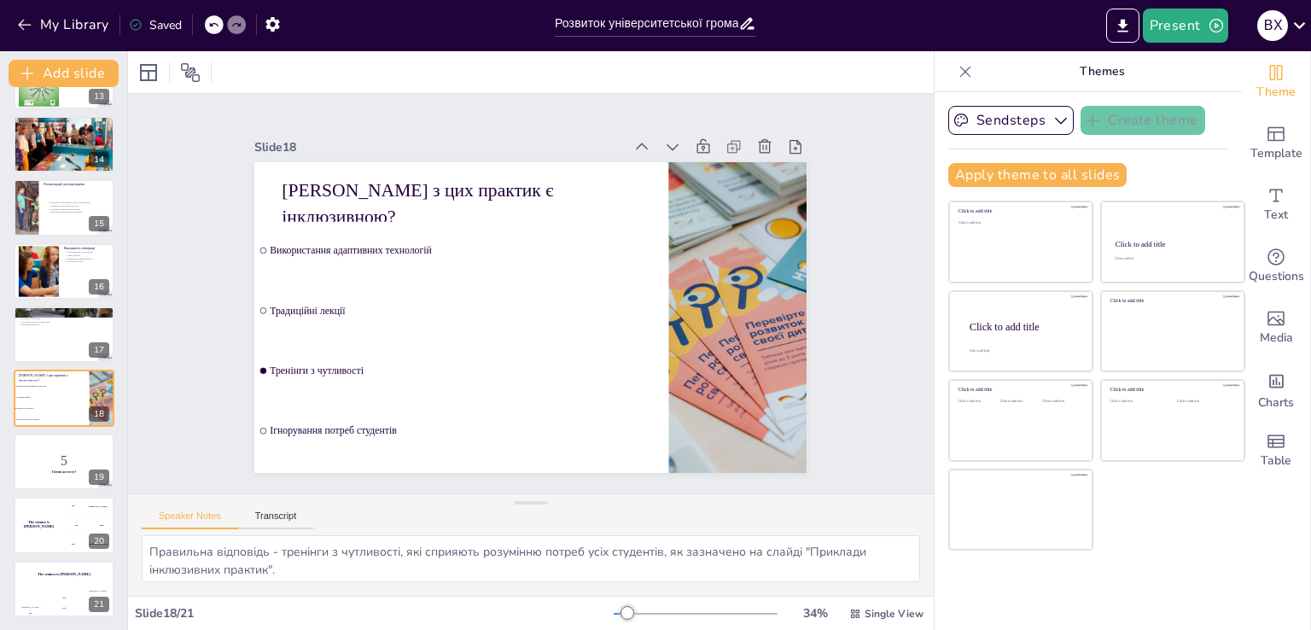
checkbox input "true"
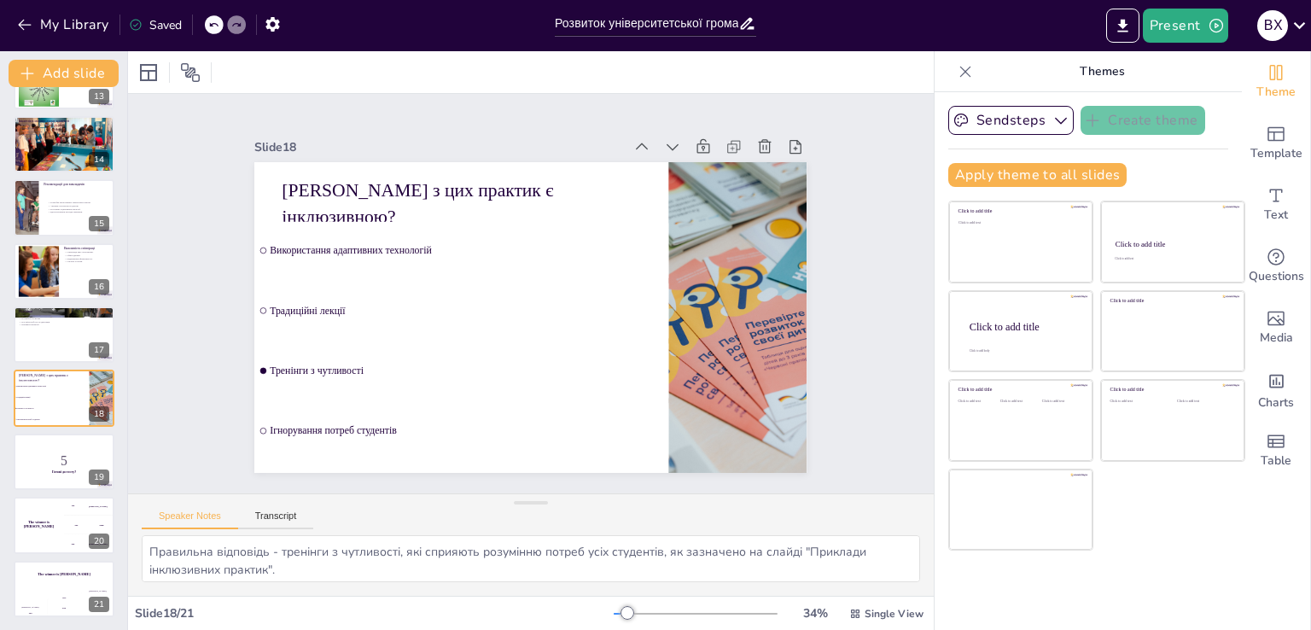
checkbox input "true"
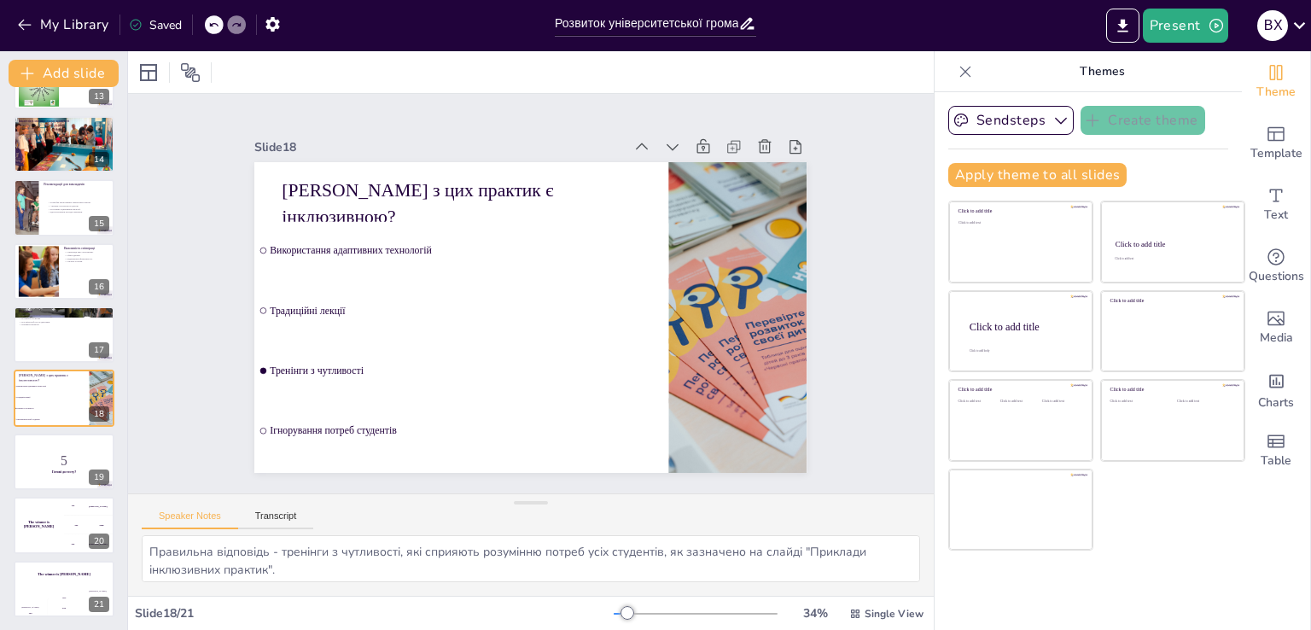
checkbox input "true"
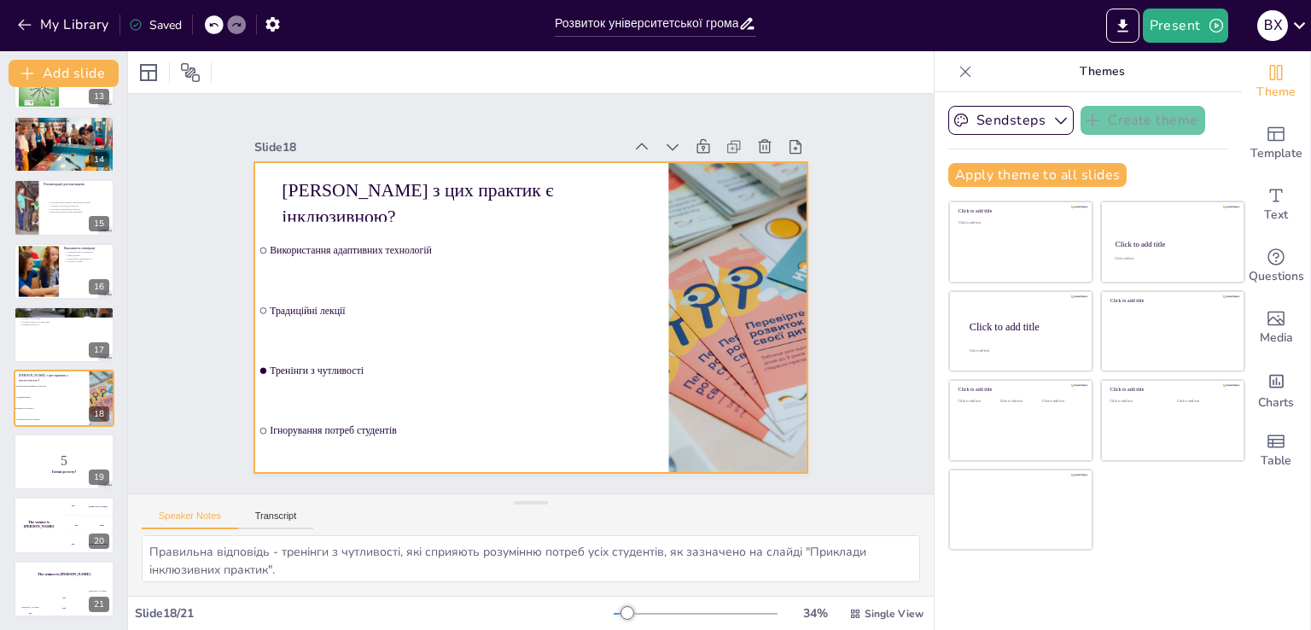
checkbox input "true"
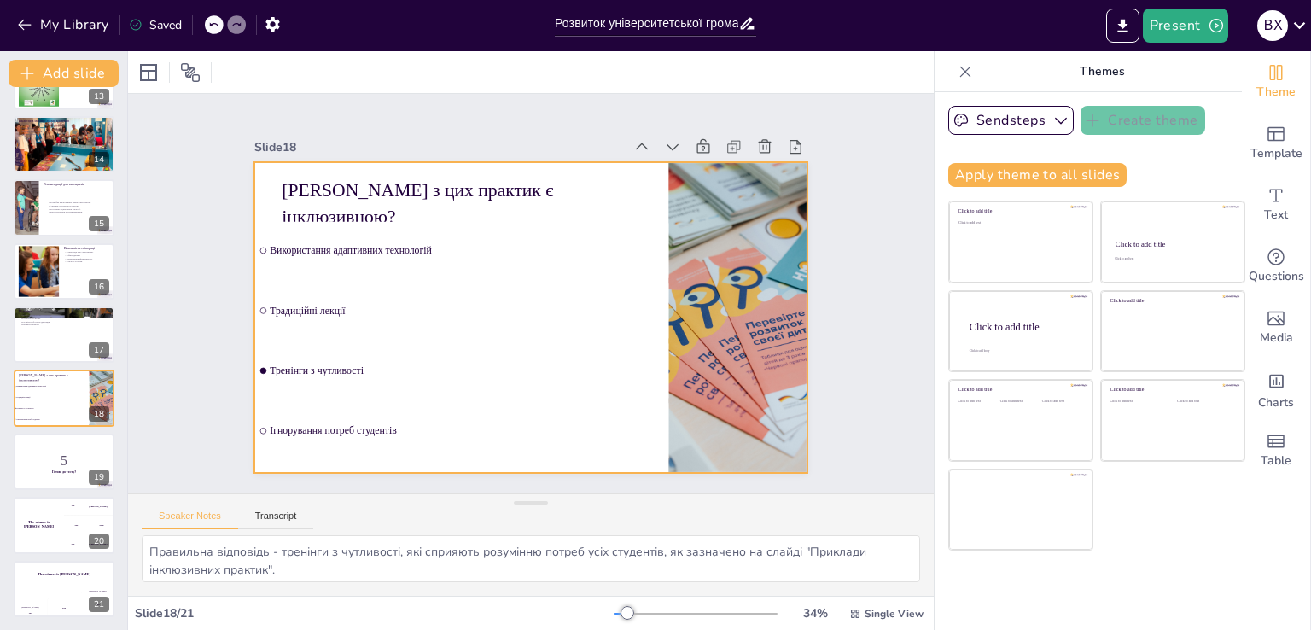
checkbox input "true"
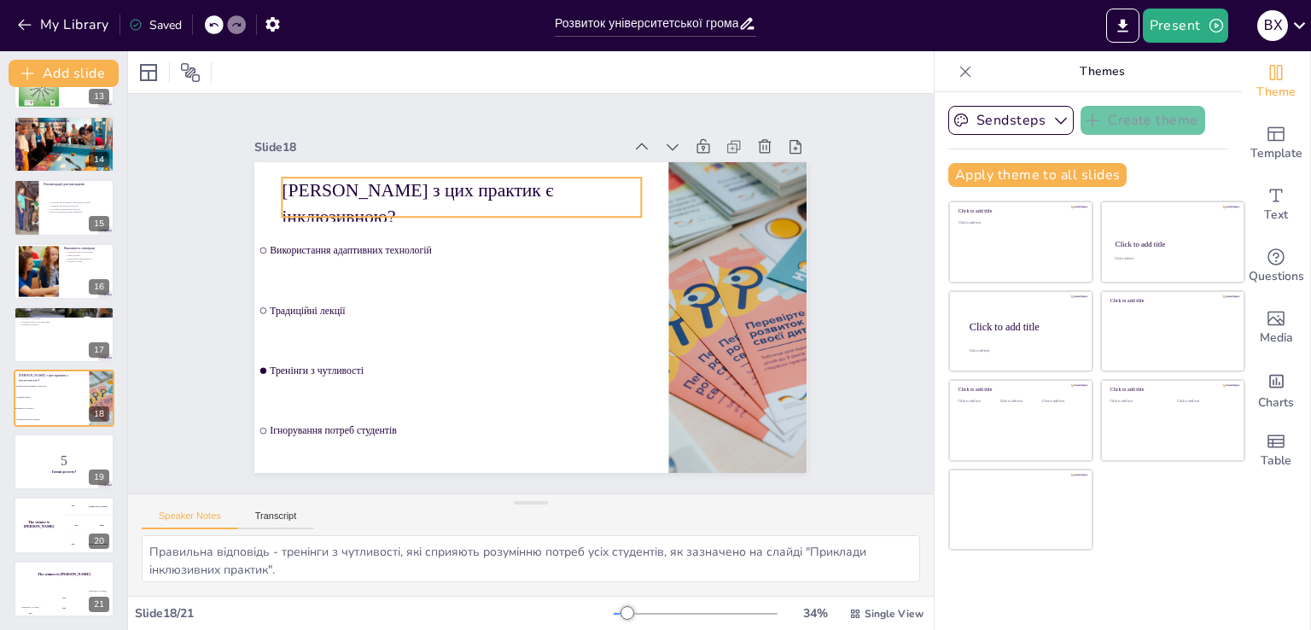
checkbox input "true"
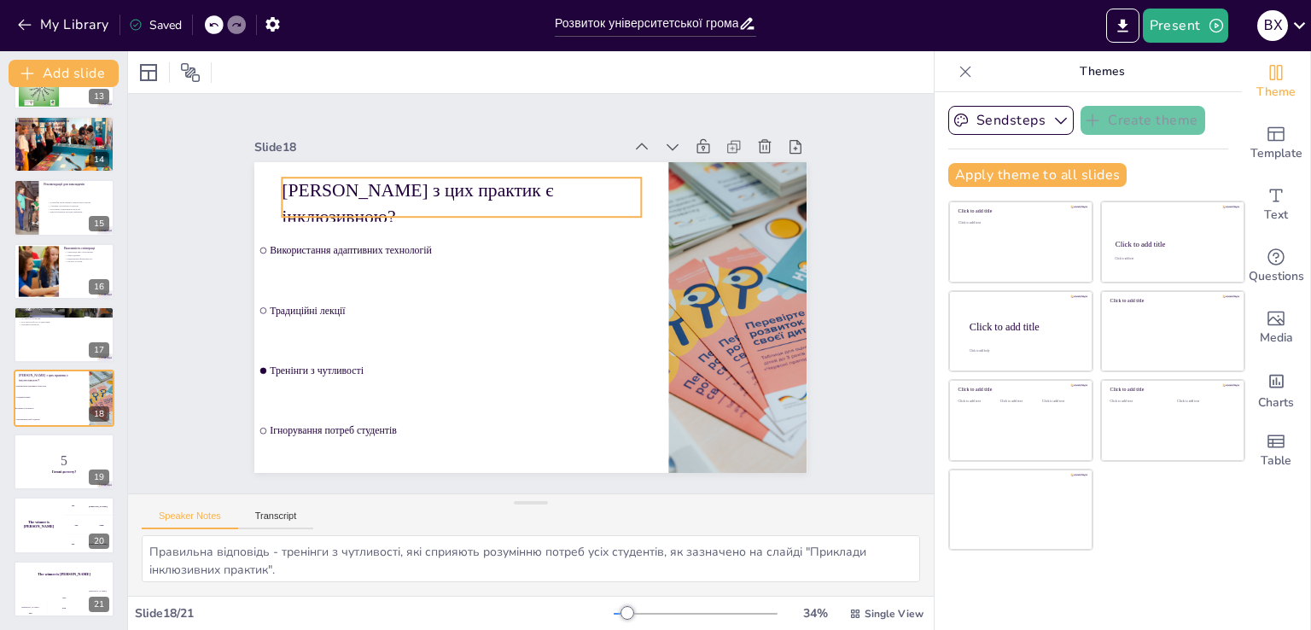
checkbox input "true"
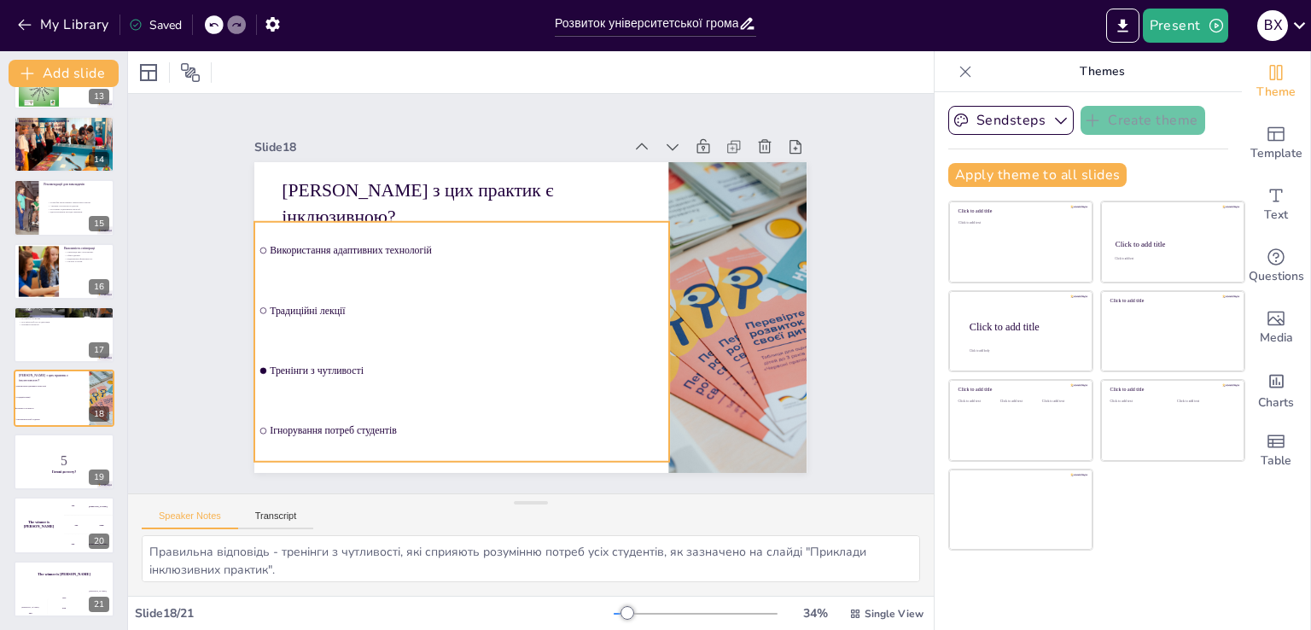
click at [457, 322] on li "Традиційні лекції" at bounding box center [462, 273] width 387 height 257
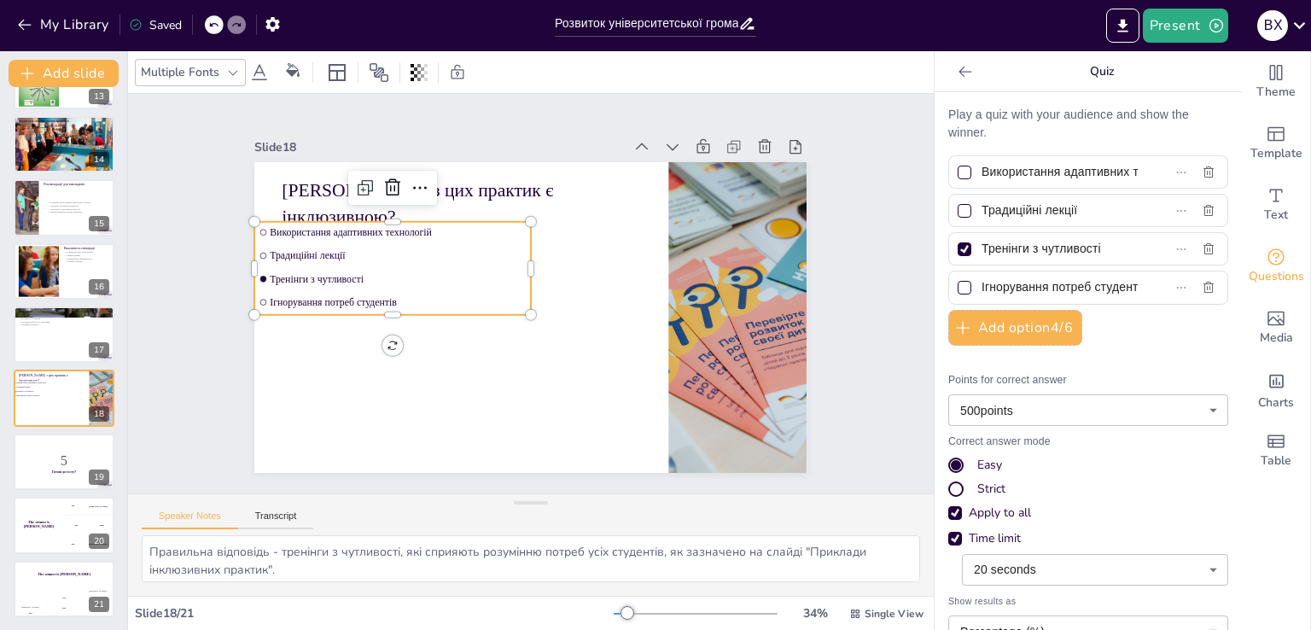
click at [348, 275] on span "Тренінги з чутливості" at bounding box center [409, 239] width 247 height 90
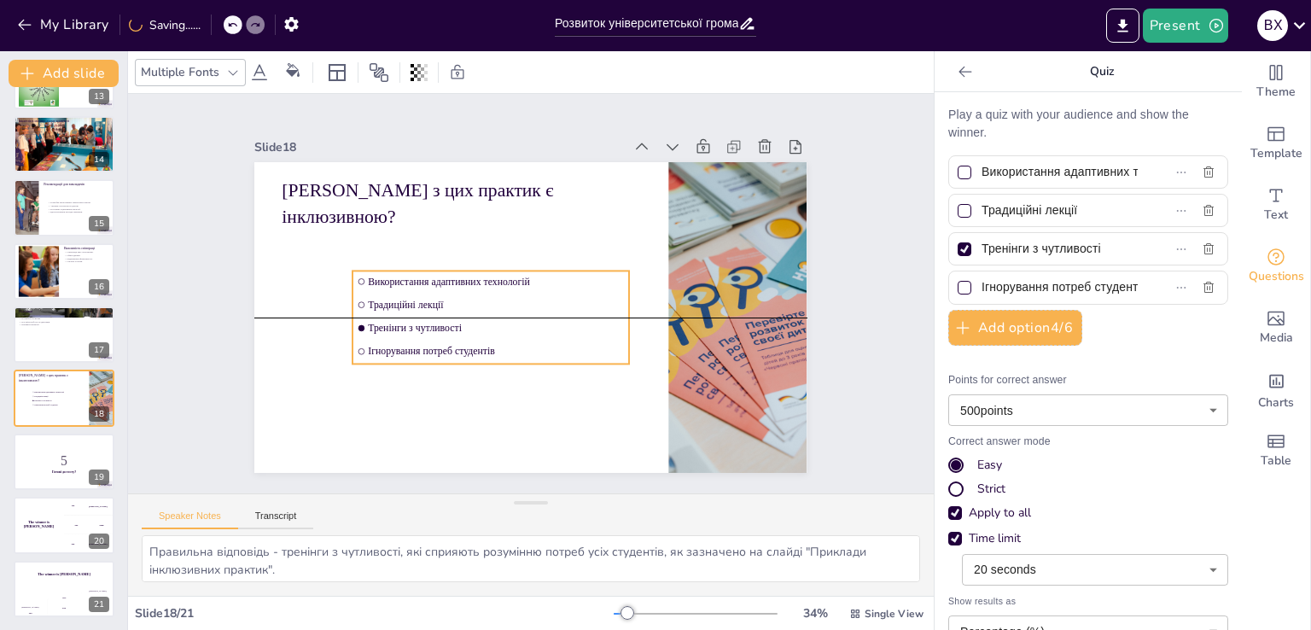
drag, startPoint x: 250, startPoint y: 224, endPoint x: 348, endPoint y: 273, distance: 109.9
click at [503, 130] on input "checkbox" at bounding box center [507, 126] width 8 height 8
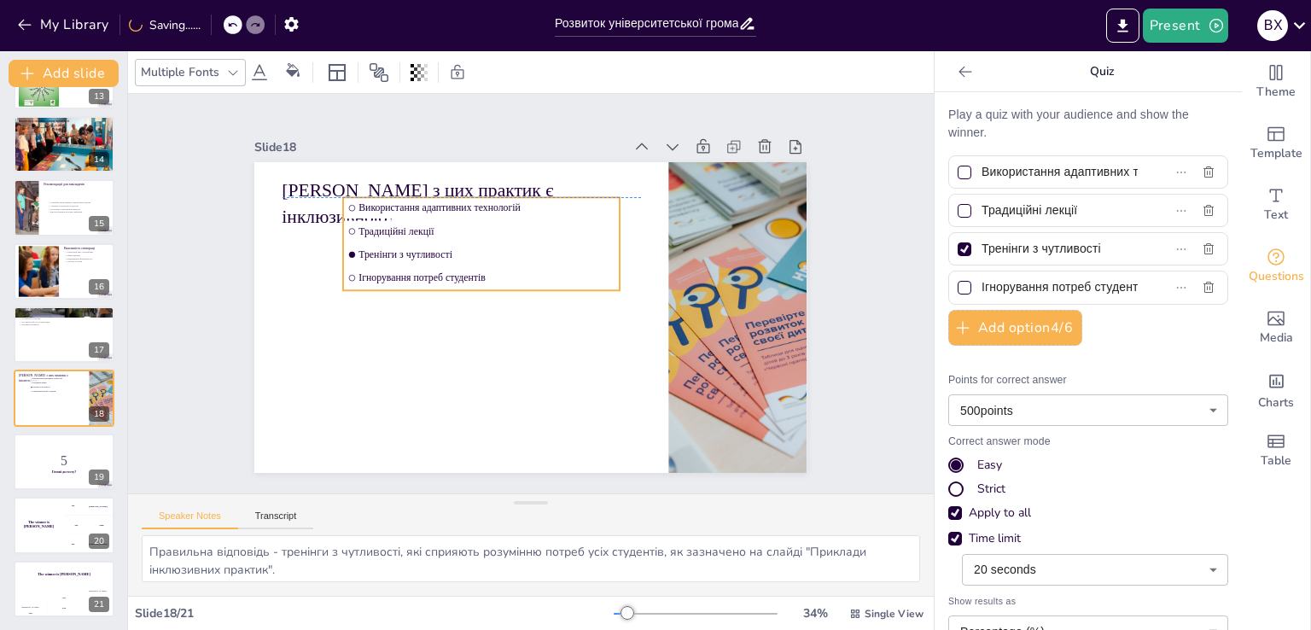
drag, startPoint x: 393, startPoint y: 294, endPoint x: 383, endPoint y: 222, distance: 73.1
click at [410, 222] on span "Традиційні лекції" at bounding box center [524, 217] width 228 height 138
click at [60, 347] on div at bounding box center [64, 335] width 102 height 58
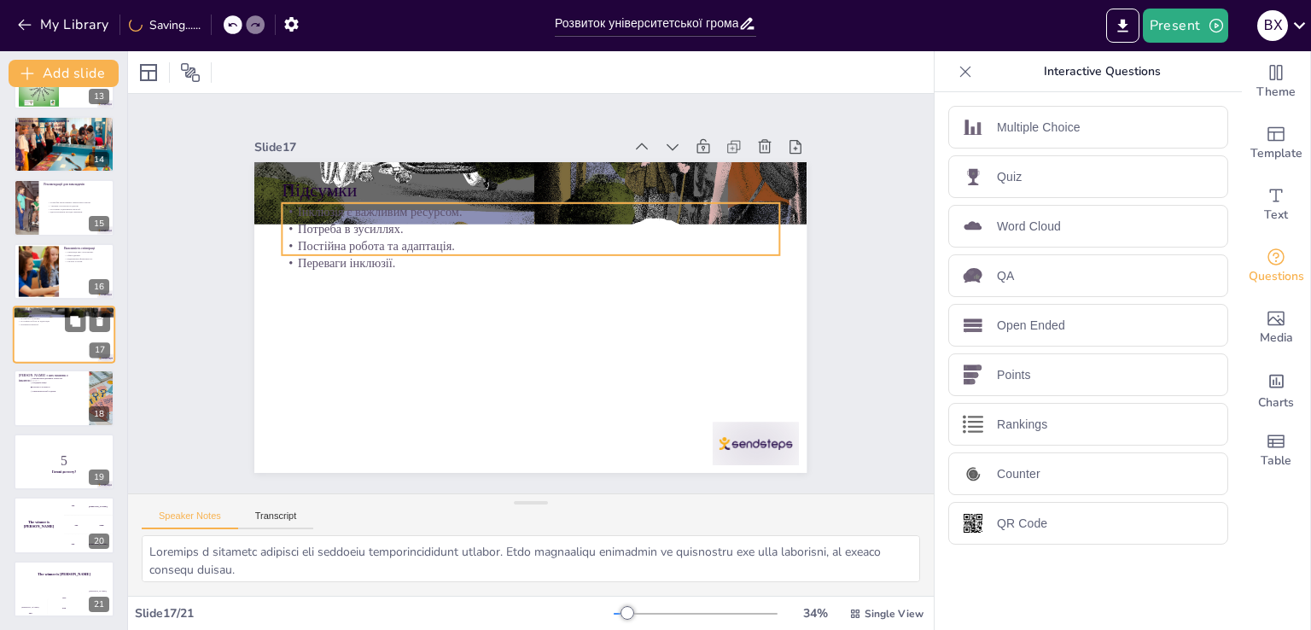
scroll to position [786, 0]
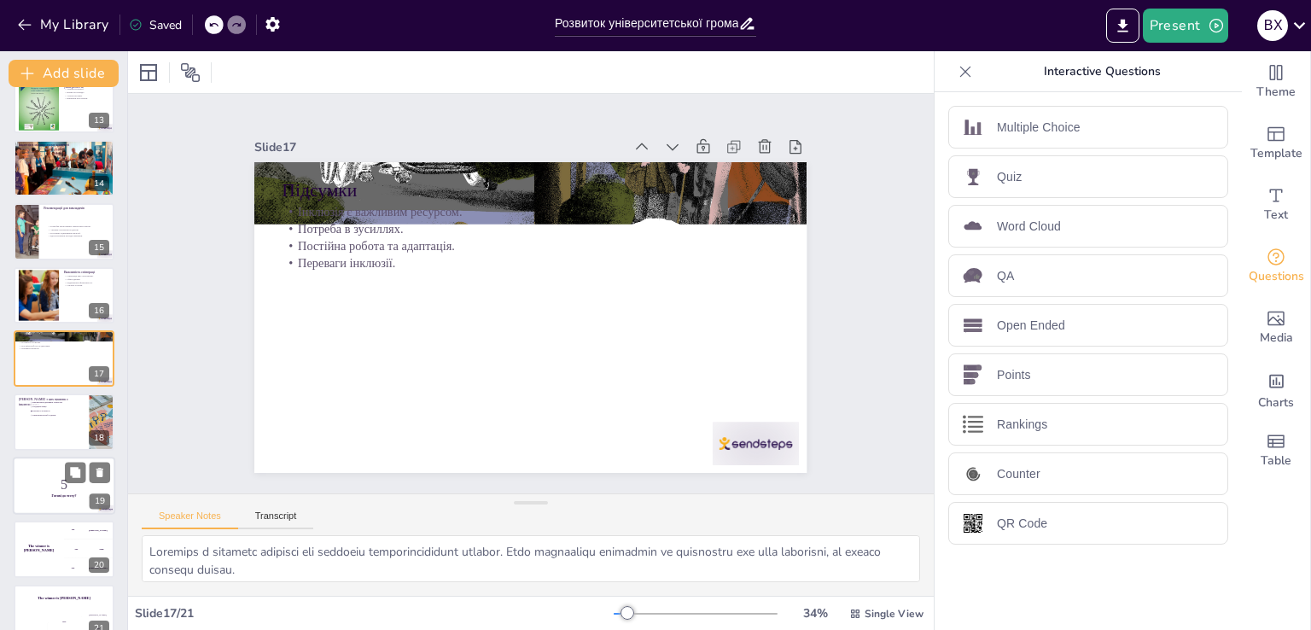
click at [51, 445] on div at bounding box center [64, 421] width 101 height 56
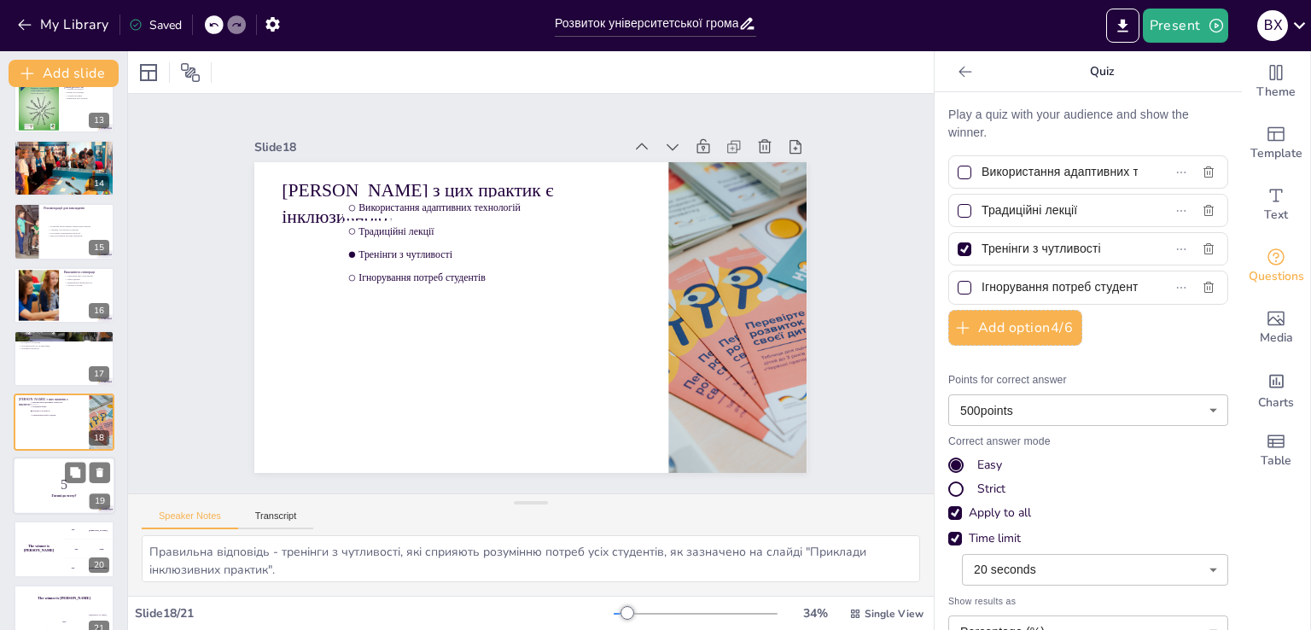
scroll to position [810, 0]
